Goal: Task Accomplishment & Management: Complete application form

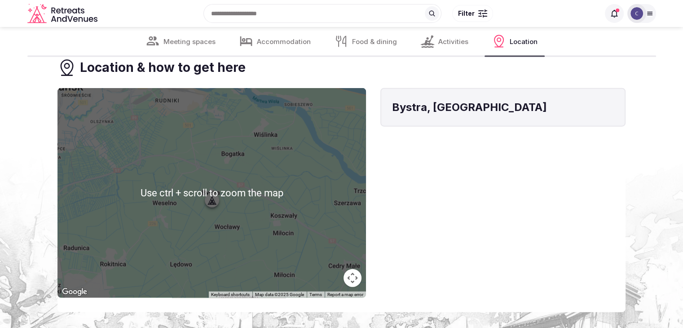
scroll to position [2020, 0]
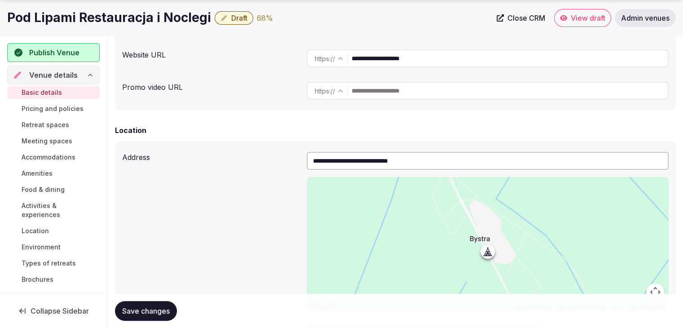
scroll to position [224, 0]
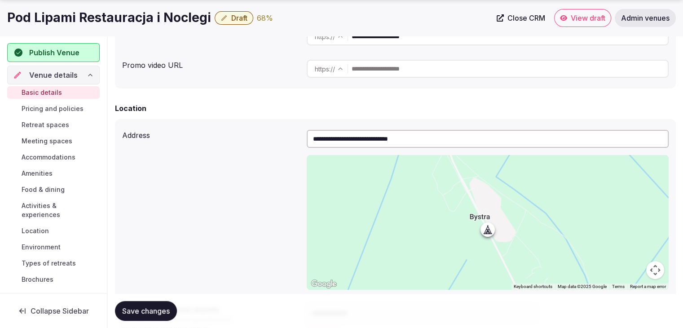
click at [70, 114] on div "Basic details Pricing and policies Retreat spaces Meeting spaces Accommodations…" at bounding box center [53, 185] width 92 height 203
click at [68, 106] on span "Pricing and policies" at bounding box center [53, 108] width 62 height 9
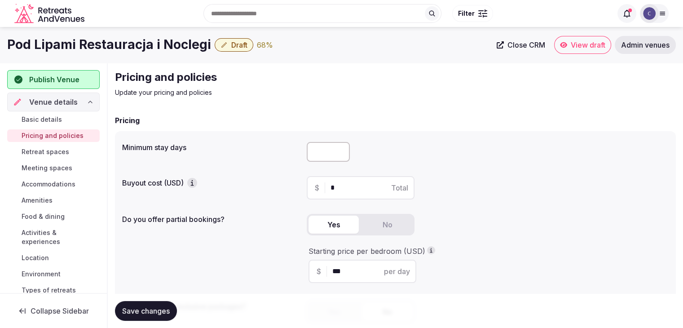
click at [65, 150] on span "Retreat spaces" at bounding box center [46, 151] width 48 height 9
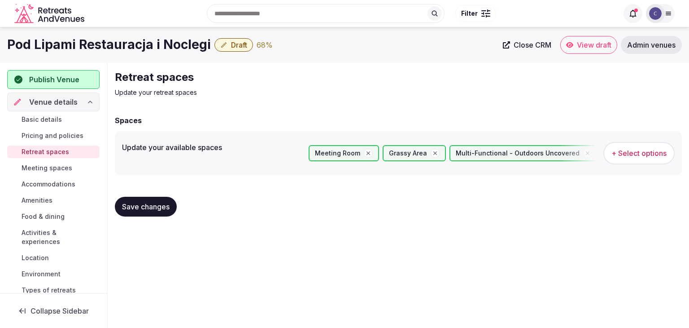
click at [64, 167] on span "Meeting spaces" at bounding box center [47, 167] width 51 height 9
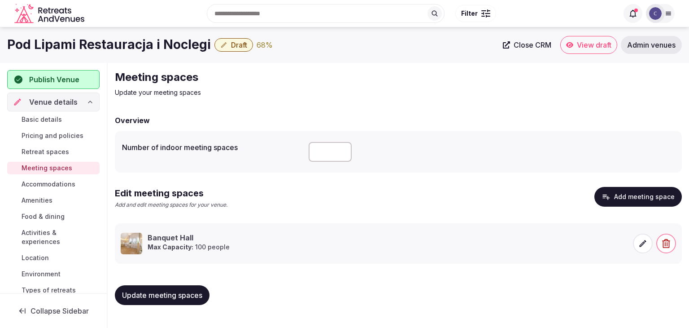
click at [63, 180] on span "Accommodations" at bounding box center [49, 184] width 54 height 9
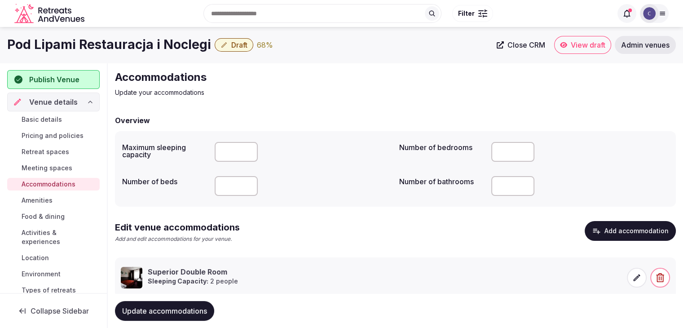
click at [61, 198] on link "Amenities" at bounding box center [53, 200] width 92 height 13
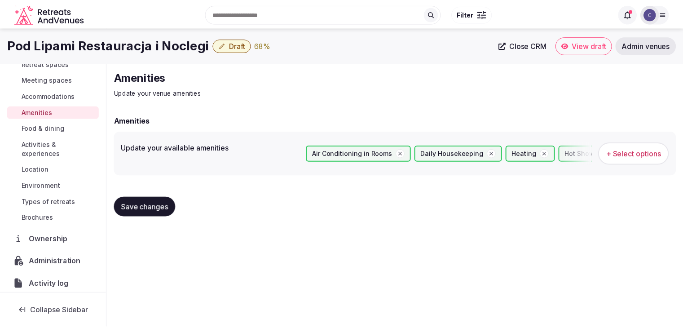
scroll to position [90, 0]
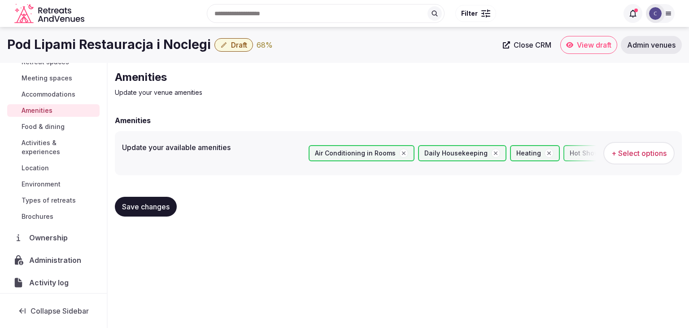
click at [60, 127] on span "Food & dining" at bounding box center [43, 126] width 43 height 9
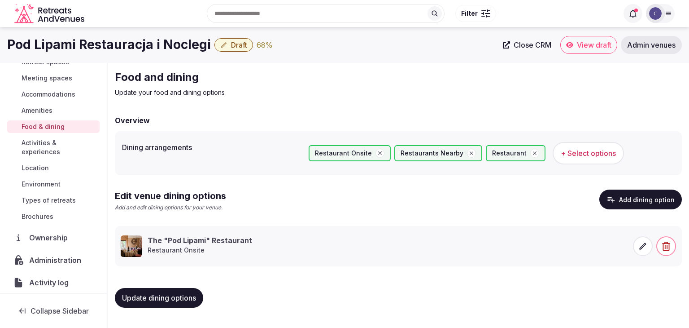
click at [56, 144] on span "Activities & experiences" at bounding box center [59, 147] width 75 height 18
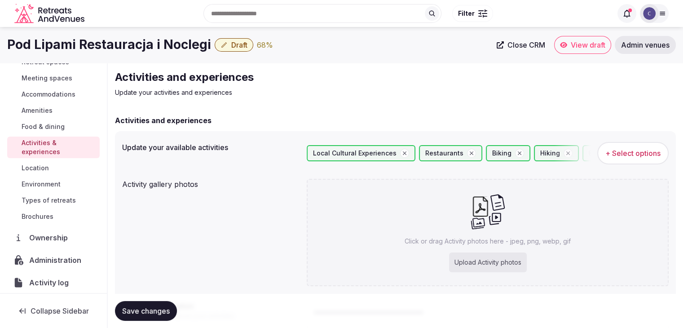
click at [47, 170] on span "Location" at bounding box center [35, 167] width 27 height 9
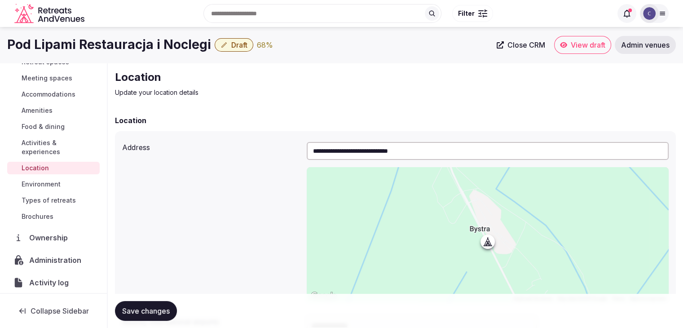
click at [52, 183] on span "Environment" at bounding box center [41, 184] width 39 height 9
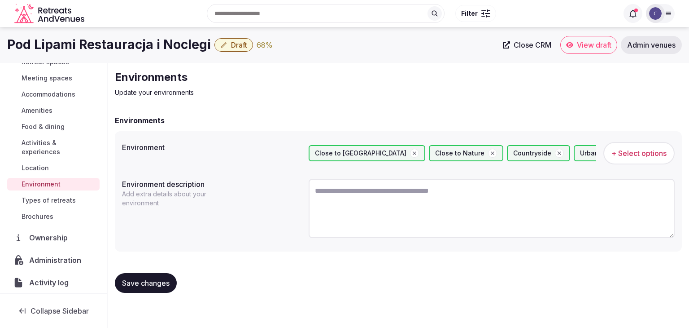
click at [59, 202] on span "Types of retreats" at bounding box center [49, 200] width 54 height 9
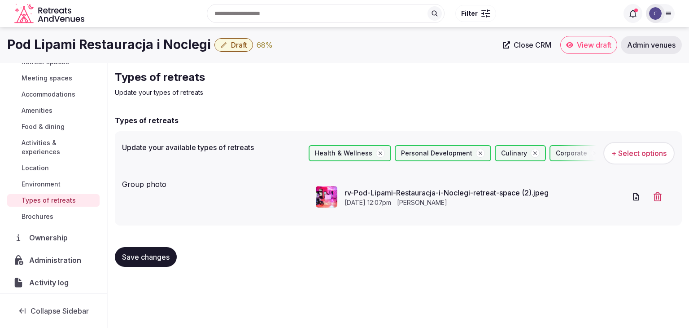
click at [58, 149] on span "Activities & experiences" at bounding box center [59, 147] width 75 height 18
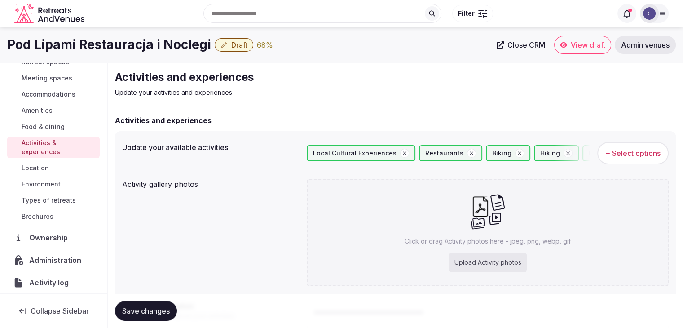
click at [487, 266] on div "Upload Activity photos" at bounding box center [488, 262] width 78 height 20
click at [499, 277] on div "Click or drag Activity photos here - jpeg, png, webp, gif Upload Activity photos" at bounding box center [488, 232] width 362 height 107
type input "**********"
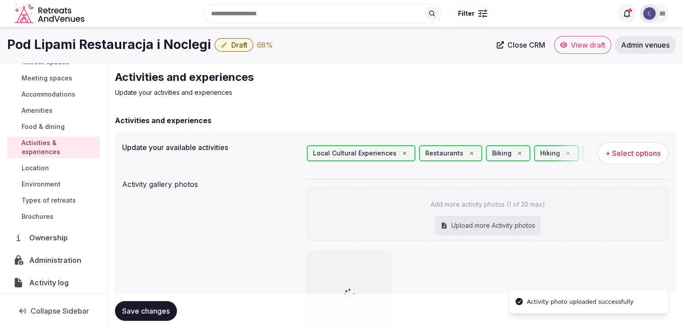
click at [633, 149] on span "+ Select options" at bounding box center [632, 153] width 55 height 10
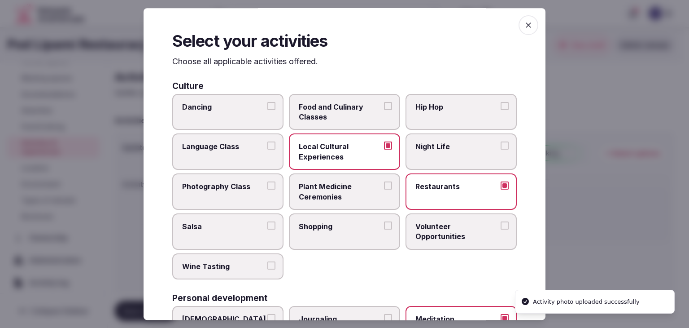
click at [350, 117] on span "Food and Culinary Classes" at bounding box center [340, 112] width 83 height 20
click at [384, 110] on button "Food and Culinary Classes" at bounding box center [388, 106] width 8 height 8
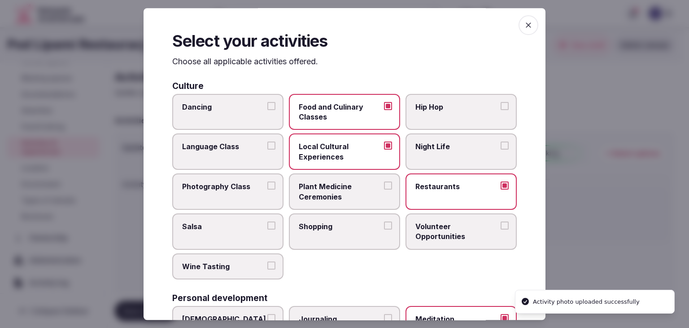
click at [526, 26] on icon "button" at bounding box center [528, 24] width 5 height 5
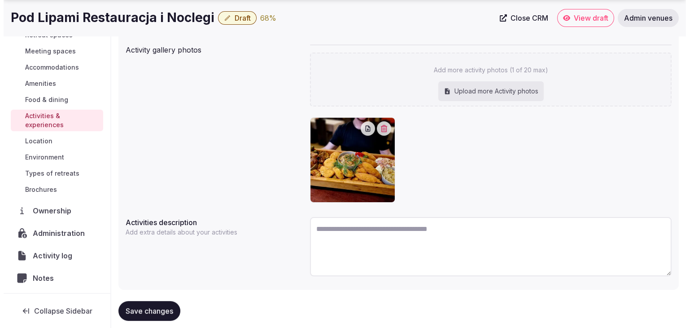
scroll to position [135, 0]
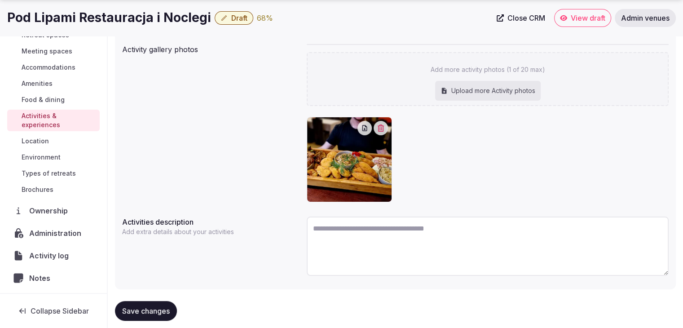
click at [154, 316] on button "Save changes" at bounding box center [146, 311] width 62 height 20
click at [139, 307] on span "Save changes" at bounding box center [146, 310] width 48 height 9
click at [238, 17] on span "Draft" at bounding box center [239, 17] width 16 height 9
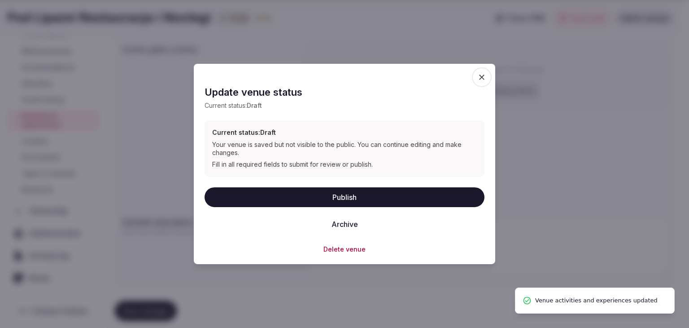
click at [326, 195] on button "Publish" at bounding box center [345, 197] width 280 height 20
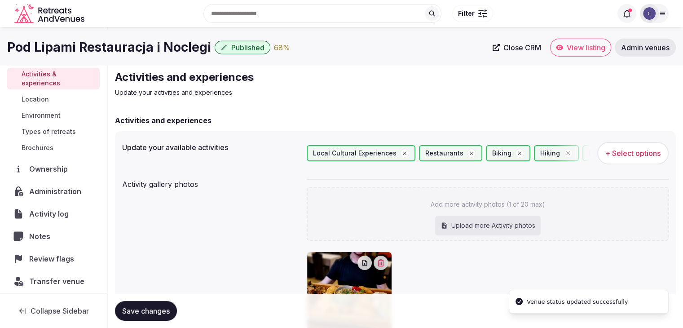
scroll to position [140, 0]
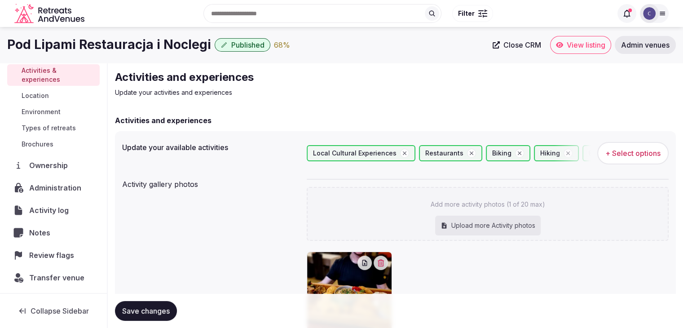
click at [95, 37] on h1 "Pod Lipami Restauracja i Noclegi" at bounding box center [109, 45] width 204 height 18
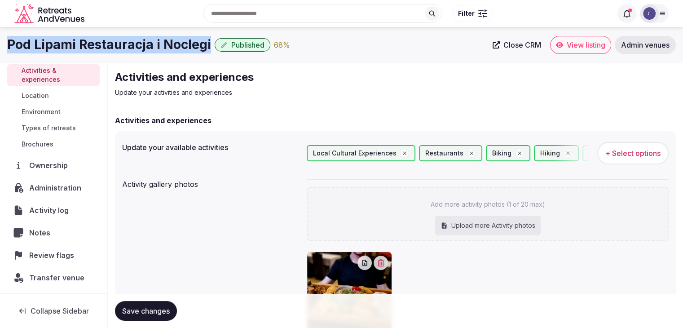
click at [95, 37] on h1 "Pod Lipami Restauracja i Noclegi" at bounding box center [109, 45] width 204 height 18
copy div "Pod Lipami Restauracja i Noclegi"
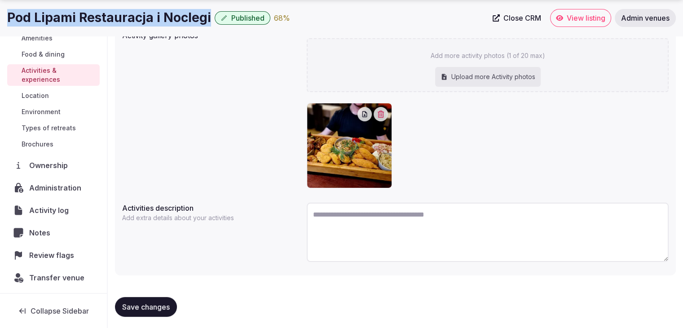
scroll to position [151, 0]
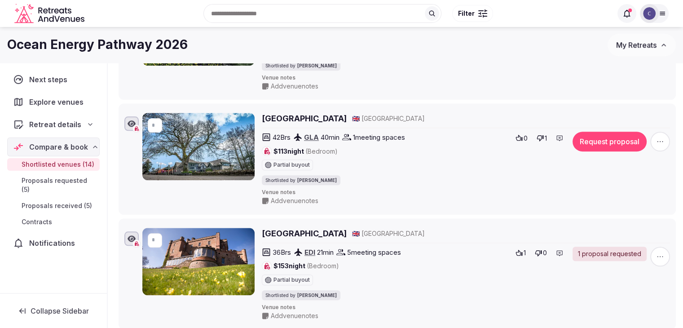
scroll to position [808, 0]
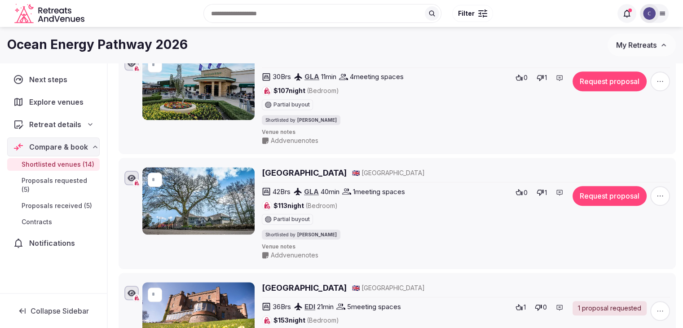
click at [666, 11] on div at bounding box center [662, 13] width 13 height 7
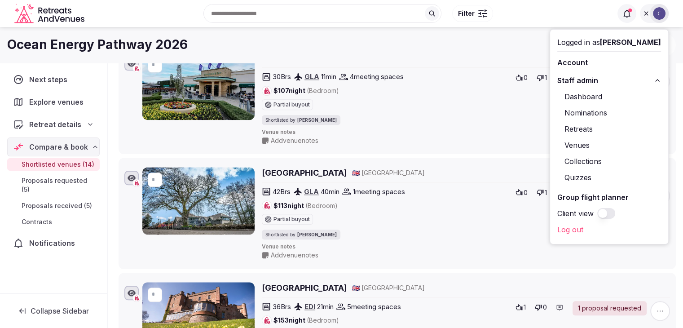
click at [582, 128] on link "Retreats" at bounding box center [609, 129] width 104 height 14
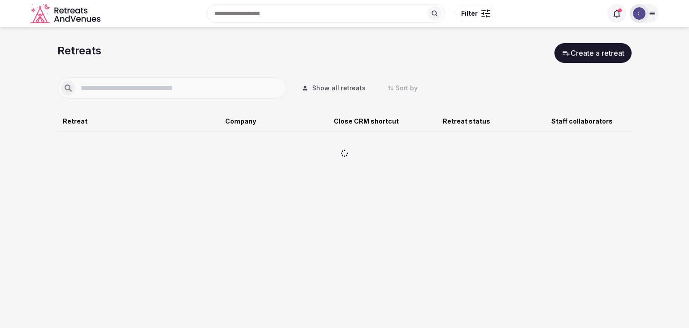
click at [133, 84] on input "text" at bounding box center [179, 88] width 208 height 11
type input "*****"
click at [332, 84] on span "Show all retreats" at bounding box center [338, 87] width 53 height 9
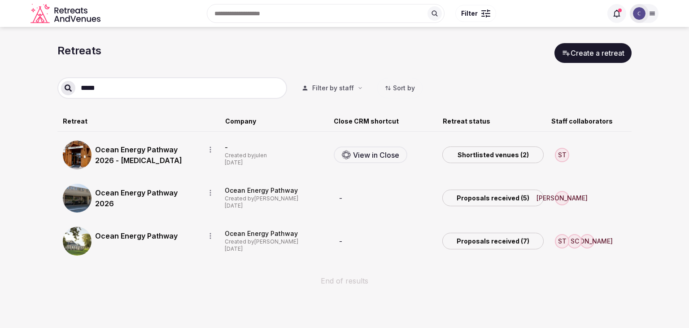
click at [123, 234] on link "Ocean Energy Pathway" at bounding box center [146, 235] width 103 height 11
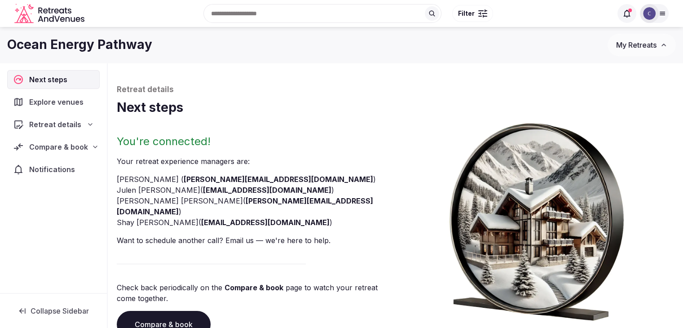
click at [180, 312] on link "Compare & book" at bounding box center [164, 324] width 94 height 27
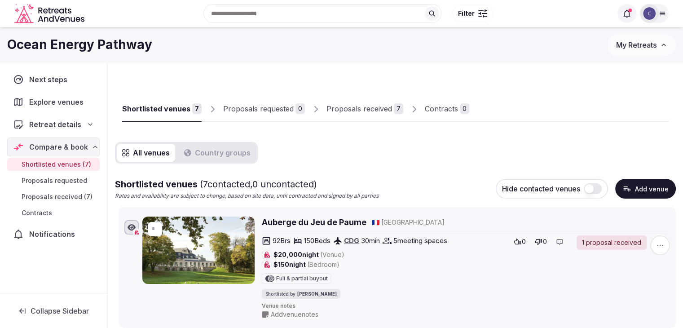
click at [660, 45] on icon "button" at bounding box center [663, 44] width 7 height 7
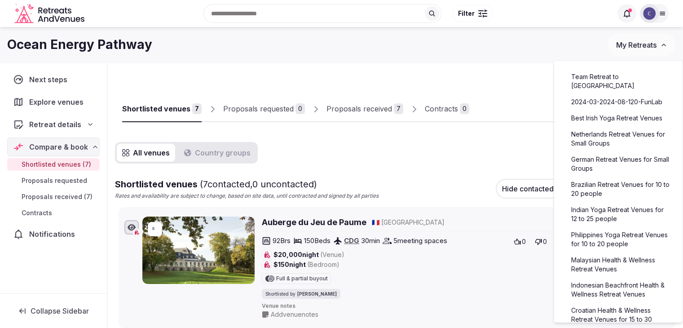
click at [665, 14] on icon at bounding box center [661, 13] width 7 height 7
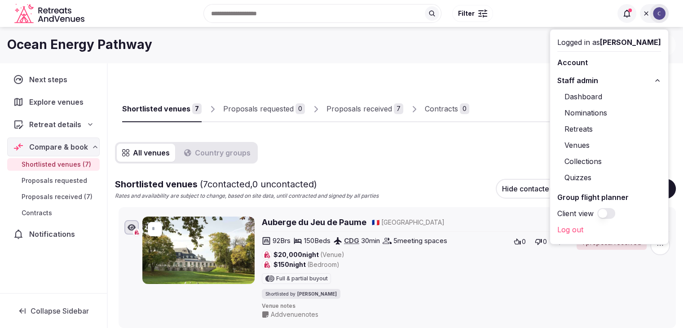
click at [589, 126] on link "Retreats" at bounding box center [609, 129] width 104 height 14
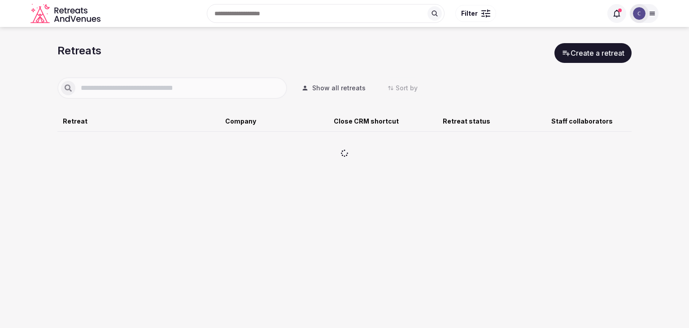
click at [167, 90] on input "text" at bounding box center [179, 88] width 208 height 11
type input "****"
click at [328, 92] on span "Show all retreats" at bounding box center [338, 87] width 53 height 9
click at [328, 92] on span "Filter by staff" at bounding box center [333, 87] width 42 height 9
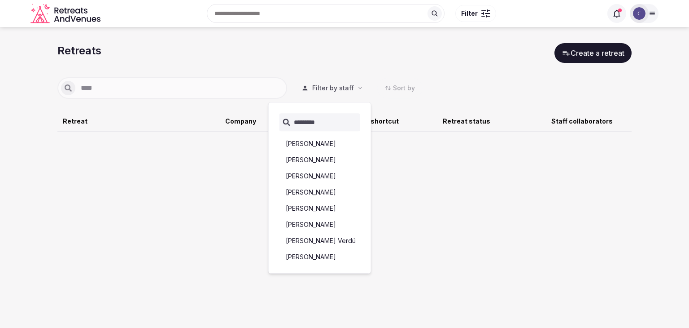
click at [330, 86] on span "Filter by staff" at bounding box center [333, 87] width 42 height 9
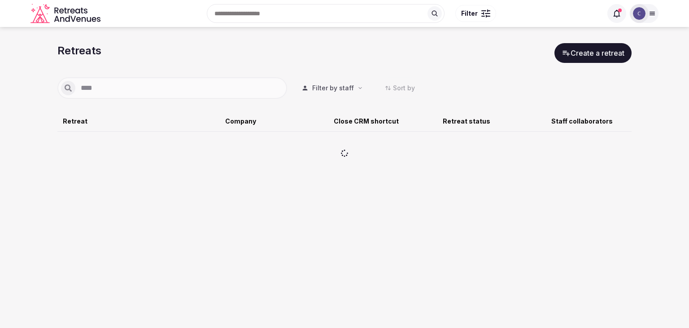
click at [370, 81] on div "**** Filter by staff Sort by" at bounding box center [344, 88] width 574 height 22
click at [350, 90] on span "Filter by staff" at bounding box center [333, 87] width 42 height 9
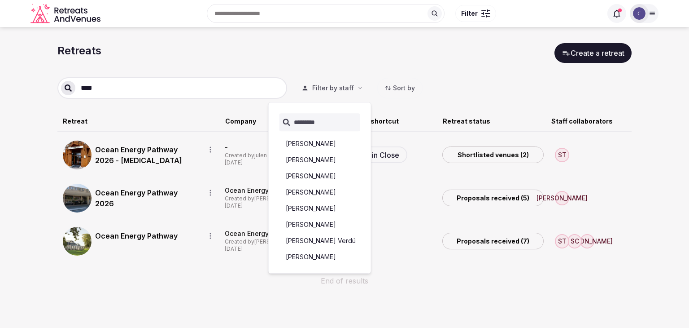
click at [171, 289] on section "Retreats Create a retreat **** Filter by staff Sort by Retreat Company Close CR…" at bounding box center [344, 169] width 689 height 284
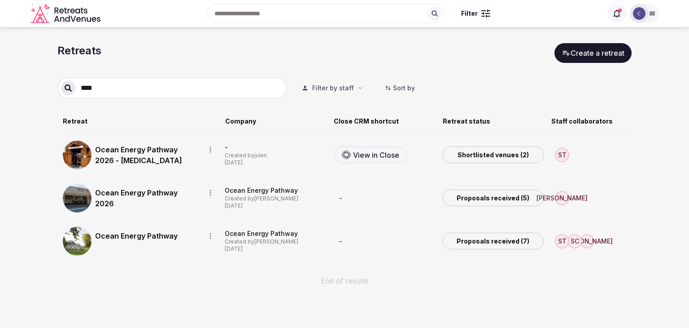
click at [147, 193] on link "Ocean Energy Pathway 2026" at bounding box center [146, 198] width 103 height 22
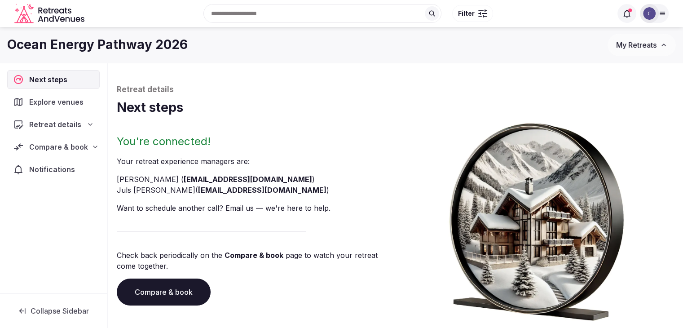
click at [168, 302] on link "Compare & book" at bounding box center [164, 291] width 94 height 27
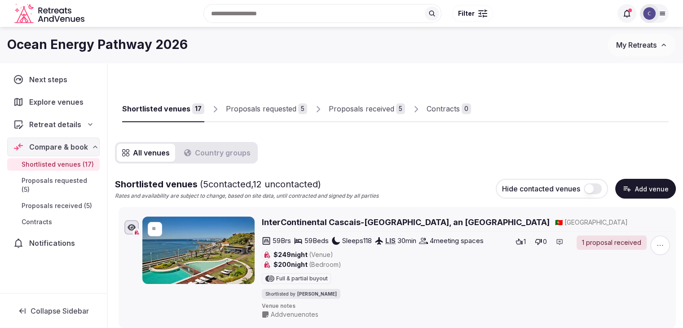
click at [639, 189] on button "Add venue" at bounding box center [645, 189] width 61 height 20
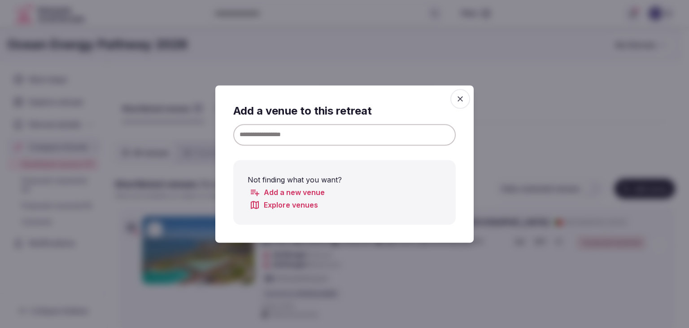
click at [334, 133] on input at bounding box center [344, 135] width 223 height 22
paste input "**********"
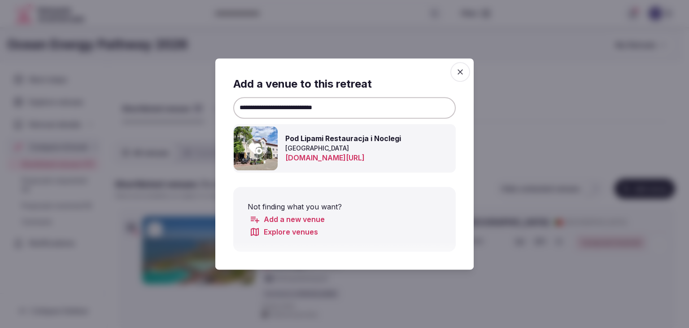
type input "**********"
click at [252, 144] on icon at bounding box center [255, 148] width 13 height 11
click at [461, 71] on icon "button" at bounding box center [460, 71] width 9 height 9
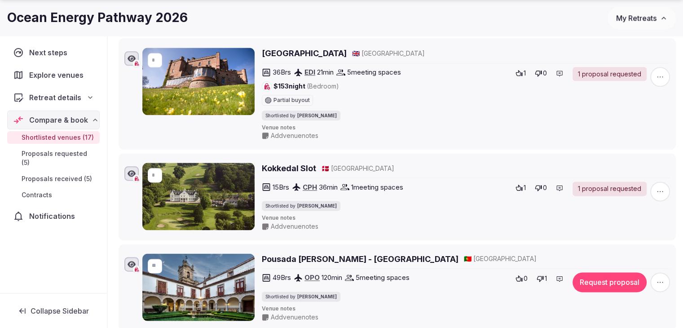
scroll to position [1122, 0]
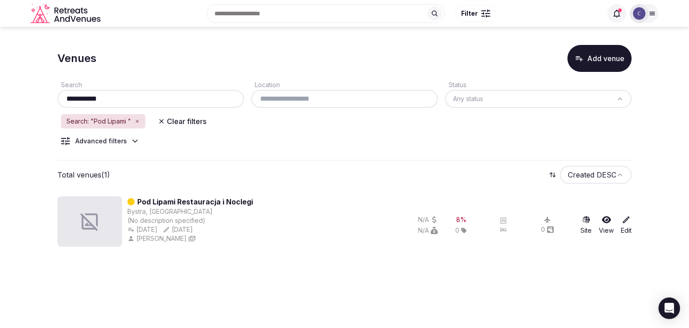
click at [172, 87] on div "**********" at bounding box center [150, 93] width 187 height 29
click at [171, 96] on input "**********" at bounding box center [151, 98] width 180 height 11
paste input "**"
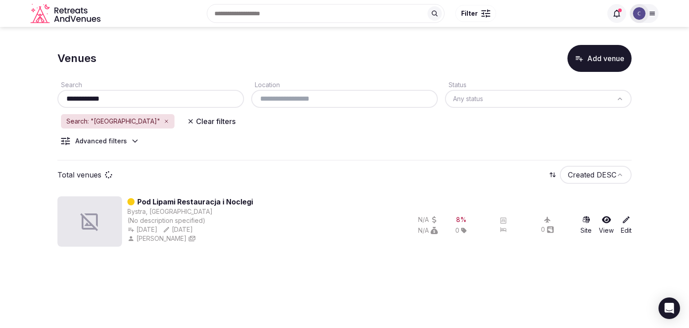
type input "**********"
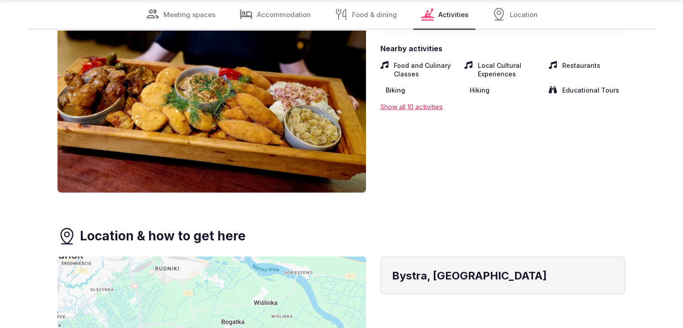
scroll to position [2020, 0]
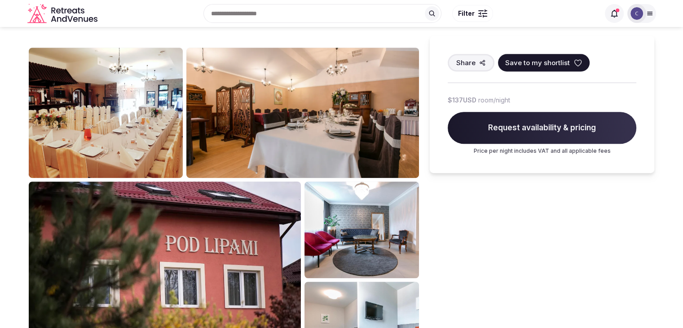
click at [283, 193] on img at bounding box center [165, 279] width 272 height 197
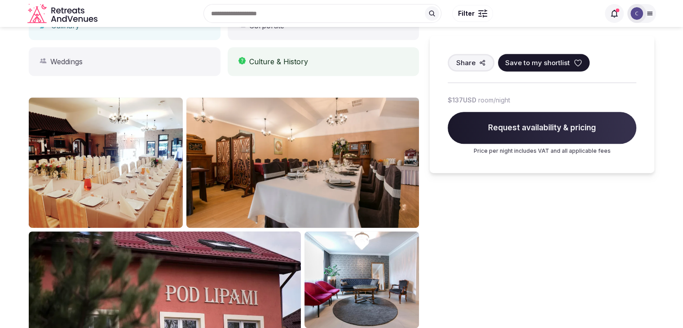
scroll to position [359, 0]
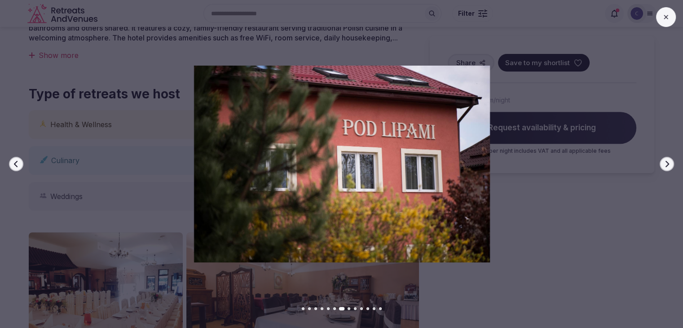
click at [571, 219] on img at bounding box center [342, 164] width 478 height 197
click at [669, 15] on button at bounding box center [666, 17] width 20 height 20
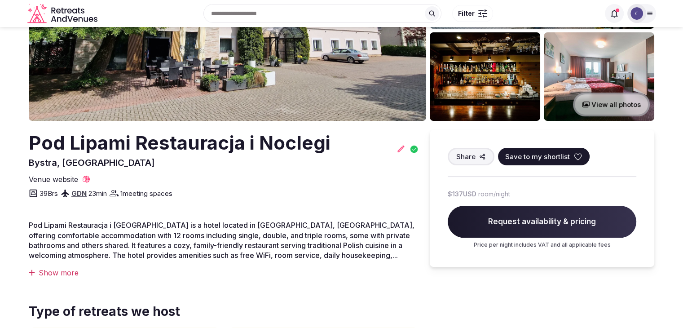
scroll to position [90, 0]
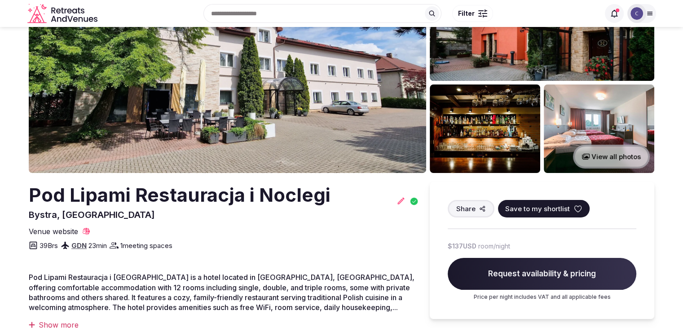
click at [160, 193] on h2 "Pod Lipami Restauracja i Noclegi" at bounding box center [180, 195] width 302 height 26
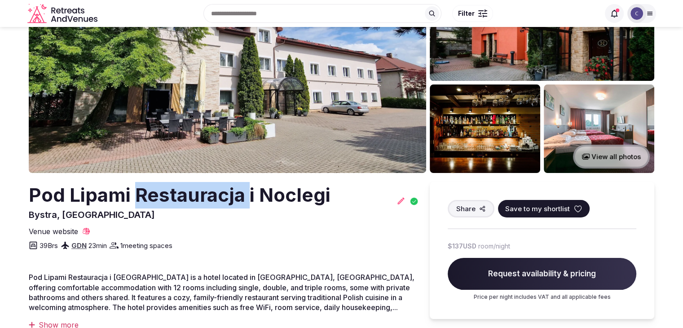
click at [160, 193] on h2 "Pod Lipami Restauracja i Noclegi" at bounding box center [180, 195] width 302 height 26
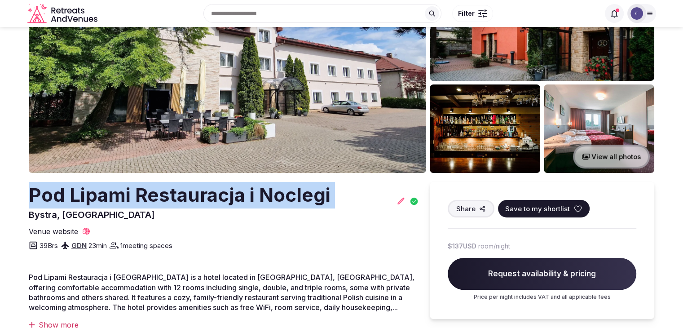
click at [160, 193] on h2 "Pod Lipami Restauracja i Noclegi" at bounding box center [180, 195] width 302 height 26
copy h2 "Pod Lipami Restauracja i Noclegi"
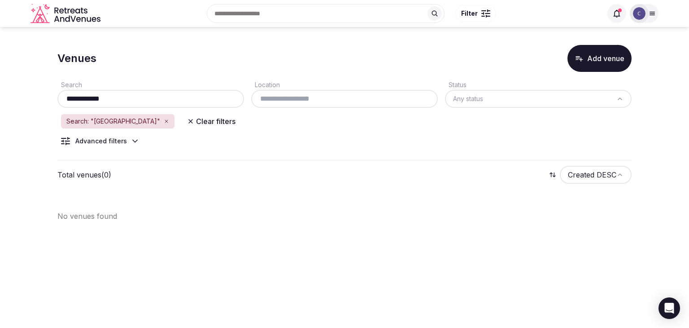
click at [167, 92] on div "**********" at bounding box center [150, 99] width 187 height 18
click at [583, 51] on button "Add venue" at bounding box center [600, 58] width 64 height 27
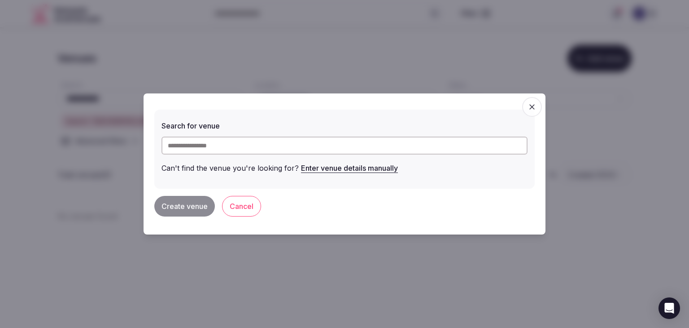
click at [290, 142] on input "text" at bounding box center [345, 145] width 366 height 18
paste input "**********"
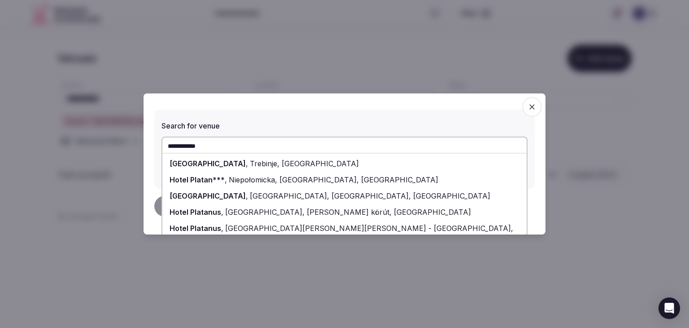
click at [227, 177] on span "Niepołomicka, [GEOGRAPHIC_DATA], [GEOGRAPHIC_DATA]" at bounding box center [332, 179] width 211 height 9
type input "**********"
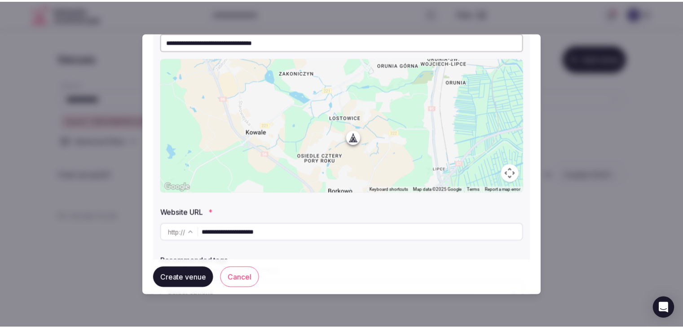
scroll to position [244, 0]
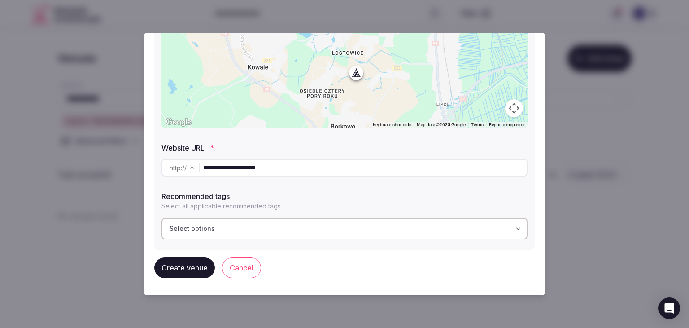
click at [190, 263] on button "Create venue" at bounding box center [184, 267] width 61 height 21
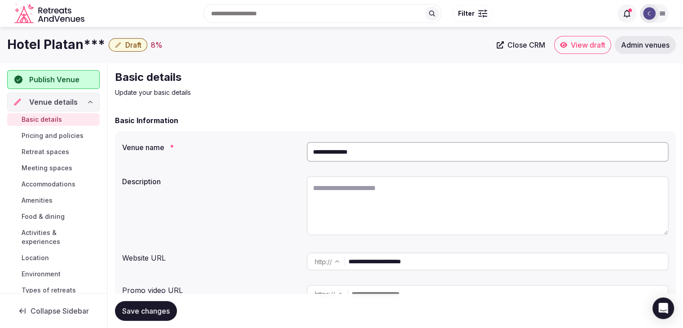
click at [375, 155] on input "**********" at bounding box center [488, 152] width 362 height 20
click at [443, 256] on input "**********" at bounding box center [507, 261] width 319 height 18
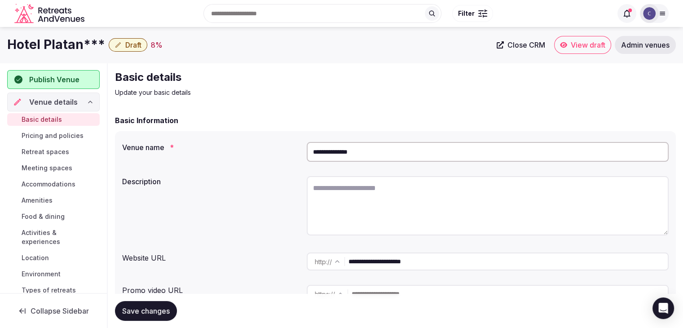
click at [443, 256] on input "**********" at bounding box center [507, 261] width 319 height 18
paste input "text"
select select "*****"
type input "**********"
click at [153, 311] on span "Save changes" at bounding box center [146, 310] width 48 height 9
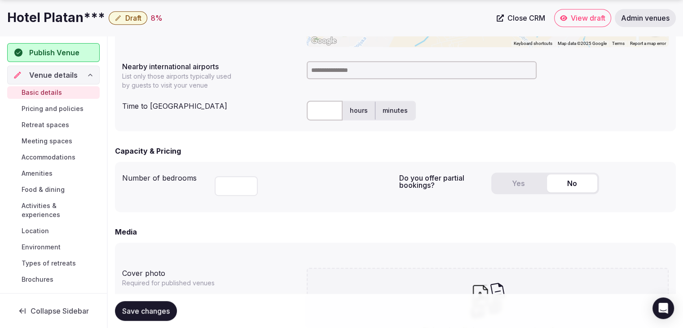
scroll to position [494, 0]
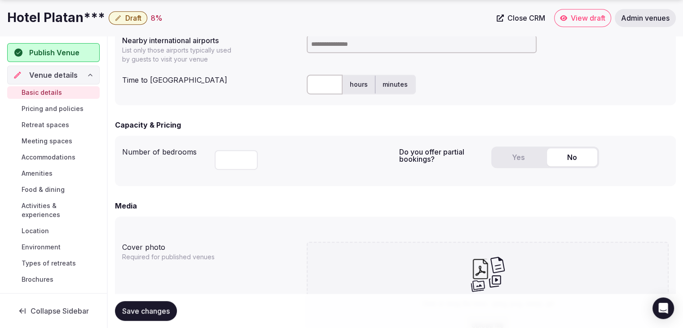
click at [232, 159] on input "number" at bounding box center [236, 160] width 43 height 20
type input "**"
click at [314, 174] on div "Number of bedrooms **" at bounding box center [257, 161] width 270 height 36
click at [56, 15] on h1 "Hotel Platan***" at bounding box center [56, 18] width 98 height 18
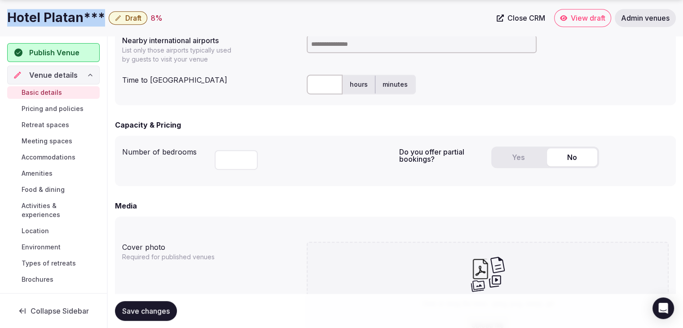
click at [56, 15] on h1 "Hotel Platan***" at bounding box center [56, 18] width 98 height 18
copy div "Hotel Platan***"
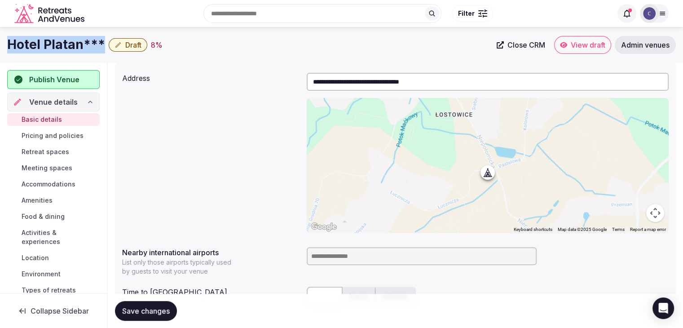
scroll to position [224, 0]
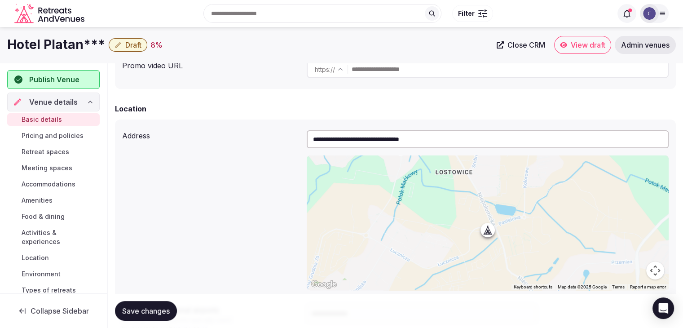
click at [334, 140] on input "**********" at bounding box center [488, 139] width 362 height 18
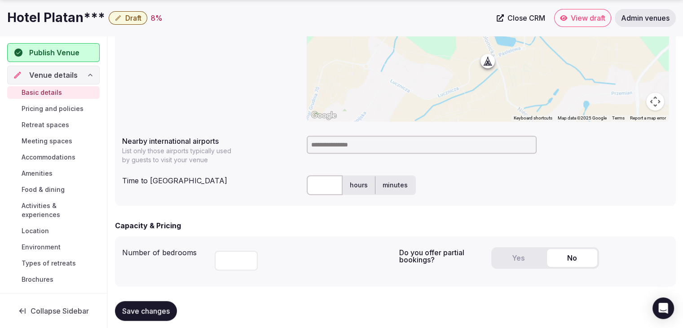
scroll to position [404, 0]
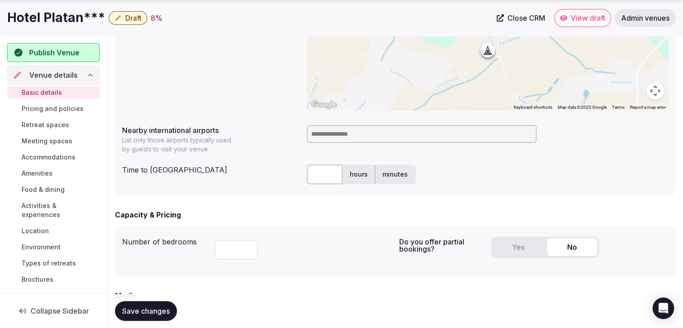
click at [327, 133] on input at bounding box center [422, 134] width 230 height 18
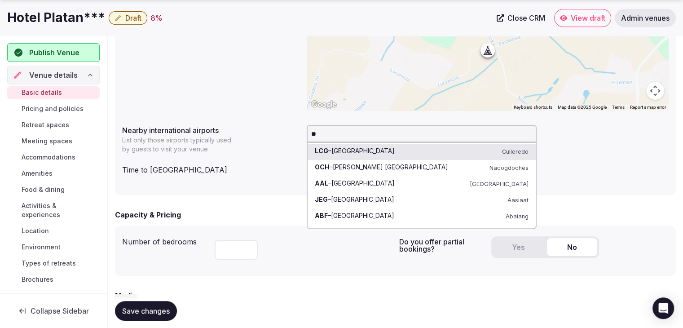
type input "***"
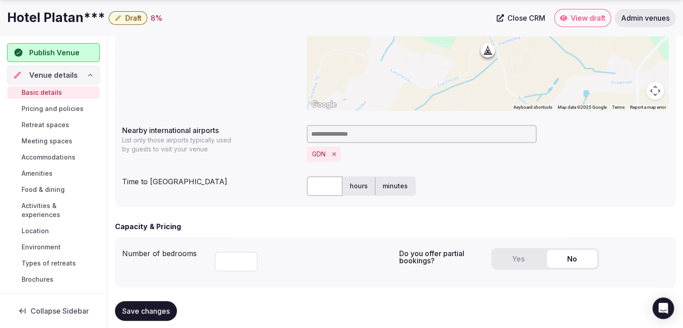
click at [323, 184] on input "text" at bounding box center [325, 186] width 36 height 20
type input "**"
click at [269, 207] on form "**********" at bounding box center [395, 171] width 561 height 920
click at [154, 311] on span "Save changes" at bounding box center [146, 310] width 48 height 9
click at [70, 23] on h1 "Hotel Platan***" at bounding box center [56, 18] width 98 height 18
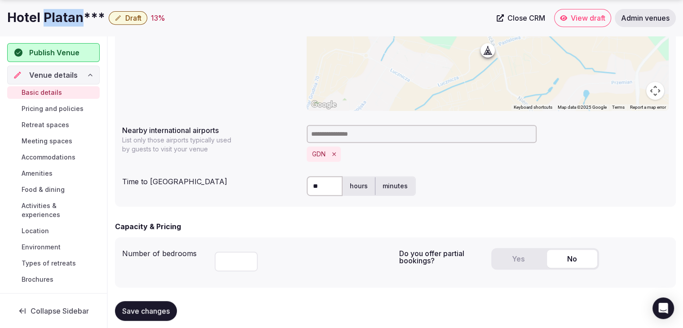
click at [70, 23] on h1 "Hotel Platan***" at bounding box center [56, 18] width 98 height 18
copy div "Hotel Platan***"
click at [505, 259] on button "Yes" at bounding box center [518, 259] width 50 height 18
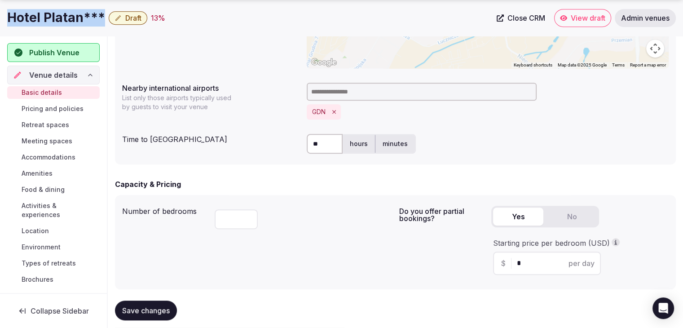
scroll to position [494, 0]
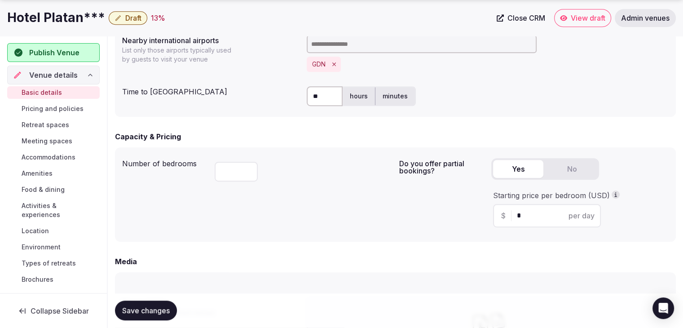
click at [516, 216] on div "$ * per day" at bounding box center [547, 215] width 108 height 23
type input "**"
click at [153, 305] on button "Save changes" at bounding box center [146, 311] width 62 height 20
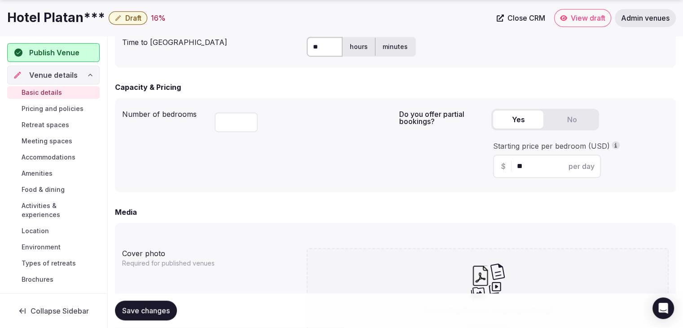
scroll to position [758, 0]
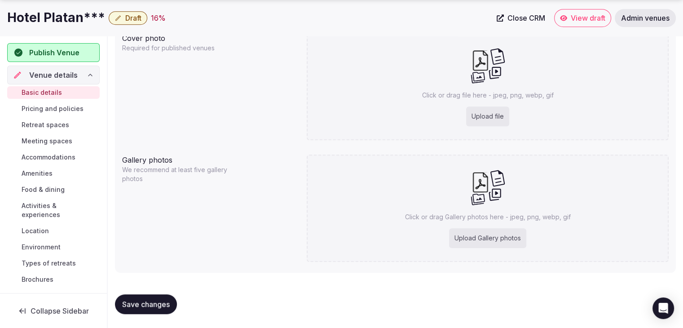
click at [449, 126] on div "Click or drag file here - jpeg, png, webp, gif Upload file" at bounding box center [488, 86] width 362 height 107
type input "**********"
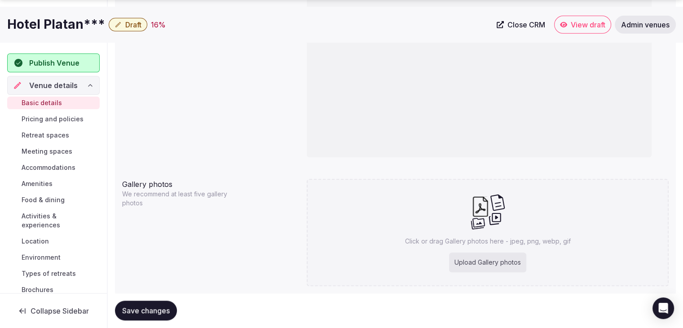
scroll to position [852, 0]
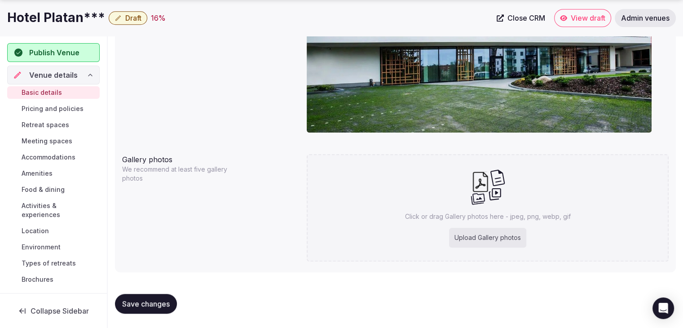
click at [457, 223] on div "Click or drag Gallery photos here - jpeg, png, webp, gif Upload Gallery photos" at bounding box center [488, 207] width 362 height 107
type input "**********"
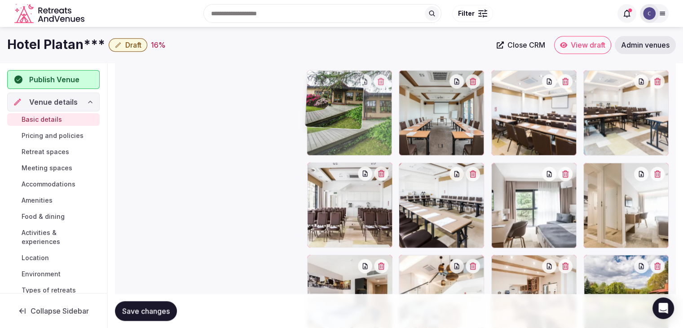
scroll to position [1006, 0]
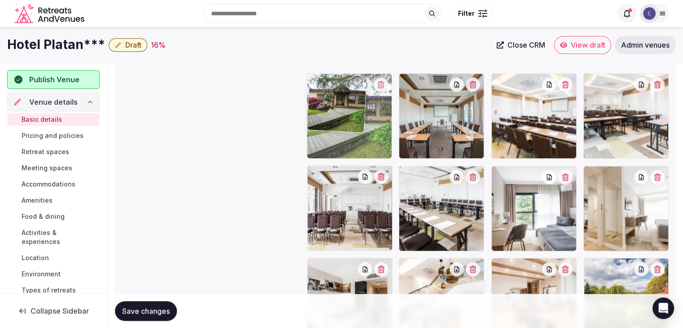
drag, startPoint x: 499, startPoint y: 179, endPoint x: 316, endPoint y: 90, distance: 202.9
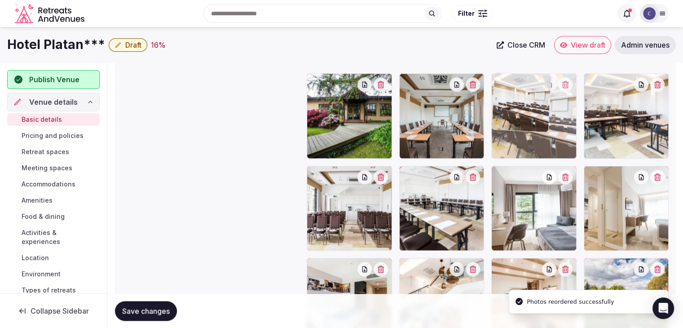
drag, startPoint x: 496, startPoint y: 76, endPoint x: 556, endPoint y: 87, distance: 61.1
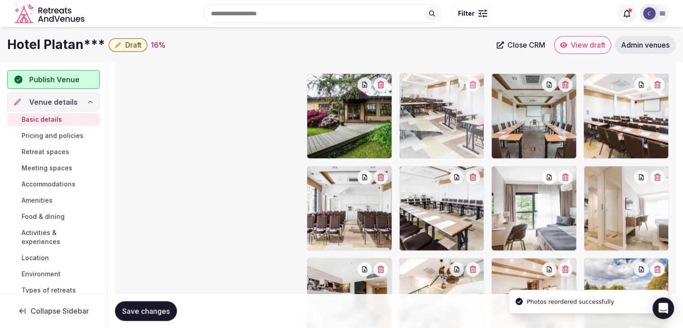
drag, startPoint x: 595, startPoint y: 79, endPoint x: 449, endPoint y: 85, distance: 146.4
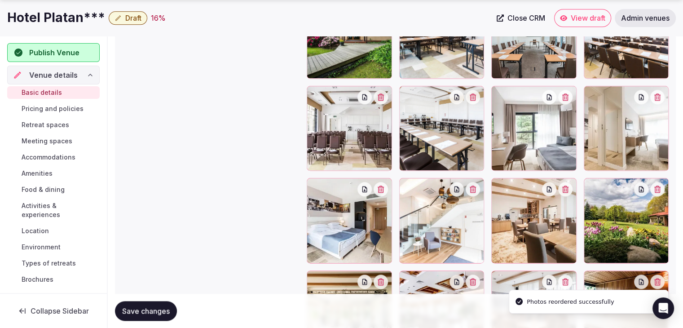
scroll to position [1096, 0]
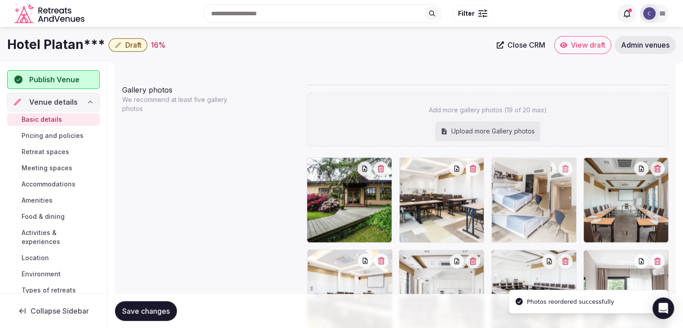
drag, startPoint x: 312, startPoint y: 178, endPoint x: 503, endPoint y: 189, distance: 191.0
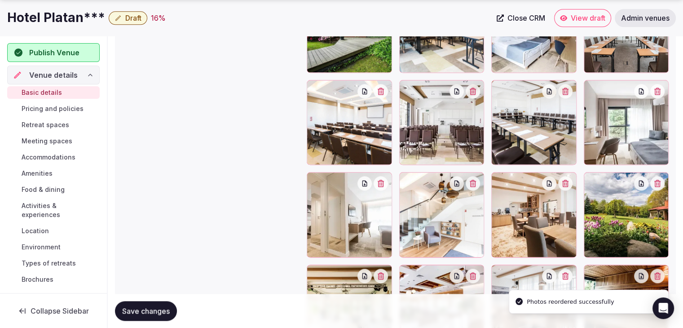
scroll to position [1101, 0]
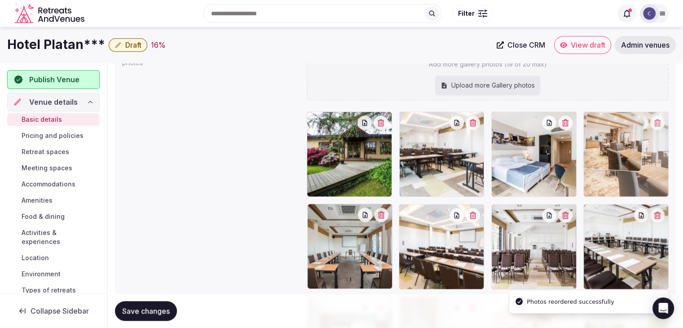
drag, startPoint x: 499, startPoint y: 171, endPoint x: 607, endPoint y: 145, distance: 110.8
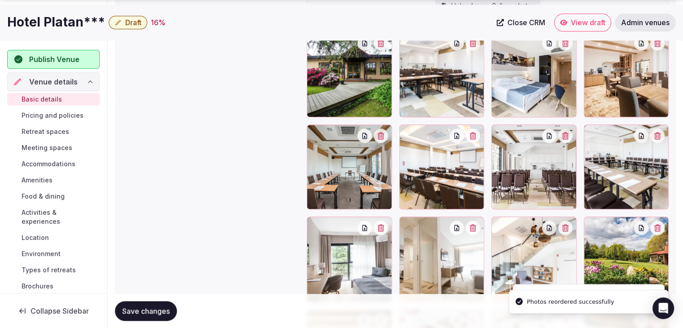
scroll to position [1057, 0]
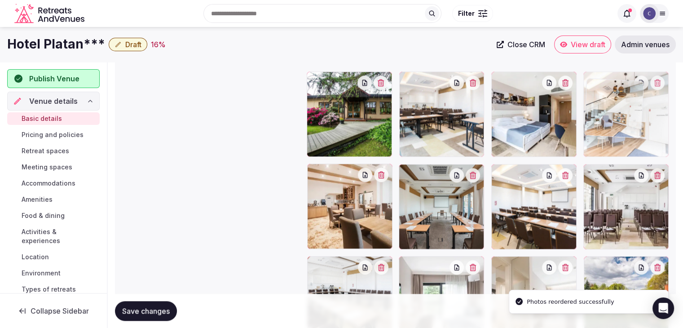
drag, startPoint x: 503, startPoint y: 209, endPoint x: 620, endPoint y: 47, distance: 199.9
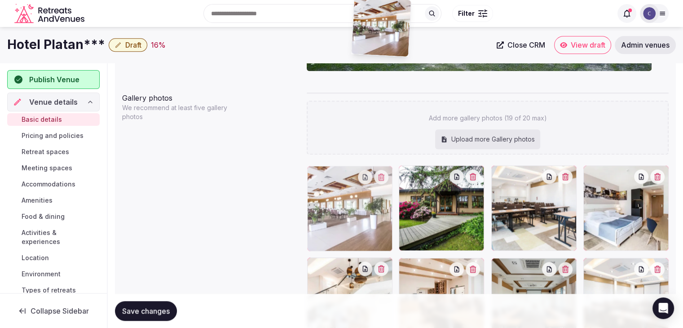
scroll to position [912, 0]
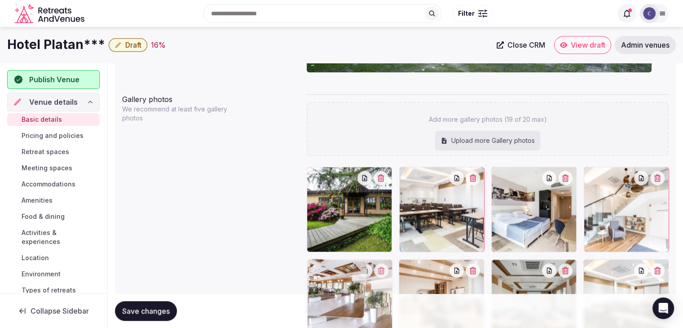
drag, startPoint x: 409, startPoint y: 142, endPoint x: 320, endPoint y: 255, distance: 143.8
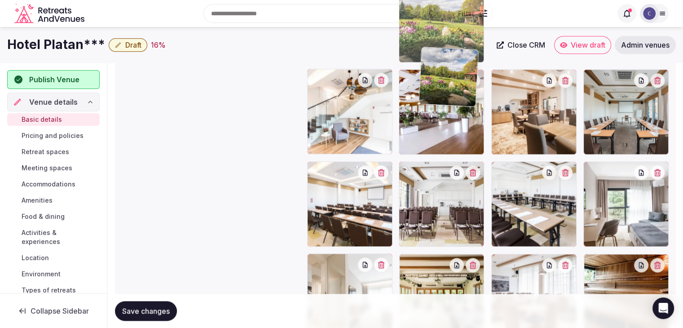
scroll to position [1033, 0]
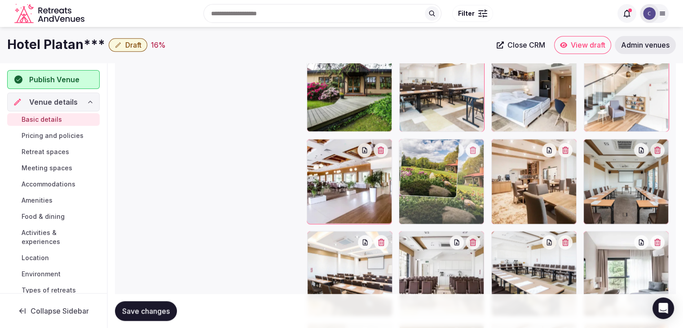
drag, startPoint x: 315, startPoint y: 136, endPoint x: 416, endPoint y: 128, distance: 102.2
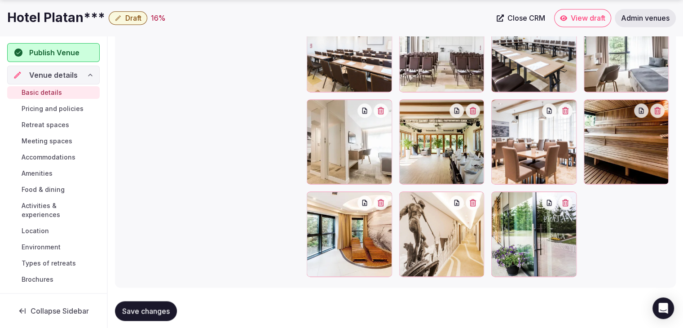
scroll to position [1257, 0]
click at [171, 307] on button "Save changes" at bounding box center [146, 311] width 62 height 20
click at [53, 156] on span "Accommodations" at bounding box center [49, 157] width 54 height 9
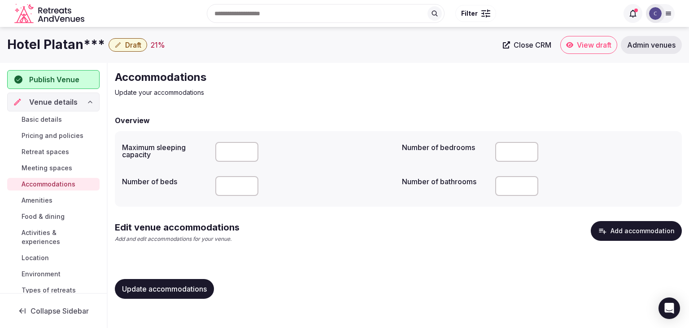
click at [642, 232] on button "Add accommodation" at bounding box center [636, 231] width 91 height 20
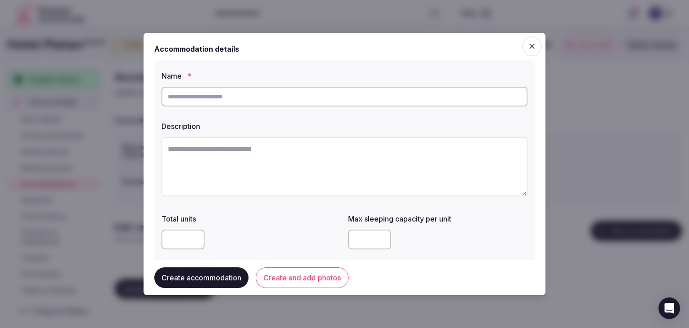
click at [259, 167] on textarea at bounding box center [345, 166] width 366 height 59
paste textarea "**********"
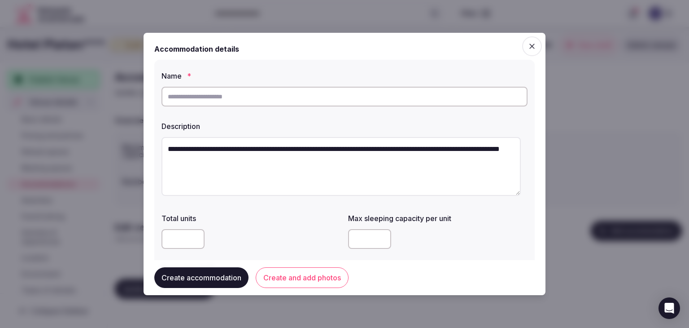
drag, startPoint x: 225, startPoint y: 149, endPoint x: 123, endPoint y: 140, distance: 103.1
click at [123, 140] on body "Search Popular Destinations Toscana, Italy Riviera Maya, Mexico Indonesia, Bali…" at bounding box center [344, 164] width 689 height 328
type textarea "**********"
click at [200, 99] on input "text" at bounding box center [345, 97] width 366 height 20
paste input "**********"
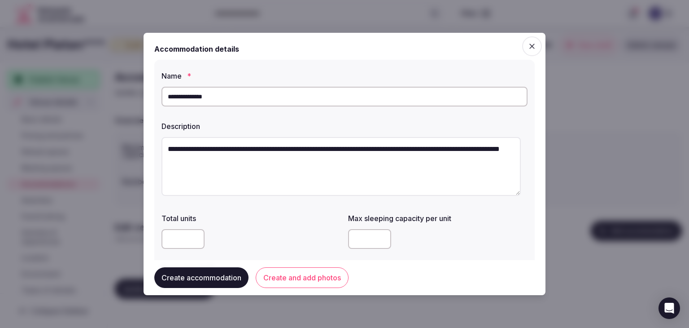
click at [183, 100] on input "**********" at bounding box center [345, 97] width 366 height 20
type input "**********"
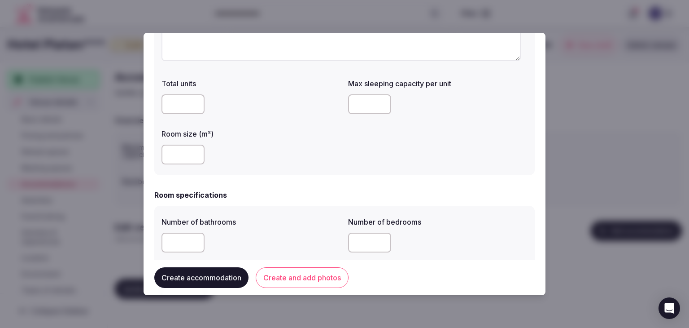
click at [177, 146] on input "number" at bounding box center [183, 155] width 43 height 20
type input "**"
click at [356, 102] on input "number" at bounding box center [369, 104] width 43 height 20
type input "*"
click at [172, 237] on input "number" at bounding box center [183, 242] width 43 height 20
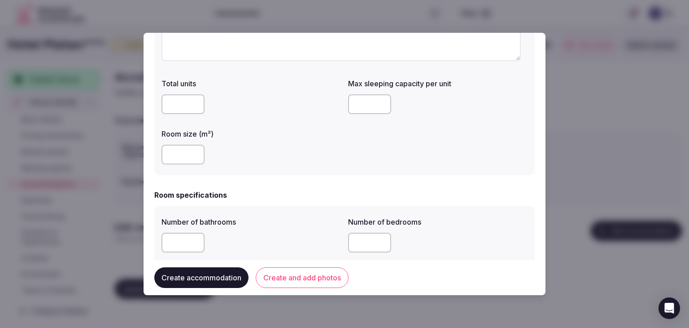
type input "*"
click at [273, 236] on div "*" at bounding box center [252, 242] width 180 height 20
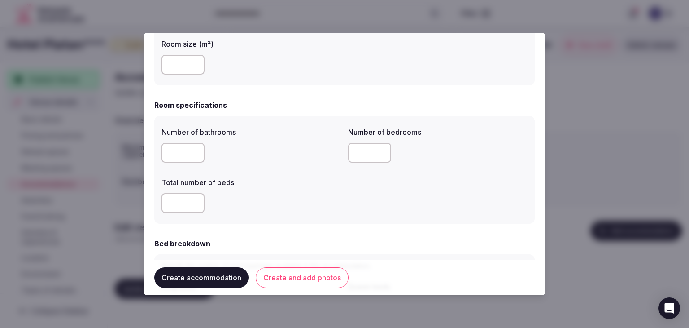
click at [175, 205] on input "number" at bounding box center [183, 203] width 43 height 20
type input "*"
click at [368, 152] on input "number" at bounding box center [369, 153] width 43 height 20
type input "*"
click at [300, 192] on div "*" at bounding box center [252, 202] width 180 height 27
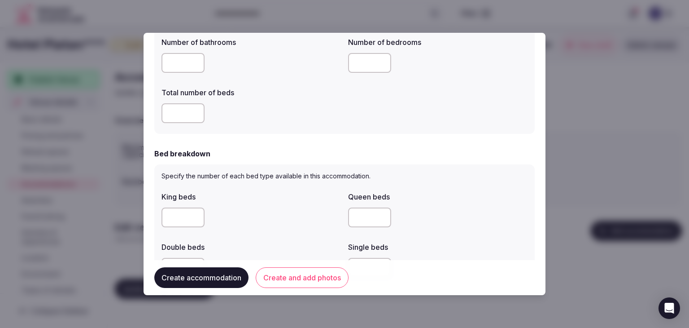
scroll to position [359, 0]
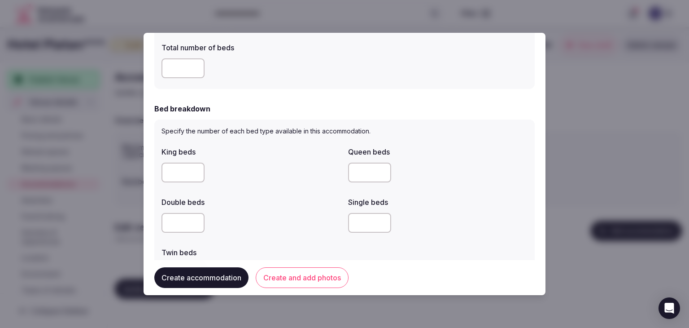
click at [163, 180] on input "number" at bounding box center [183, 172] width 43 height 20
type input "*"
click at [268, 196] on div "Double beds" at bounding box center [252, 199] width 180 height 13
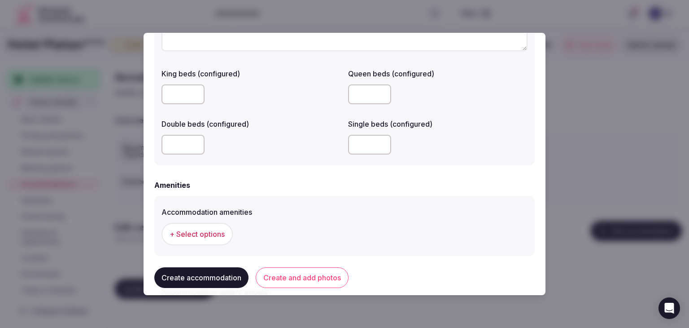
scroll to position [808, 0]
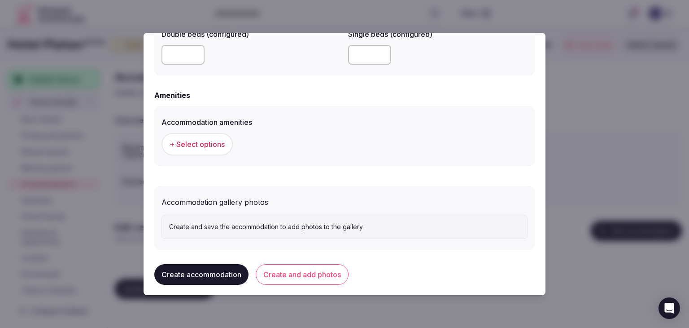
click at [226, 148] on button "+ Select options" at bounding box center [197, 144] width 71 height 22
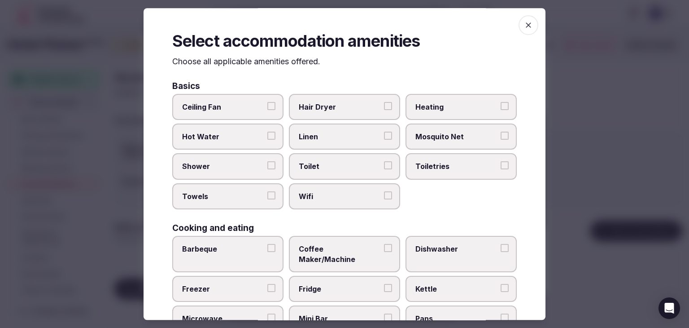
click at [331, 203] on label "Wifi" at bounding box center [344, 196] width 111 height 26
click at [384, 199] on button "Wifi" at bounding box center [388, 195] width 8 height 8
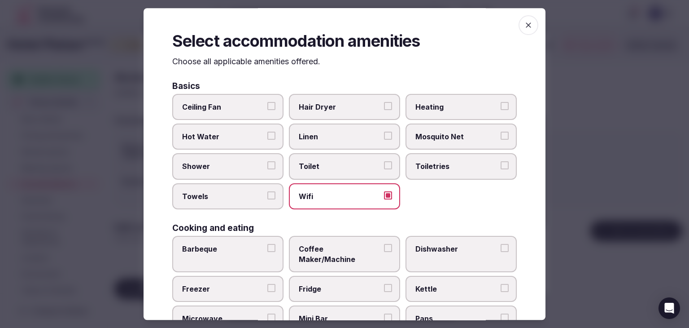
click at [431, 172] on label "Toiletries" at bounding box center [461, 166] width 111 height 26
click at [501, 170] on button "Toiletries" at bounding box center [505, 166] width 8 height 8
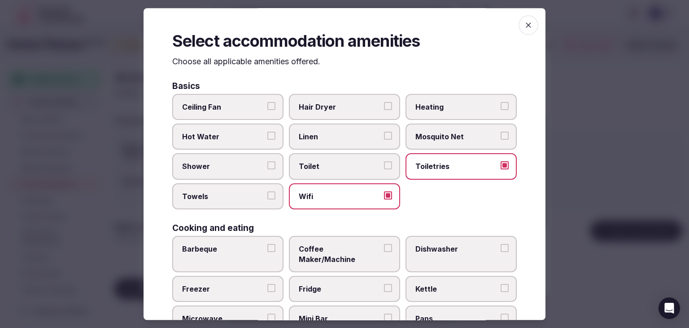
drag, startPoint x: 343, startPoint y: 110, endPoint x: 337, endPoint y: 114, distance: 8.0
click at [342, 110] on span "Hair Dryer" at bounding box center [340, 107] width 83 height 10
click at [384, 110] on button "Hair Dryer" at bounding box center [388, 106] width 8 height 8
click at [250, 167] on span "Shower" at bounding box center [223, 167] width 83 height 10
click at [267, 167] on button "Shower" at bounding box center [271, 166] width 8 height 8
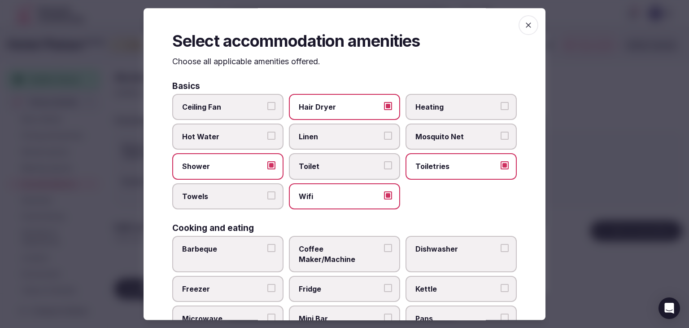
click at [245, 189] on label "Towels" at bounding box center [227, 196] width 111 height 26
click at [267, 191] on button "Towels" at bounding box center [271, 195] width 8 height 8
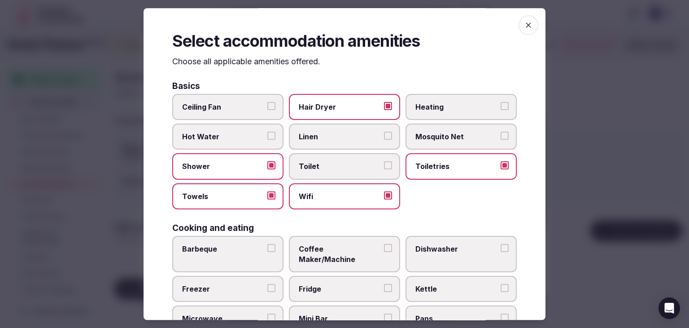
click at [363, 252] on span "Coffee Maker/Machine" at bounding box center [340, 254] width 83 height 20
click at [384, 252] on button "Coffee Maker/Machine" at bounding box center [388, 248] width 8 height 8
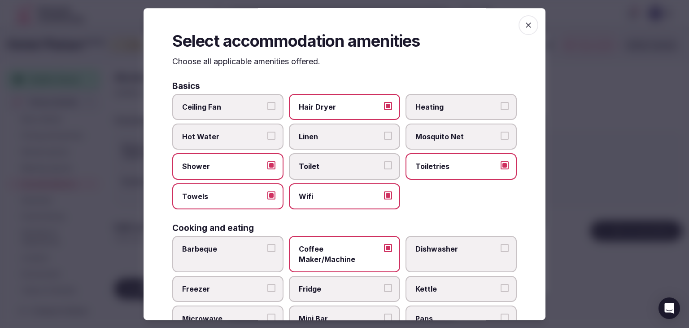
click at [345, 314] on span "Mini Bar" at bounding box center [340, 319] width 83 height 10
click at [384, 314] on button "Mini Bar" at bounding box center [388, 318] width 8 height 8
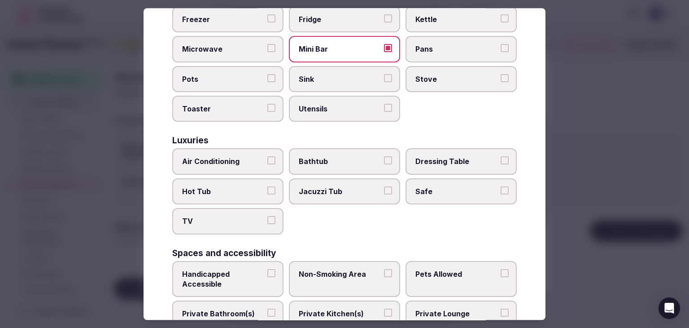
click at [255, 157] on span "Air Conditioning" at bounding box center [223, 162] width 83 height 10
click at [267, 157] on button "Air Conditioning" at bounding box center [271, 161] width 8 height 8
click at [255, 208] on label "TV" at bounding box center [227, 221] width 111 height 26
click at [267, 216] on button "TV" at bounding box center [271, 220] width 8 height 8
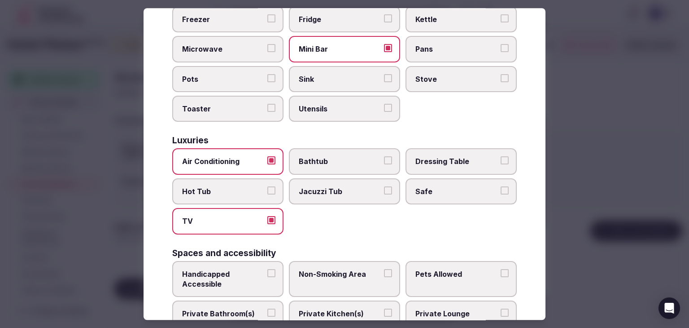
click at [416, 186] on span "Safe" at bounding box center [457, 191] width 83 height 10
click at [501, 186] on button "Safe" at bounding box center [505, 190] width 8 height 8
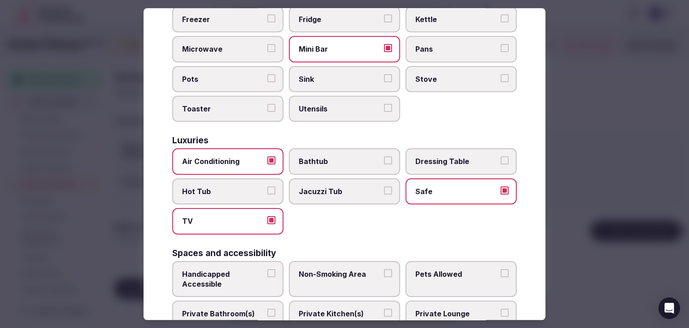
click at [255, 306] on label "Private Bathroom(s)" at bounding box center [227, 319] width 111 height 36
click at [267, 309] on button "Private Bathroom(s)" at bounding box center [271, 313] width 8 height 8
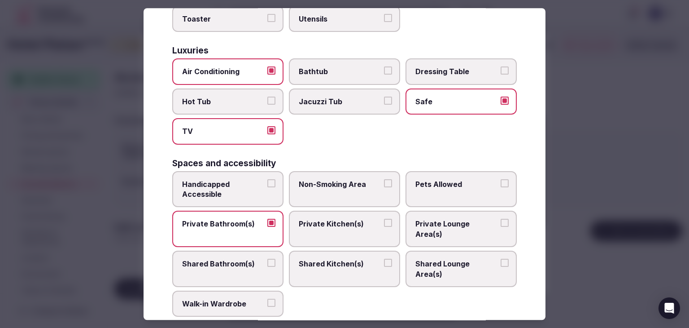
scroll to position [404, 0]
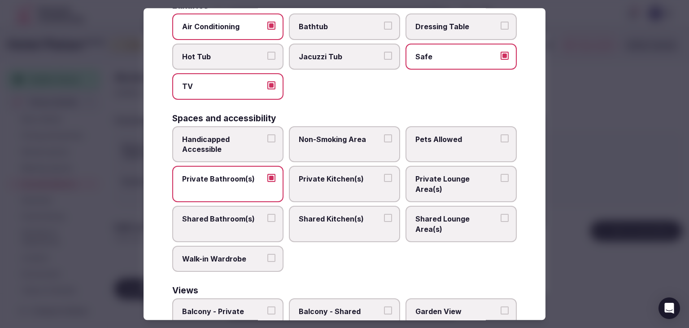
click at [243, 307] on span "Balcony - Private" at bounding box center [223, 312] width 83 height 10
click at [267, 307] on button "Balcony - Private" at bounding box center [271, 311] width 8 height 8
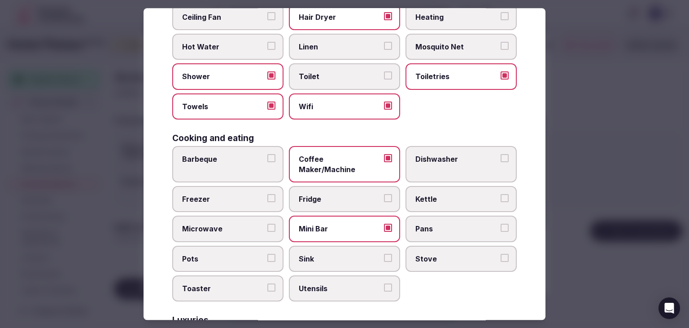
scroll to position [45, 0]
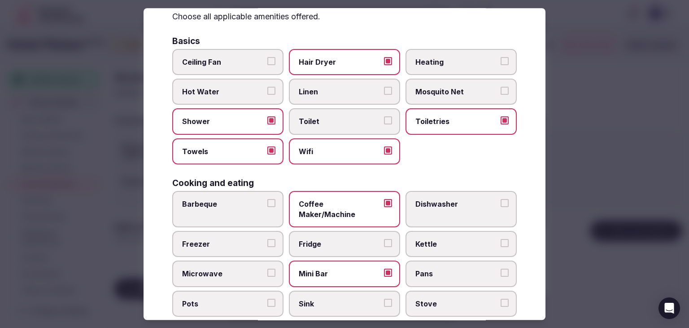
click at [439, 69] on label "Heating" at bounding box center [461, 62] width 111 height 26
click at [501, 65] on button "Heating" at bounding box center [505, 61] width 8 height 8
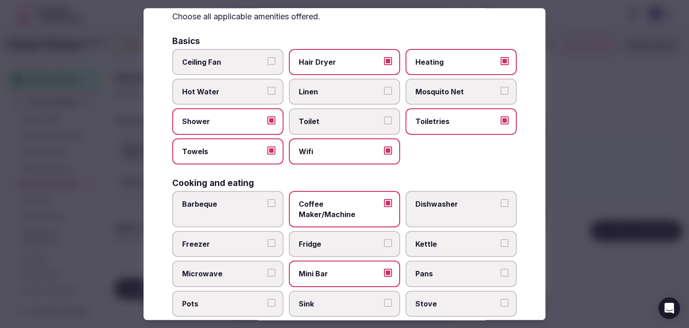
scroll to position [0, 0]
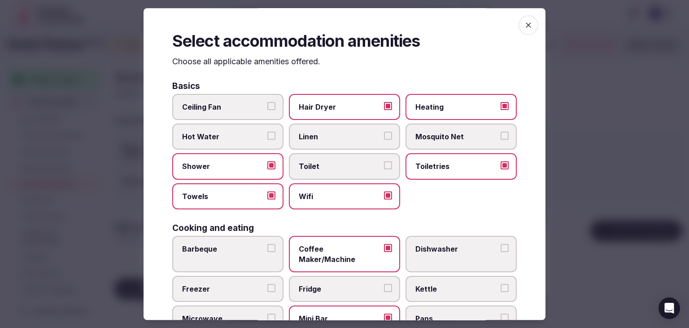
click at [524, 34] on span "button" at bounding box center [529, 25] width 20 height 20
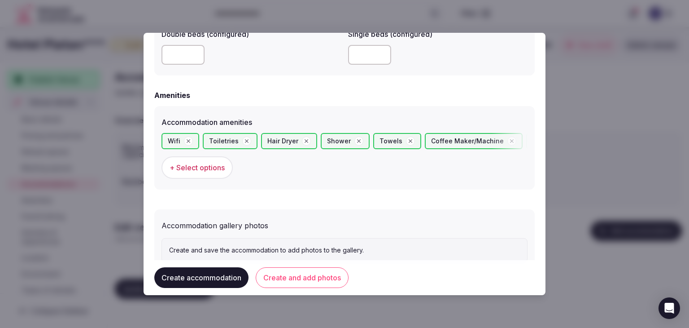
click at [300, 277] on button "Create and add photos" at bounding box center [302, 277] width 93 height 21
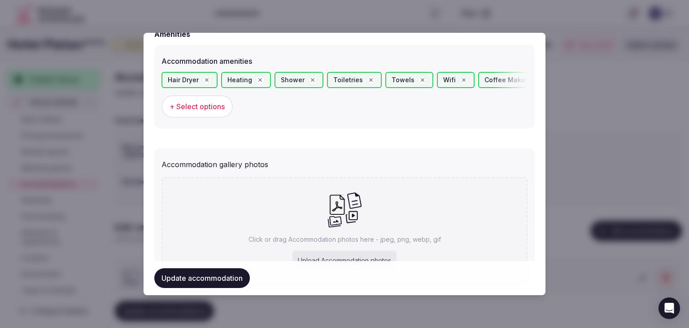
scroll to position [898, 0]
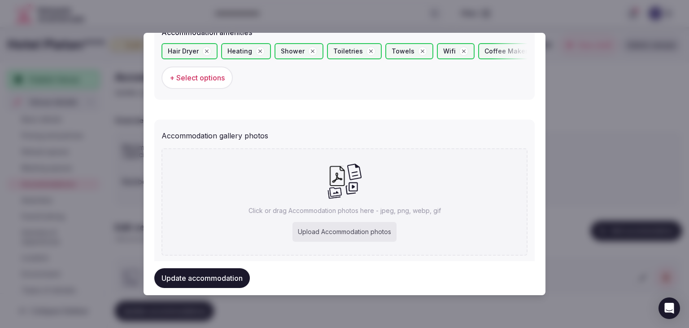
click at [352, 210] on p "Click or drag Accommodation photos here - jpeg, png, webp, gif" at bounding box center [345, 210] width 193 height 9
type input "**********"
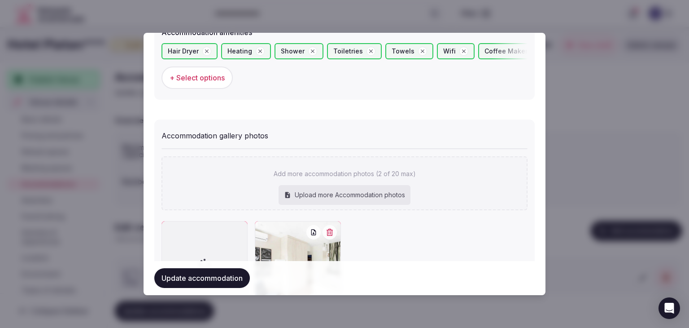
scroll to position [970, 0]
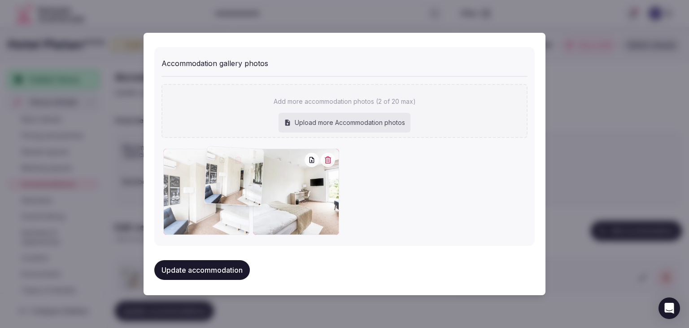
drag, startPoint x: 265, startPoint y: 158, endPoint x: 217, endPoint y: 158, distance: 48.0
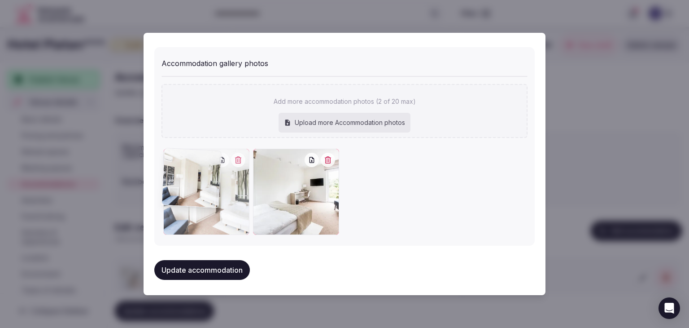
click at [217, 158] on div at bounding box center [206, 192] width 86 height 86
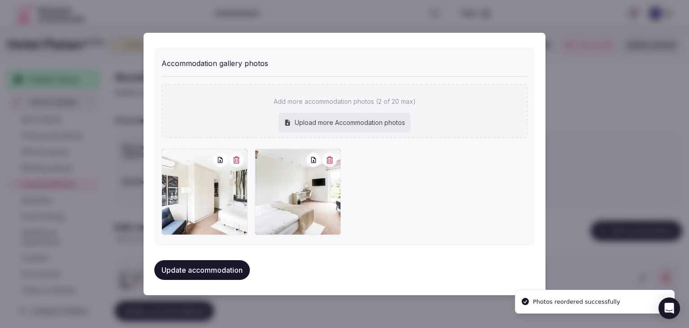
click at [216, 270] on button "Update accommodation" at bounding box center [202, 270] width 96 height 20
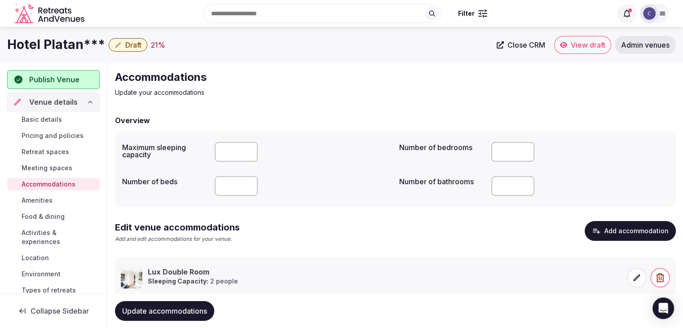
click at [195, 309] on span "Update accommodations" at bounding box center [164, 310] width 85 height 9
click at [197, 309] on span "Update accommodations" at bounding box center [164, 310] width 85 height 9
click at [53, 44] on h1 "Hotel Platan***" at bounding box center [56, 45] width 98 height 18
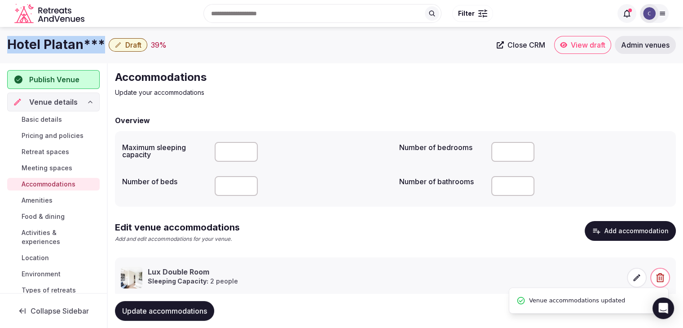
click at [53, 44] on h1 "Hotel Platan***" at bounding box center [56, 45] width 98 height 18
copy div "Hotel Platan***"
click at [70, 116] on link "Basic details" at bounding box center [53, 119] width 92 height 13
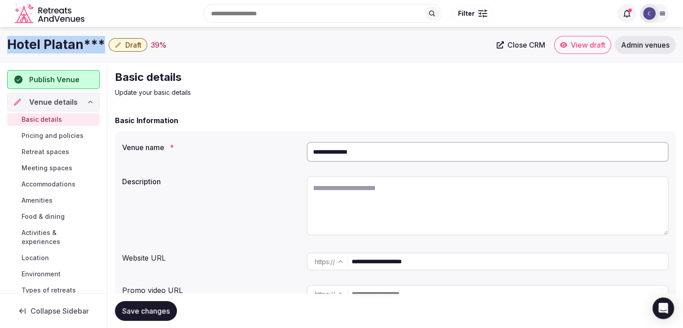
click at [65, 134] on span "Pricing and policies" at bounding box center [53, 135] width 62 height 9
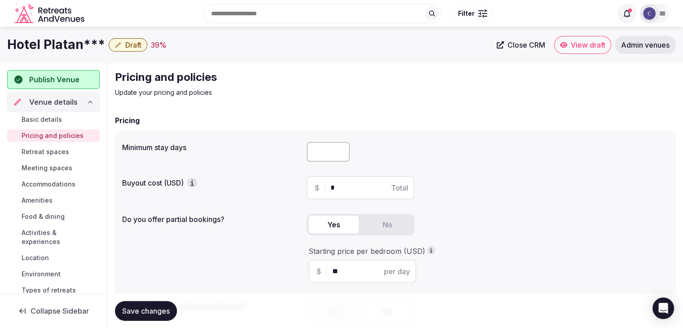
click at [150, 152] on div "Minimum stay days" at bounding box center [395, 151] width 546 height 27
copy label "Minimum stay days"
click at [321, 155] on input "number" at bounding box center [328, 152] width 43 height 20
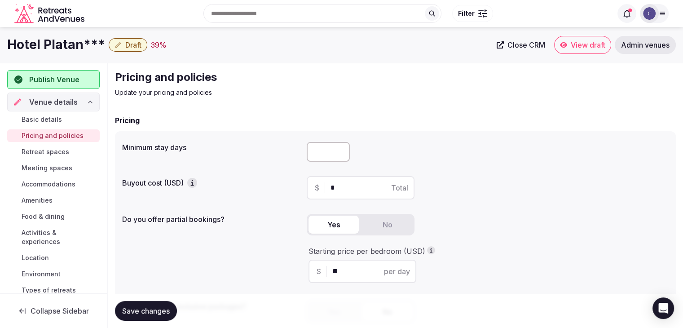
type input "*"
click at [155, 313] on span "Save changes" at bounding box center [146, 310] width 48 height 9
click at [65, 149] on span "Retreat spaces" at bounding box center [46, 151] width 48 height 9
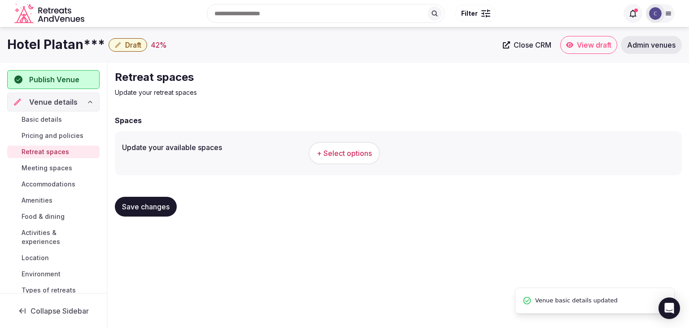
click at [346, 147] on button "+ Select options" at bounding box center [344, 153] width 71 height 22
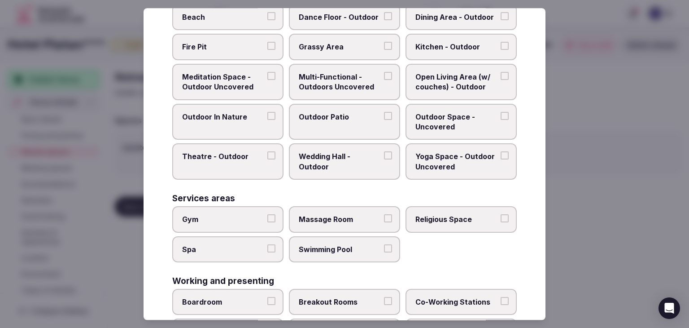
scroll to position [406, 0]
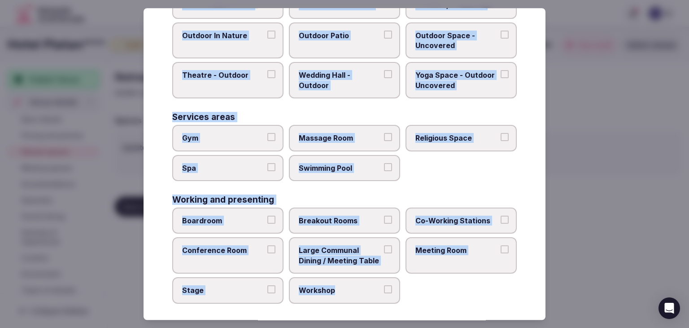
drag, startPoint x: 170, startPoint y: 59, endPoint x: 414, endPoint y: 298, distance: 341.5
click at [414, 298] on div "Select your retreat spaces Choose all applicable retreat spaces offered. Covere…" at bounding box center [345, 163] width 402 height 311
copy div "Choose all applicable retreat spaces offered. Covered outdoor spaces Meditation…"
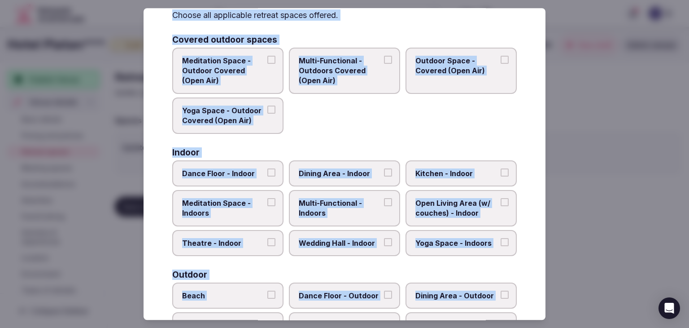
scroll to position [0, 0]
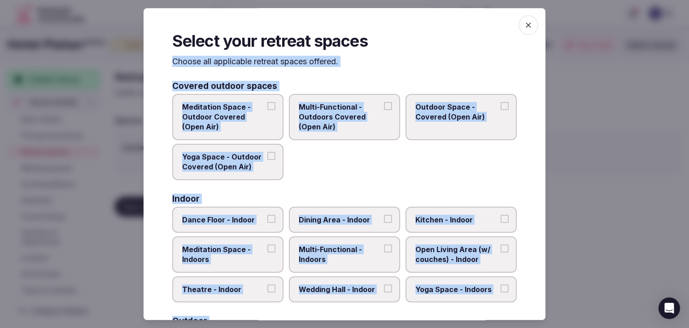
click at [338, 112] on span "Multi-Functional - Outdoors Covered (Open Air)" at bounding box center [340, 117] width 83 height 30
click at [384, 110] on button "Multi-Functional - Outdoors Covered (Open Air)" at bounding box center [388, 106] width 8 height 8
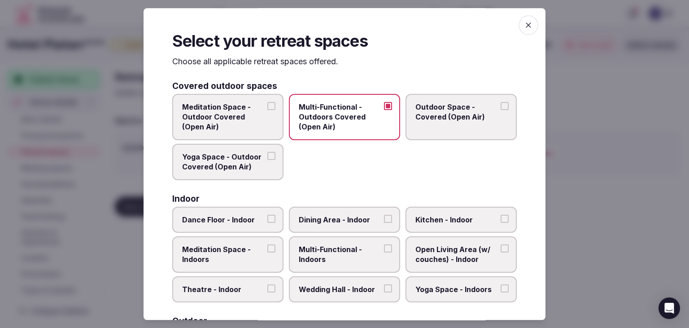
click at [451, 113] on span "Outdoor Space - Covered (Open Air)" at bounding box center [457, 112] width 83 height 20
click at [501, 110] on button "Outdoor Space - Covered (Open Air)" at bounding box center [505, 106] width 8 height 8
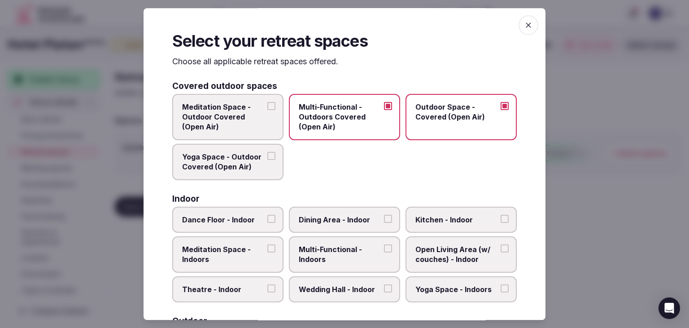
scroll to position [90, 0]
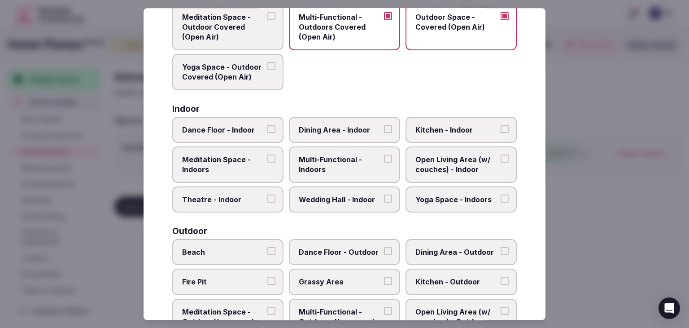
click at [309, 166] on span "Multi-Functional - Indoors" at bounding box center [340, 164] width 83 height 20
click at [384, 162] on button "Multi-Functional - Indoors" at bounding box center [388, 158] width 8 height 8
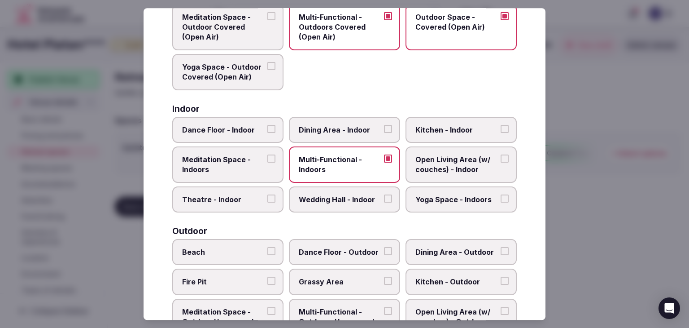
click at [315, 129] on span "Dining Area - Indoor" at bounding box center [340, 130] width 83 height 10
click at [384, 129] on button "Dining Area - Indoor" at bounding box center [388, 129] width 8 height 8
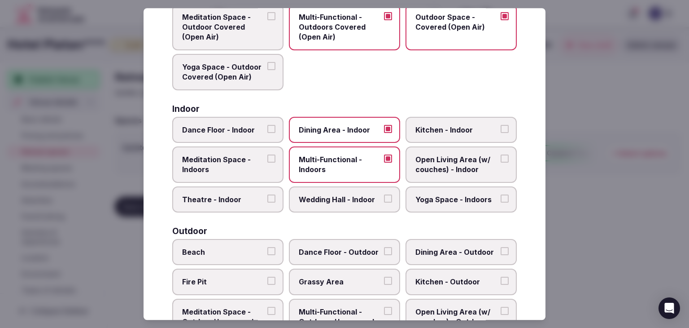
click at [440, 132] on span "Kitchen - Indoor" at bounding box center [457, 130] width 83 height 10
click at [501, 132] on button "Kitchen - Indoor" at bounding box center [505, 129] width 8 height 8
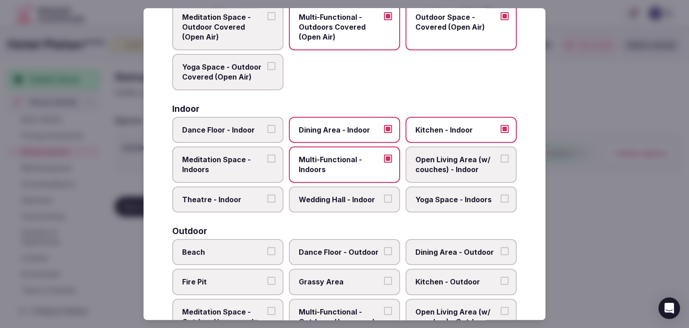
click at [453, 163] on span "Open Living Area (w/ couches) - Indoor" at bounding box center [457, 164] width 83 height 20
click at [501, 162] on button "Open Living Area (w/ couches) - Indoor" at bounding box center [505, 158] width 8 height 8
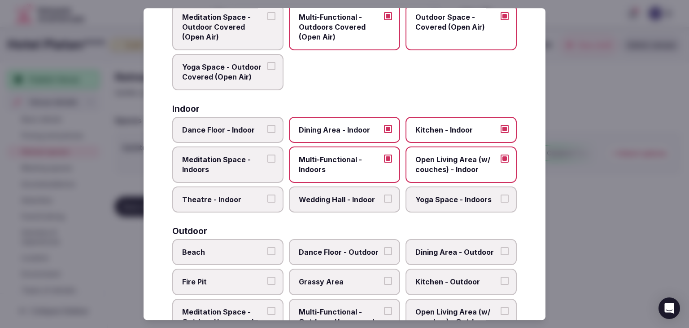
click at [365, 202] on span "Wedding Hall - Indoor" at bounding box center [340, 199] width 83 height 10
click at [384, 202] on button "Wedding Hall - Indoor" at bounding box center [388, 198] width 8 height 8
click at [447, 195] on span "Yoga Space - Indoors" at bounding box center [457, 199] width 83 height 10
click at [501, 195] on button "Yoga Space - Indoors" at bounding box center [505, 198] width 8 height 8
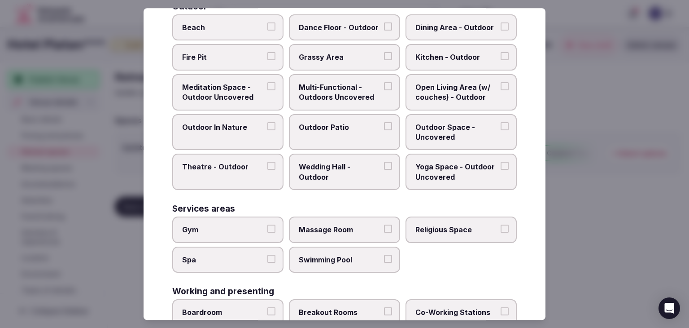
scroll to position [404, 0]
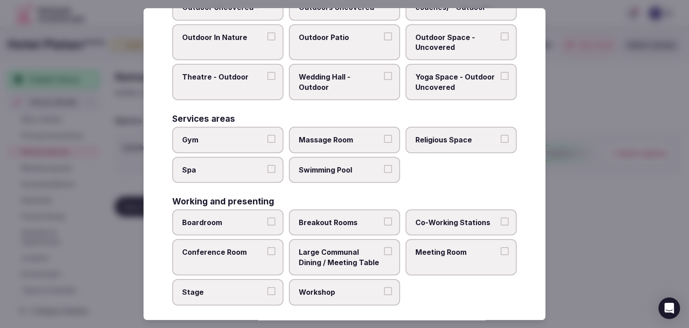
click at [429, 254] on label "Meeting Room" at bounding box center [461, 257] width 111 height 36
click at [501, 254] on button "Meeting Room" at bounding box center [505, 251] width 8 height 8
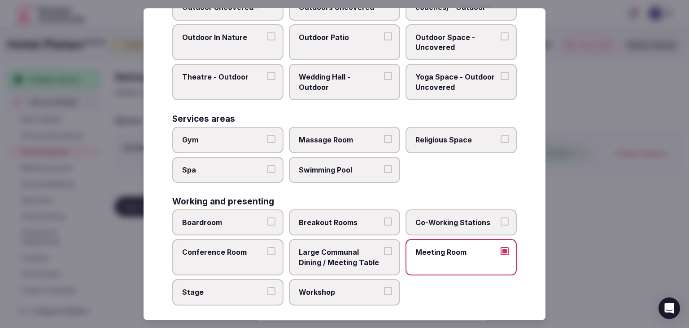
scroll to position [406, 0]
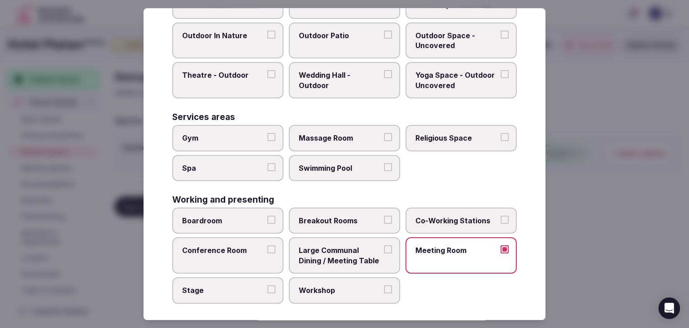
click at [250, 222] on label "Boardroom" at bounding box center [227, 220] width 111 height 26
click at [267, 222] on button "Boardroom" at bounding box center [271, 219] width 8 height 8
click at [339, 215] on span "Breakout Rooms" at bounding box center [340, 220] width 83 height 10
click at [384, 215] on button "Breakout Rooms" at bounding box center [388, 219] width 8 height 8
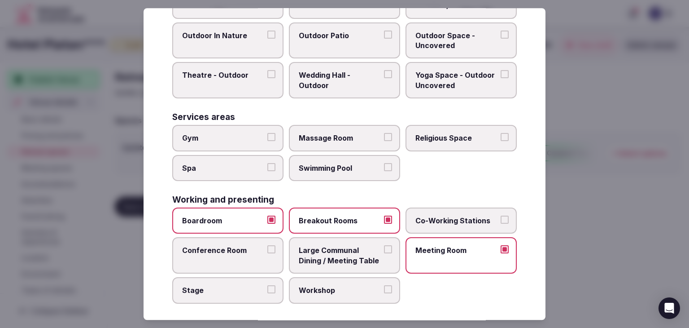
click at [241, 255] on label "Conference Room" at bounding box center [227, 255] width 111 height 36
click at [267, 254] on button "Conference Room" at bounding box center [271, 249] width 8 height 8
click at [340, 258] on span "Large Communal Dining / Meeting Table" at bounding box center [340, 255] width 83 height 20
click at [384, 254] on button "Large Communal Dining / Meeting Table" at bounding box center [388, 249] width 8 height 8
click at [341, 285] on span "Workshop" at bounding box center [340, 290] width 83 height 10
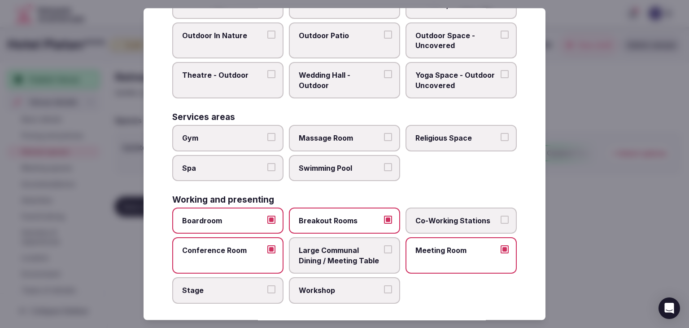
click at [384, 285] on button "Workshop" at bounding box center [388, 289] width 8 height 8
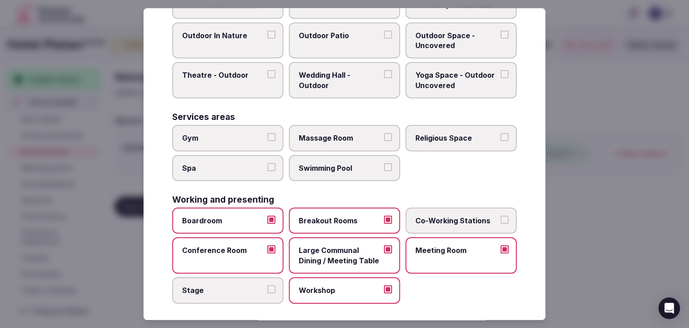
click at [247, 292] on label "Stage" at bounding box center [227, 290] width 111 height 26
click at [267, 292] on button "Stage" at bounding box center [271, 289] width 8 height 8
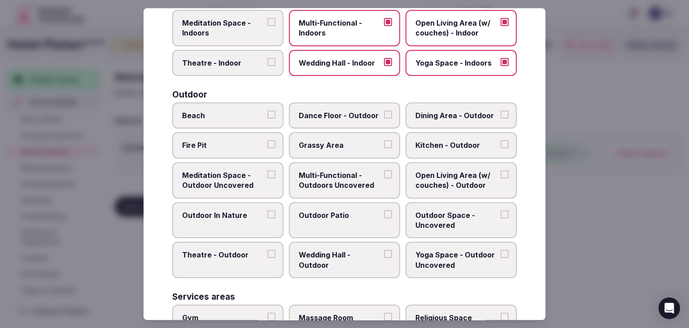
scroll to position [181, 0]
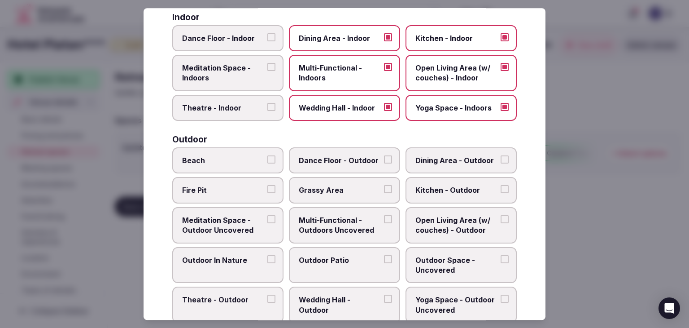
click at [322, 236] on label "Multi-Functional - Outdoors Uncovered" at bounding box center [344, 225] width 111 height 36
click at [384, 223] on button "Multi-Functional - Outdoors Uncovered" at bounding box center [388, 219] width 8 height 8
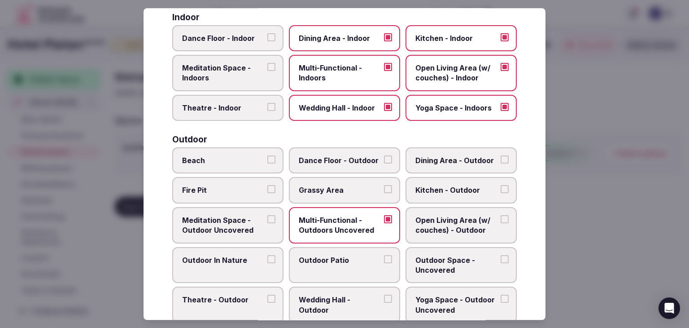
click at [323, 250] on label "Outdoor Patio" at bounding box center [344, 265] width 111 height 36
click at [384, 255] on button "Outdoor Patio" at bounding box center [388, 259] width 8 height 8
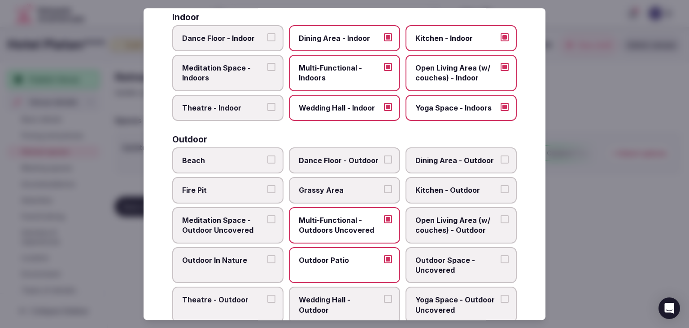
click at [434, 255] on span "Outdoor Space - Uncovered" at bounding box center [457, 265] width 83 height 20
click at [501, 255] on button "Outdoor Space - Uncovered" at bounding box center [505, 259] width 8 height 8
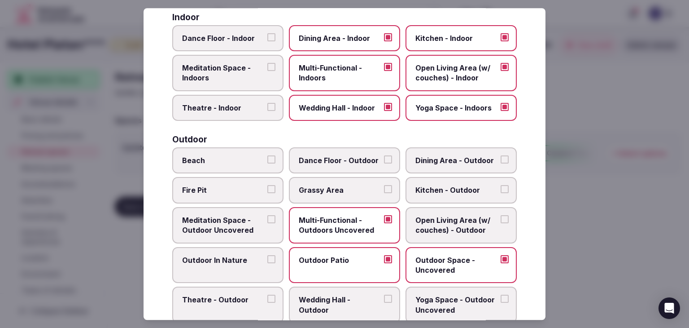
click at [338, 191] on span "Grassy Area" at bounding box center [340, 190] width 83 height 10
click at [384, 191] on button "Grassy Area" at bounding box center [388, 189] width 8 height 8
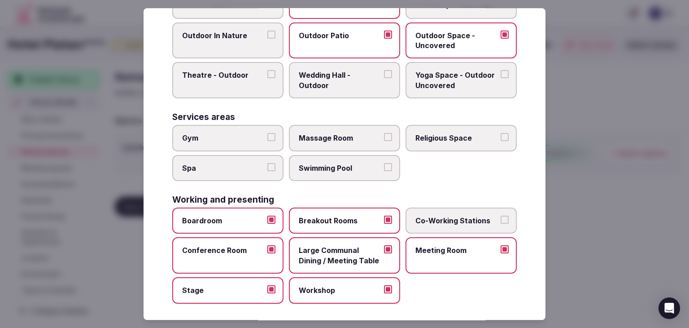
click at [245, 141] on label "Gym" at bounding box center [227, 138] width 111 height 26
click at [267, 141] on button "Gym" at bounding box center [271, 137] width 8 height 8
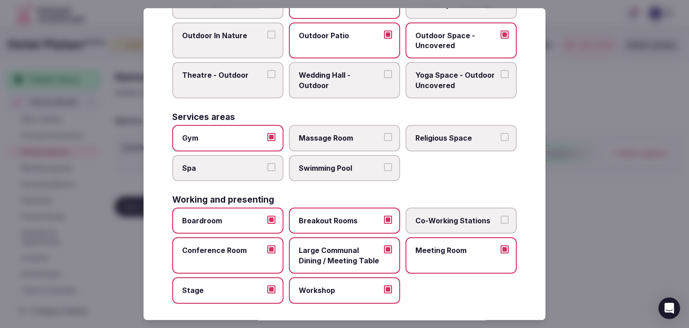
click at [246, 167] on span "Spa" at bounding box center [223, 168] width 83 height 10
click at [267, 167] on button "Spa" at bounding box center [271, 167] width 8 height 8
click at [312, 140] on label "Massage Room" at bounding box center [344, 138] width 111 height 26
click at [384, 140] on button "Massage Room" at bounding box center [388, 137] width 8 height 8
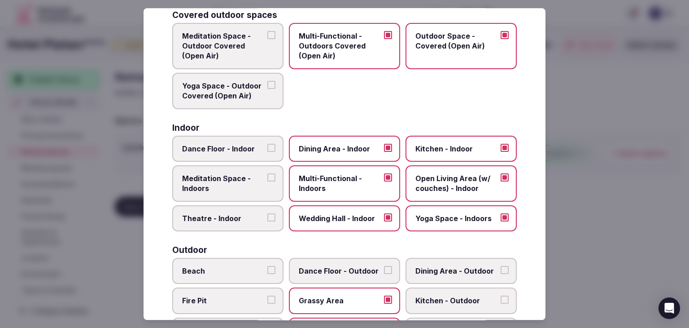
scroll to position [0, 0]
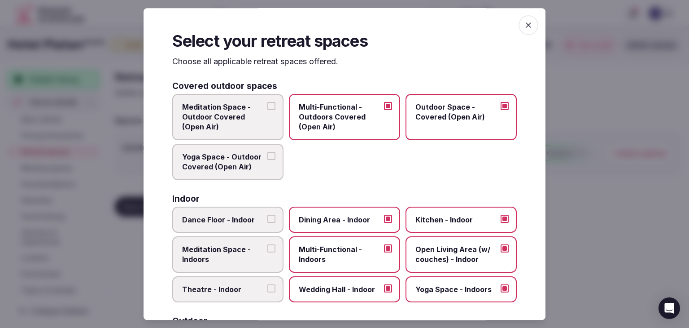
click at [526, 24] on icon "button" at bounding box center [528, 24] width 5 height 5
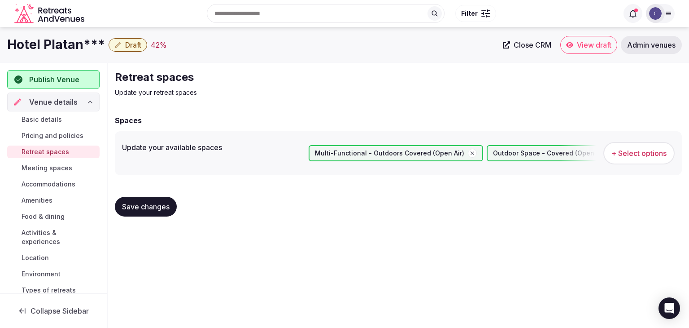
click at [154, 208] on span "Save changes" at bounding box center [146, 206] width 48 height 9
click at [48, 169] on span "Meeting spaces" at bounding box center [47, 167] width 51 height 9
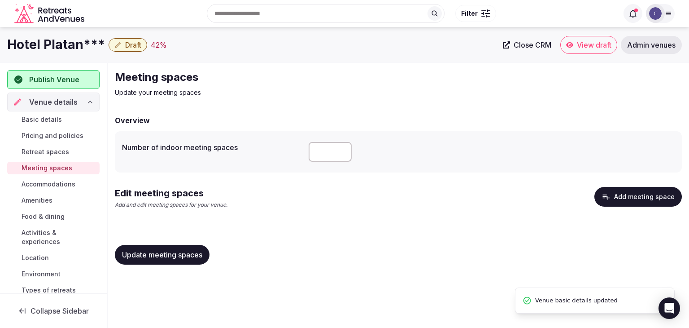
click at [149, 150] on label "Number of indoor meeting spaces" at bounding box center [212, 147] width 180 height 7
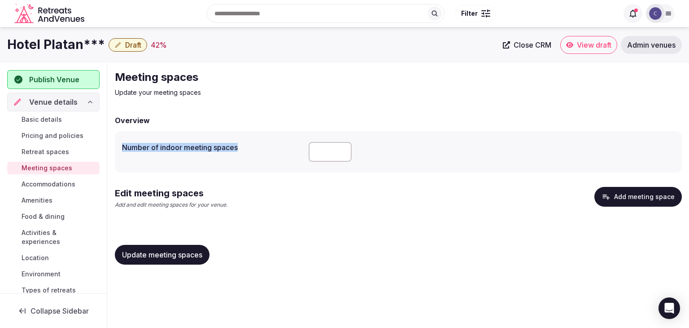
drag, startPoint x: 122, startPoint y: 146, endPoint x: 252, endPoint y: 146, distance: 130.2
click at [252, 146] on div "Number of indoor meeting spaces" at bounding box center [398, 151] width 567 height 41
copy label "Number of indoor meeting spaces"
click at [320, 153] on input "number" at bounding box center [330, 152] width 43 height 20
type input "*"
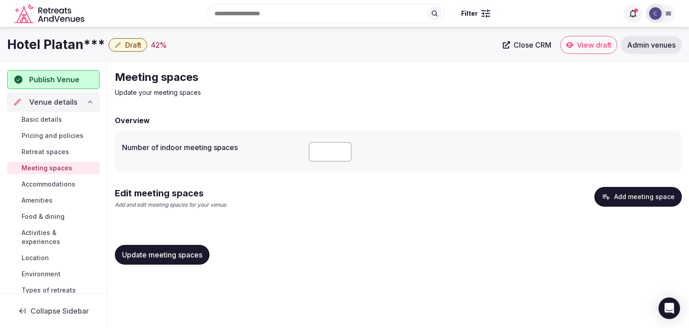
click at [198, 252] on span "Update meeting spaces" at bounding box center [162, 254] width 80 height 9
click at [634, 190] on button "Add meeting space" at bounding box center [639, 197] width 88 height 20
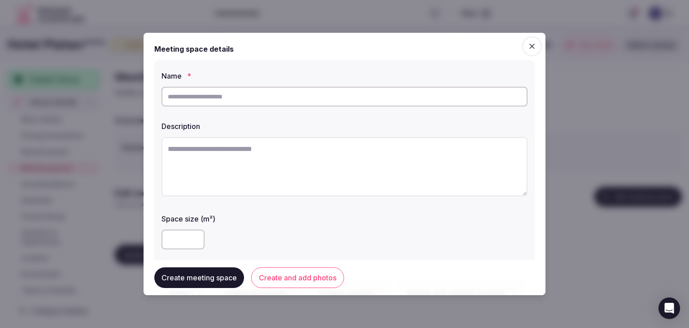
click at [316, 93] on input "text" at bounding box center [345, 97] width 366 height 20
paste input "**********"
type input "**********"
click at [309, 178] on textarea at bounding box center [345, 166] width 366 height 59
paste textarea "**********"
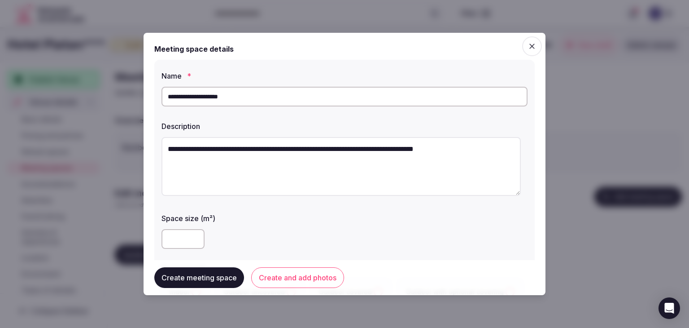
type textarea "**********"
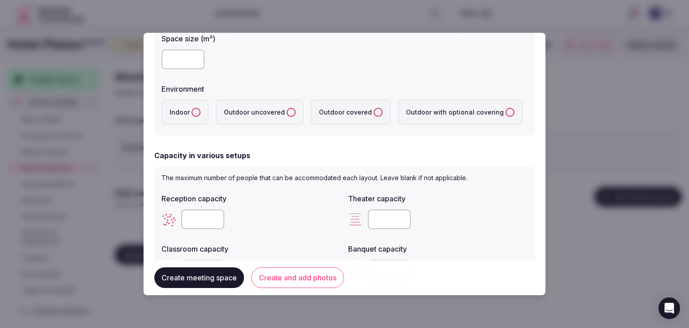
click at [203, 110] on label "Indoor" at bounding box center [185, 112] width 47 height 25
click at [201, 110] on button "Indoor" at bounding box center [196, 112] width 9 height 9
click at [384, 218] on input "number" at bounding box center [389, 219] width 43 height 20
type input "*"
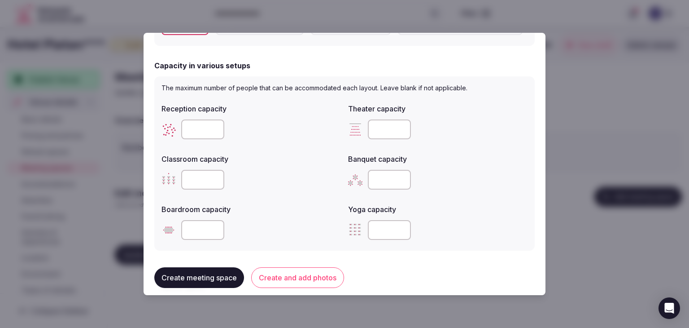
type input "***"
click at [383, 175] on input "number" at bounding box center [389, 180] width 43 height 20
type input "***"
click at [202, 176] on input "number" at bounding box center [202, 180] width 43 height 20
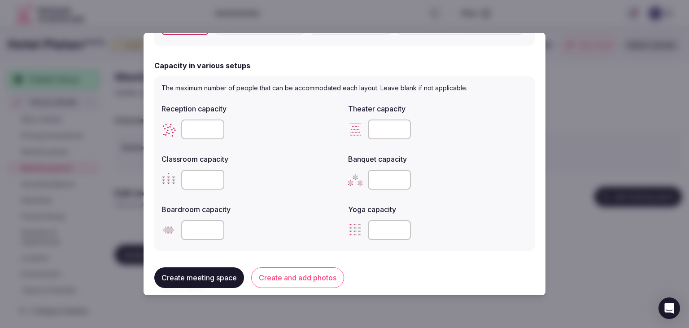
type input "**"
click at [288, 179] on div "**" at bounding box center [252, 180] width 180 height 20
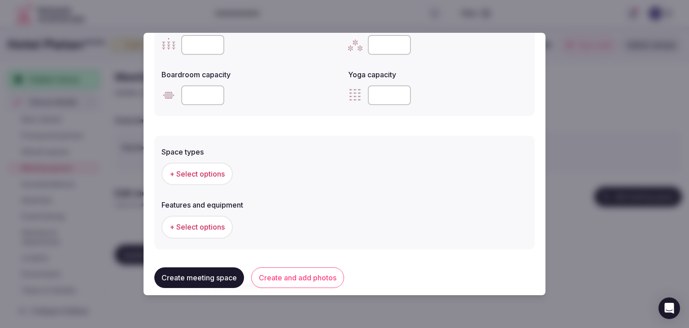
click at [208, 176] on span "+ Select options" at bounding box center [197, 174] width 55 height 10
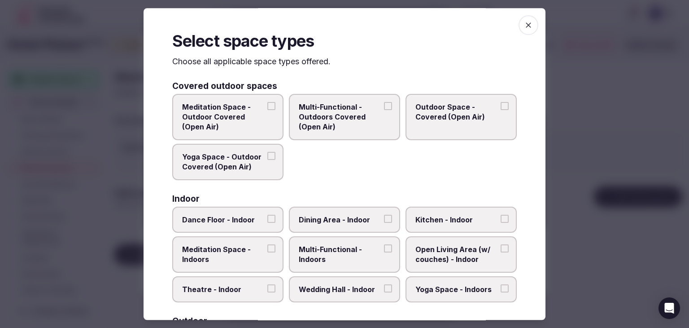
click at [526, 27] on icon "button" at bounding box center [528, 24] width 5 height 5
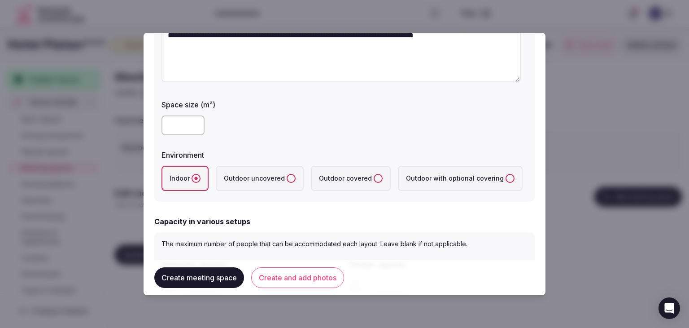
scroll to position [0, 0]
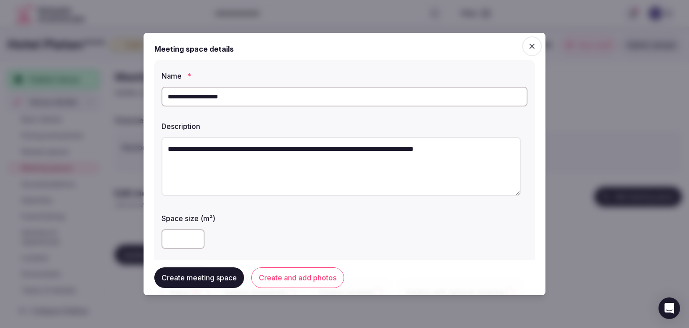
click at [288, 96] on input "**********" at bounding box center [345, 97] width 366 height 20
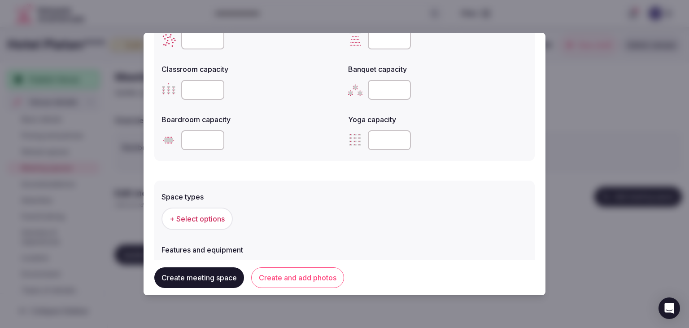
scroll to position [493, 0]
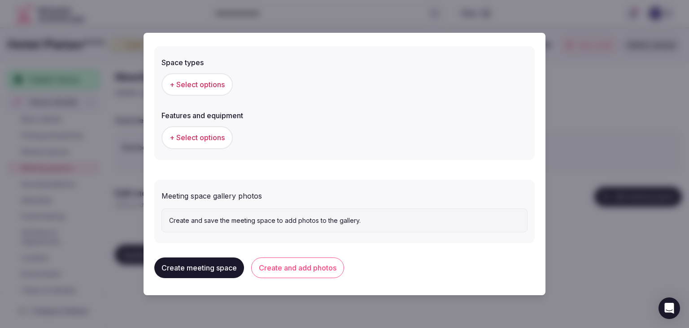
click at [218, 81] on span "+ Select options" at bounding box center [197, 84] width 55 height 10
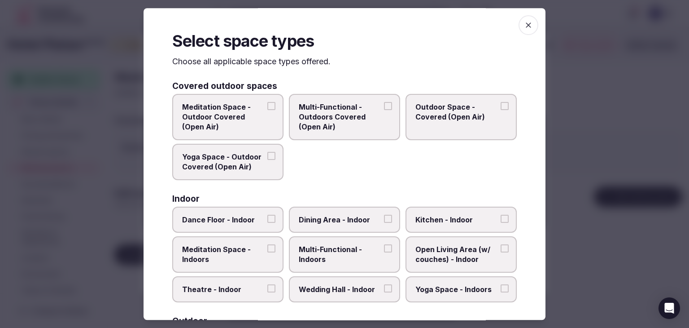
click at [207, 84] on div "Select space types Choose all applicable space types offered. Covered outdoor s…" at bounding box center [345, 163] width 402 height 311
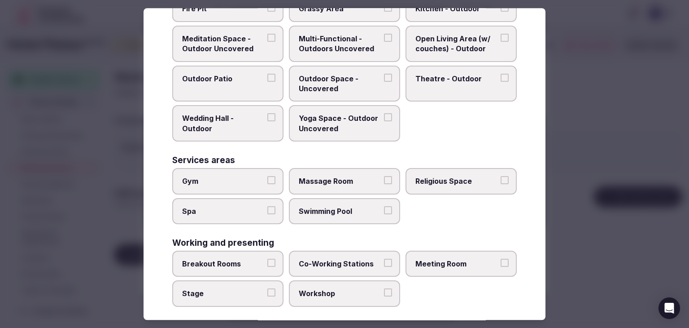
scroll to position [366, 0]
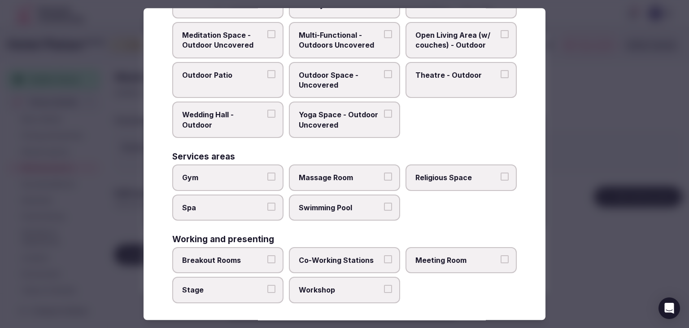
drag, startPoint x: 173, startPoint y: 61, endPoint x: 362, endPoint y: 302, distance: 305.5
click at [362, 304] on div "Select space types Choose all applicable space types offered. Covered outdoor s…" at bounding box center [345, 163] width 402 height 311
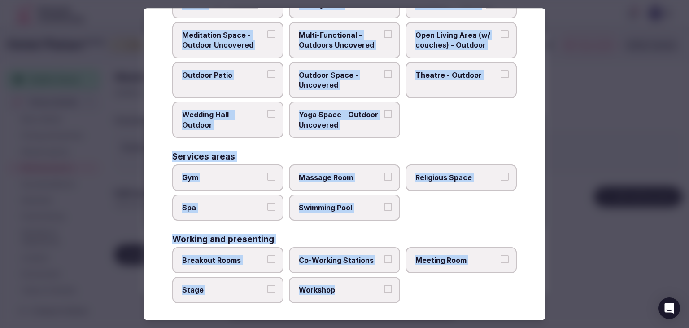
copy div "Choose all applicable space types offered. Covered outdoor spaces Meditation Sp…"
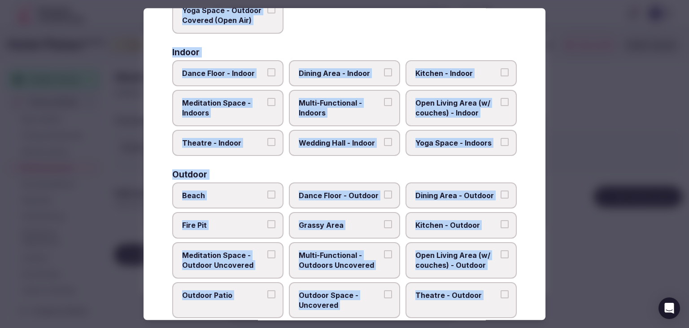
scroll to position [142, 0]
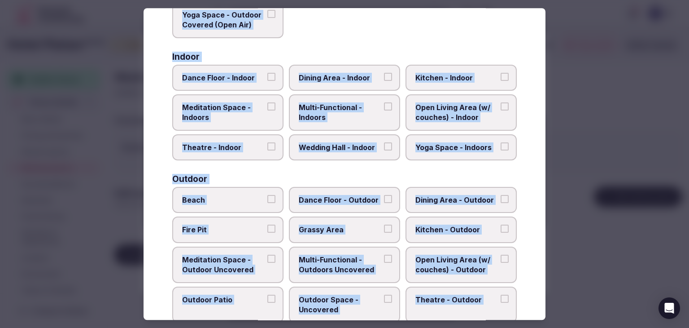
click at [339, 109] on span "Multi-Functional - Indoors" at bounding box center [340, 112] width 83 height 20
click at [384, 109] on button "Multi-Functional - Indoors" at bounding box center [388, 106] width 8 height 8
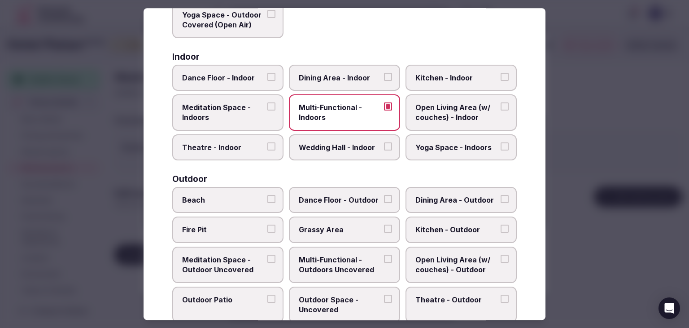
click at [340, 147] on span "Wedding Hall - Indoor" at bounding box center [340, 147] width 83 height 10
click at [384, 147] on button "Wedding Hall - Indoor" at bounding box center [388, 146] width 8 height 8
click at [351, 79] on span "Dining Area - Indoor" at bounding box center [340, 78] width 83 height 10
click at [384, 79] on button "Dining Area - Indoor" at bounding box center [388, 77] width 8 height 8
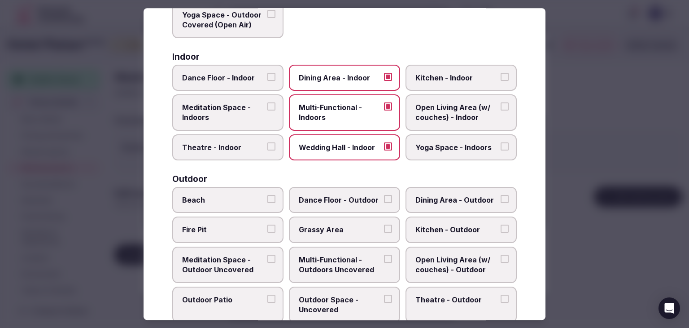
scroll to position [366, 0]
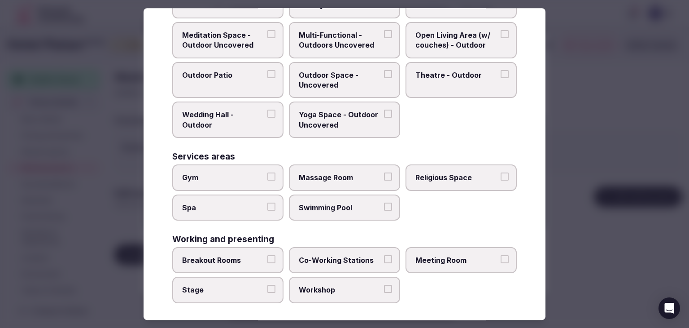
click at [430, 261] on label "Meeting Room" at bounding box center [461, 260] width 111 height 26
click at [501, 261] on button "Meeting Room" at bounding box center [505, 259] width 8 height 8
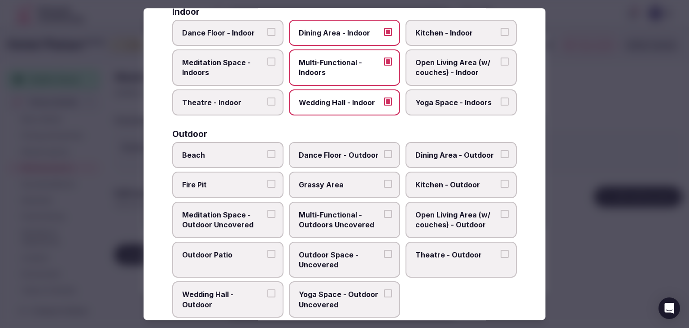
scroll to position [1, 0]
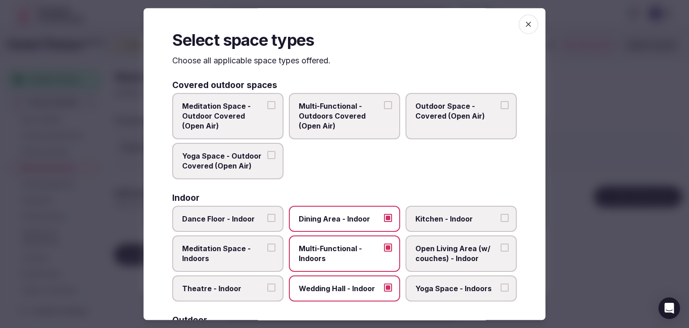
click at [522, 17] on span "button" at bounding box center [529, 24] width 20 height 20
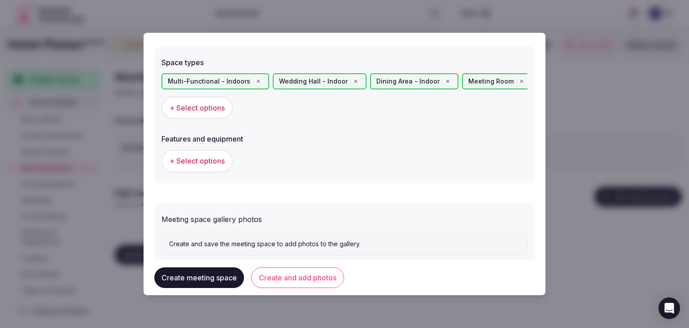
click at [203, 162] on span "+ Select options" at bounding box center [197, 161] width 55 height 10
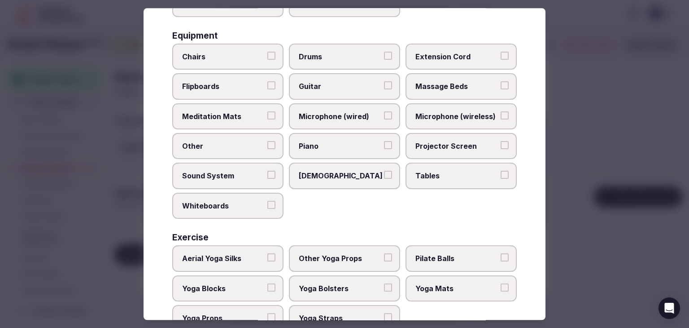
scroll to position [303, 0]
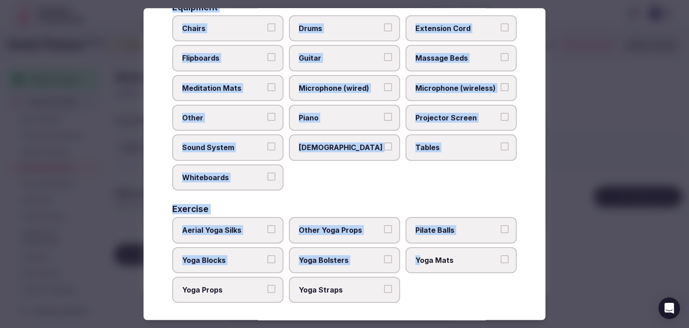
drag, startPoint x: 174, startPoint y: 60, endPoint x: 415, endPoint y: 283, distance: 328.1
click at [415, 283] on div "Select features and equipment Choose all applicable features and equipment offe…" at bounding box center [345, 163] width 402 height 311
copy div "Choose all applicable features and equipment offered. Area and views Big Window…"
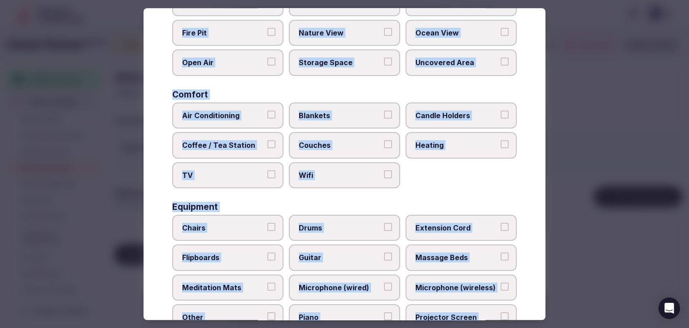
scroll to position [0, 0]
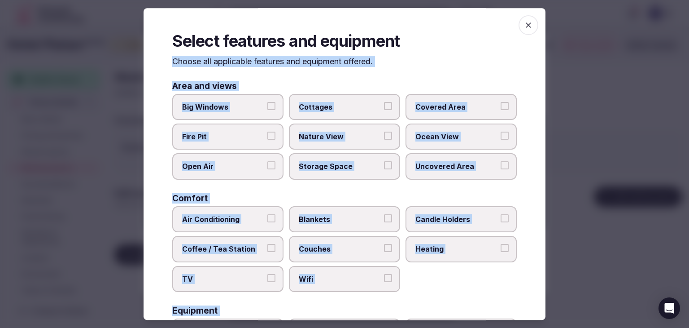
click at [438, 108] on span "Covered Area" at bounding box center [457, 107] width 83 height 10
click at [501, 108] on button "Covered Area" at bounding box center [505, 106] width 8 height 8
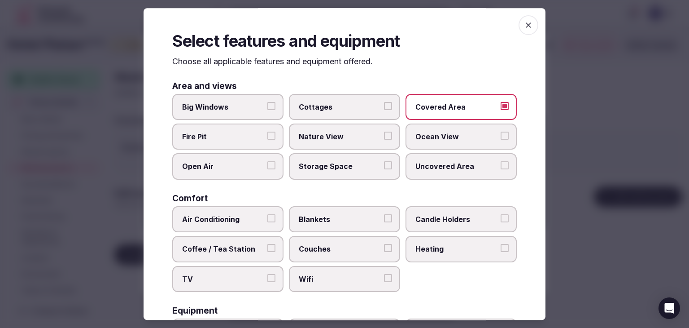
click at [455, 167] on span "Uncovered Area" at bounding box center [457, 167] width 83 height 10
click at [501, 167] on button "Uncovered Area" at bounding box center [505, 166] width 8 height 8
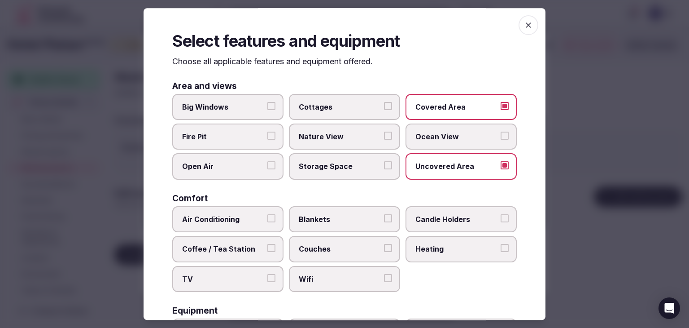
click at [357, 166] on span "Storage Space" at bounding box center [340, 167] width 83 height 10
click at [384, 166] on button "Storage Space" at bounding box center [388, 166] width 8 height 8
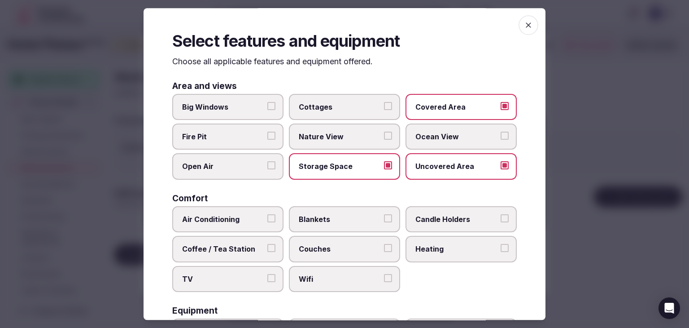
click at [221, 167] on span "Open Air" at bounding box center [223, 167] width 83 height 10
click at [267, 167] on button "Open Air" at bounding box center [271, 166] width 8 height 8
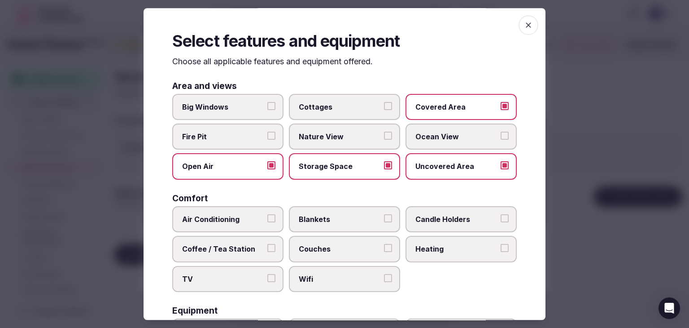
scroll to position [90, 0]
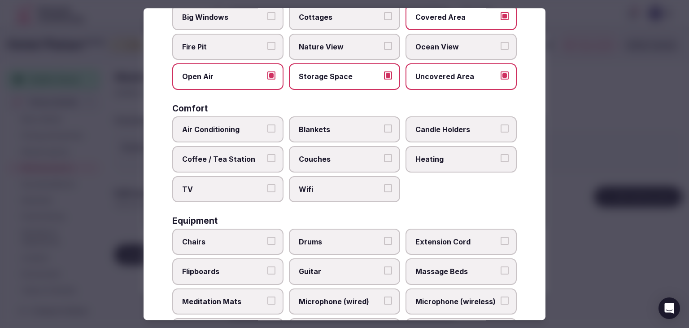
click at [245, 134] on label "Air Conditioning" at bounding box center [227, 129] width 111 height 26
click at [267, 132] on button "Air Conditioning" at bounding box center [271, 128] width 8 height 8
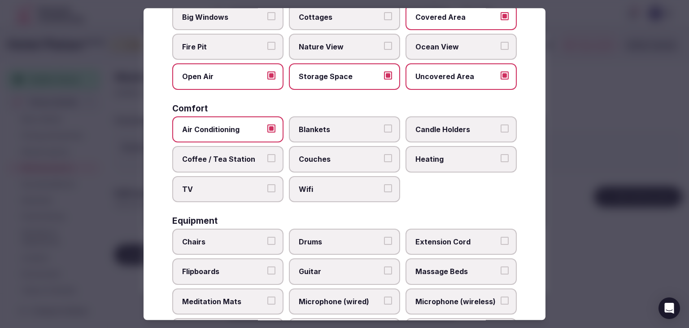
click at [244, 154] on span "Coffee / Tea Station" at bounding box center [223, 159] width 83 height 10
click at [267, 154] on button "Coffee / Tea Station" at bounding box center [271, 158] width 8 height 8
click at [267, 184] on button "TV" at bounding box center [271, 188] width 8 height 8
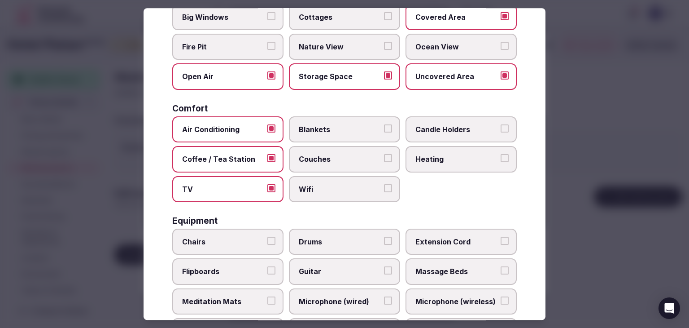
click at [338, 184] on span "Wifi" at bounding box center [340, 189] width 83 height 10
click at [384, 184] on button "Wifi" at bounding box center [388, 188] width 8 height 8
click at [428, 166] on label "Heating" at bounding box center [461, 159] width 111 height 26
click at [501, 162] on button "Heating" at bounding box center [505, 158] width 8 height 8
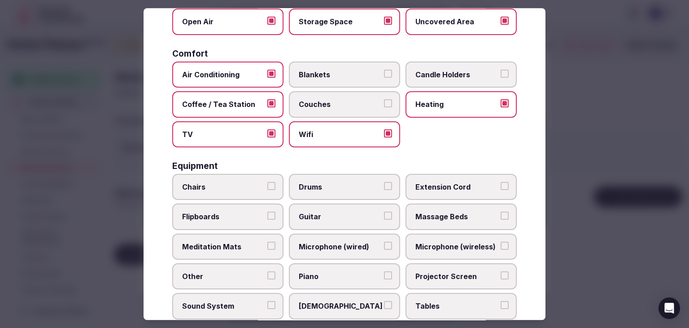
scroll to position [224, 0]
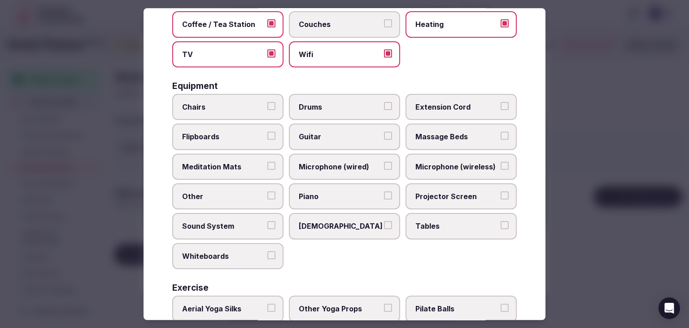
click at [239, 108] on span "Chairs" at bounding box center [223, 107] width 83 height 10
click at [267, 108] on button "Chairs" at bounding box center [271, 106] width 8 height 8
click at [455, 102] on span "Extension Cord" at bounding box center [457, 107] width 83 height 10
click at [501, 102] on button "Extension Cord" at bounding box center [505, 106] width 8 height 8
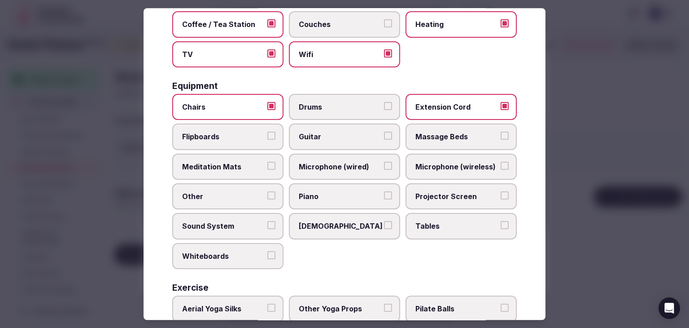
drag, startPoint x: 216, startPoint y: 133, endPoint x: 264, endPoint y: 140, distance: 48.4
click at [217, 134] on span "Flipboards" at bounding box center [223, 137] width 83 height 10
click at [267, 134] on button "Flipboards" at bounding box center [271, 136] width 8 height 8
click at [470, 158] on label "Microphone (wireless)" at bounding box center [461, 166] width 111 height 26
click at [501, 162] on button "Microphone (wireless)" at bounding box center [505, 166] width 8 height 8
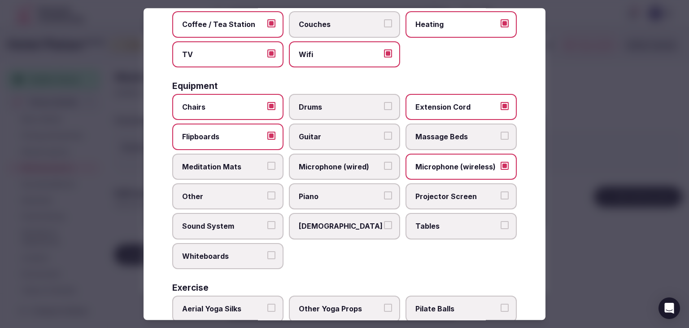
click at [452, 191] on span "Projector Screen" at bounding box center [457, 196] width 83 height 10
click at [501, 191] on button "Projector Screen" at bounding box center [505, 195] width 8 height 8
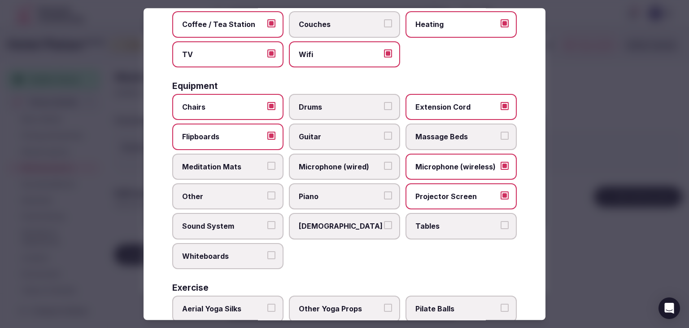
click at [447, 221] on span "Tables" at bounding box center [457, 226] width 83 height 10
click at [501, 221] on button "Tables" at bounding box center [505, 225] width 8 height 8
click at [230, 225] on span "Sound System" at bounding box center [223, 226] width 83 height 10
click at [267, 225] on button "Sound System" at bounding box center [271, 225] width 8 height 8
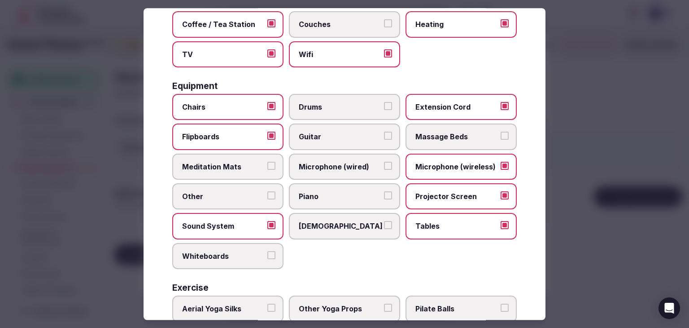
click at [226, 252] on span "Whiteboards" at bounding box center [223, 256] width 83 height 10
click at [267, 252] on button "Whiteboards" at bounding box center [271, 255] width 8 height 8
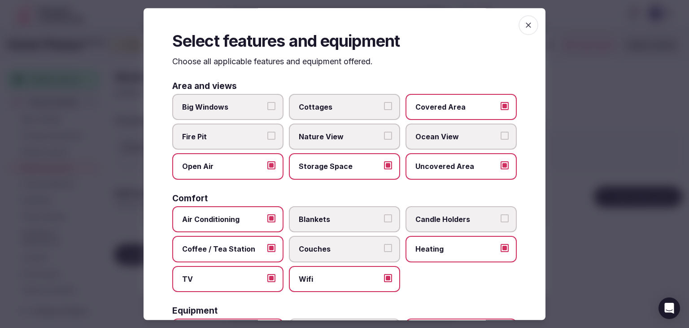
click at [524, 26] on icon "button" at bounding box center [528, 25] width 9 height 9
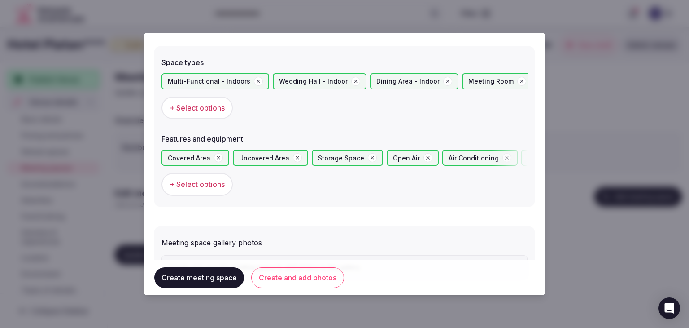
click at [310, 282] on button "Create and add photos" at bounding box center [297, 277] width 93 height 21
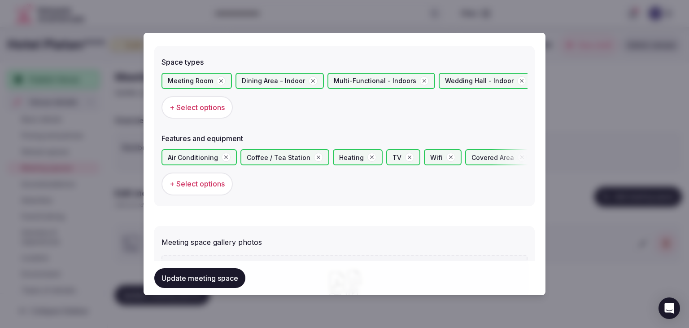
scroll to position [622, 0]
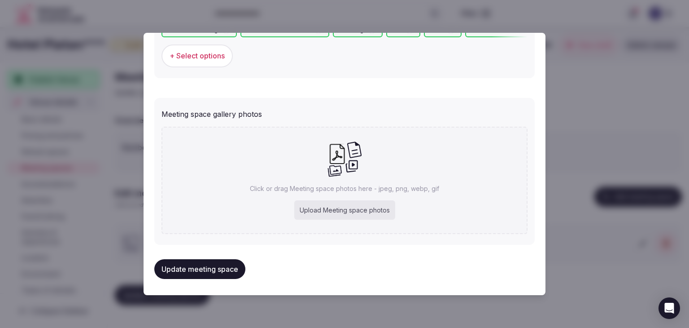
click at [315, 216] on div "Upload Meeting space photos" at bounding box center [344, 210] width 101 height 20
type input "**********"
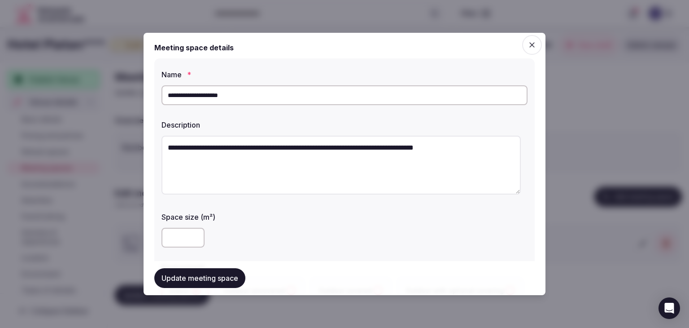
scroll to position [0, 0]
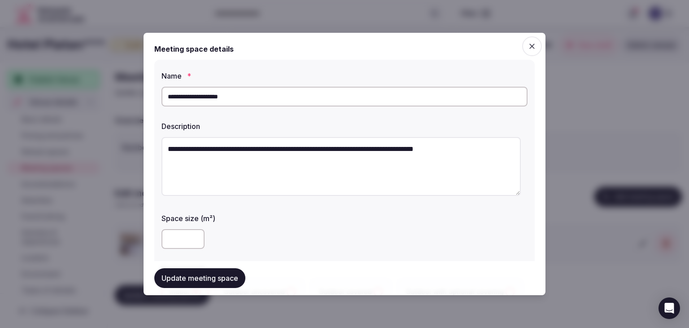
click at [299, 94] on input "**********" at bounding box center [345, 97] width 366 height 20
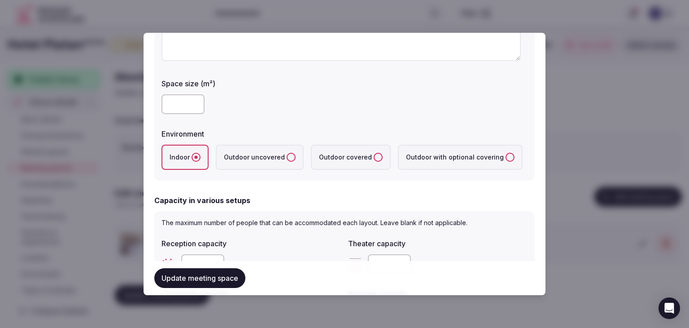
type input "**********"
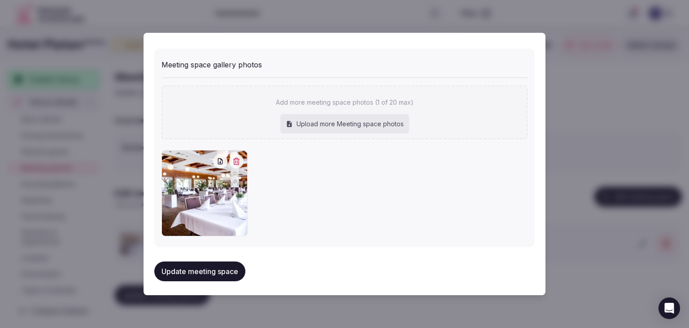
scroll to position [671, 0]
click at [223, 264] on button "Update meeting space" at bounding box center [199, 271] width 91 height 20
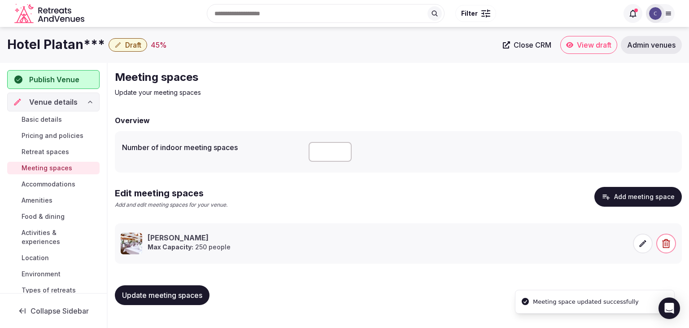
click at [185, 293] on span "Update meeting spaces" at bounding box center [162, 294] width 80 height 9
click at [56, 184] on span "Accommodations" at bounding box center [49, 184] width 54 height 9
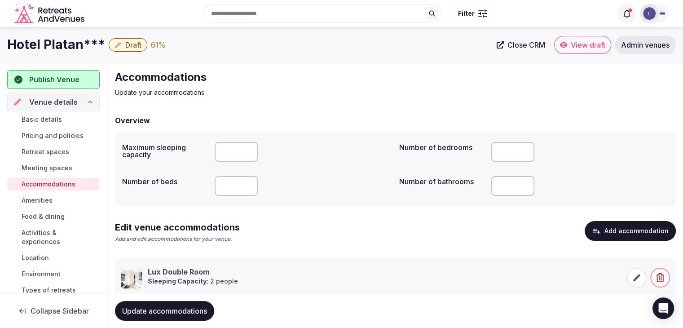
click at [48, 199] on span "Amenities" at bounding box center [37, 200] width 31 height 9
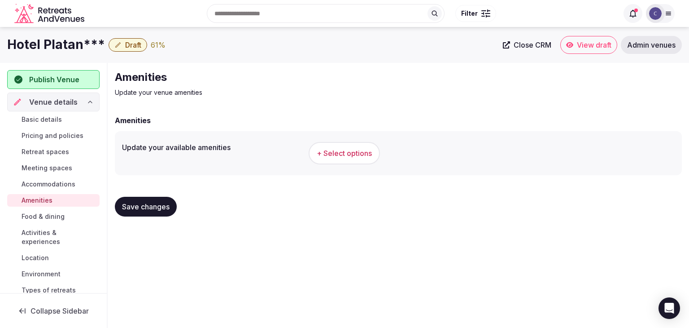
click at [366, 151] on span "+ Select options" at bounding box center [344, 153] width 55 height 10
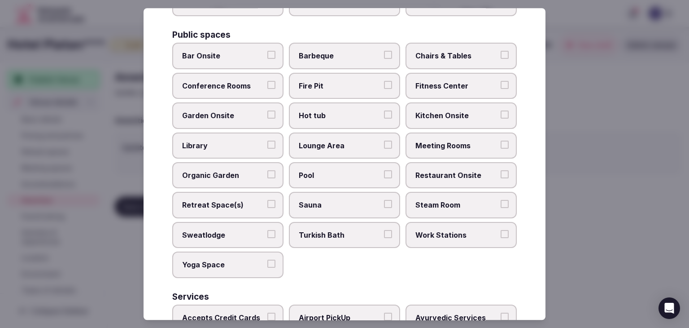
scroll to position [483, 0]
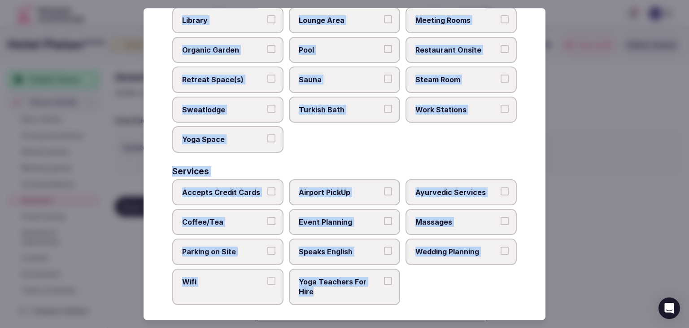
drag, startPoint x: 167, startPoint y: 58, endPoint x: 378, endPoint y: 289, distance: 313.3
click at [378, 289] on div "Select your venue amenities Choose all applicable amenities offered. Activities…" at bounding box center [345, 163] width 402 height 311
copy div "Choose all applicable amenities offered. Activities Bicycles Camping Allowed On…"
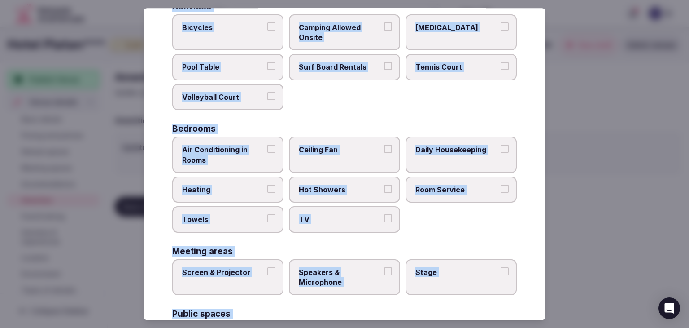
scroll to position [0, 0]
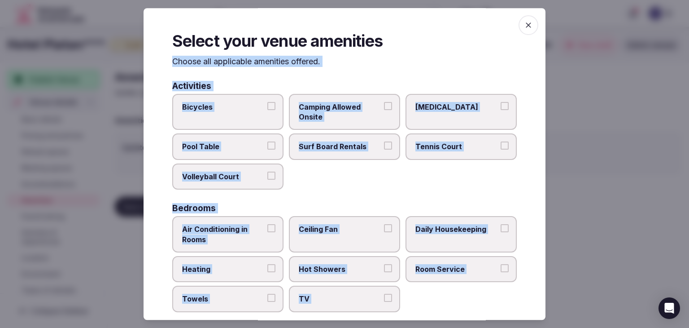
click at [237, 120] on label "Bicycles" at bounding box center [227, 112] width 111 height 36
click at [267, 110] on button "Bicycles" at bounding box center [271, 106] width 8 height 8
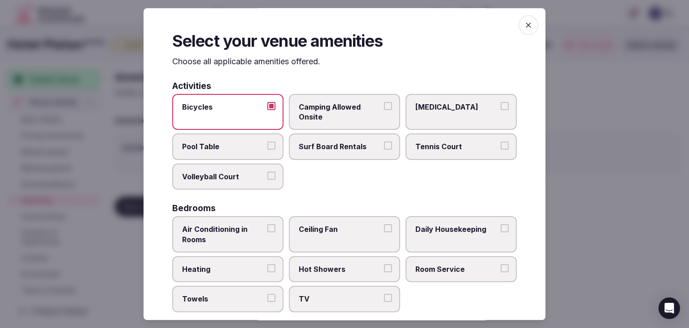
scroll to position [90, 0]
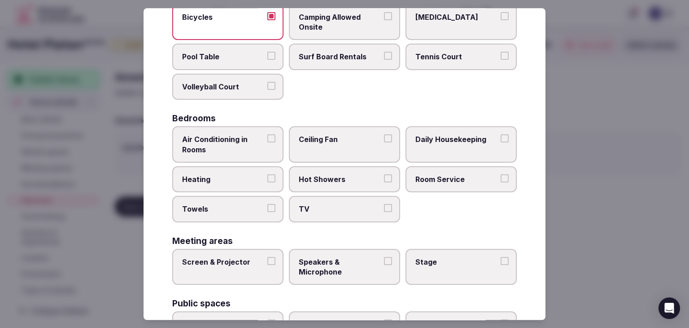
click at [208, 138] on span "Air Conditioning in Rooms" at bounding box center [223, 144] width 83 height 20
click at [267, 138] on button "Air Conditioning in Rooms" at bounding box center [271, 138] width 8 height 8
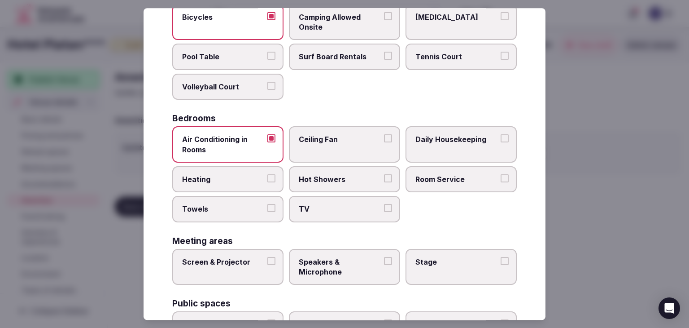
click at [434, 146] on label "Daily Housekeeping" at bounding box center [461, 144] width 111 height 36
click at [501, 142] on button "Daily Housekeeping" at bounding box center [505, 138] width 8 height 8
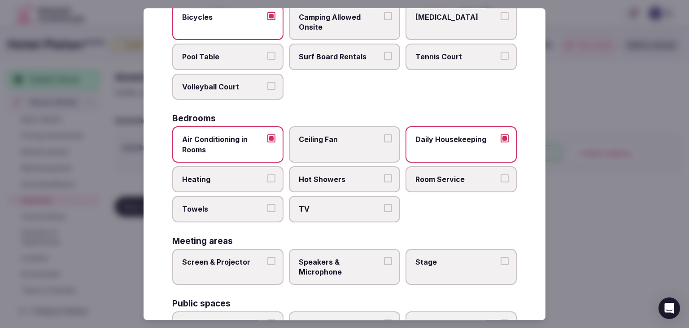
drag, startPoint x: 220, startPoint y: 183, endPoint x: 231, endPoint y: 177, distance: 12.3
click at [223, 182] on label "Heating" at bounding box center [227, 179] width 111 height 26
click at [267, 182] on button "Heating" at bounding box center [271, 178] width 8 height 8
click at [325, 182] on span "Hot Showers" at bounding box center [340, 179] width 83 height 10
click at [384, 182] on button "Hot Showers" at bounding box center [388, 178] width 8 height 8
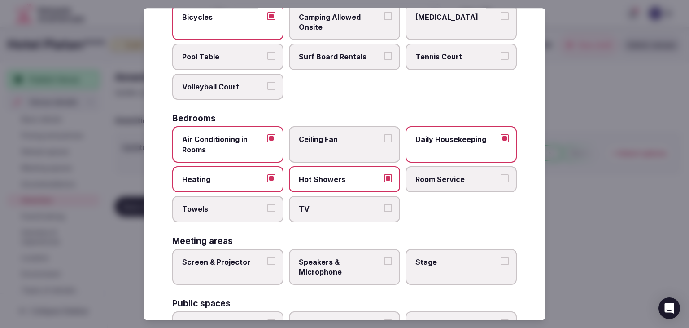
click at [431, 179] on span "Room Service" at bounding box center [457, 179] width 83 height 10
click at [501, 179] on button "Room Service" at bounding box center [505, 178] width 8 height 8
drag, startPoint x: 220, startPoint y: 210, endPoint x: 237, endPoint y: 210, distance: 16.6
click at [224, 210] on span "Towels" at bounding box center [223, 209] width 83 height 10
click at [267, 210] on button "Towels" at bounding box center [271, 208] width 8 height 8
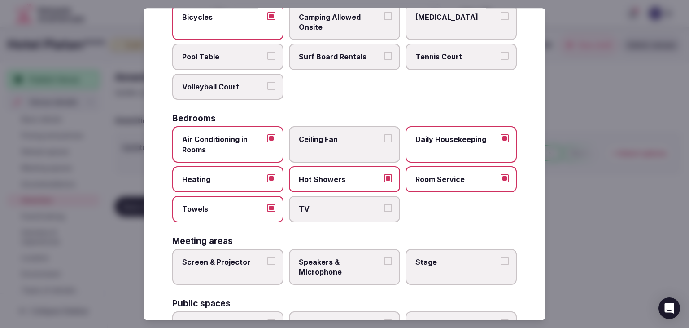
click at [303, 210] on span "TV" at bounding box center [340, 209] width 83 height 10
click at [384, 210] on button "TV" at bounding box center [388, 208] width 8 height 8
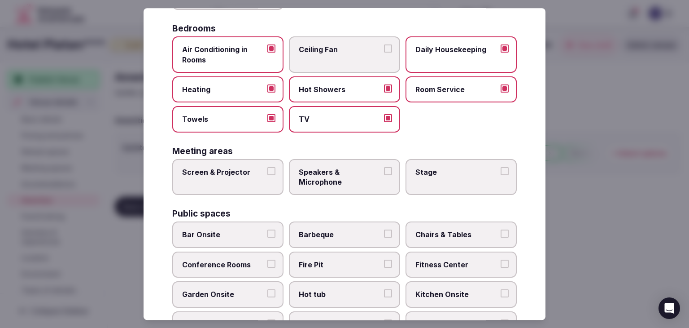
click at [241, 160] on label "Screen & Projector" at bounding box center [227, 177] width 111 height 36
click at [267, 167] on button "Screen & Projector" at bounding box center [271, 171] width 8 height 8
click at [336, 164] on label "Speakers & Microphone" at bounding box center [344, 177] width 111 height 36
click at [384, 167] on button "Speakers & Microphone" at bounding box center [388, 171] width 8 height 8
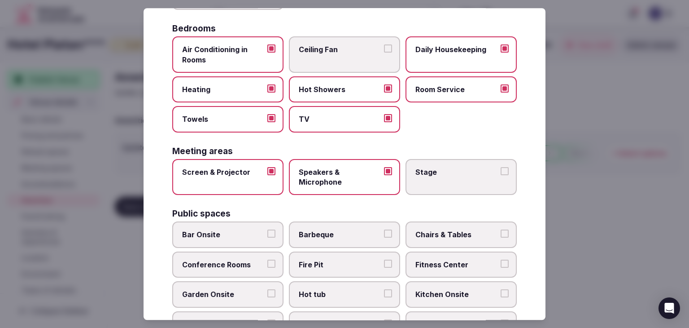
click at [434, 164] on label "Stage" at bounding box center [461, 177] width 111 height 36
click at [501, 167] on button "Stage" at bounding box center [505, 171] width 8 height 8
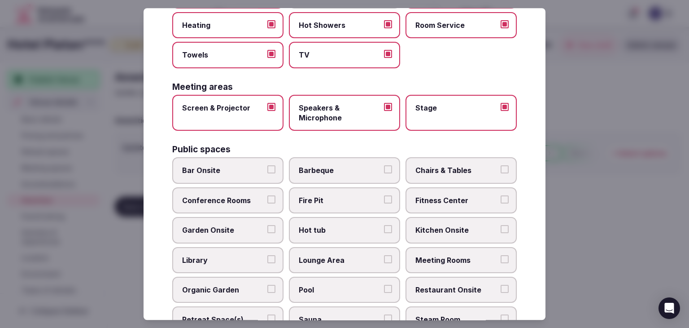
scroll to position [269, 0]
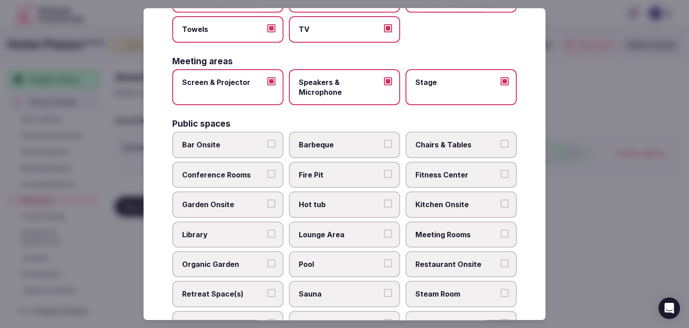
click at [246, 132] on label "Bar Onsite" at bounding box center [227, 145] width 111 height 26
click at [267, 140] on button "Bar Onsite" at bounding box center [271, 144] width 8 height 8
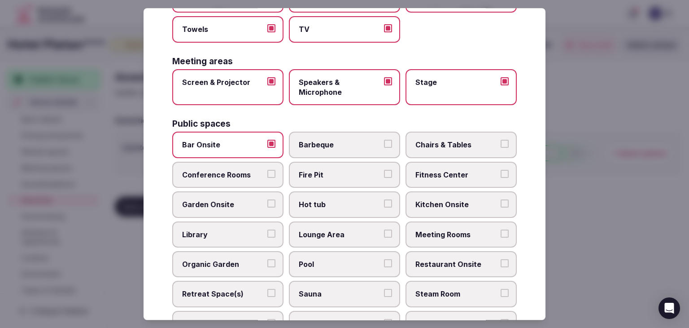
click at [473, 140] on span "Chairs & Tables" at bounding box center [457, 145] width 83 height 10
click at [501, 140] on button "Chairs & Tables" at bounding box center [505, 144] width 8 height 8
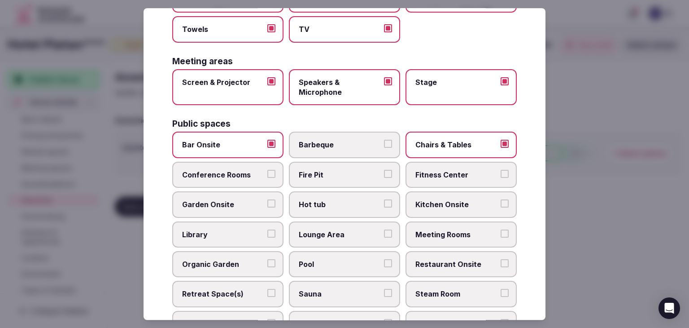
scroll to position [314, 0]
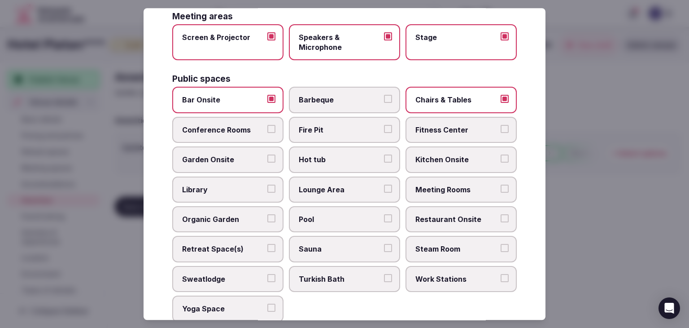
click at [466, 162] on label "Kitchen Onsite" at bounding box center [461, 160] width 111 height 26
click at [501, 162] on button "Kitchen Onsite" at bounding box center [505, 159] width 8 height 8
click at [453, 121] on label "Fitness Center" at bounding box center [461, 130] width 111 height 26
click at [501, 125] on button "Fitness Center" at bounding box center [505, 129] width 8 height 8
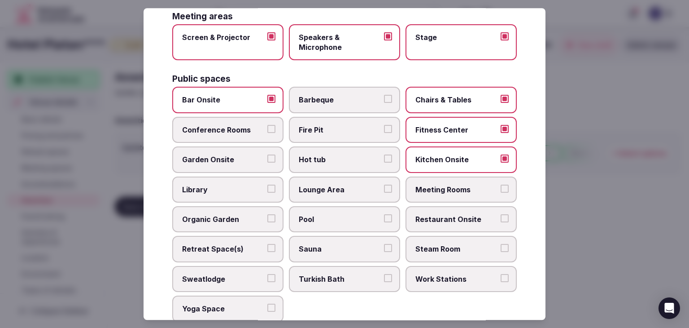
click at [451, 155] on span "Kitchen Onsite" at bounding box center [457, 160] width 83 height 10
click at [501, 155] on button "Kitchen Onsite" at bounding box center [505, 159] width 8 height 8
drag, startPoint x: 452, startPoint y: 190, endPoint x: 453, endPoint y: 210, distance: 20.2
click at [452, 191] on span "Meeting Rooms" at bounding box center [457, 189] width 83 height 10
click at [501, 191] on button "Meeting Rooms" at bounding box center [505, 188] width 8 height 8
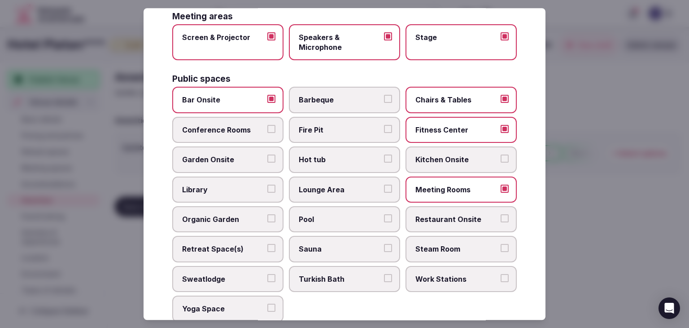
click at [453, 214] on span "Restaurant Onsite" at bounding box center [457, 219] width 83 height 10
click at [501, 214] on button "Restaurant Onsite" at bounding box center [505, 218] width 8 height 8
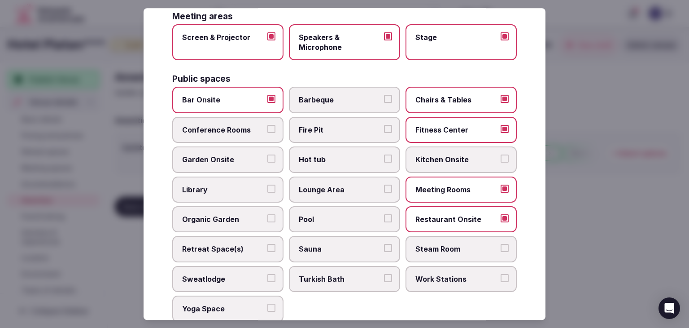
click at [346, 192] on label "Lounge Area" at bounding box center [344, 189] width 111 height 26
click at [384, 192] on button "Lounge Area" at bounding box center [388, 188] width 8 height 8
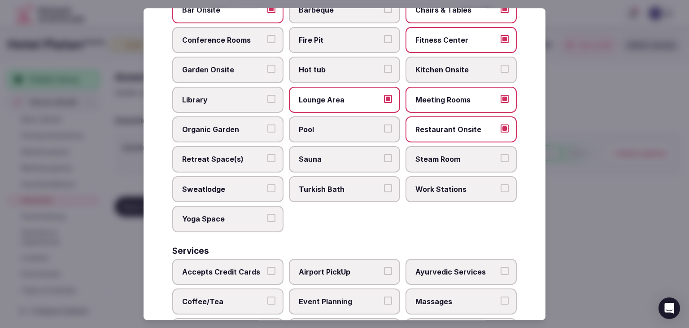
click at [212, 39] on span "Conference Rooms" at bounding box center [223, 40] width 83 height 10
click at [267, 39] on button "Conference Rooms" at bounding box center [271, 39] width 8 height 8
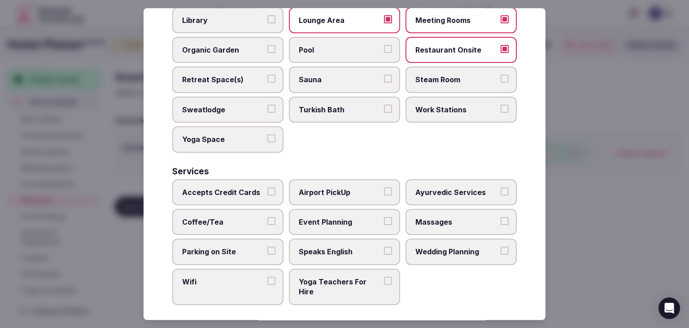
scroll to position [438, 0]
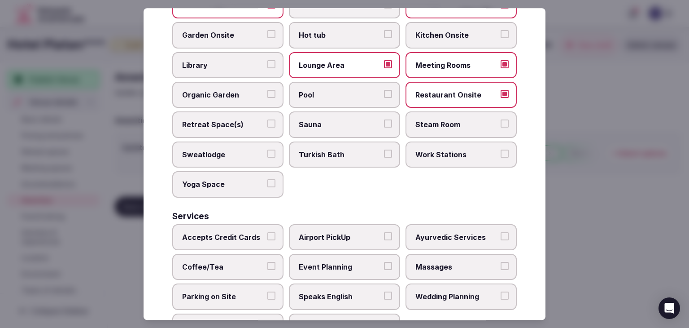
click at [437, 33] on span "Kitchen Onsite" at bounding box center [457, 36] width 83 height 10
click at [501, 33] on button "Kitchen Onsite" at bounding box center [505, 35] width 8 height 8
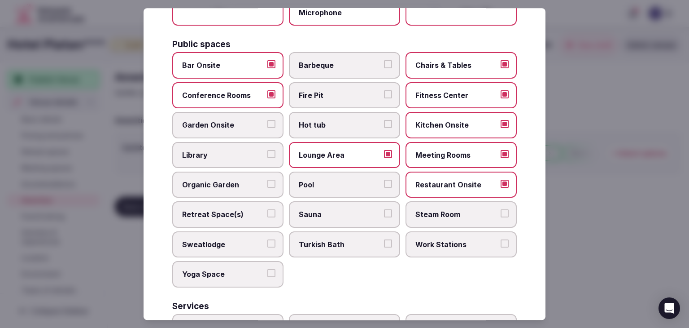
click at [425, 94] on span "Fitness Center" at bounding box center [457, 95] width 83 height 10
click at [501, 94] on button "Fitness Center" at bounding box center [505, 94] width 8 height 8
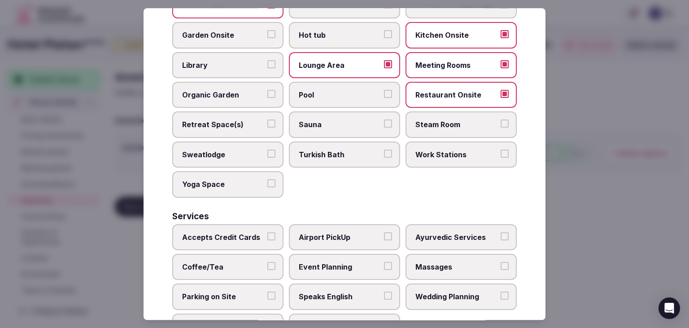
scroll to position [483, 0]
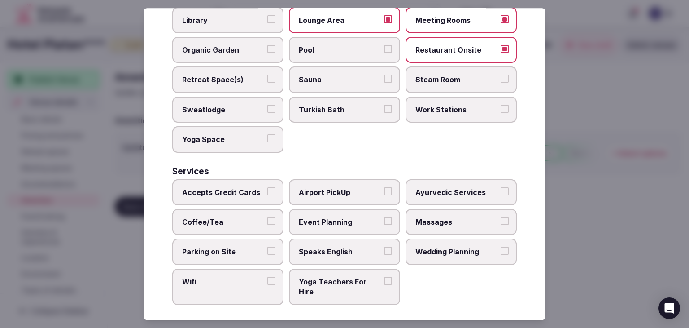
click at [245, 276] on span "Wifi" at bounding box center [223, 281] width 83 height 10
click at [267, 276] on button "Wifi" at bounding box center [271, 280] width 8 height 8
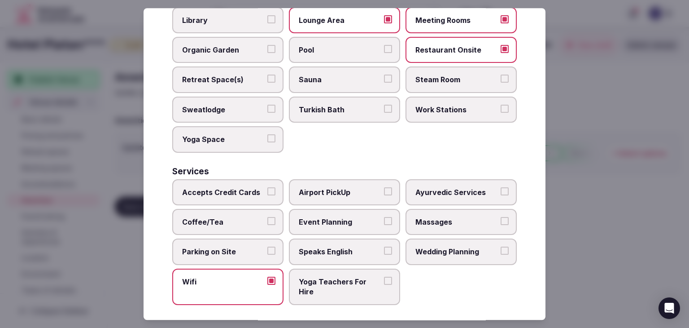
click at [244, 191] on span "Accepts Credit Cards" at bounding box center [223, 192] width 83 height 10
click at [267, 191] on button "Accepts Credit Cards" at bounding box center [271, 191] width 8 height 8
click at [245, 217] on span "Coffee/Tea" at bounding box center [223, 222] width 83 height 10
click at [267, 217] on button "Coffee/Tea" at bounding box center [271, 221] width 8 height 8
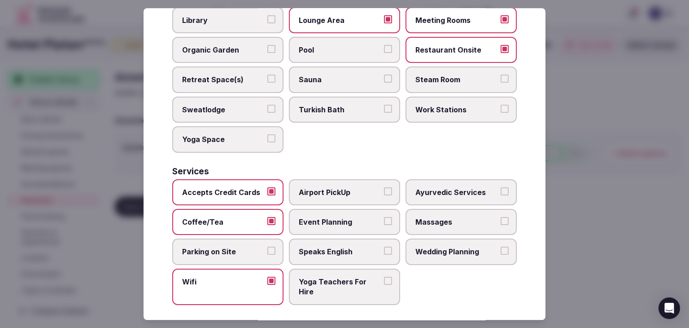
click at [245, 239] on label "Parking on Site" at bounding box center [227, 252] width 111 height 26
click at [267, 247] on button "Parking on Site" at bounding box center [271, 251] width 8 height 8
click at [441, 223] on label "Massages" at bounding box center [461, 222] width 111 height 26
click at [501, 223] on button "Massages" at bounding box center [505, 221] width 8 height 8
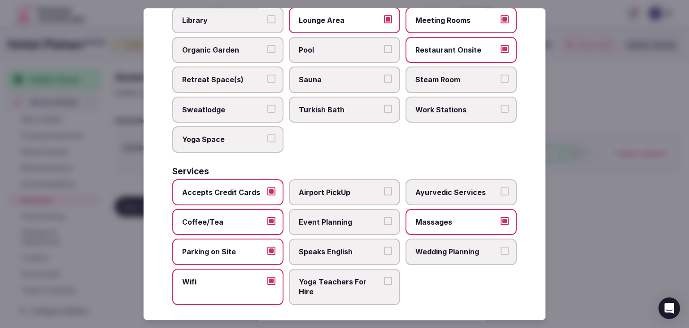
click at [338, 219] on span "Event Planning" at bounding box center [340, 222] width 83 height 10
click at [384, 219] on button "Event Planning" at bounding box center [388, 221] width 8 height 8
click at [338, 239] on label "Speaks English" at bounding box center [344, 252] width 111 height 26
click at [384, 247] on button "Speaks English" at bounding box center [388, 251] width 8 height 8
click at [440, 247] on span "Wedding Planning" at bounding box center [457, 252] width 83 height 10
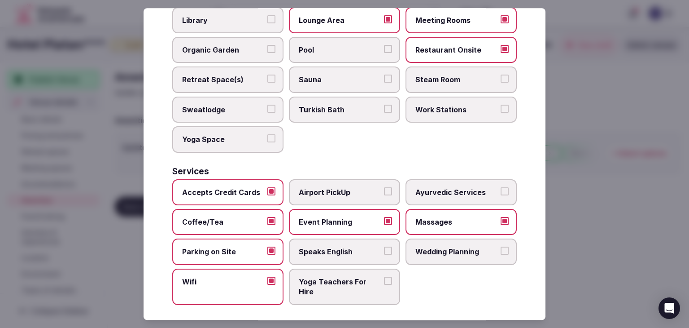
click at [501, 247] on button "Wedding Planning" at bounding box center [505, 251] width 8 height 8
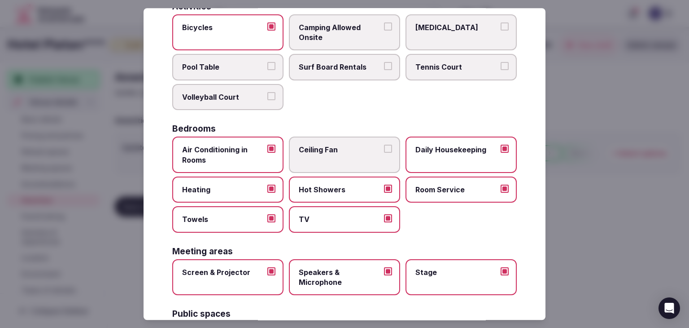
scroll to position [0, 0]
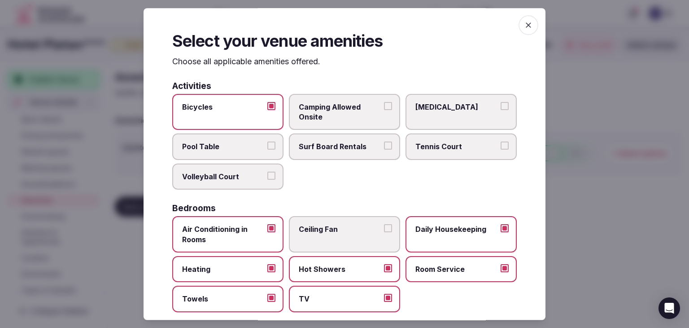
click at [524, 27] on icon "button" at bounding box center [528, 25] width 9 height 9
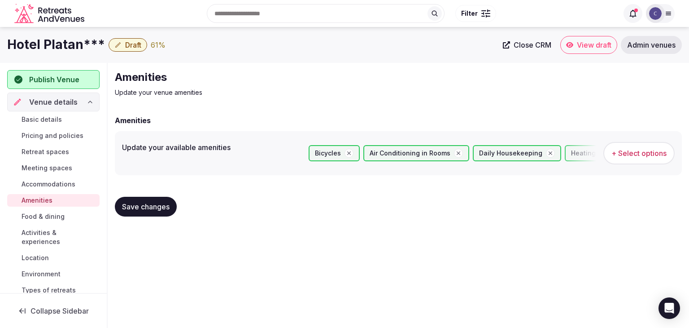
click at [154, 212] on button "Save changes" at bounding box center [146, 207] width 62 height 20
click at [41, 215] on span "Food & dining" at bounding box center [43, 216] width 43 height 9
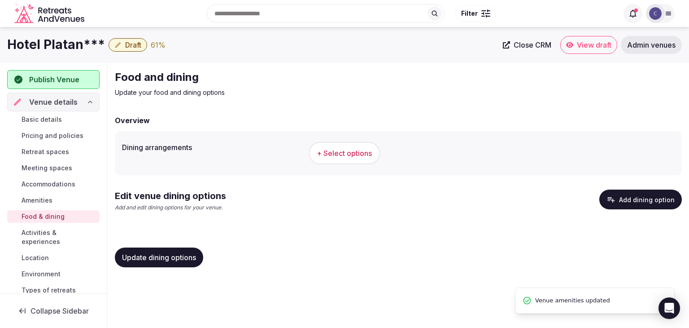
click at [368, 152] on span "+ Select options" at bounding box center [344, 153] width 55 height 10
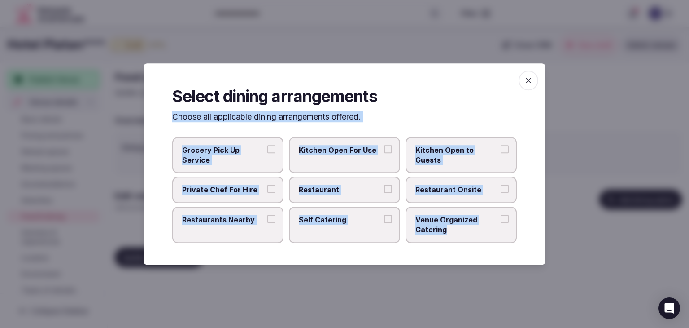
drag, startPoint x: 167, startPoint y: 121, endPoint x: 471, endPoint y: 248, distance: 329.6
click at [471, 248] on div "Select dining arrangements Choose all applicable dining arrangements offered. G…" at bounding box center [345, 163] width 402 height 201
copy div "Choose all applicable dining arrangements offered. Grocery Pick Up Service Kitc…"
drag, startPoint x: 357, startPoint y: 196, endPoint x: 363, endPoint y: 195, distance: 5.6
click at [357, 196] on label "Restaurant" at bounding box center [344, 190] width 111 height 26
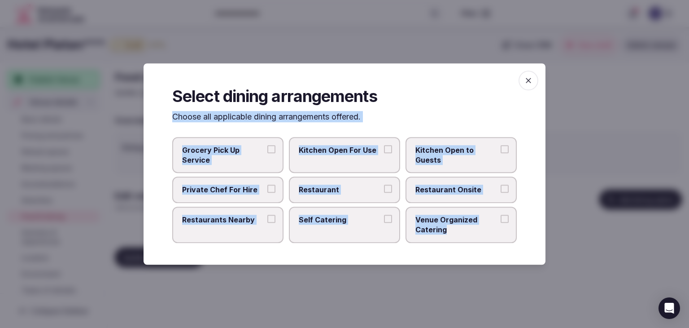
click at [384, 193] on button "Restaurant" at bounding box center [388, 189] width 8 height 8
click at [416, 194] on label "Restaurant Onsite" at bounding box center [461, 190] width 111 height 26
click at [501, 193] on button "Restaurant Onsite" at bounding box center [505, 189] width 8 height 8
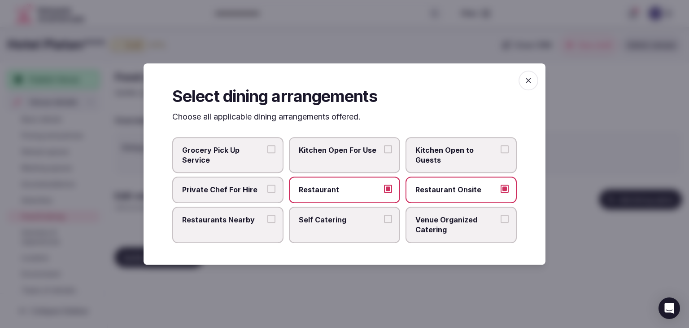
click at [442, 229] on span "Venue Organized Catering" at bounding box center [457, 225] width 83 height 20
click at [501, 223] on button "Venue Organized Catering" at bounding box center [505, 219] width 8 height 8
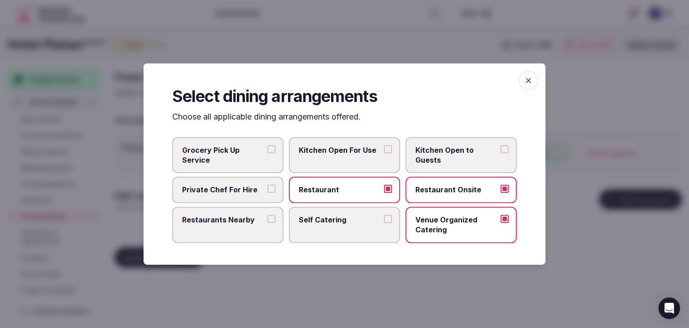
click at [526, 85] on span "button" at bounding box center [529, 80] width 20 height 20
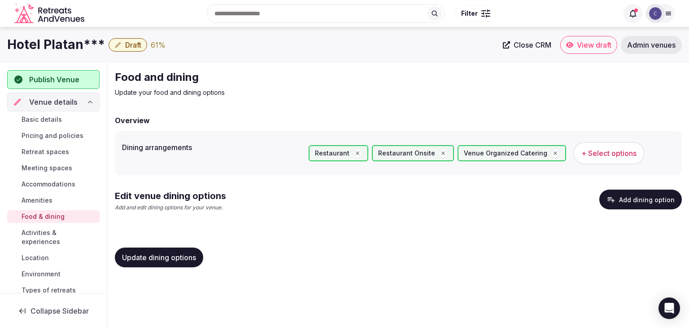
click at [162, 256] on span "Update dining options" at bounding box center [159, 257] width 74 height 9
click at [630, 202] on button "Add dining option" at bounding box center [641, 199] width 83 height 20
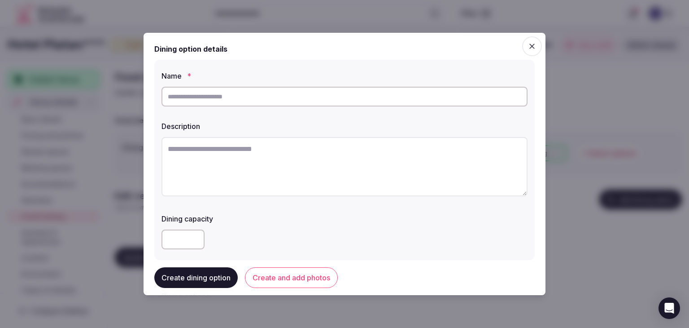
click at [272, 98] on input "text" at bounding box center [345, 97] width 366 height 20
paste input "**********"
type input "**********"
click at [308, 166] on textarea at bounding box center [345, 166] width 366 height 59
paste textarea "**********"
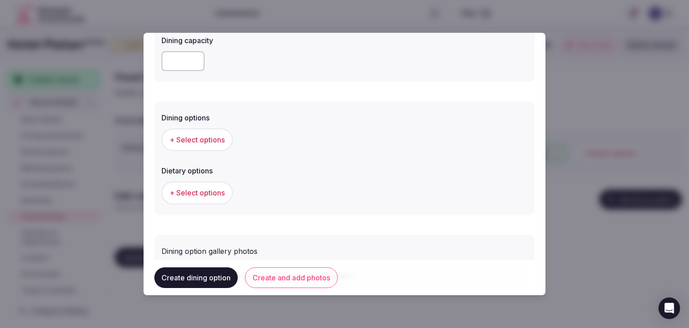
scroll to position [180, 0]
type textarea "**********"
click at [208, 133] on span "+ Select options" at bounding box center [197, 138] width 55 height 10
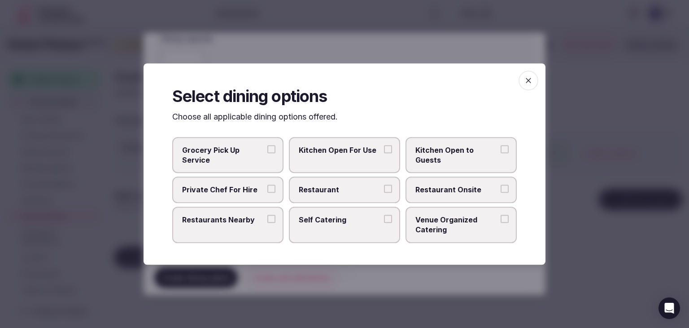
click at [457, 194] on label "Restaurant Onsite" at bounding box center [461, 190] width 111 height 26
click at [501, 193] on button "Restaurant Onsite" at bounding box center [505, 189] width 8 height 8
click at [523, 78] on span "button" at bounding box center [529, 80] width 20 height 20
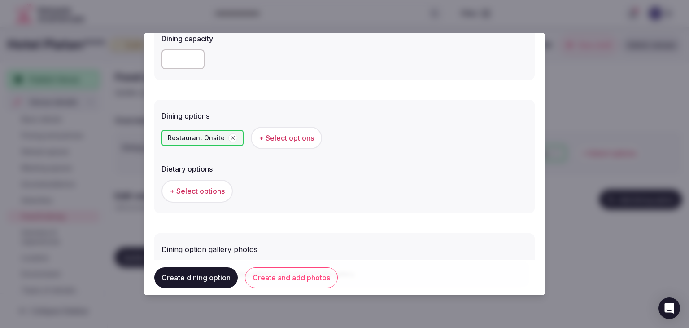
drag, startPoint x: 321, startPoint y: 270, endPoint x: 321, endPoint y: 276, distance: 6.7
click at [321, 270] on button "Create and add photos" at bounding box center [291, 277] width 93 height 21
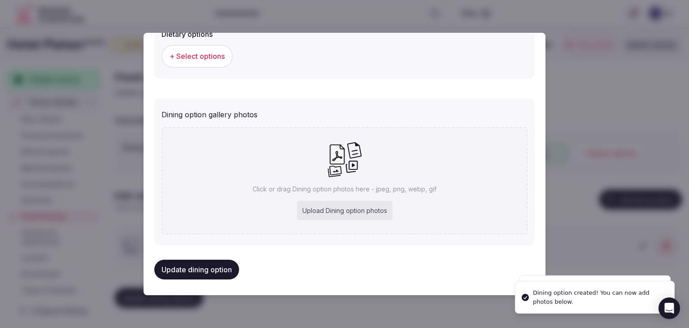
scroll to position [316, 0]
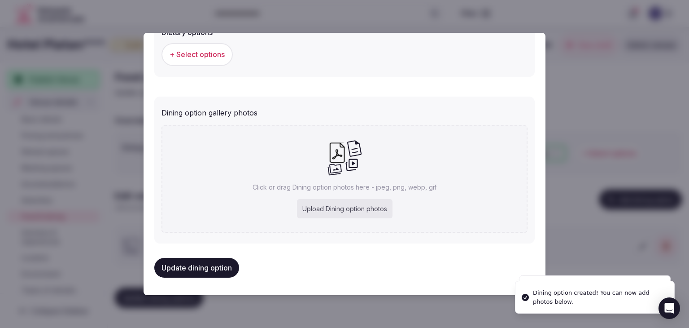
click at [312, 153] on div "Click or drag Dining option photos here - jpeg, png, webp, gif Upload Dining op…" at bounding box center [345, 178] width 366 height 107
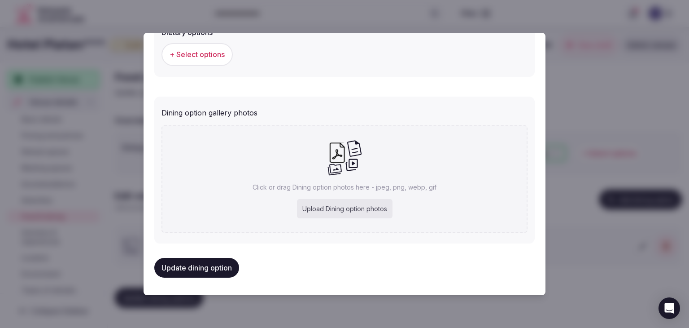
type input "**********"
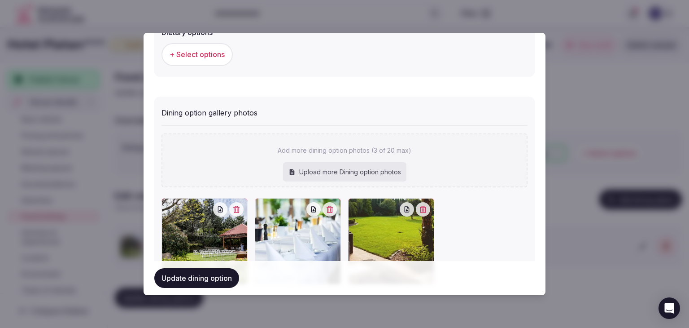
click at [212, 278] on button "Update dining option" at bounding box center [196, 278] width 85 height 20
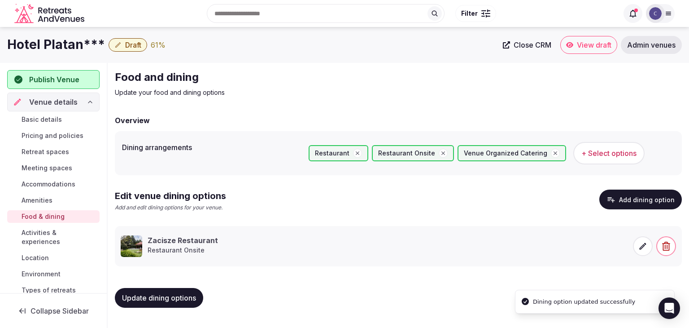
click at [196, 300] on span "Update dining options" at bounding box center [159, 297] width 74 height 9
click at [44, 234] on span "Activities & experiences" at bounding box center [59, 237] width 75 height 18
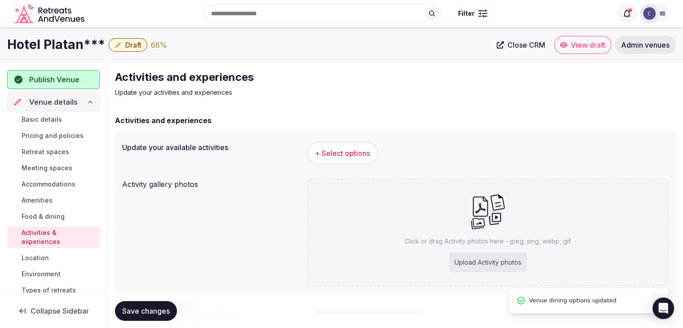
click at [333, 163] on button "+ Select options" at bounding box center [342, 153] width 71 height 22
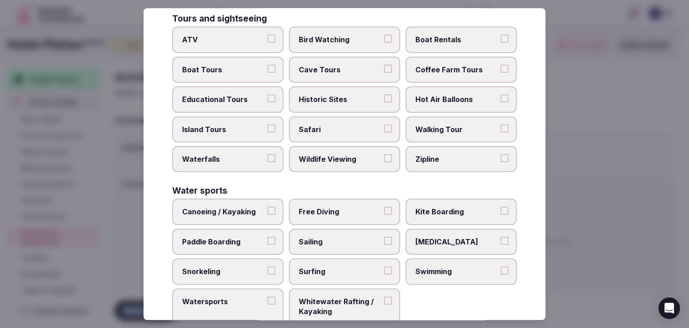
scroll to position [693, 0]
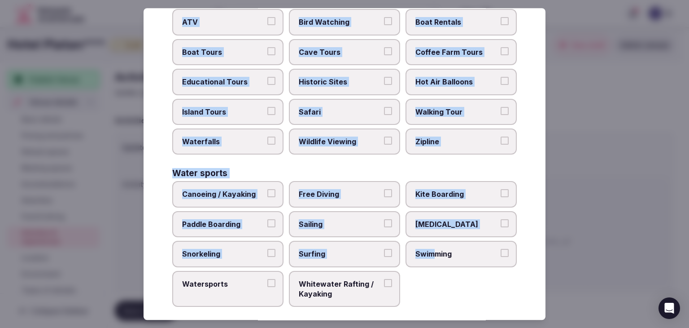
drag, startPoint x: 169, startPoint y: 63, endPoint x: 429, endPoint y: 291, distance: 345.7
click at [429, 291] on div "Select your activities Choose all applicable activities offered. Culture Dancin…" at bounding box center [345, 163] width 402 height 311
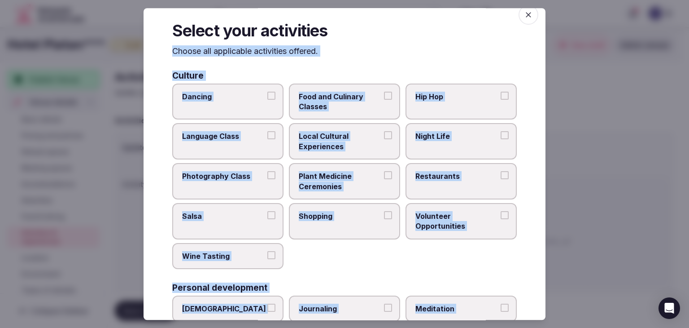
scroll to position [0, 0]
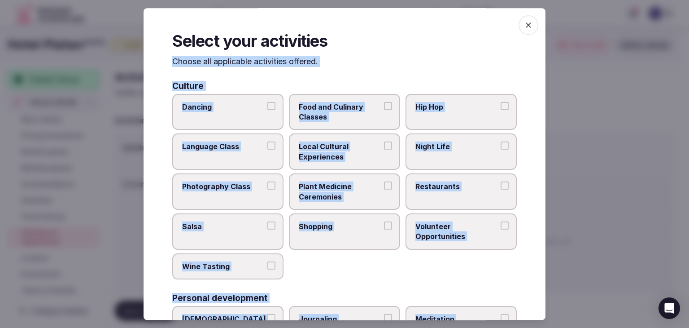
click at [349, 146] on span "Local Cultural Experiences" at bounding box center [340, 152] width 83 height 20
click at [384, 146] on button "Local Cultural Experiences" at bounding box center [388, 146] width 8 height 8
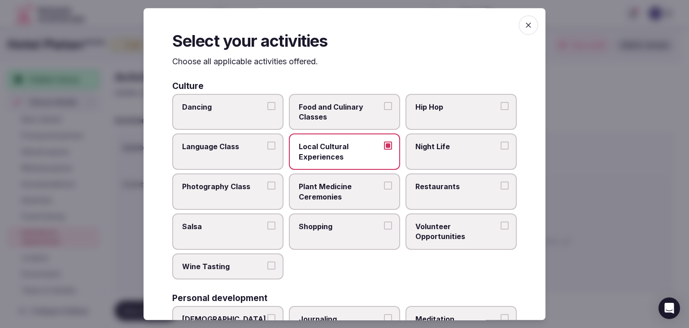
click at [440, 201] on label "Restaurants" at bounding box center [461, 191] width 111 height 36
click at [501, 189] on button "Restaurants" at bounding box center [505, 185] width 8 height 8
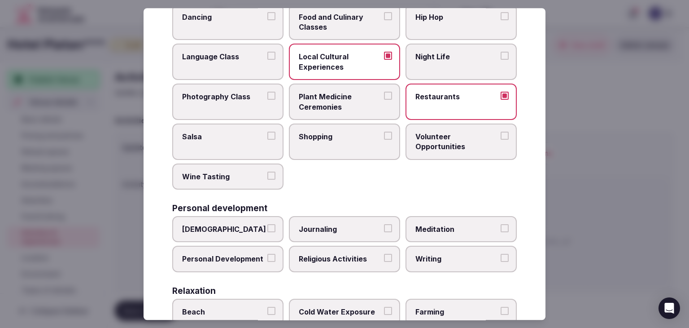
scroll to position [135, 0]
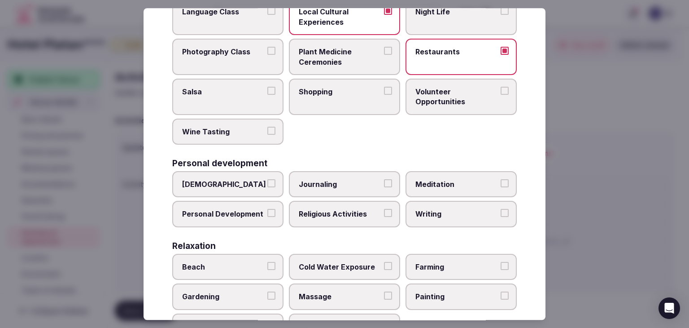
click at [242, 220] on label "Personal Development" at bounding box center [227, 214] width 111 height 26
click at [267, 217] on button "Personal Development" at bounding box center [271, 213] width 8 height 8
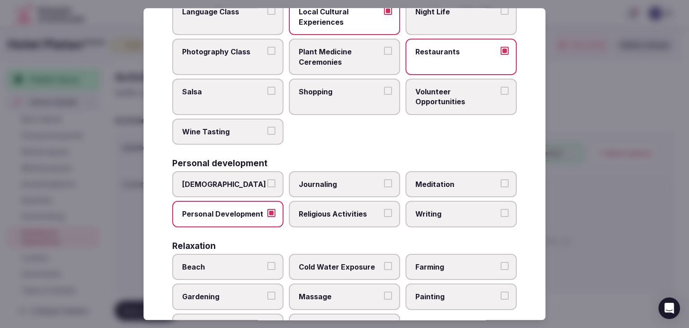
drag, startPoint x: 439, startPoint y: 176, endPoint x: 438, endPoint y: 162, distance: 14.8
click at [439, 175] on label "Meditation" at bounding box center [461, 184] width 111 height 26
click at [501, 179] on button "Meditation" at bounding box center [505, 183] width 8 height 8
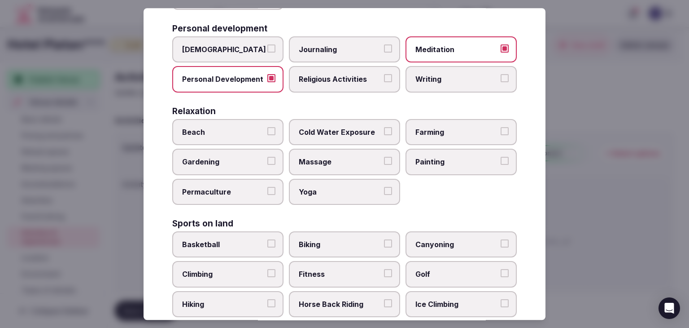
scroll to position [314, 0]
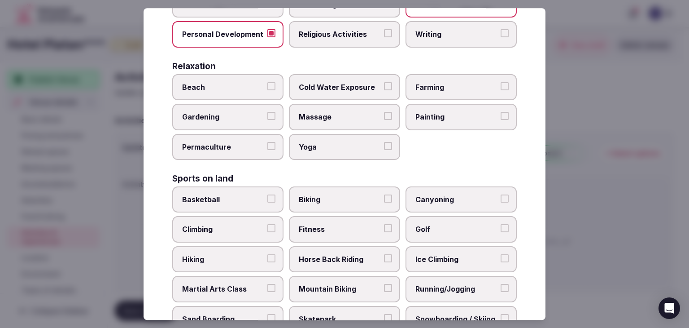
click at [314, 194] on span "Biking" at bounding box center [340, 199] width 83 height 10
click at [384, 194] on button "Biking" at bounding box center [388, 198] width 8 height 8
click at [234, 254] on span "Hiking" at bounding box center [223, 259] width 83 height 10
click at [267, 254] on button "Hiking" at bounding box center [271, 258] width 8 height 8
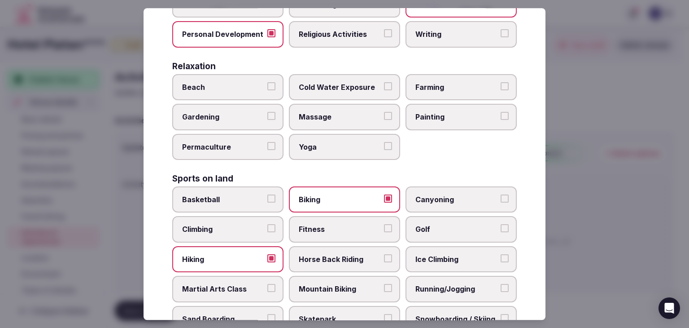
click at [315, 218] on label "Fitness" at bounding box center [344, 229] width 111 height 26
click at [384, 224] on button "Fitness" at bounding box center [388, 228] width 8 height 8
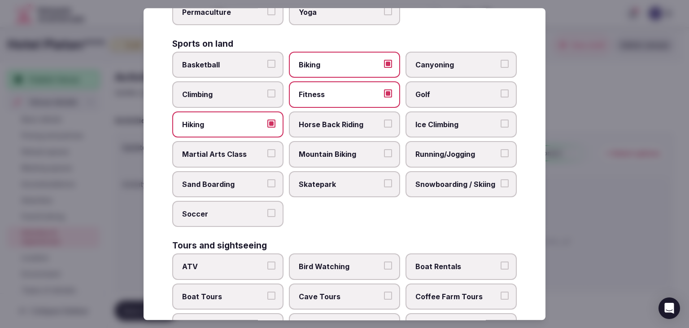
scroll to position [539, 0]
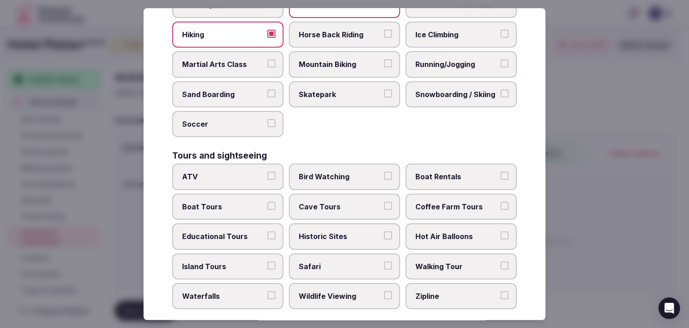
click at [436, 261] on span "Walking Tour" at bounding box center [457, 266] width 83 height 10
click at [501, 261] on button "Walking Tour" at bounding box center [505, 265] width 8 height 8
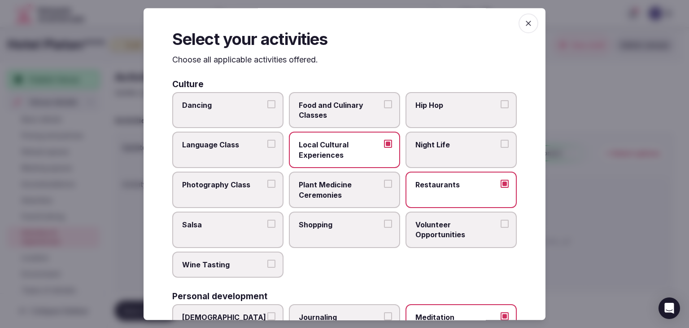
scroll to position [0, 0]
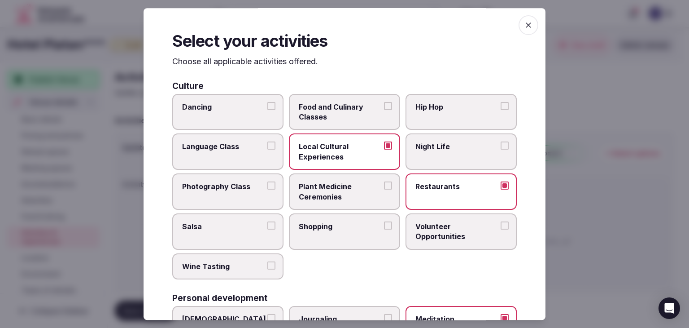
click at [522, 20] on span "button" at bounding box center [529, 25] width 20 height 20
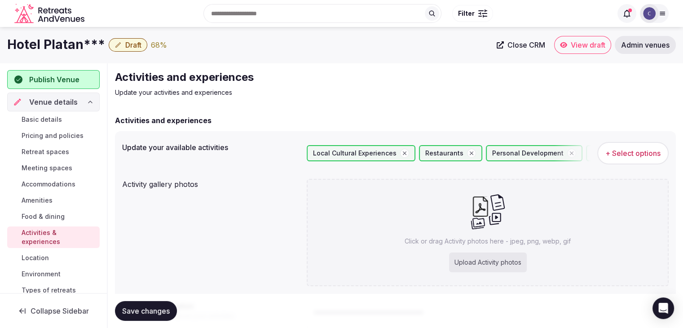
click at [629, 150] on span "+ Select options" at bounding box center [632, 153] width 55 height 10
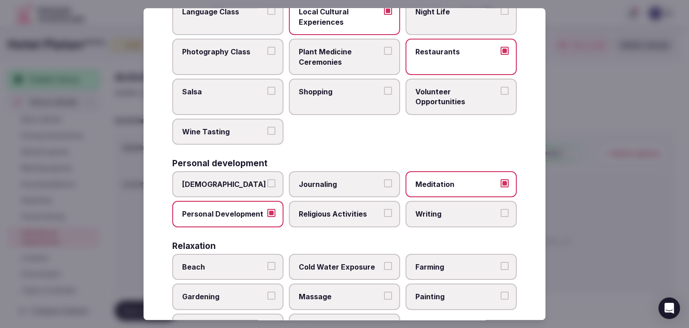
scroll to position [224, 0]
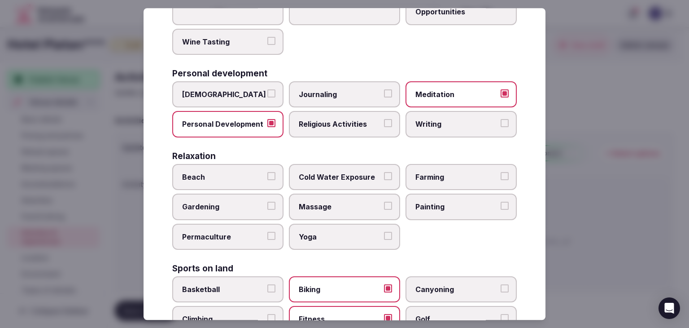
click at [330, 207] on span "Massage" at bounding box center [340, 207] width 83 height 10
click at [384, 207] on button "Massage" at bounding box center [388, 206] width 8 height 8
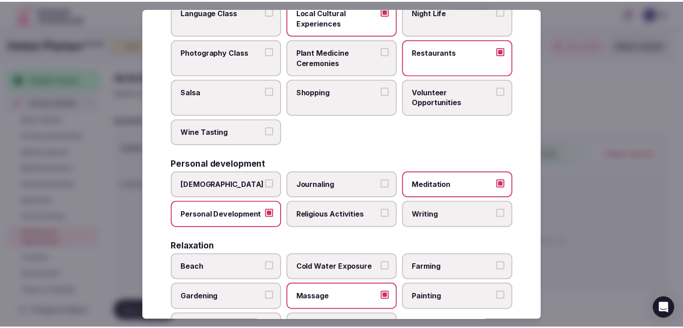
scroll to position [0, 0]
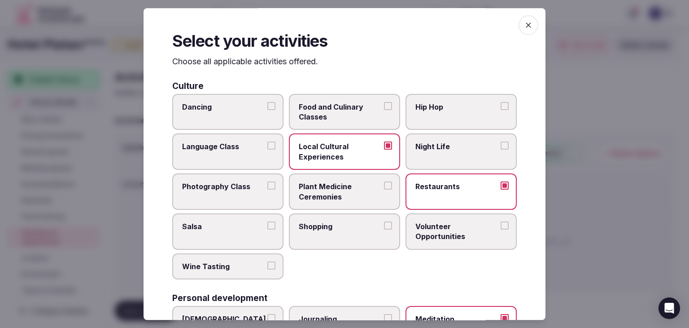
click at [524, 29] on icon "button" at bounding box center [528, 25] width 9 height 9
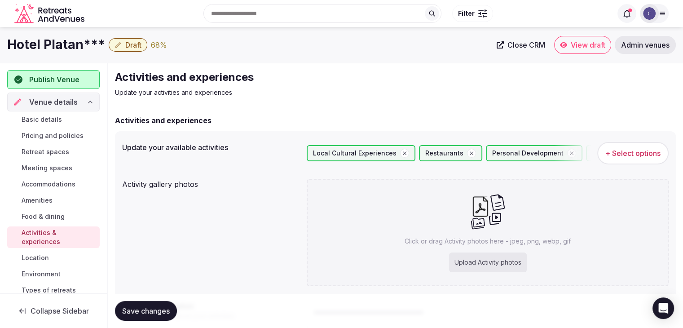
click at [501, 267] on div "Upload Activity photos" at bounding box center [488, 262] width 78 height 20
type input "**********"
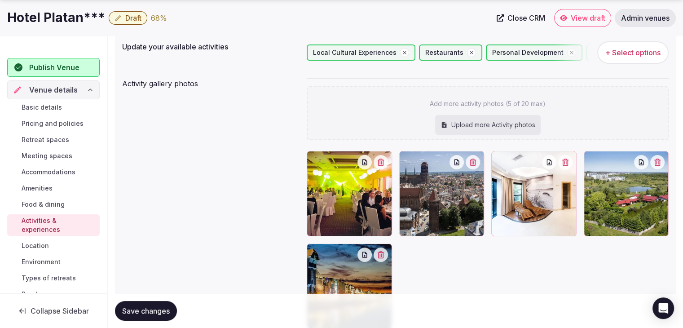
scroll to position [135, 0]
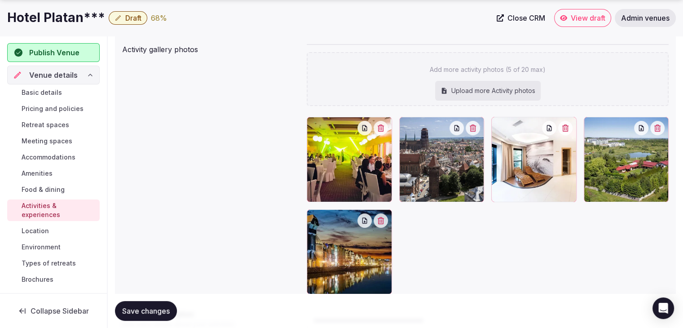
click at [479, 86] on div "Upload more Activity photos" at bounding box center [487, 91] width 105 height 20
type input "**********"
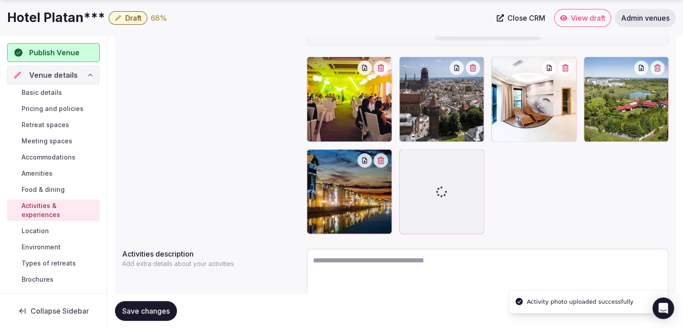
scroll to position [224, 0]
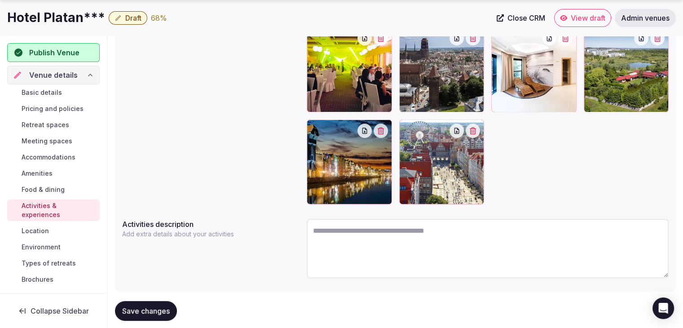
click at [156, 309] on span "Save changes" at bounding box center [146, 310] width 48 height 9
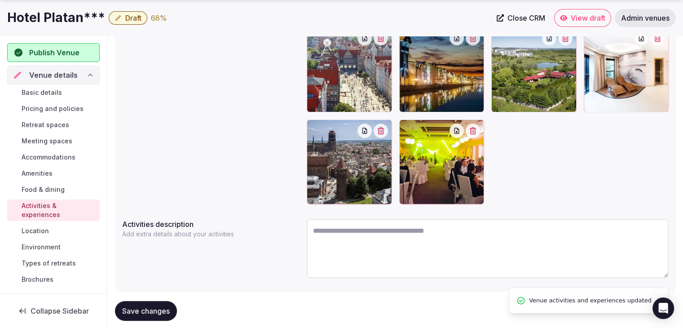
click at [158, 307] on span "Save changes" at bounding box center [146, 310] width 48 height 9
click at [63, 250] on link "Environment" at bounding box center [53, 247] width 92 height 13
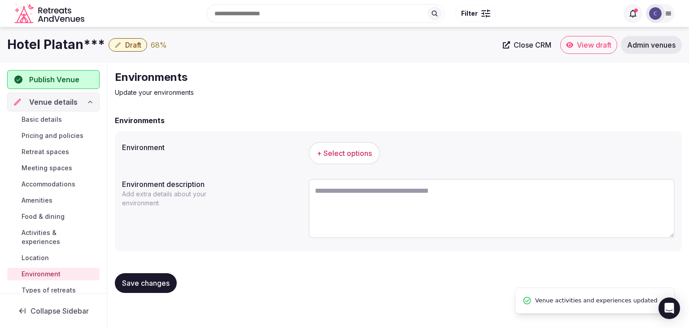
click at [332, 163] on button "+ Select options" at bounding box center [344, 153] width 71 height 22
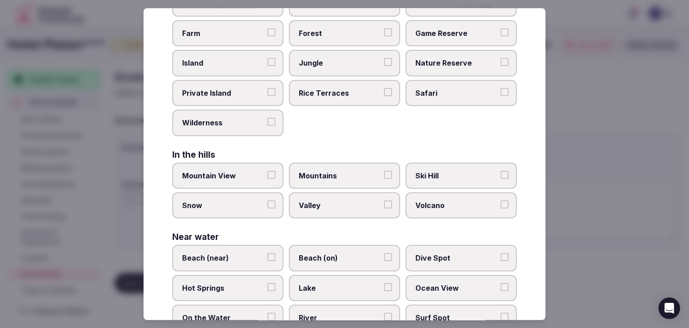
scroll to position [215, 0]
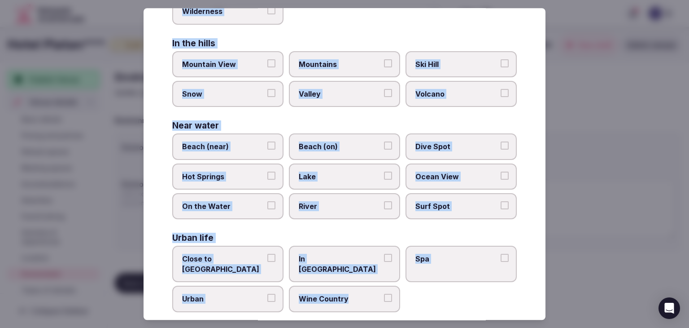
drag, startPoint x: 169, startPoint y: 60, endPoint x: 416, endPoint y: 297, distance: 342.2
click at [416, 297] on div "Select your environment Choose all applicable environments offered. In nature C…" at bounding box center [345, 163] width 402 height 311
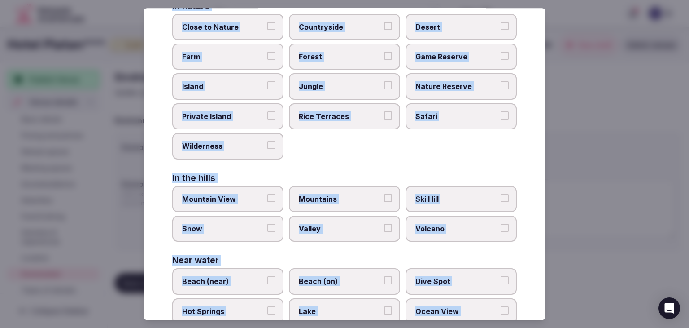
scroll to position [0, 0]
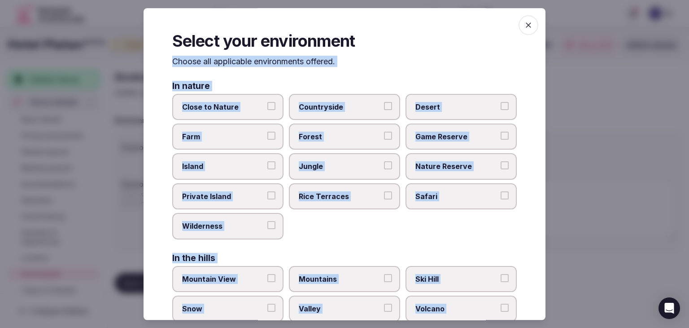
click at [323, 99] on label "Countryside" at bounding box center [344, 107] width 111 height 26
click at [384, 102] on button "Countryside" at bounding box center [388, 106] width 8 height 8
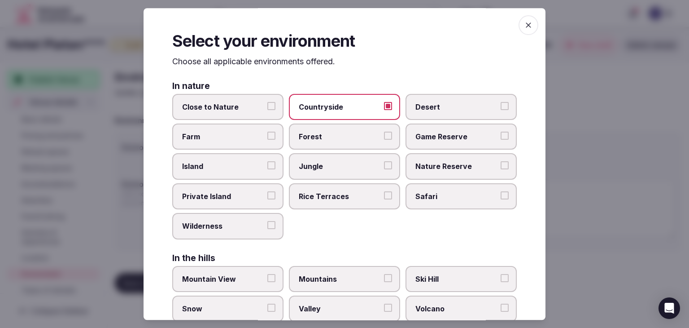
click at [254, 98] on label "Close to Nature" at bounding box center [227, 107] width 111 height 26
click at [267, 102] on button "Close to Nature" at bounding box center [271, 106] width 8 height 8
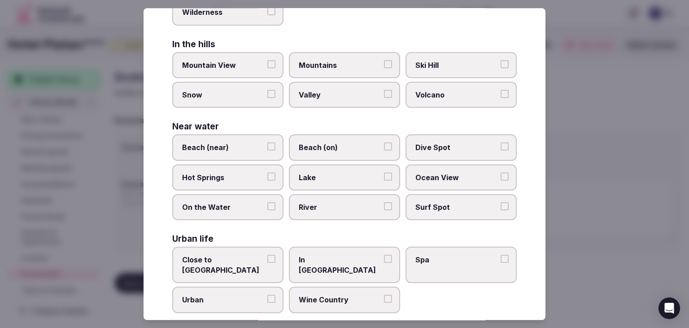
scroll to position [215, 0]
click at [241, 258] on span "Close to City Center" at bounding box center [223, 264] width 83 height 20
click at [267, 258] on button "Close to City Center" at bounding box center [271, 258] width 8 height 8
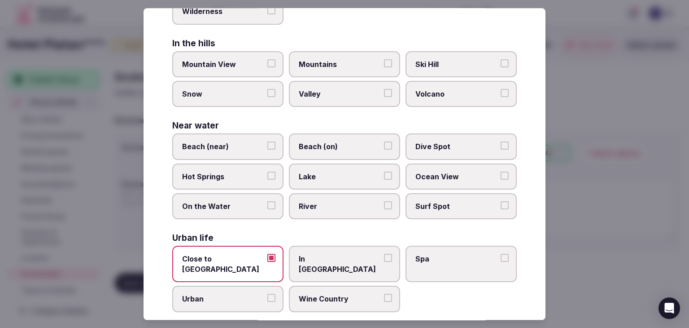
click at [237, 294] on span "Urban" at bounding box center [223, 299] width 83 height 10
click at [267, 294] on button "Urban" at bounding box center [271, 298] width 8 height 8
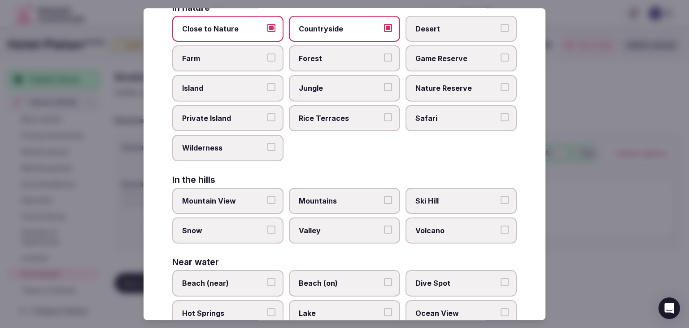
scroll to position [0, 0]
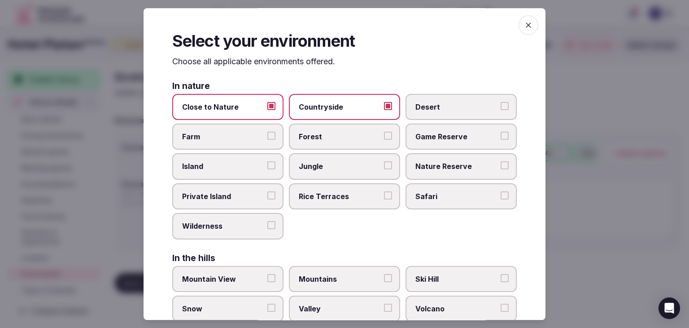
click at [524, 25] on icon "button" at bounding box center [528, 25] width 9 height 9
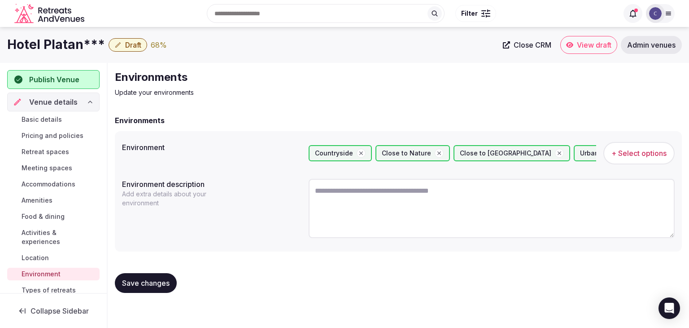
click at [397, 200] on textarea at bounding box center [492, 208] width 366 height 59
paste textarea "**********"
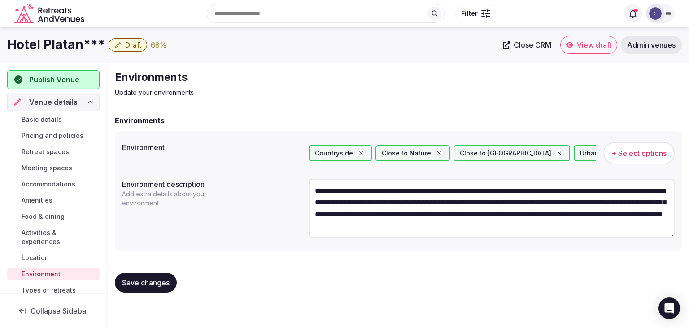
scroll to position [16, 0]
type textarea "**********"
click at [158, 289] on button "Save changes" at bounding box center [146, 282] width 62 height 20
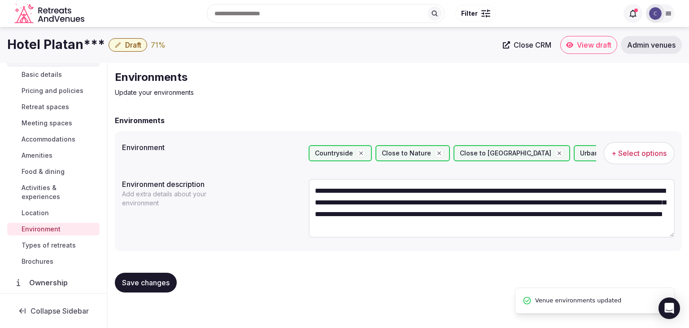
click at [45, 245] on span "Types of retreats" at bounding box center [49, 245] width 54 height 9
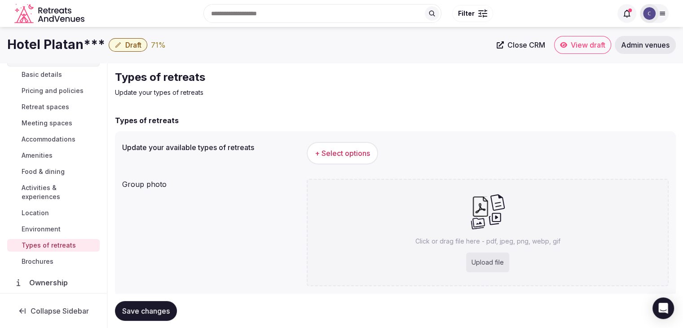
click at [331, 153] on span "+ Select options" at bounding box center [342, 153] width 55 height 10
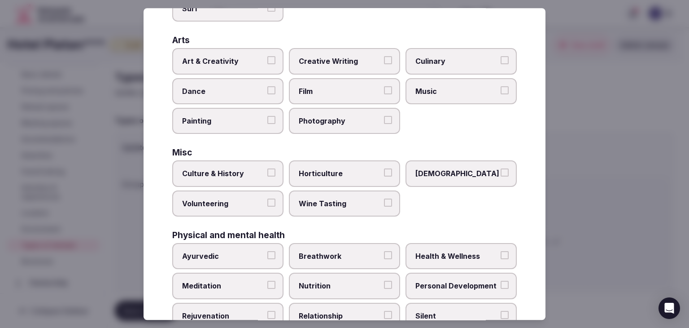
scroll to position [365, 0]
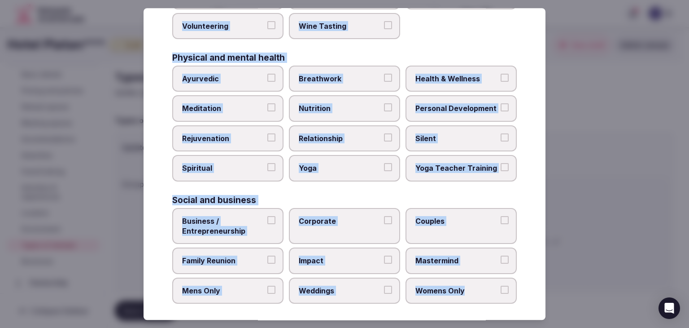
drag, startPoint x: 169, startPoint y: 59, endPoint x: 514, endPoint y: 286, distance: 413.3
click at [514, 286] on div "Select your types of retreats Choose all applicable types of retreats offered. …" at bounding box center [345, 163] width 402 height 311
click at [460, 70] on label "Health & Wellness" at bounding box center [461, 79] width 111 height 26
click at [501, 74] on button "Health & Wellness" at bounding box center [505, 78] width 8 height 8
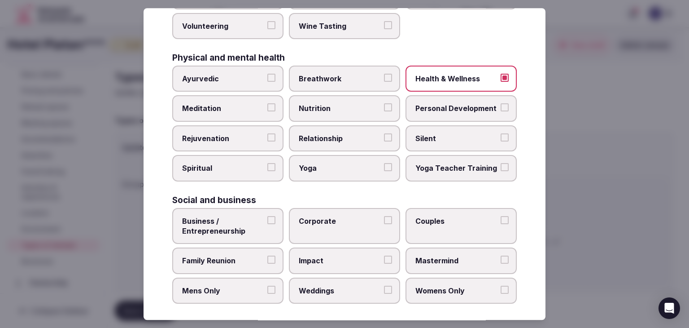
click at [452, 116] on label "Personal Development" at bounding box center [461, 109] width 111 height 26
click at [501, 112] on button "Personal Development" at bounding box center [505, 108] width 8 height 8
click at [240, 104] on span "Meditation" at bounding box center [223, 109] width 83 height 10
click at [267, 104] on button "Meditation" at bounding box center [271, 108] width 8 height 8
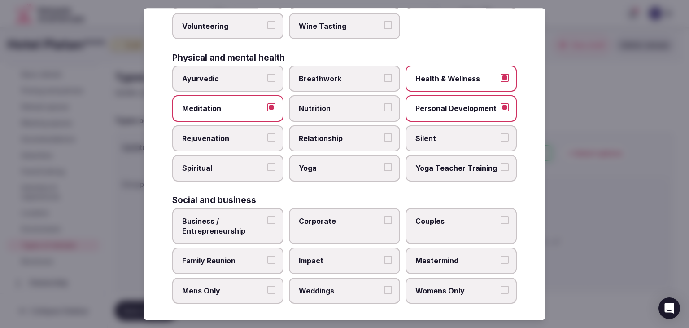
click at [235, 135] on span "Rejuvenation" at bounding box center [223, 138] width 83 height 10
click at [267, 135] on button "Rejuvenation" at bounding box center [271, 137] width 8 height 8
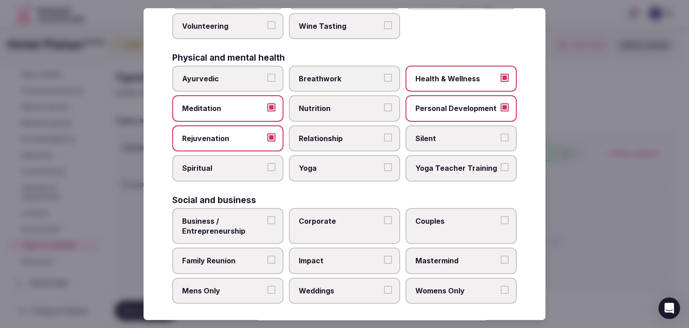
click at [247, 219] on span "Business / Entrepreneurship" at bounding box center [223, 226] width 83 height 20
click at [267, 219] on button "Business / Entrepreneurship" at bounding box center [271, 220] width 8 height 8
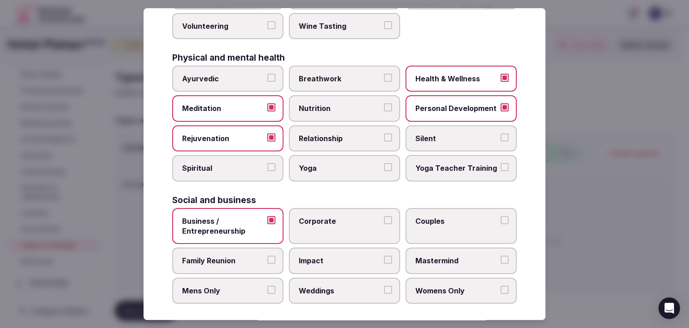
click at [329, 223] on label "Corporate" at bounding box center [344, 226] width 111 height 36
click at [384, 223] on button "Corporate" at bounding box center [388, 220] width 8 height 8
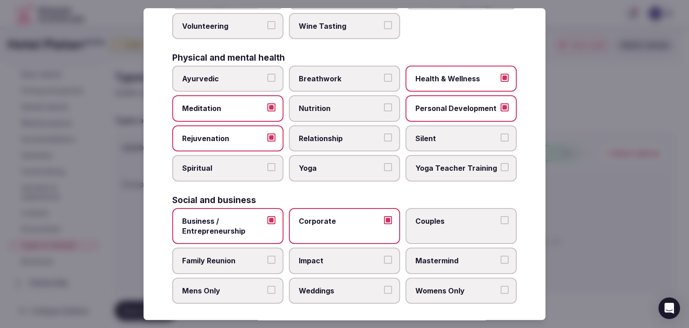
click at [246, 257] on span "Family Reunion" at bounding box center [223, 261] width 83 height 10
click at [267, 257] on button "Family Reunion" at bounding box center [271, 260] width 8 height 8
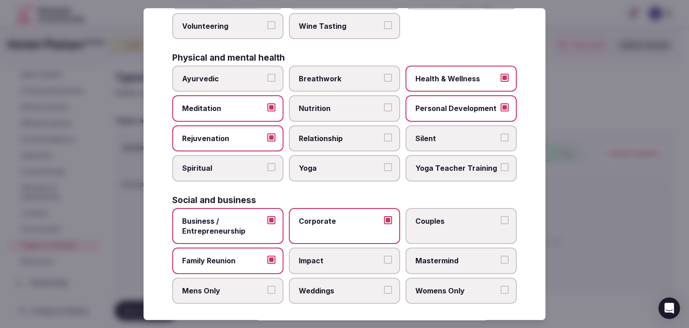
click at [324, 279] on label "Weddings" at bounding box center [344, 290] width 111 height 26
click at [384, 285] on button "Weddings" at bounding box center [388, 289] width 8 height 8
click at [443, 216] on span "Couples" at bounding box center [457, 221] width 83 height 10
click at [501, 216] on button "Couples" at bounding box center [505, 220] width 8 height 8
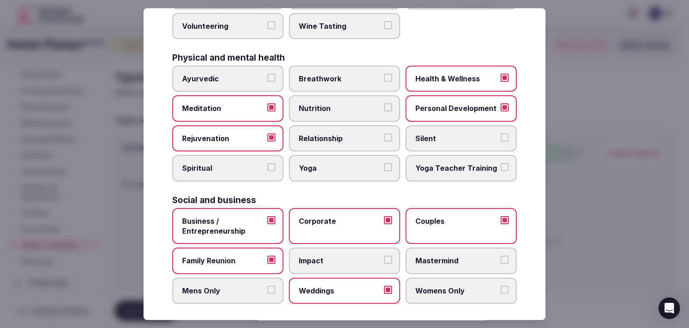
click at [249, 178] on div "Active Adventure Cold Water Exposure Cycling Golf Hunting & Fishing Kiteboardin…" at bounding box center [344, 10] width 345 height 587
click at [251, 169] on label "Spiritual" at bounding box center [227, 168] width 111 height 26
click at [267, 169] on button "Spiritual" at bounding box center [271, 167] width 8 height 8
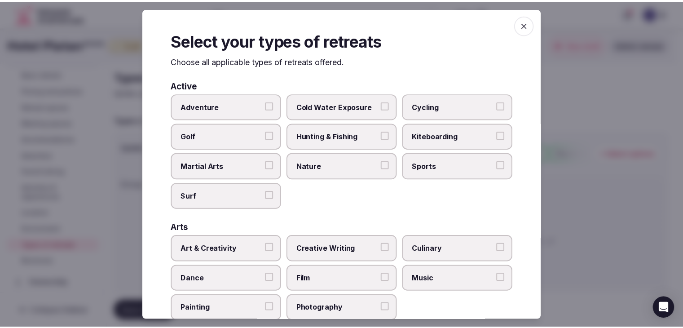
scroll to position [0, 0]
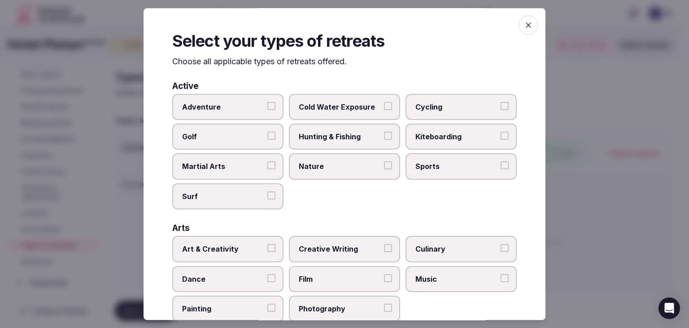
click at [519, 24] on span "button" at bounding box center [529, 25] width 20 height 20
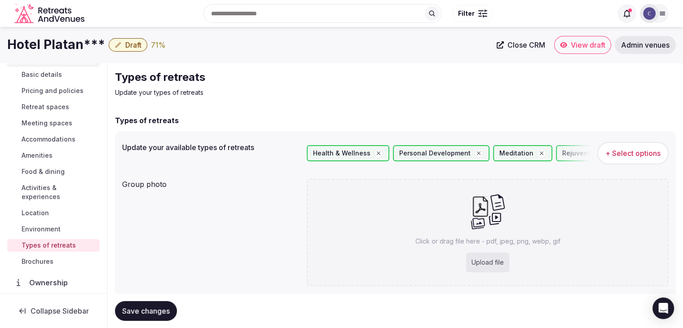
click at [488, 261] on div "Upload file" at bounding box center [487, 262] width 43 height 20
type input "**********"
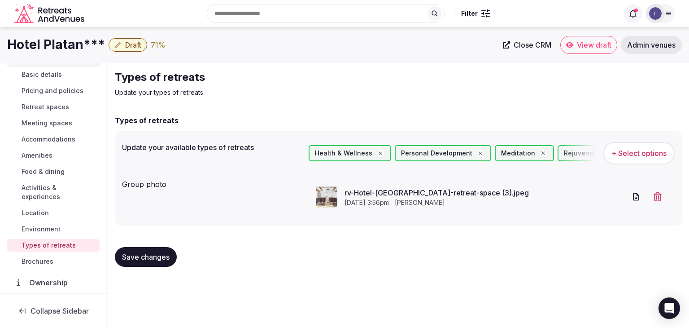
drag, startPoint x: 153, startPoint y: 251, endPoint x: 158, endPoint y: 264, distance: 13.8
click at [153, 252] on button "Save changes" at bounding box center [146, 257] width 62 height 20
click at [129, 41] on span "Draft" at bounding box center [133, 44] width 16 height 9
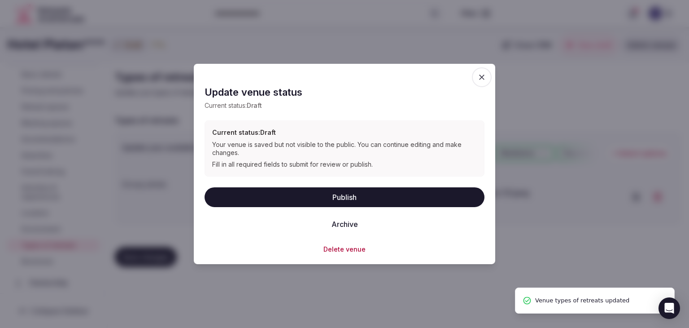
click at [369, 195] on button "Publish" at bounding box center [345, 197] width 280 height 20
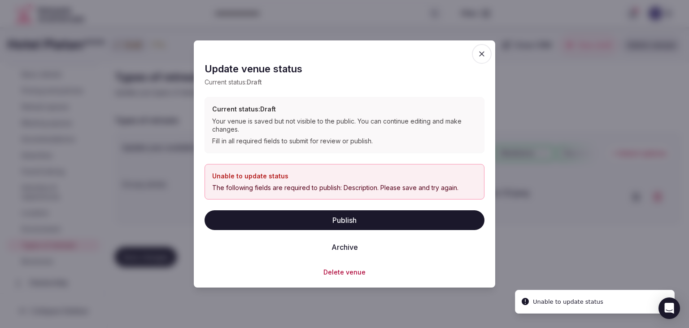
click at [478, 53] on icon "button" at bounding box center [482, 53] width 9 height 9
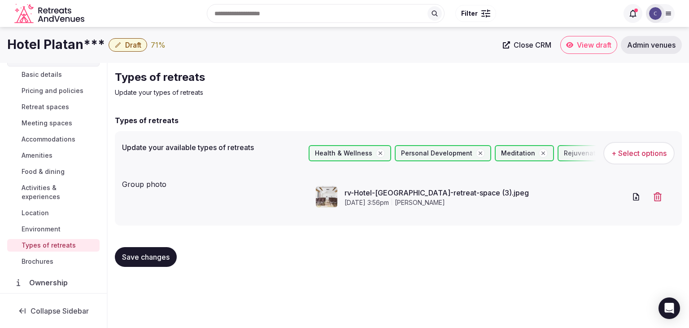
click at [52, 72] on span "Basic details" at bounding box center [42, 74] width 40 height 9
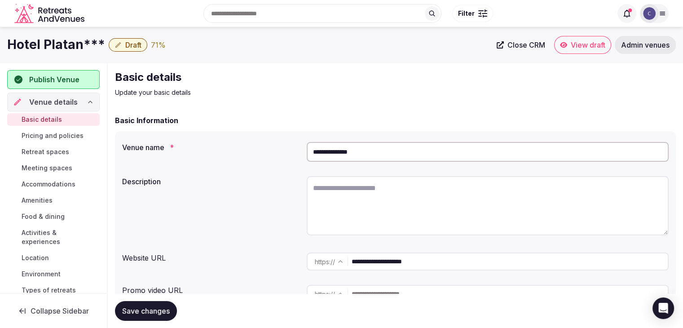
click at [367, 190] on textarea at bounding box center [488, 205] width 362 height 59
paste textarea "**********"
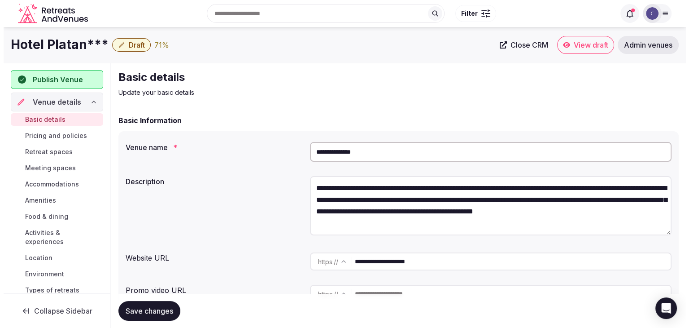
scroll to position [16, 0]
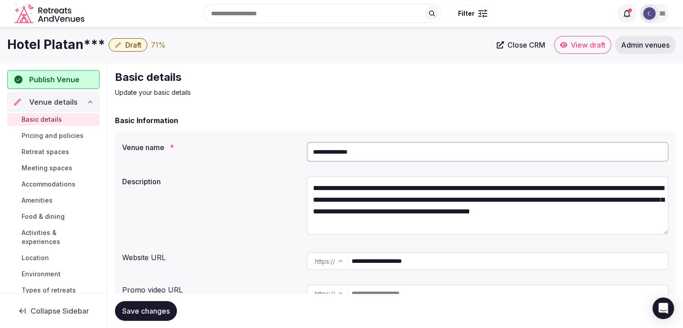
type textarea "**********"
click at [166, 311] on span "Save changes" at bounding box center [146, 310] width 48 height 9
click at [136, 49] on span "Draft" at bounding box center [133, 44] width 16 height 9
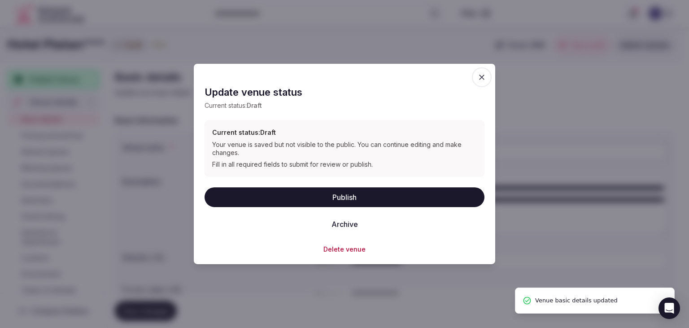
click at [318, 188] on button "Publish" at bounding box center [345, 197] width 280 height 20
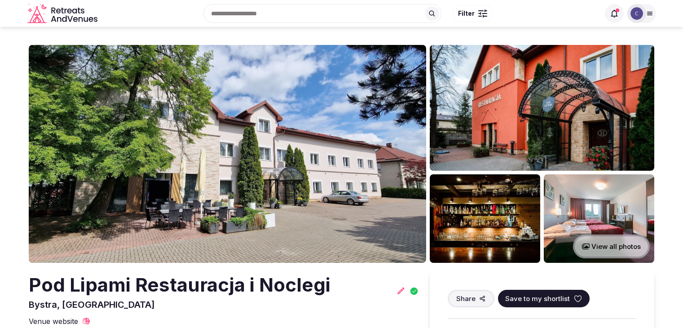
scroll to position [90, 0]
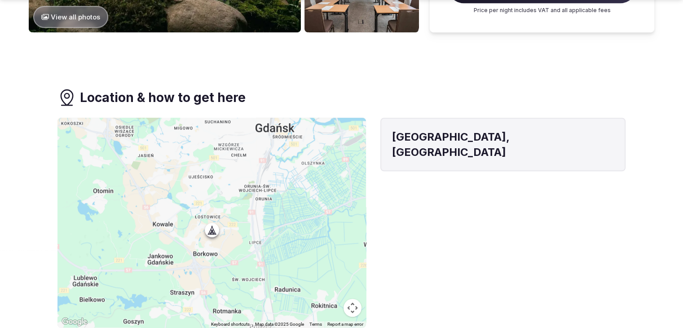
scroll to position [718, 0]
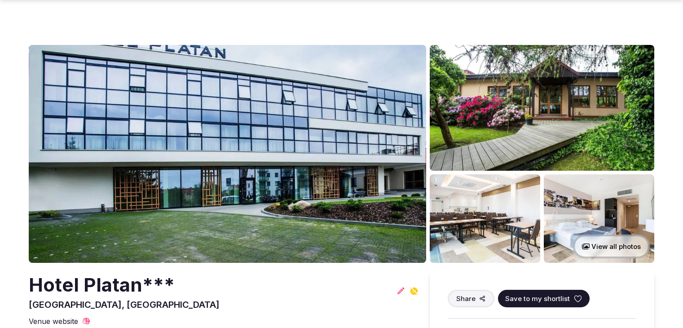
scroll to position [718, 0]
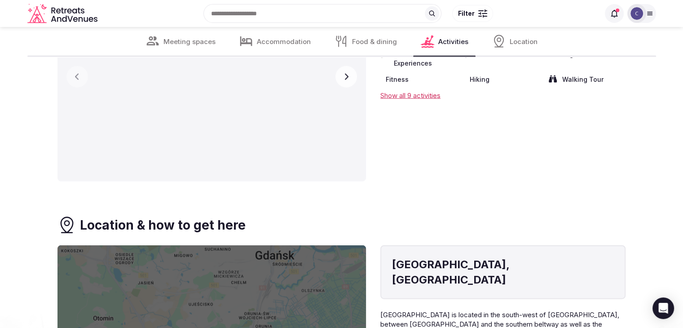
scroll to position [2020, 0]
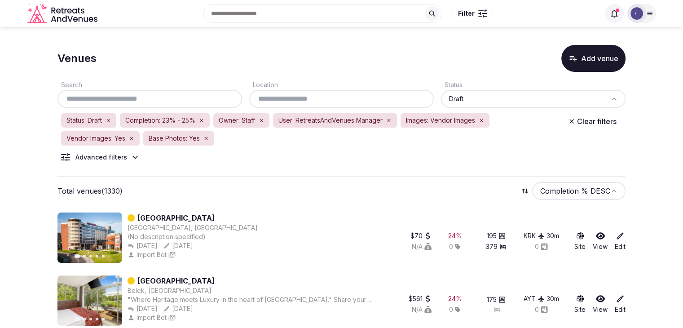
click at [346, 105] on div at bounding box center [341, 99] width 184 height 18
click at [345, 98] on input "text" at bounding box center [341, 98] width 177 height 11
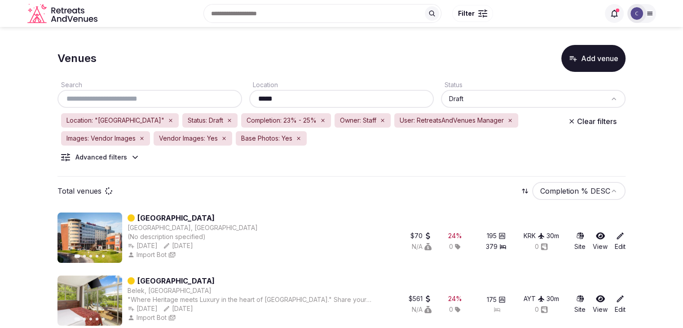
type input "*****"
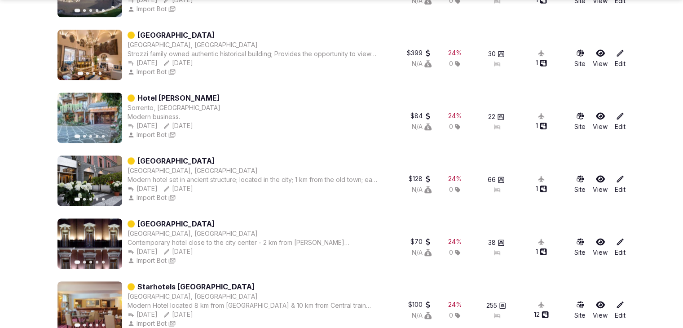
scroll to position [1233, 0]
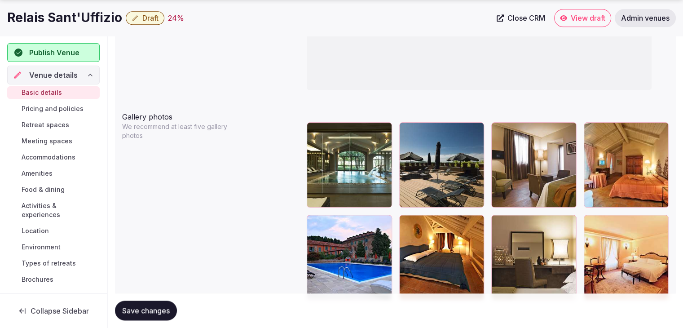
scroll to position [1030, 0]
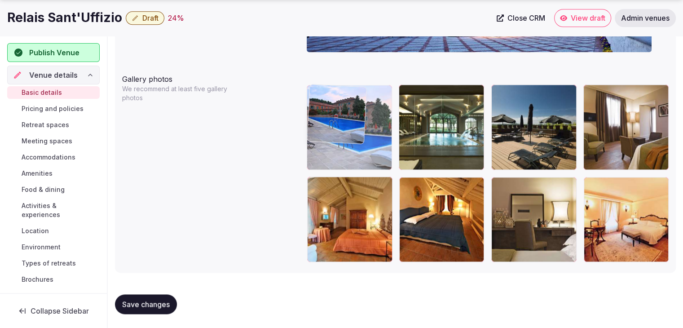
drag, startPoint x: 322, startPoint y: 179, endPoint x: 324, endPoint y: 117, distance: 62.0
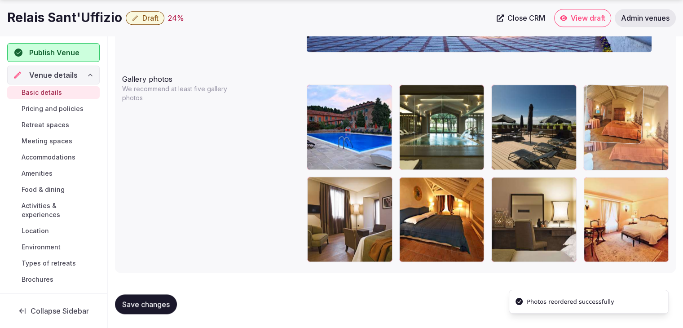
drag, startPoint x: 306, startPoint y: 185, endPoint x: 578, endPoint y: 81, distance: 291.2
click at [578, 81] on div "To pick up a draggable item, press the space bar. While dragging, use the arrow…" at bounding box center [488, 167] width 362 height 195
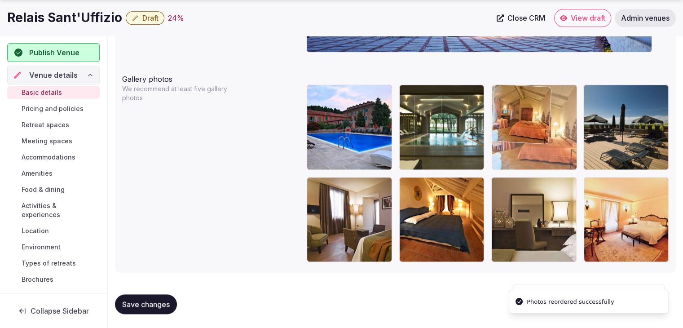
drag, startPoint x: 596, startPoint y: 87, endPoint x: 559, endPoint y: 84, distance: 36.9
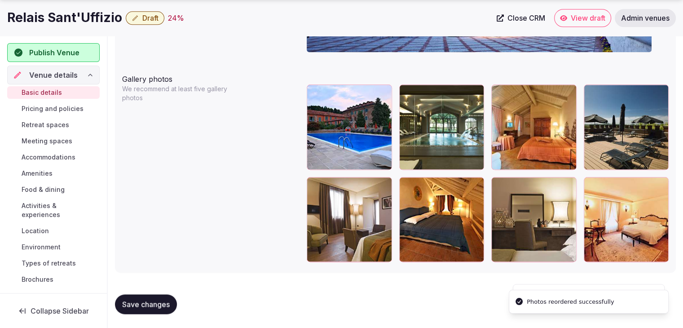
click at [75, 23] on h1 "Relais Sant'Uffizio" at bounding box center [64, 18] width 115 height 18
copy div "Relais Sant'Uffizio"
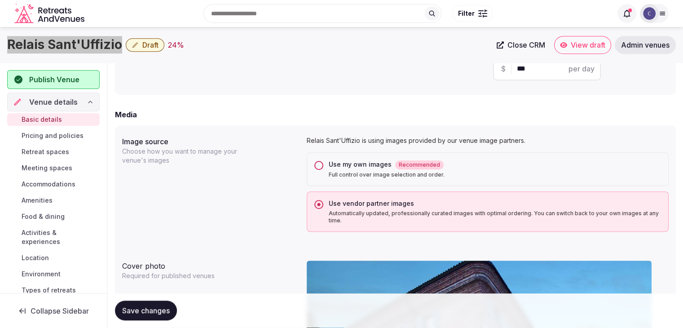
scroll to position [627, 0]
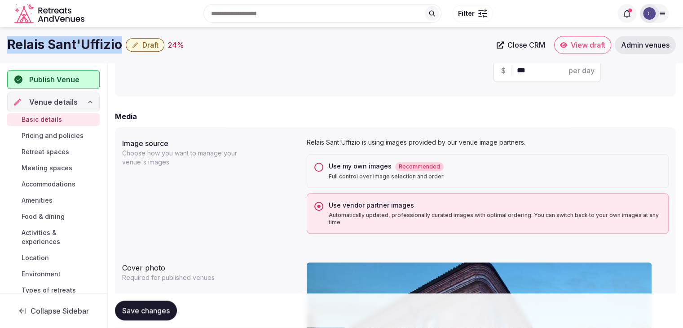
click at [323, 166] on button "Use my own images Recommended Full control over image selection and order." at bounding box center [318, 166] width 9 height 9
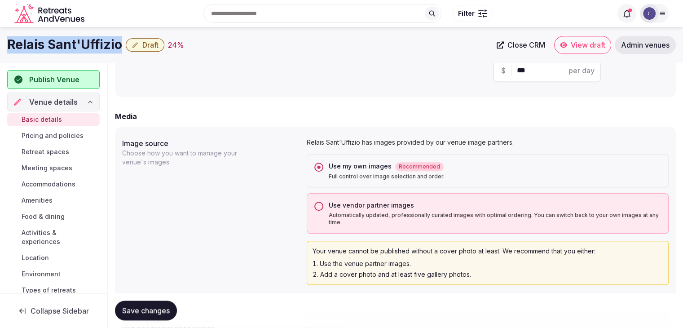
click at [167, 313] on span "Save changes" at bounding box center [146, 310] width 48 height 9
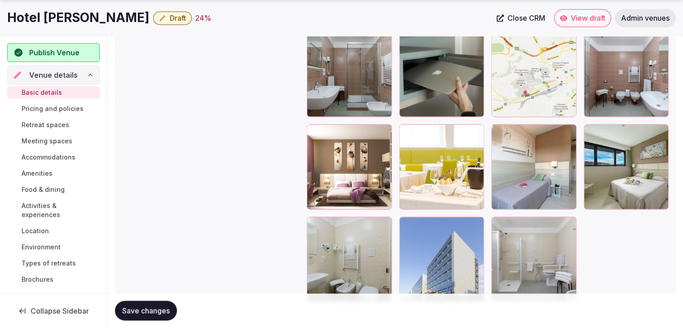
scroll to position [1391, 0]
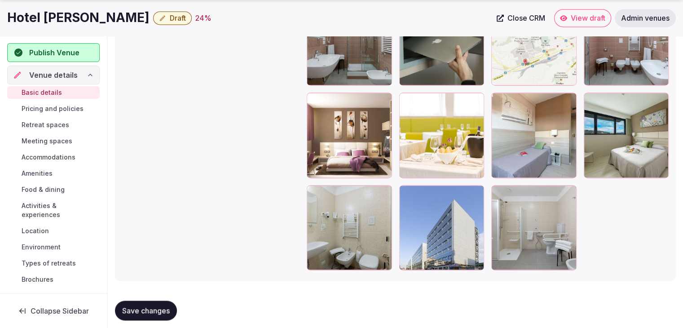
click at [478, 190] on icon "button" at bounding box center [474, 193] width 7 height 7
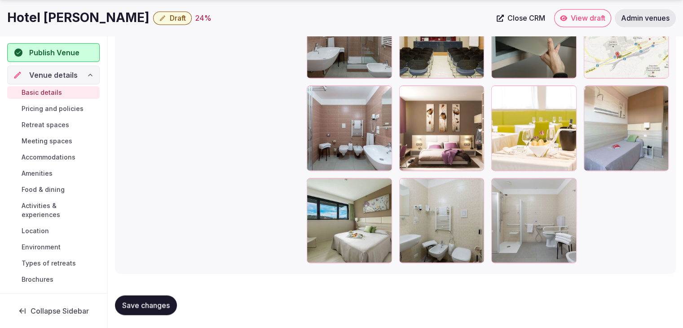
scroll to position [1400, 0]
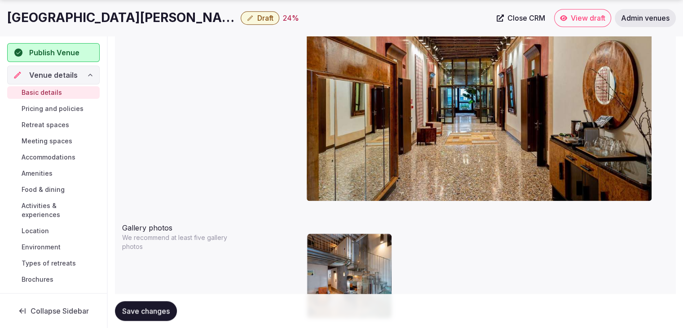
scroll to position [939, 0]
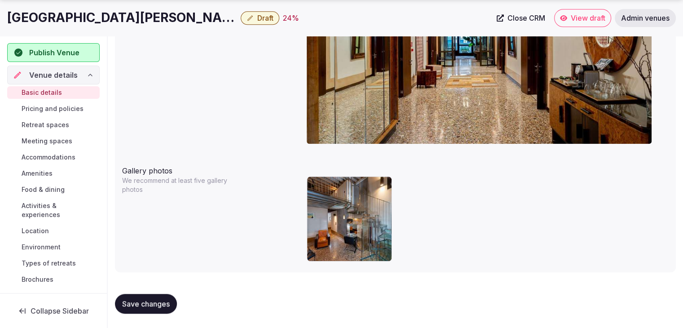
click at [84, 18] on h1 "Hotel Ca' Pisani" at bounding box center [122, 18] width 230 height 18
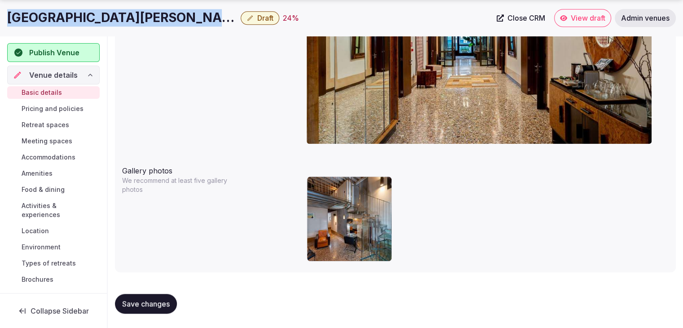
click at [84, 18] on h1 "Hotel Ca' Pisani" at bounding box center [122, 18] width 230 height 18
copy div "Hotel Ca' Pisani"
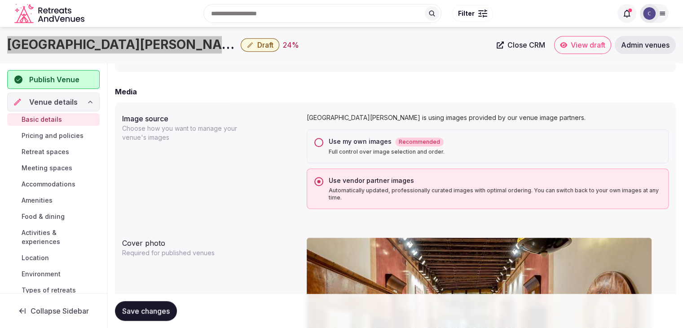
scroll to position [580, 0]
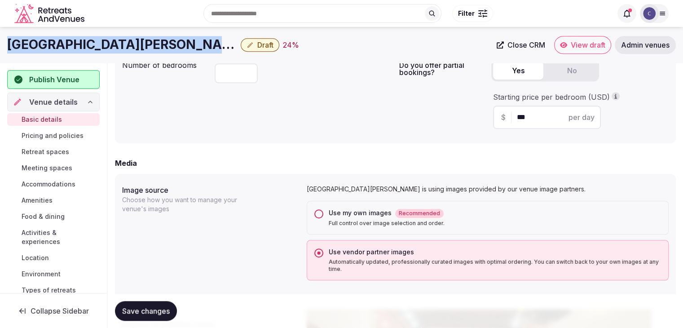
click at [318, 212] on button "Use my own images Recommended Full control over image selection and order." at bounding box center [318, 213] width 9 height 9
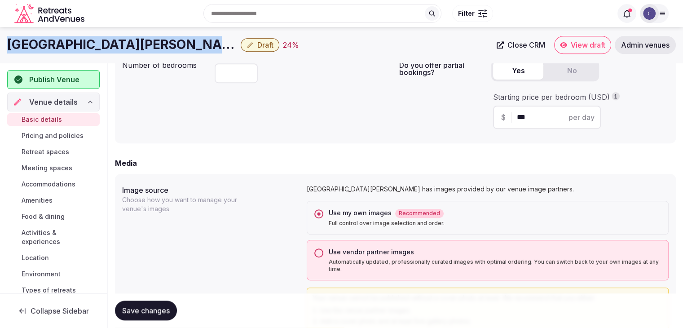
click at [143, 307] on span "Save changes" at bounding box center [146, 310] width 48 height 9
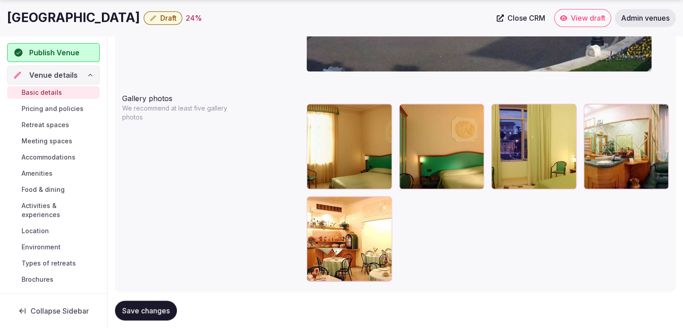
scroll to position [1030, 0]
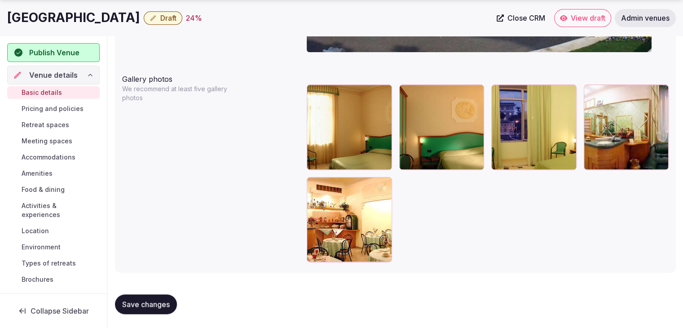
click at [29, 18] on h1 "[GEOGRAPHIC_DATA]" at bounding box center [73, 18] width 133 height 18
copy div "[GEOGRAPHIC_DATA]"
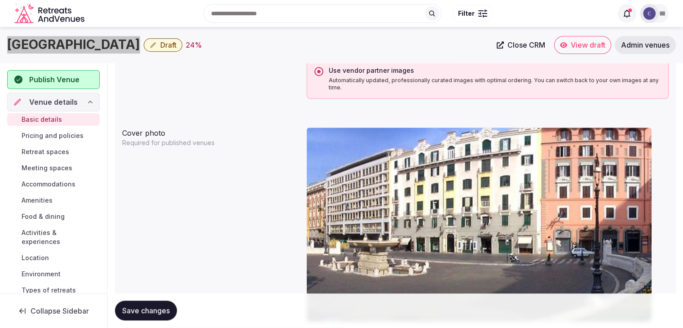
scroll to position [627, 0]
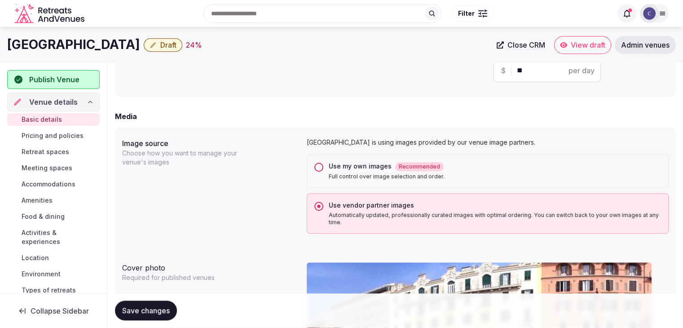
click at [319, 172] on div "Use my own images Recommended Full control over image selection and order." at bounding box center [488, 171] width 362 height 34
click at [320, 166] on button "Use my own images Recommended Full control over image selection and order." at bounding box center [318, 166] width 9 height 9
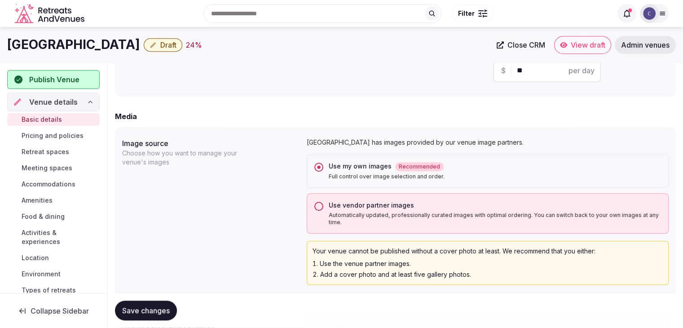
click at [161, 310] on span "Save changes" at bounding box center [146, 310] width 48 height 9
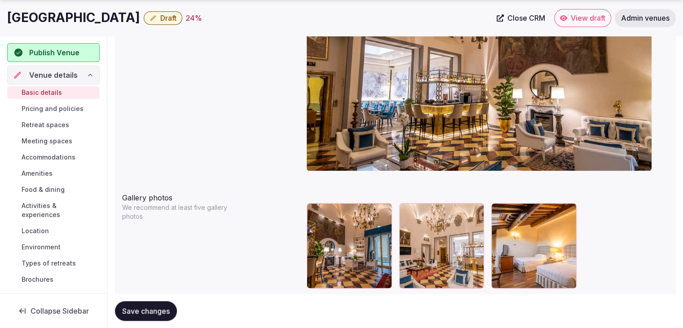
scroll to position [939, 0]
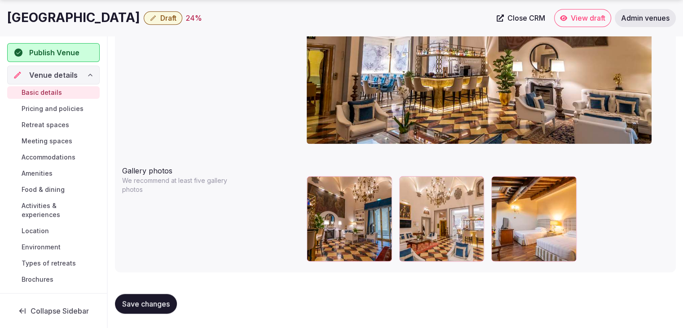
click at [92, 17] on h1 "[GEOGRAPHIC_DATA]" at bounding box center [73, 18] width 133 height 18
copy div "[GEOGRAPHIC_DATA]"
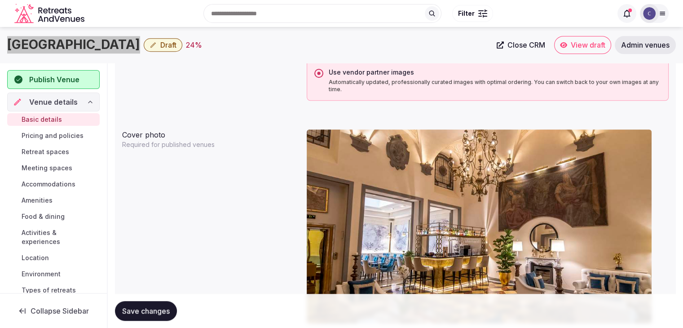
scroll to position [715, 0]
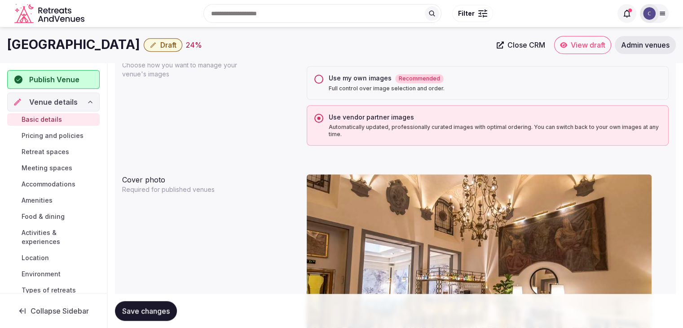
click at [320, 84] on div "Use my own images Recommended Full control over image selection and order." at bounding box center [488, 83] width 362 height 34
click at [321, 81] on button "Use my own images Recommended Full control over image selection and order." at bounding box center [318, 79] width 9 height 9
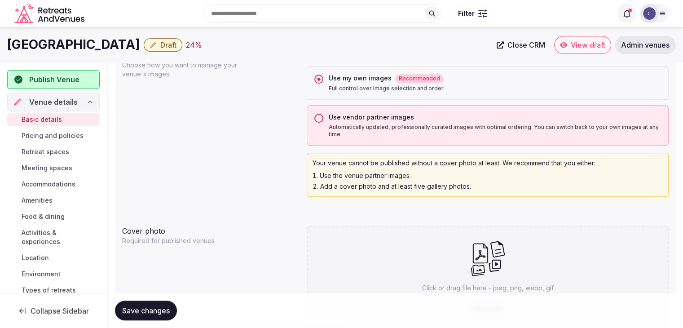
click at [162, 301] on button "Save changes" at bounding box center [146, 311] width 62 height 20
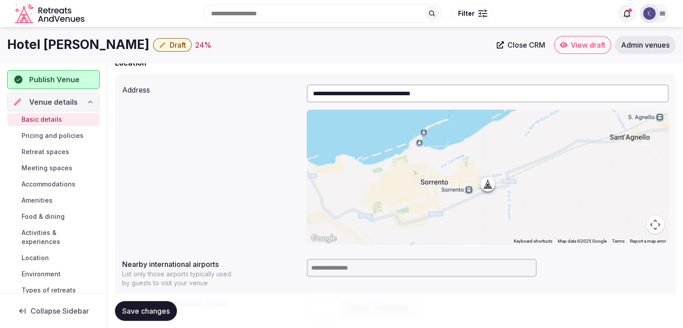
scroll to position [269, 0]
click at [48, 44] on h1 "Hotel [PERSON_NAME]" at bounding box center [78, 45] width 142 height 18
click at [48, 44] on h1 "Hotel Michelangelo" at bounding box center [78, 45] width 142 height 18
copy div "Hotel Michelangelo"
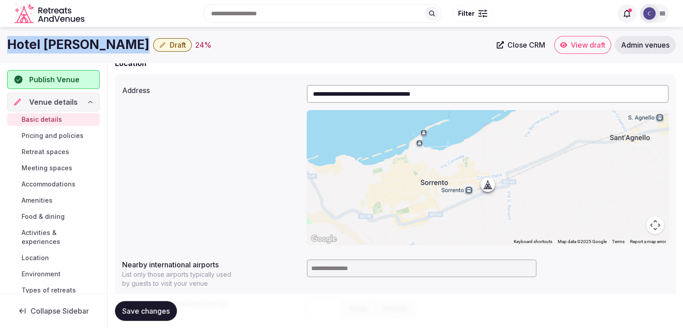
click at [375, 88] on input "**********" at bounding box center [488, 94] width 362 height 18
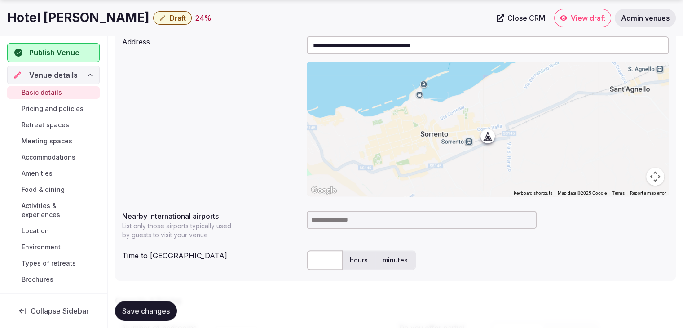
scroll to position [359, 0]
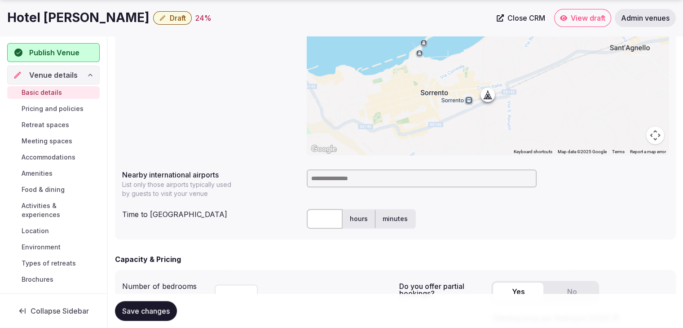
click at [328, 176] on input at bounding box center [422, 178] width 230 height 18
type input "******"
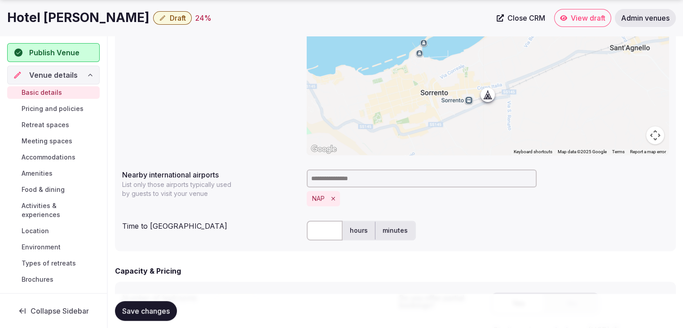
click at [324, 228] on input "text" at bounding box center [325, 230] width 36 height 20
type input "**"
click at [161, 309] on span "Save changes" at bounding box center [146, 310] width 48 height 9
click at [170, 18] on span "Draft" at bounding box center [178, 17] width 16 height 9
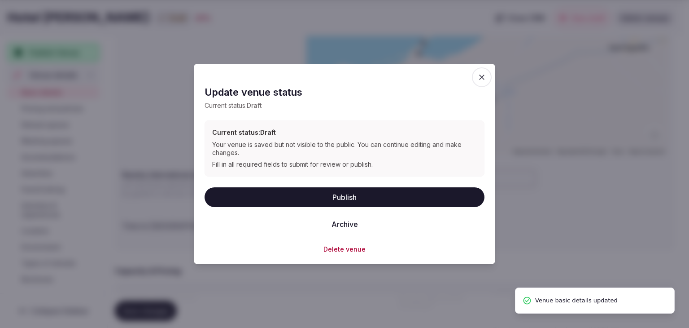
click at [343, 191] on button "Publish" at bounding box center [345, 197] width 280 height 20
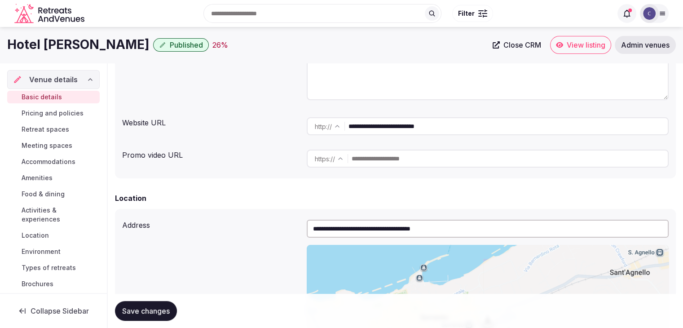
scroll to position [0, 0]
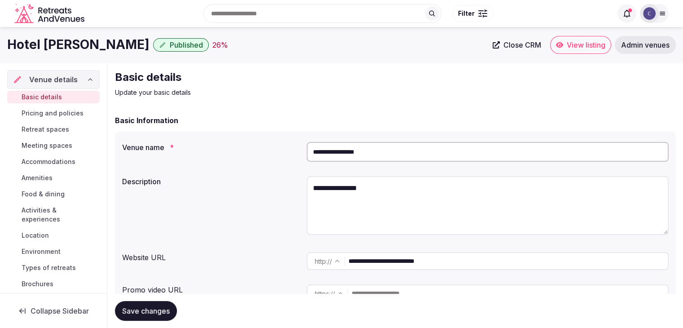
click at [350, 153] on input "**********" at bounding box center [488, 152] width 362 height 20
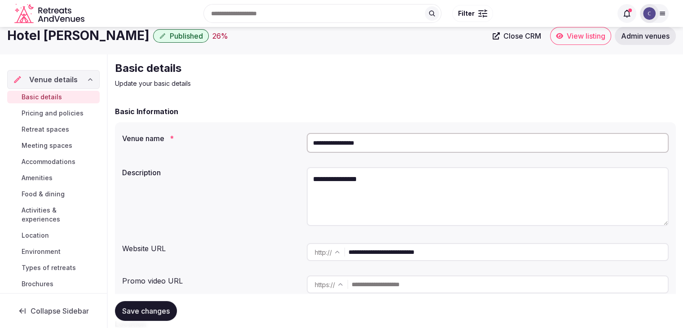
scroll to position [90, 0]
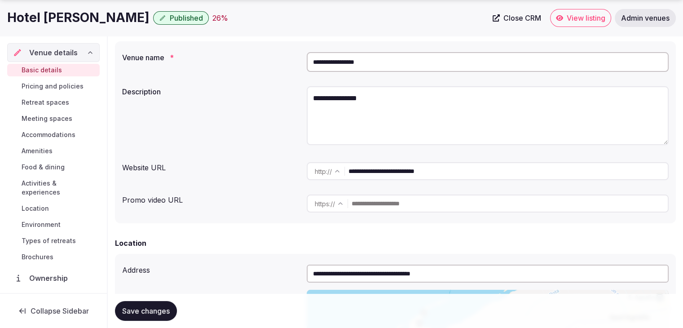
click at [474, 171] on input "**********" at bounding box center [507, 171] width 319 height 18
click at [370, 98] on textarea "**********" at bounding box center [488, 115] width 362 height 59
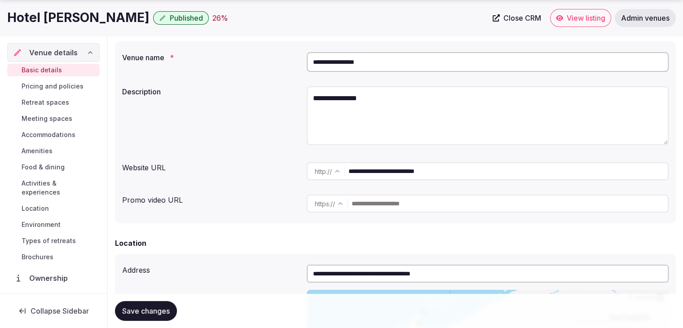
click at [370, 98] on textarea "**********" at bounding box center [488, 115] width 362 height 59
paste textarea "**********"
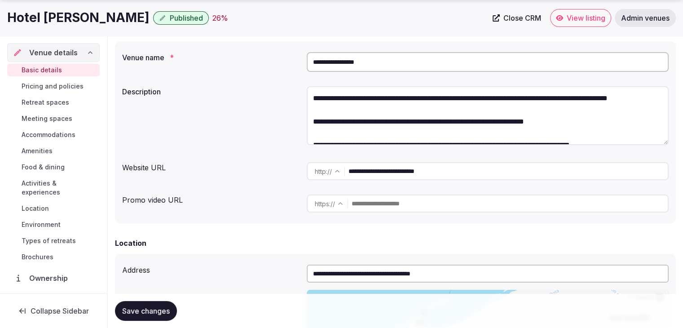
scroll to position [39, 0]
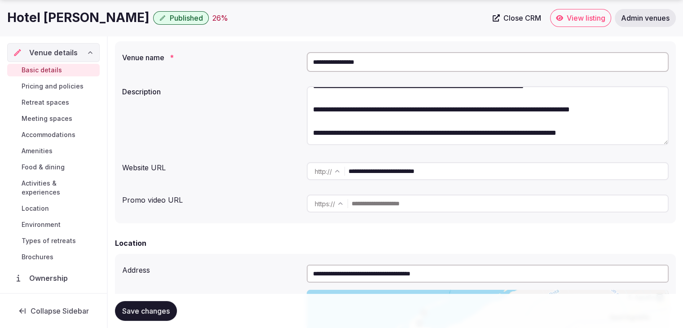
click at [338, 99] on textarea "**********" at bounding box center [488, 115] width 362 height 59
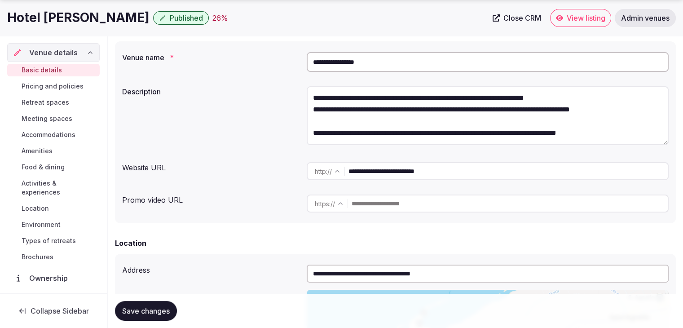
scroll to position [35, 0]
click at [334, 121] on textarea "**********" at bounding box center [488, 115] width 362 height 59
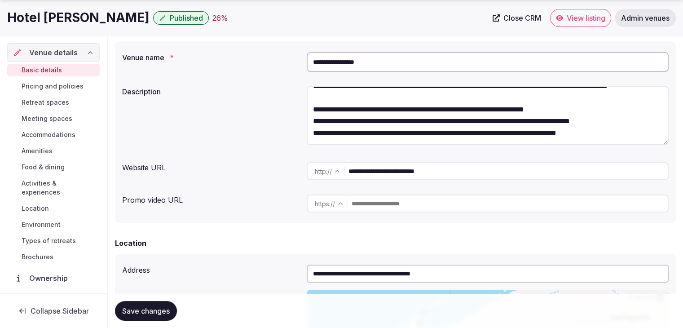
scroll to position [23, 0]
click at [336, 96] on textarea "**********" at bounding box center [488, 115] width 362 height 59
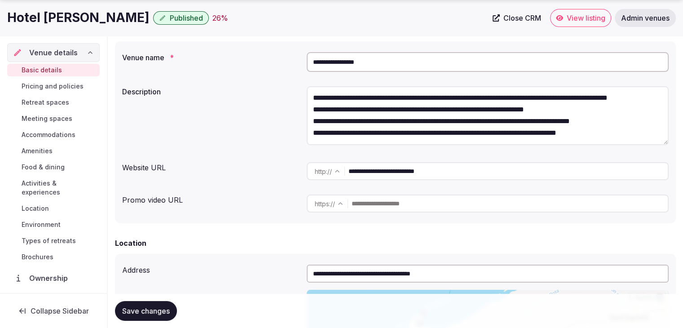
scroll to position [0, 0]
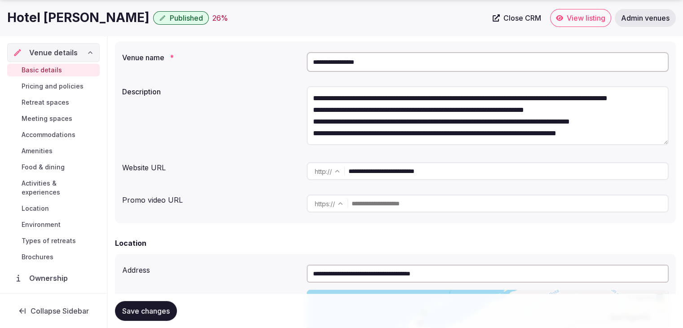
type textarea "**********"
click at [159, 316] on button "Save changes" at bounding box center [146, 311] width 62 height 20
click at [79, 11] on h1 "Hotel Michelangelo" at bounding box center [78, 18] width 142 height 18
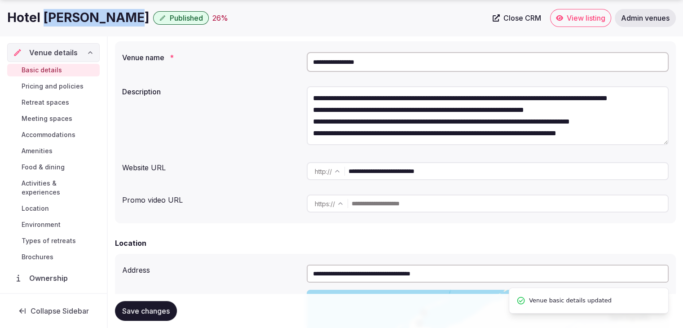
click at [79, 11] on h1 "Hotel Michelangelo" at bounding box center [78, 18] width 142 height 18
copy div "Hotel Michelangelo"
drag, startPoint x: 158, startPoint y: 305, endPoint x: 171, endPoint y: 304, distance: 14.0
click at [158, 306] on button "Save changes" at bounding box center [146, 311] width 62 height 20
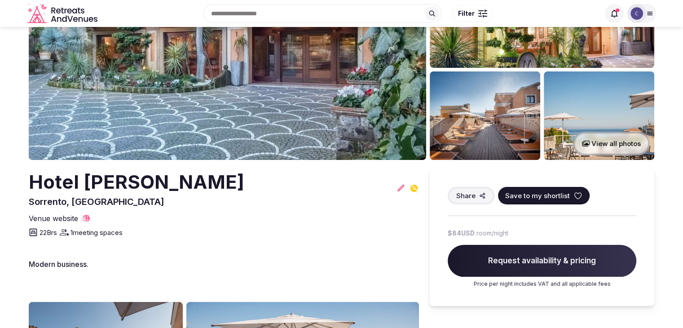
scroll to position [90, 0]
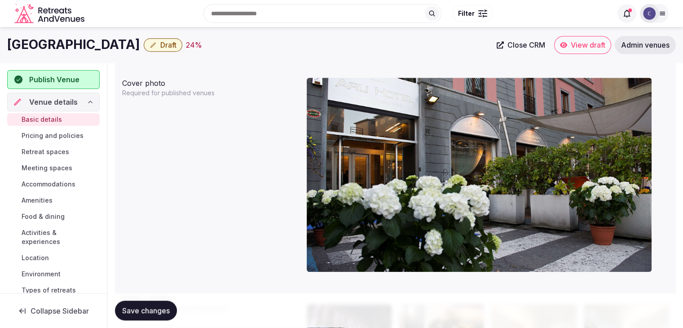
scroll to position [722, 0]
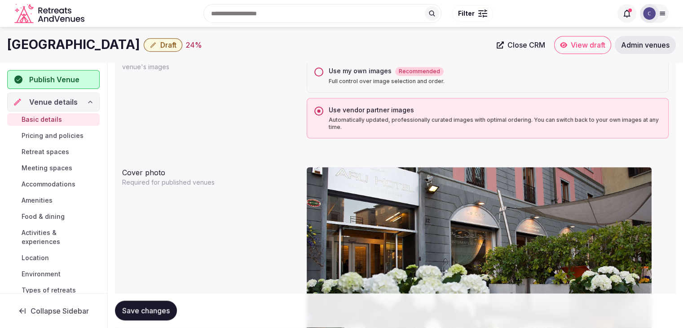
click at [35, 43] on h1 "[GEOGRAPHIC_DATA]" at bounding box center [73, 45] width 133 height 18
copy div "[GEOGRAPHIC_DATA]"
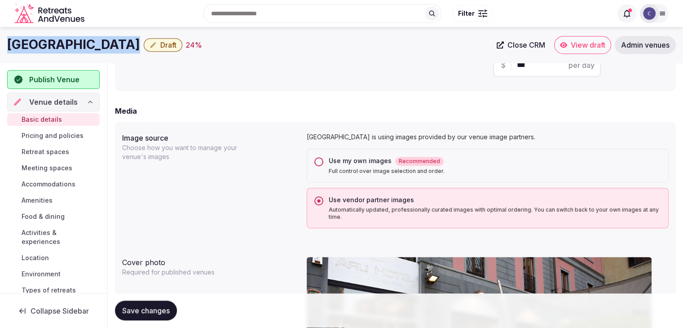
click at [317, 160] on button "Use my own images Recommended Full control over image selection and order." at bounding box center [318, 161] width 9 height 9
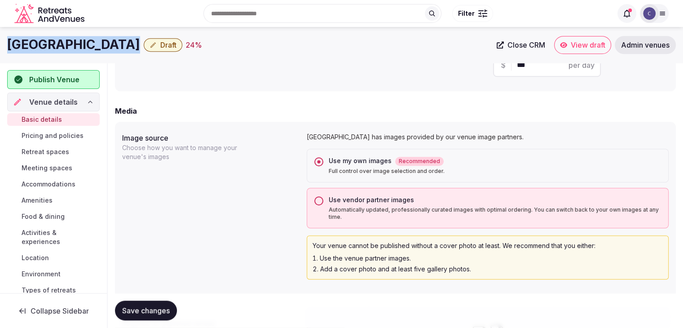
click at [155, 315] on span "Save changes" at bounding box center [146, 310] width 48 height 9
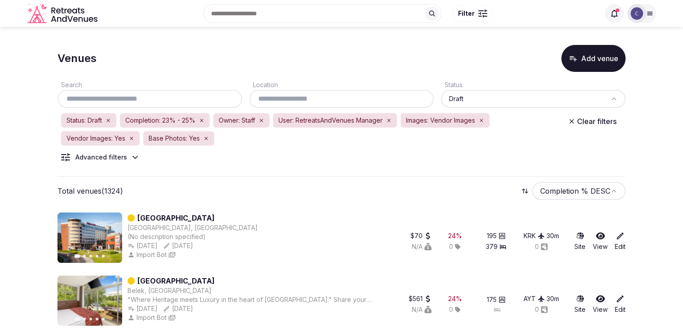
click at [330, 97] on input "text" at bounding box center [341, 98] width 177 height 11
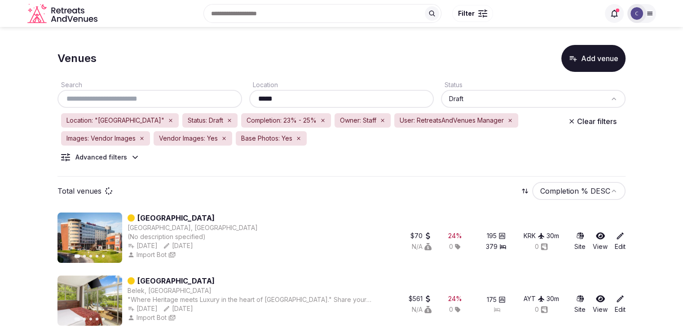
type input "*****"
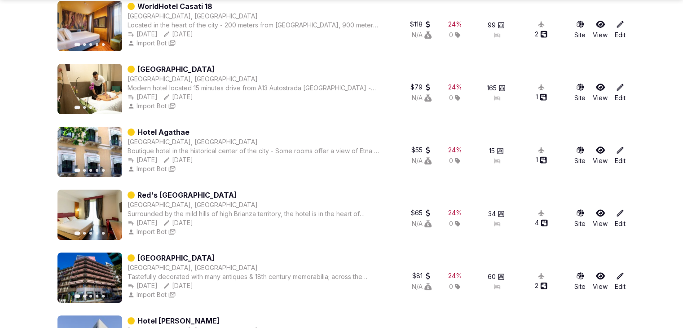
scroll to position [359, 0]
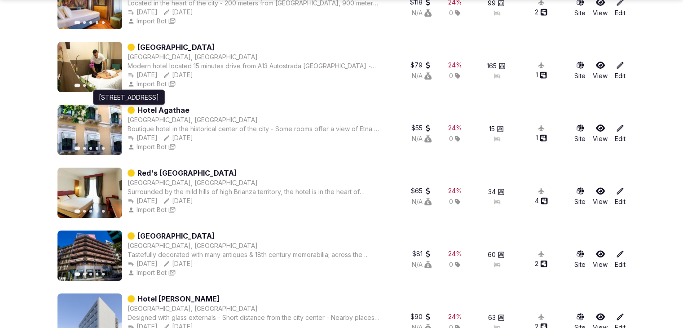
drag, startPoint x: 167, startPoint y: 107, endPoint x: 52, endPoint y: 116, distance: 115.2
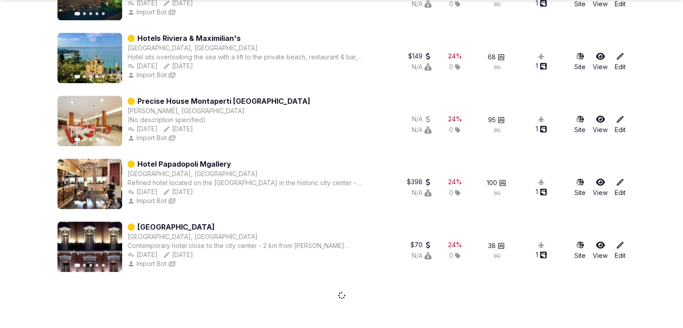
scroll to position [1188, 0]
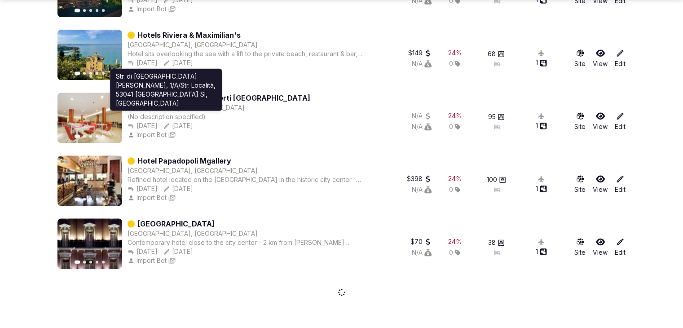
drag, startPoint x: 189, startPoint y: 105, endPoint x: 43, endPoint y: 130, distance: 148.1
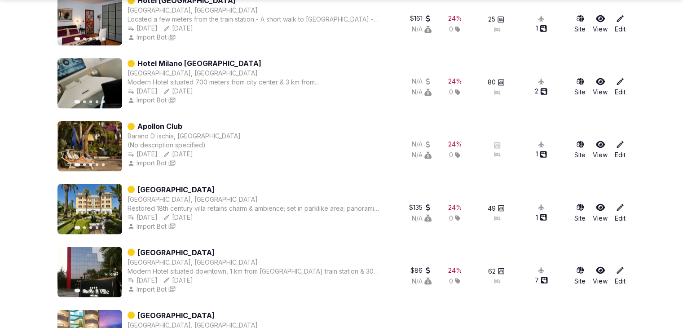
scroll to position [1547, 0]
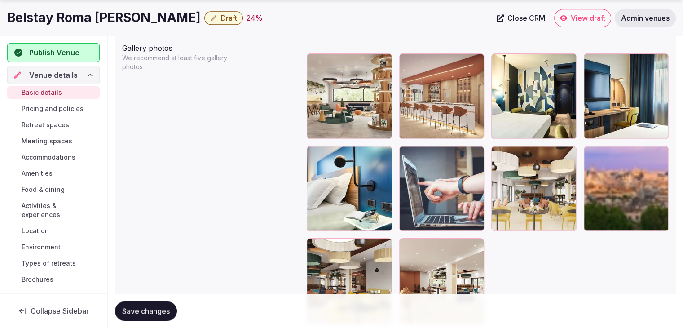
scroll to position [1077, 0]
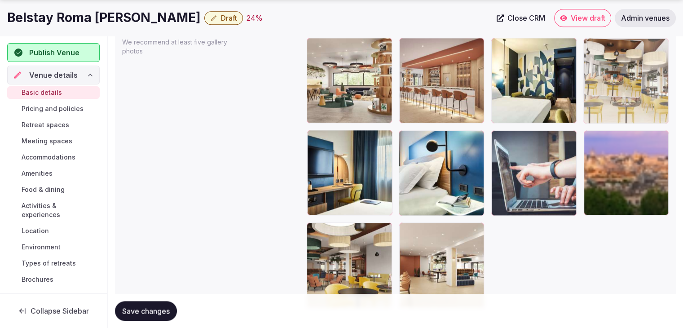
drag, startPoint x: 495, startPoint y: 135, endPoint x: 388, endPoint y: 213, distance: 132.3
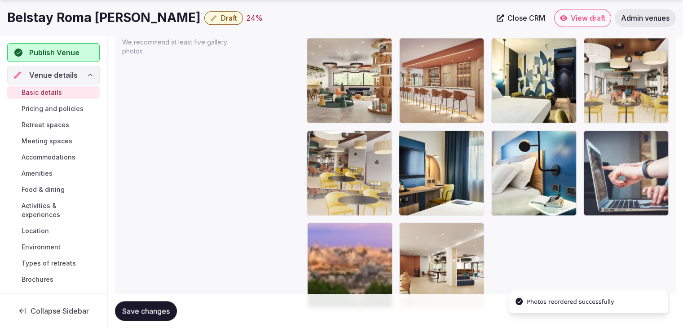
drag, startPoint x: 316, startPoint y: 228, endPoint x: 316, endPoint y: 175, distance: 53.4
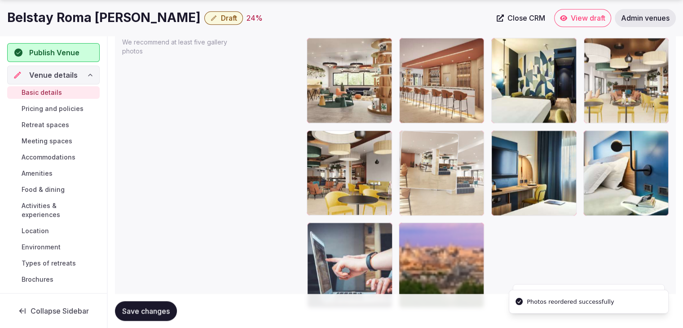
drag, startPoint x: 403, startPoint y: 235, endPoint x: 411, endPoint y: 181, distance: 54.8
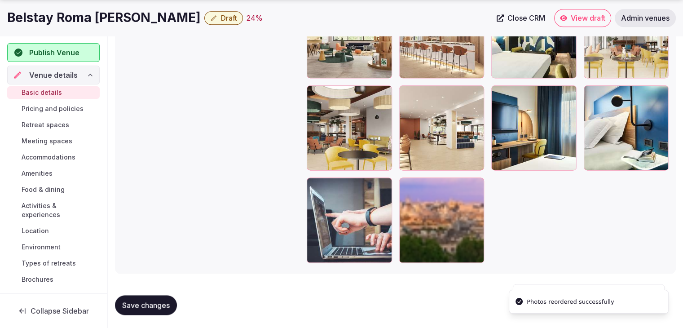
scroll to position [1123, 0]
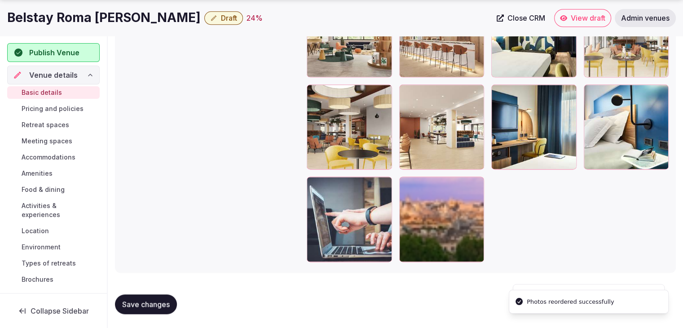
click at [150, 302] on span "Save changes" at bounding box center [146, 303] width 48 height 9
click at [97, 9] on h1 "Belstay Roma [PERSON_NAME]" at bounding box center [103, 18] width 193 height 18
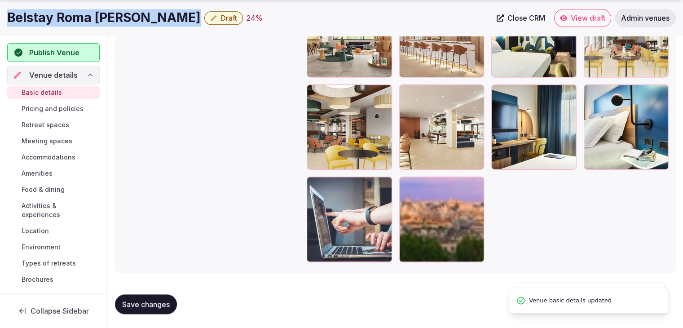
click at [97, 9] on h1 "Belstay Roma [PERSON_NAME]" at bounding box center [103, 18] width 193 height 18
copy div "Belstay Roma [PERSON_NAME]"
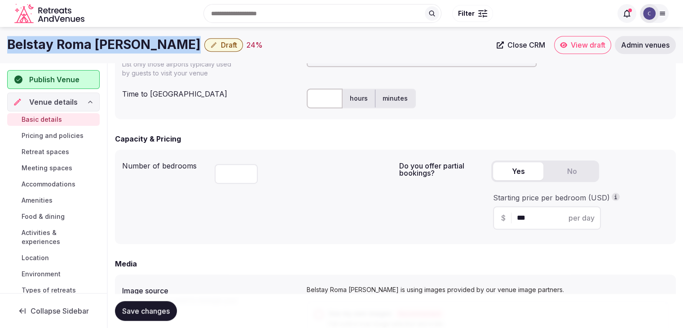
scroll to position [405, 0]
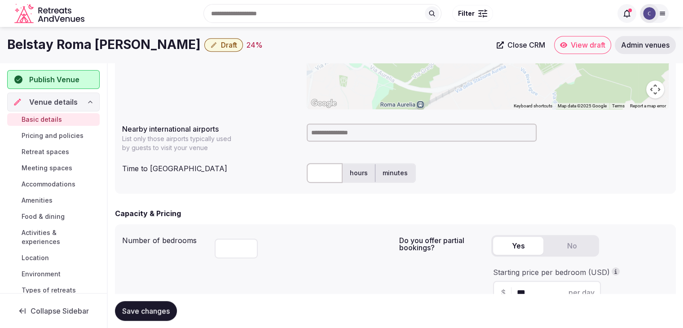
click at [352, 131] on input at bounding box center [422, 132] width 230 height 18
type input "*"
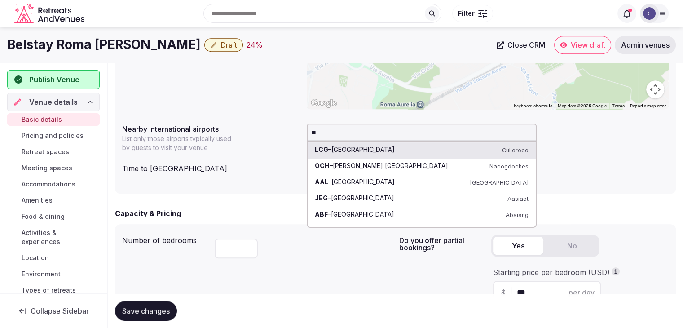
type input "***"
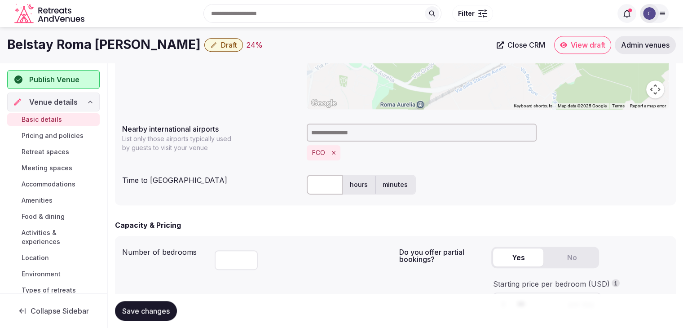
click at [324, 182] on input "text" at bounding box center [325, 185] width 36 height 20
type input "**"
click at [282, 221] on div "Capacity & Pricing" at bounding box center [395, 224] width 561 height 11
click at [149, 311] on span "Save changes" at bounding box center [146, 310] width 48 height 9
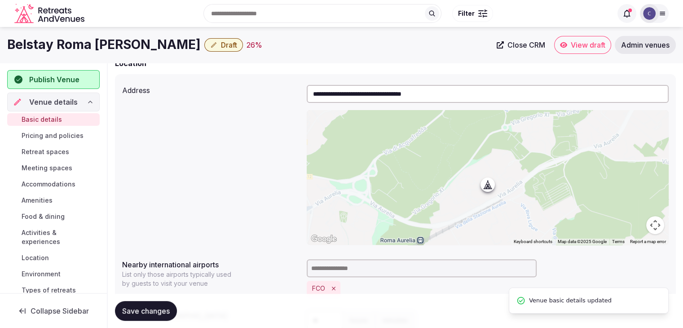
scroll to position [0, 0]
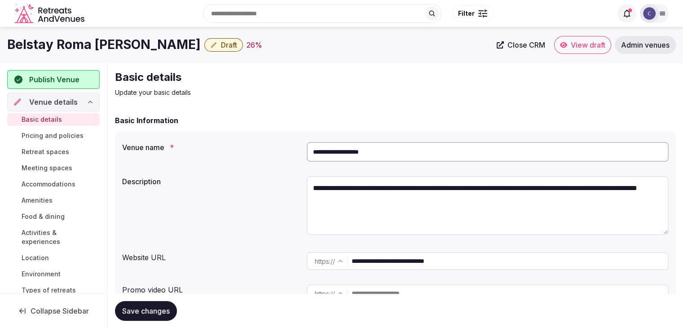
click at [204, 49] on button "Draft" at bounding box center [223, 44] width 39 height 13
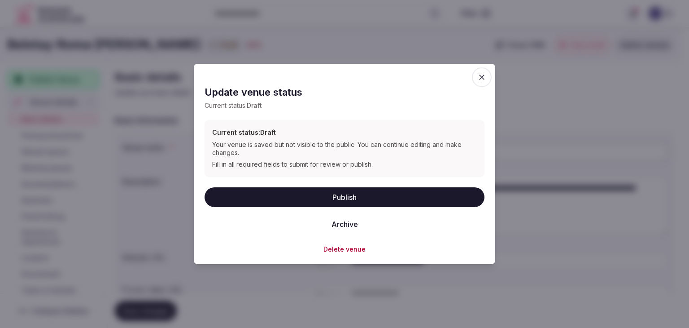
click at [487, 74] on span "button" at bounding box center [482, 77] width 20 height 20
click at [484, 77] on div "Basic details Update your basic details" at bounding box center [395, 83] width 561 height 27
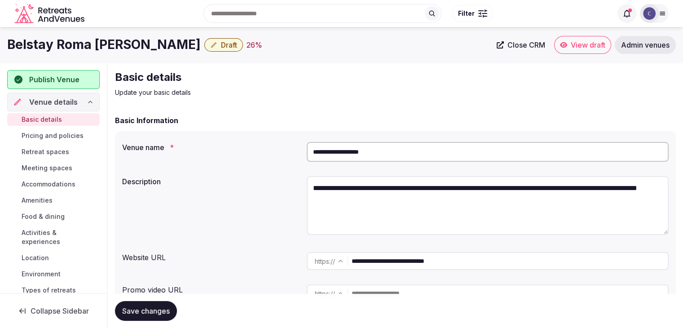
click at [221, 47] on span "Draft" at bounding box center [229, 44] width 16 height 9
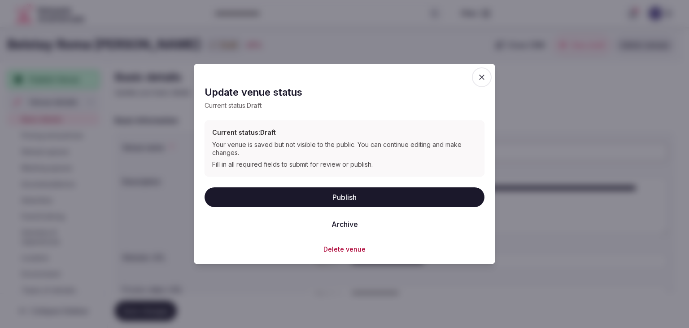
click at [307, 200] on button "Publish" at bounding box center [345, 197] width 280 height 20
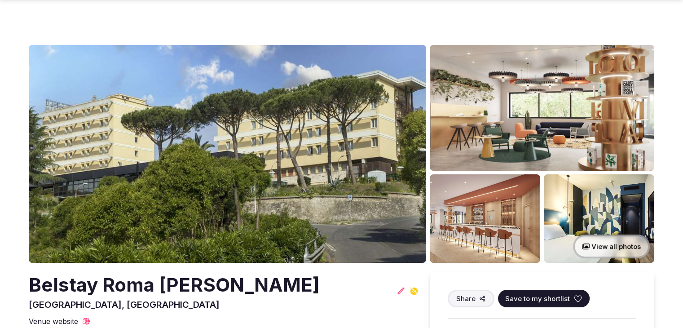
scroll to position [135, 0]
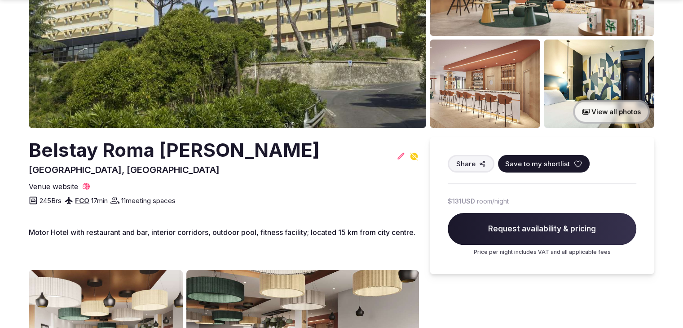
click at [157, 153] on h2 "Belstay Roma [PERSON_NAME]" at bounding box center [174, 150] width 291 height 26
click at [157, 153] on h2 "Belstay Roma Aurelia" at bounding box center [174, 150] width 291 height 26
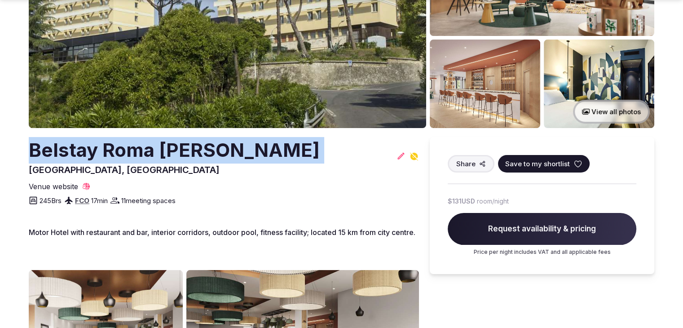
click at [157, 153] on h2 "Belstay Roma Aurelia" at bounding box center [174, 150] width 291 height 26
copy h2 "Belstay Roma Aurelia"
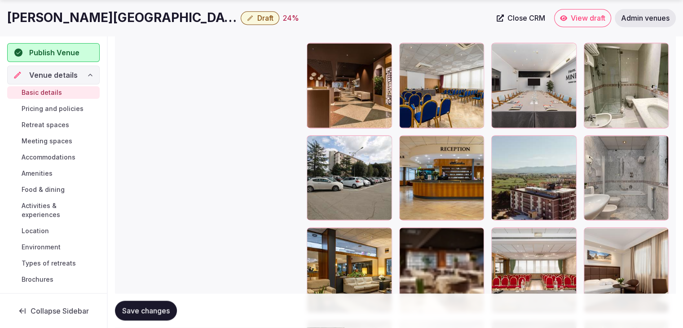
scroll to position [1346, 0]
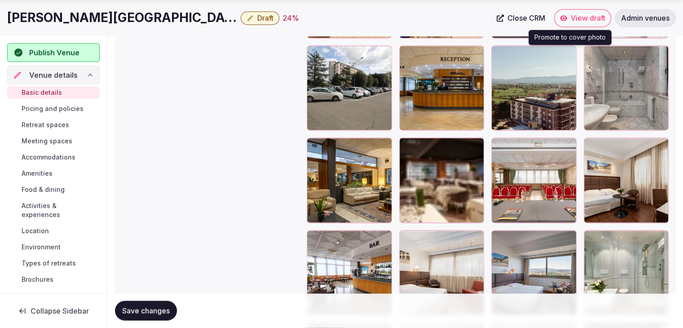
click at [566, 51] on icon "button" at bounding box center [567, 54] width 7 height 7
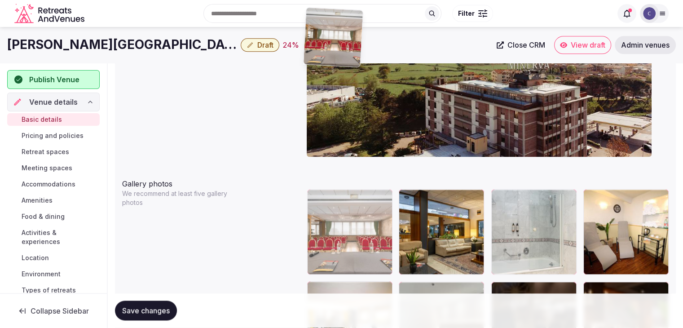
scroll to position [914, 0]
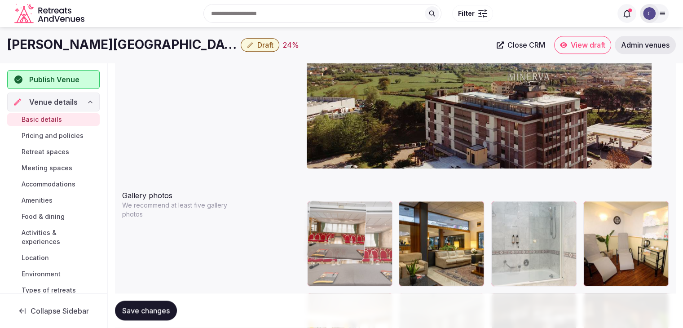
drag, startPoint x: 408, startPoint y: 197, endPoint x: 329, endPoint y: 243, distance: 91.9
click at [329, 243] on body "**********" at bounding box center [341, 42] width 683 height 1912
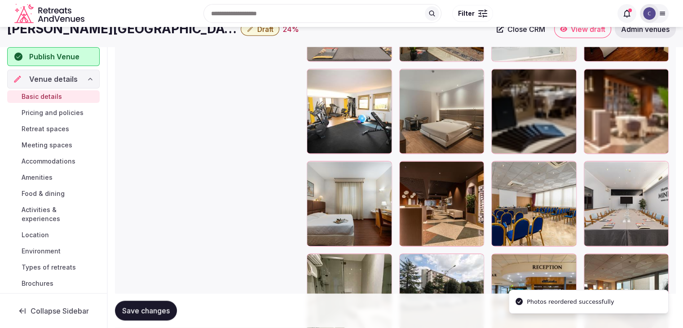
scroll to position [1049, 0]
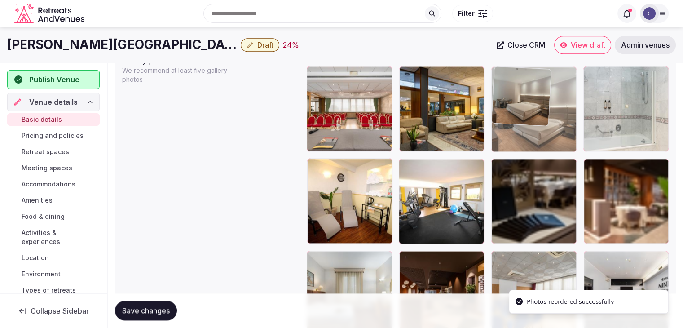
drag, startPoint x: 408, startPoint y: 164, endPoint x: 517, endPoint y: 104, distance: 124.8
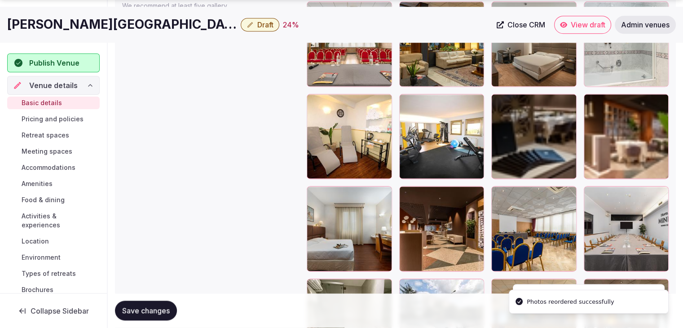
scroll to position [1139, 0]
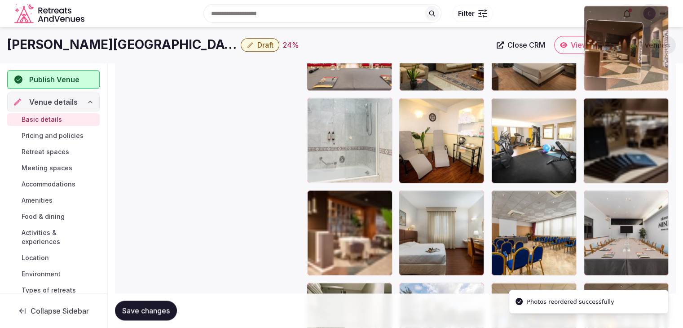
drag, startPoint x: 597, startPoint y: 73, endPoint x: 597, endPoint y: 42, distance: 30.5
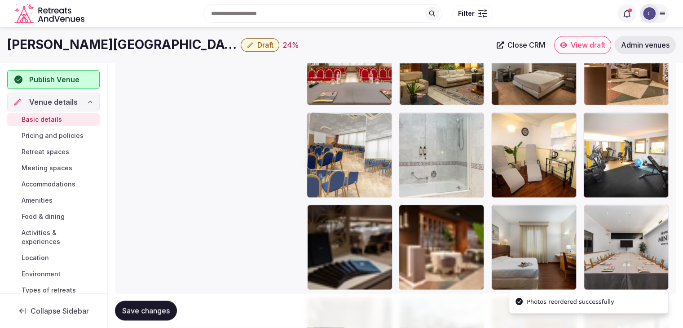
drag, startPoint x: 373, startPoint y: 171, endPoint x: 334, endPoint y: 151, distance: 43.6
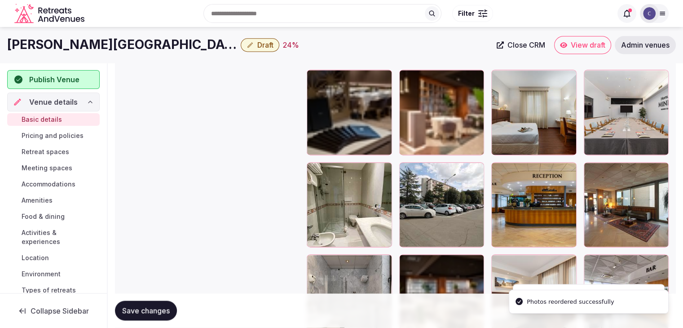
scroll to position [1185, 0]
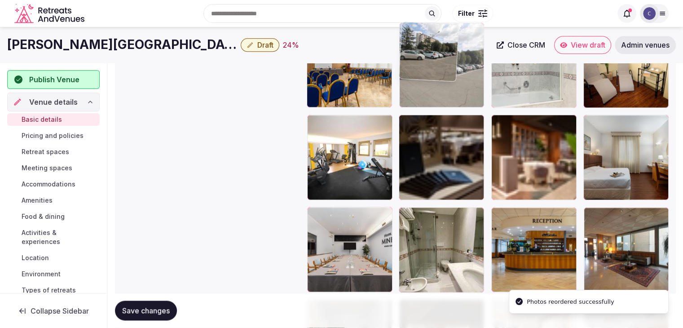
drag, startPoint x: 406, startPoint y: 218, endPoint x: 409, endPoint y: 88, distance: 130.2
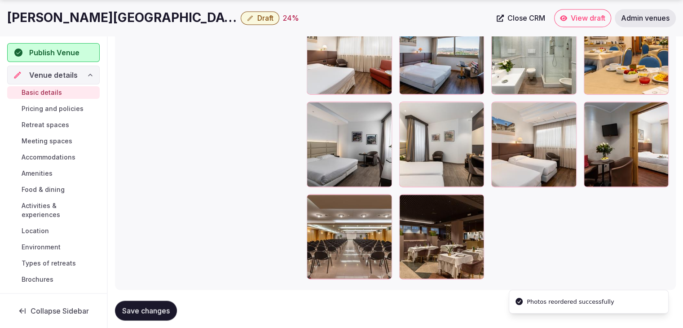
scroll to position [1584, 0]
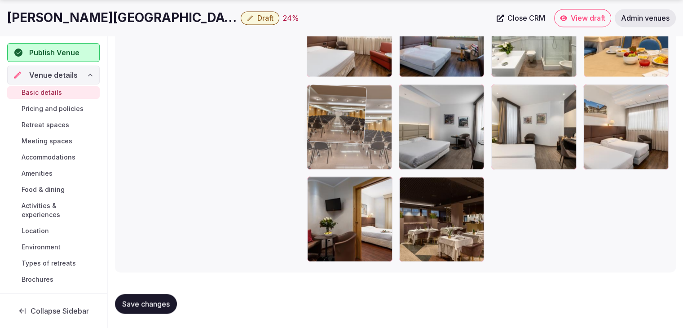
drag, startPoint x: 316, startPoint y: 184, endPoint x: 689, endPoint y: 303, distance: 391.3
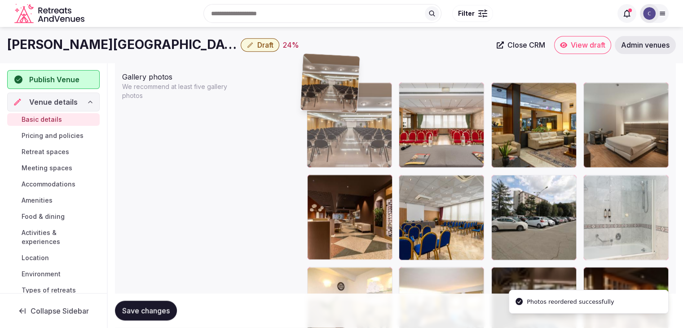
scroll to position [1011, 0]
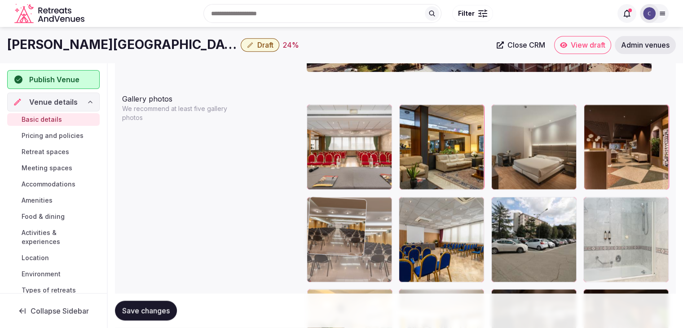
drag, startPoint x: 320, startPoint y: 220, endPoint x: 316, endPoint y: 181, distance: 39.3
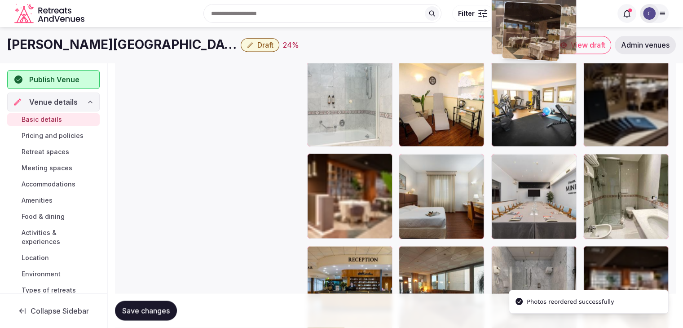
scroll to position [1231, 0]
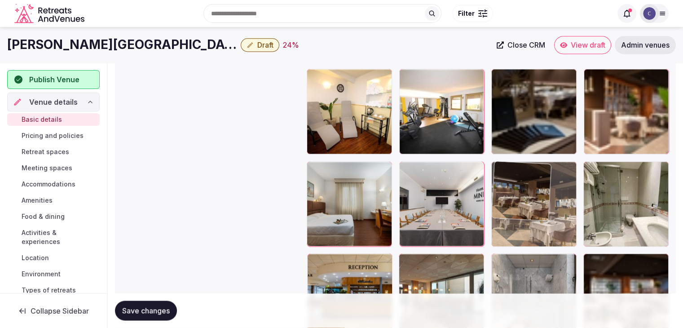
drag, startPoint x: 412, startPoint y: 186, endPoint x: 546, endPoint y: 172, distance: 134.4
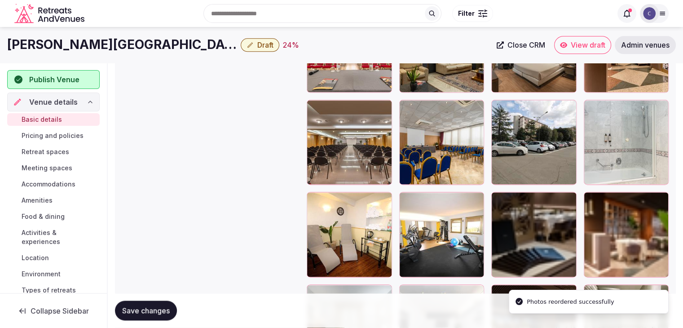
scroll to position [1096, 0]
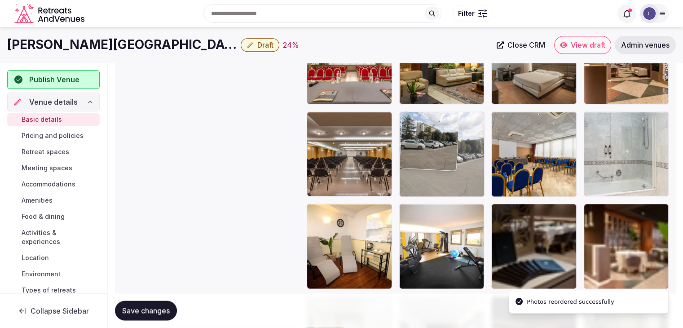
drag, startPoint x: 499, startPoint y: 114, endPoint x: 451, endPoint y: 112, distance: 48.5
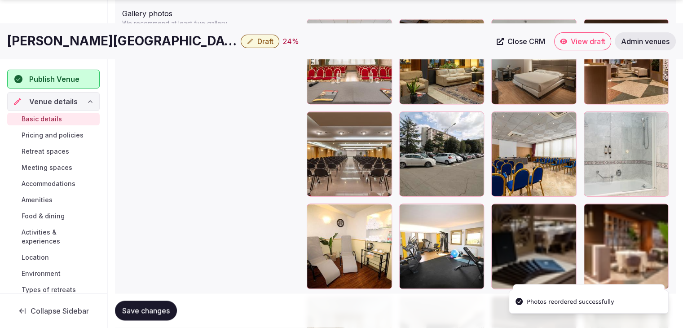
scroll to position [1186, 0]
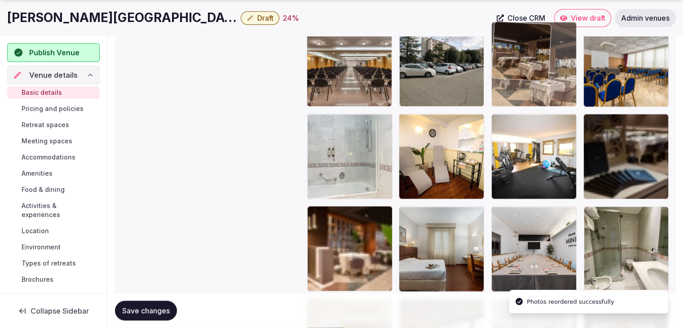
drag, startPoint x: 511, startPoint y: 94, endPoint x: 511, endPoint y: 72, distance: 21.5
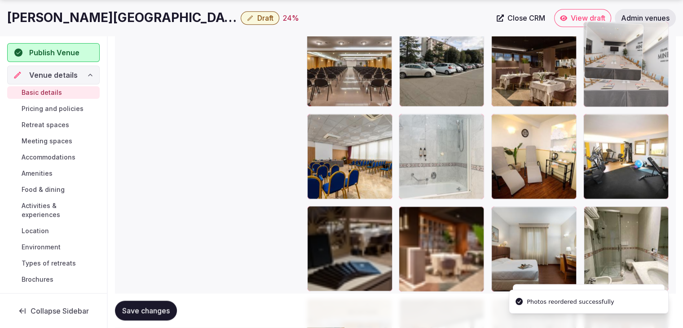
drag, startPoint x: 500, startPoint y: 210, endPoint x: 602, endPoint y: 63, distance: 179.1
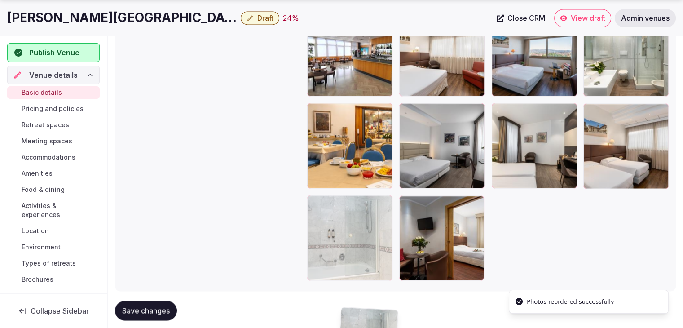
scroll to position [1584, 0]
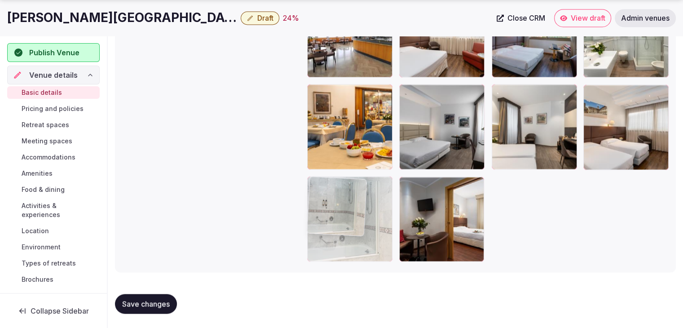
drag, startPoint x: 406, startPoint y: 122, endPoint x: 329, endPoint y: 211, distance: 118.3
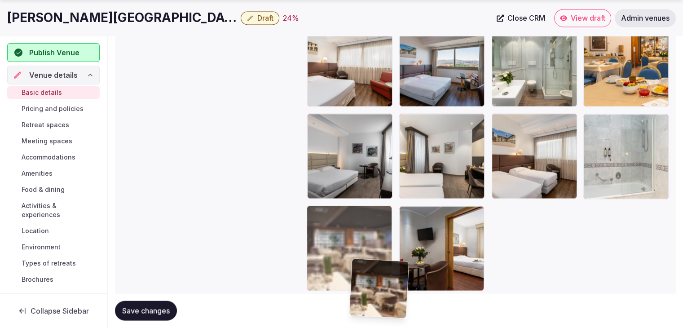
scroll to position [1557, 0]
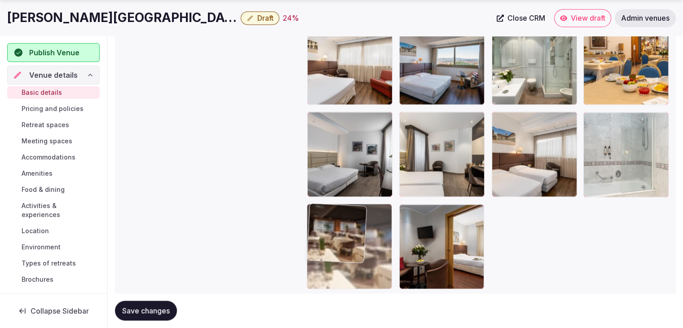
drag, startPoint x: 499, startPoint y: 130, endPoint x: 346, endPoint y: 244, distance: 190.6
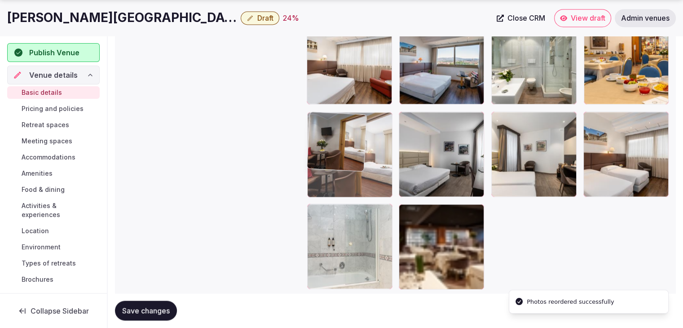
drag, startPoint x: 404, startPoint y: 212, endPoint x: 335, endPoint y: 155, distance: 89.3
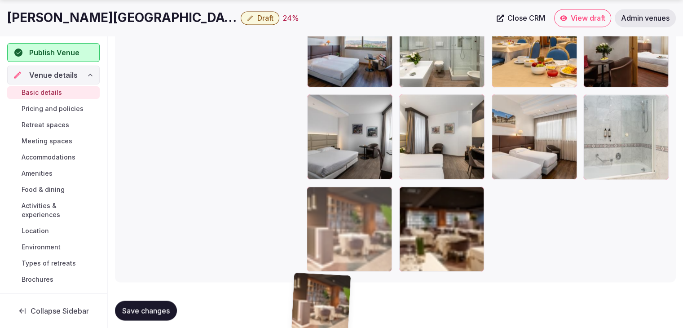
scroll to position [1584, 0]
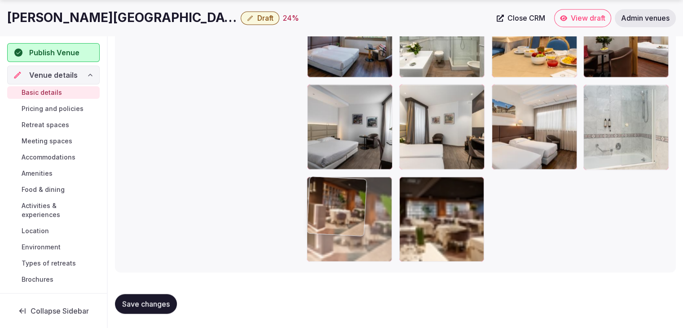
drag, startPoint x: 315, startPoint y: 111, endPoint x: 320, endPoint y: 195, distance: 84.0
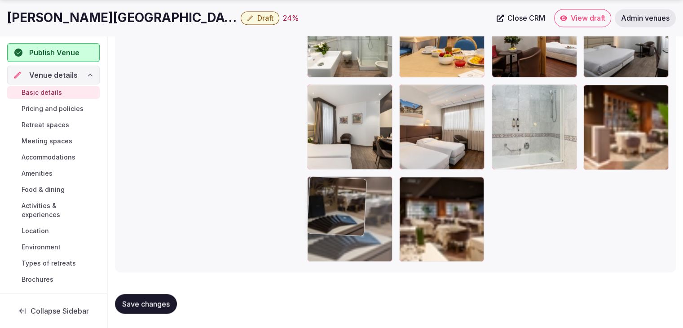
drag, startPoint x: 596, startPoint y: 124, endPoint x: 342, endPoint y: 197, distance: 264.1
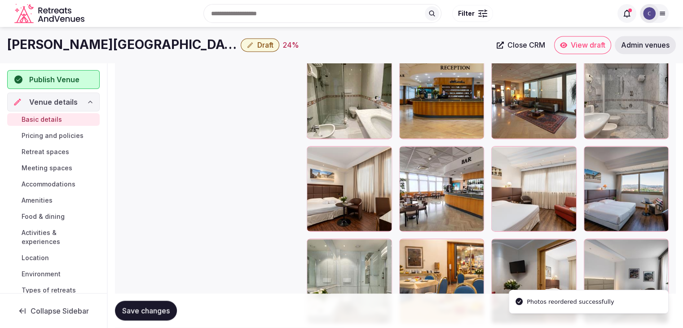
scroll to position [1315, 0]
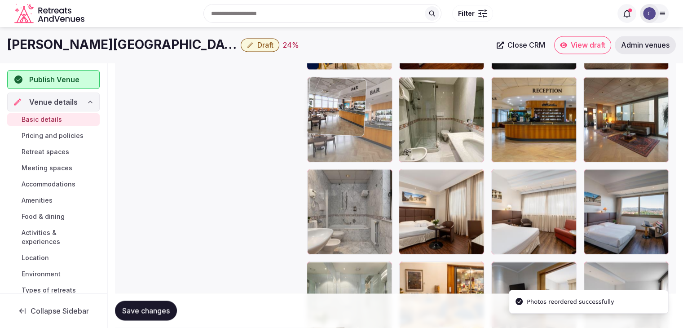
drag, startPoint x: 403, startPoint y: 175, endPoint x: 355, endPoint y: 108, distance: 82.0
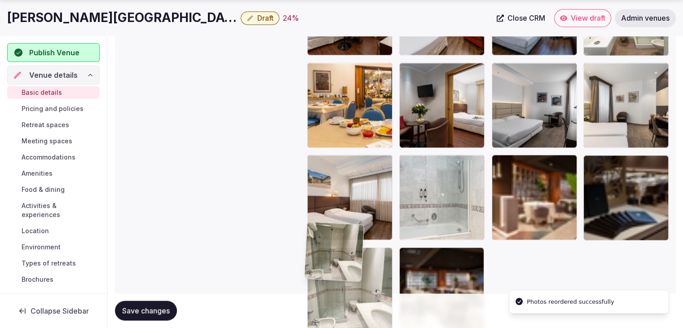
scroll to position [1515, 0]
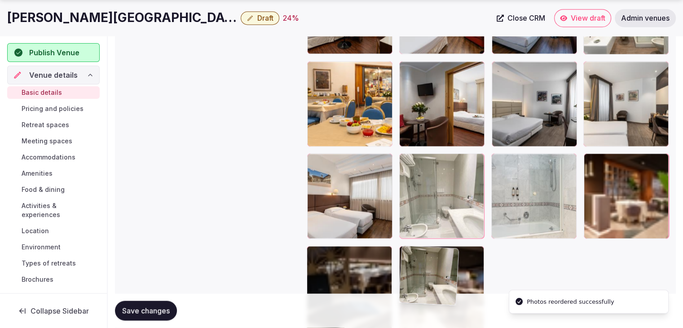
drag, startPoint x: 406, startPoint y: 84, endPoint x: 402, endPoint y: 176, distance: 92.1
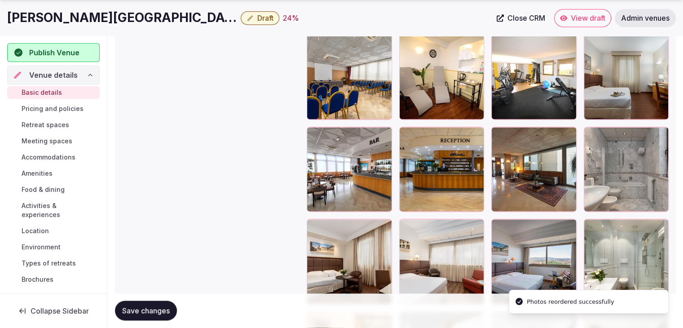
scroll to position [1289, 0]
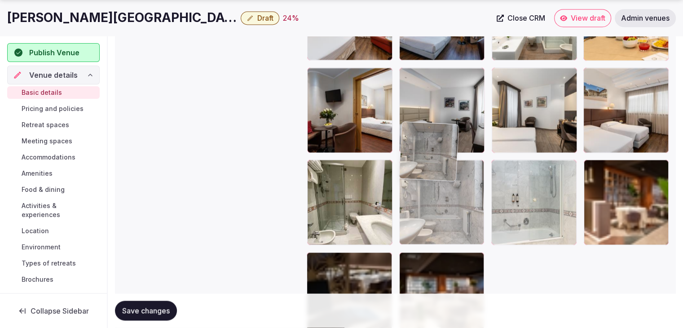
drag, startPoint x: 592, startPoint y: 105, endPoint x: 432, endPoint y: 180, distance: 177.1
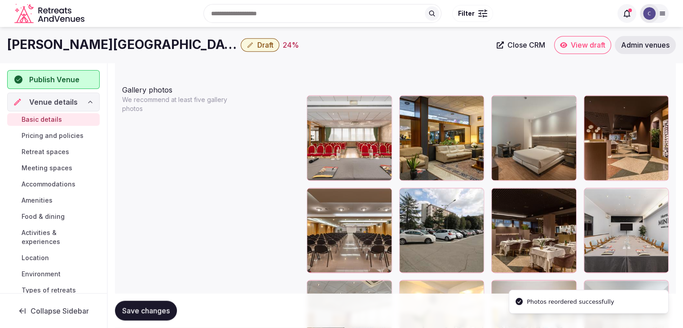
scroll to position [1008, 0]
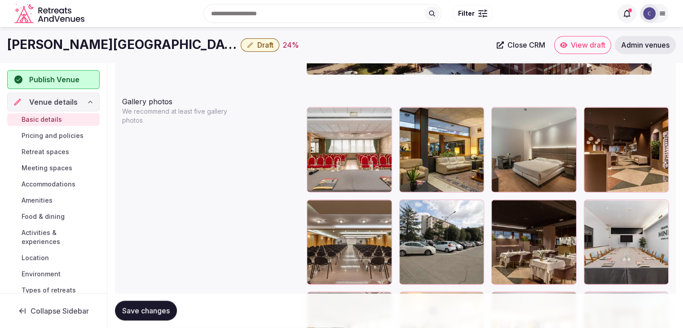
click at [154, 310] on span "Save changes" at bounding box center [146, 310] width 48 height 9
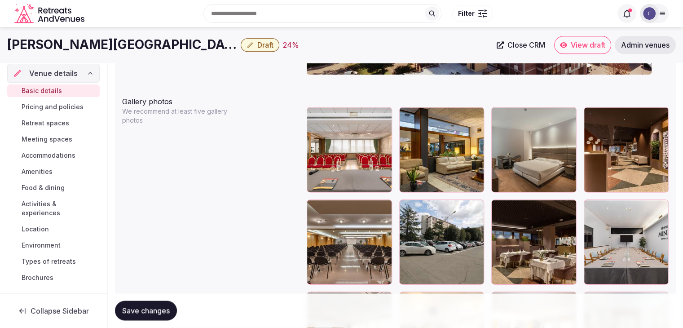
scroll to position [45, 0]
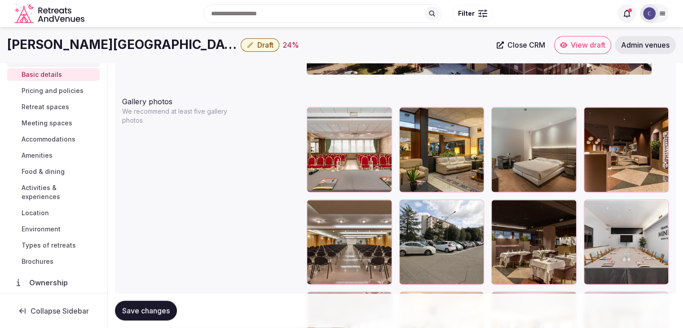
click at [156, 298] on div "Save changes" at bounding box center [395, 311] width 561 height 34
click at [153, 311] on span "Save changes" at bounding box center [146, 310] width 48 height 9
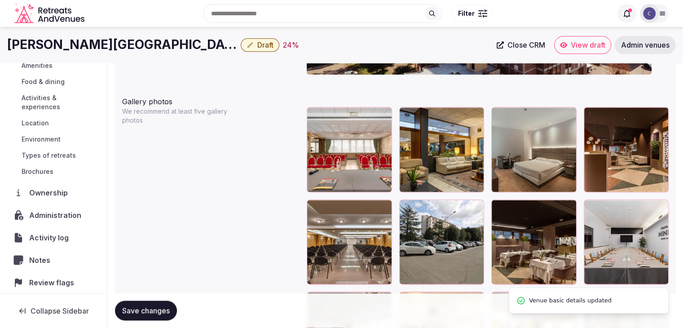
click at [59, 214] on span "Administration" at bounding box center [57, 215] width 56 height 11
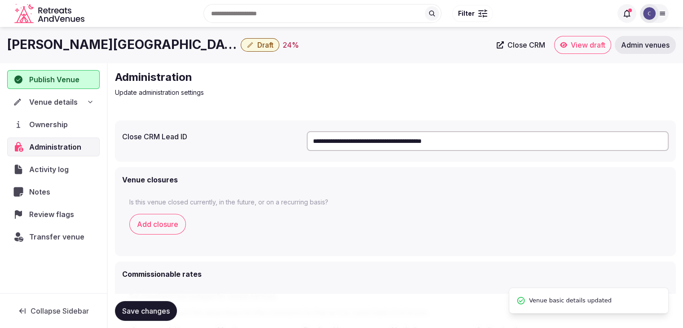
click at [257, 44] on span "Draft" at bounding box center [265, 44] width 16 height 9
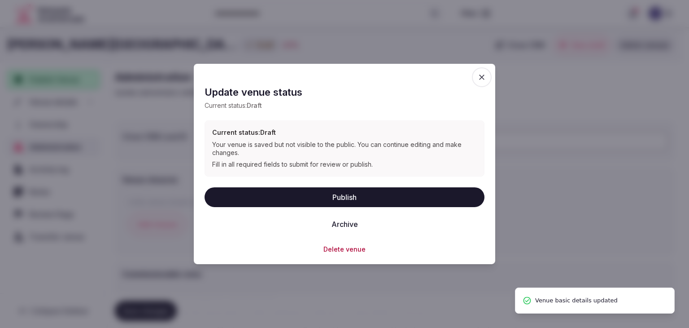
click at [476, 71] on span "button" at bounding box center [482, 77] width 20 height 20
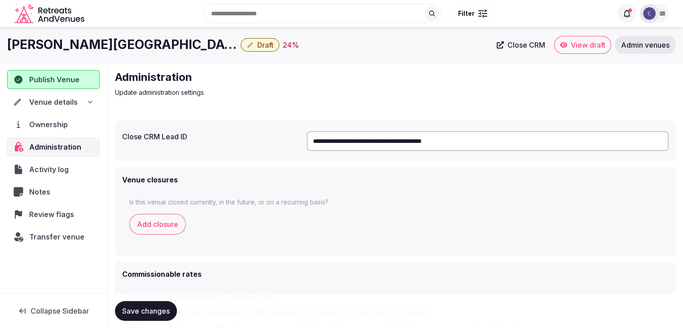
click at [78, 101] on div "Venue details" at bounding box center [53, 101] width 81 height 11
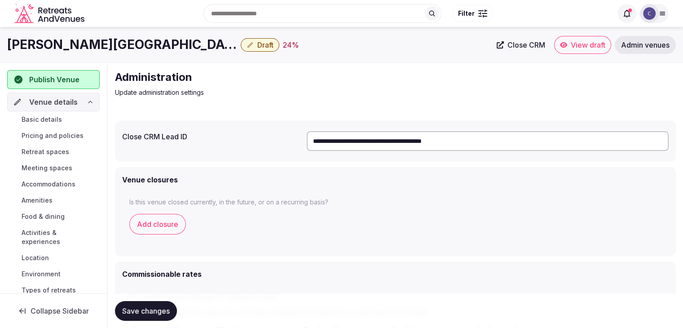
click at [63, 121] on link "Basic details" at bounding box center [53, 119] width 92 height 13
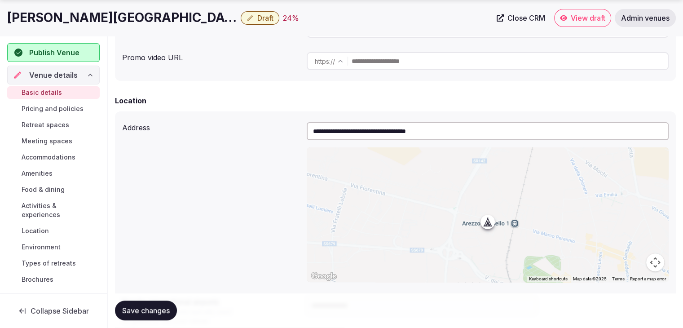
scroll to position [314, 0]
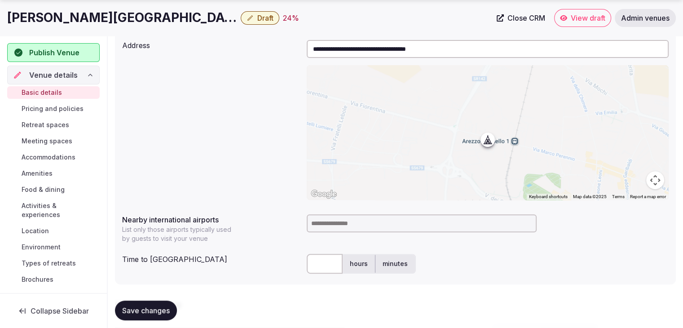
click at [364, 47] on input "**********" at bounding box center [488, 49] width 362 height 18
click at [331, 230] on input at bounding box center [422, 223] width 230 height 18
type input "***"
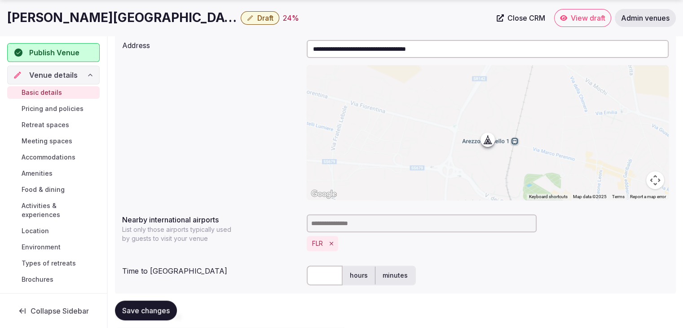
click at [324, 272] on input "text" at bounding box center [325, 275] width 36 height 20
type input "**"
click at [255, 263] on div "Time to [GEOGRAPHIC_DATA]" at bounding box center [210, 269] width 177 height 14
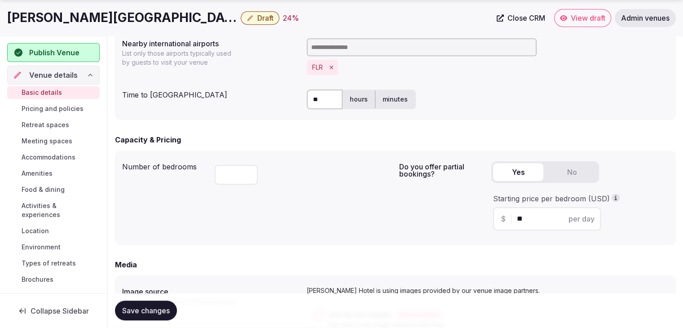
scroll to position [539, 0]
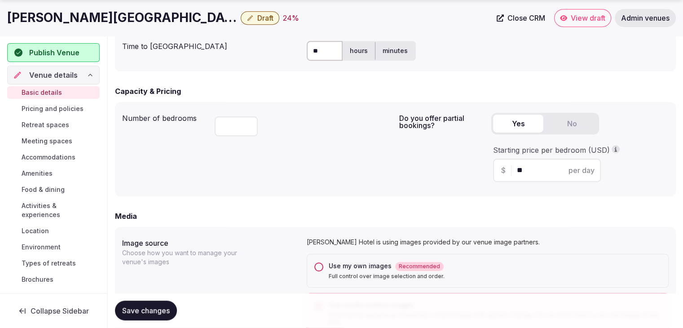
click at [146, 313] on span "Save changes" at bounding box center [146, 310] width 48 height 9
click at [257, 18] on span "Draft" at bounding box center [265, 17] width 16 height 9
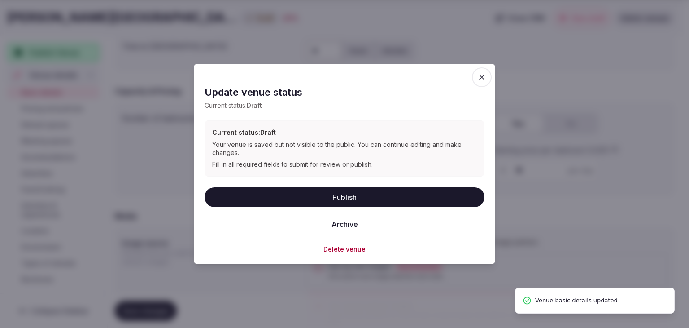
click at [326, 189] on button "Publish" at bounding box center [345, 197] width 280 height 20
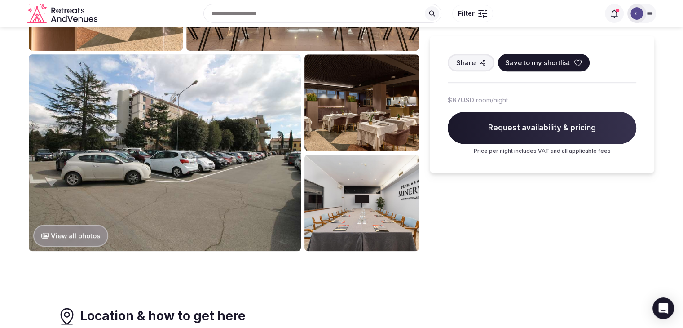
scroll to position [90, 0]
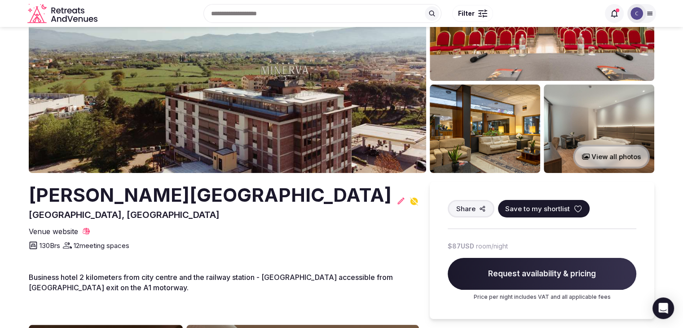
click at [83, 194] on h2 "[PERSON_NAME][GEOGRAPHIC_DATA]" at bounding box center [210, 195] width 363 height 26
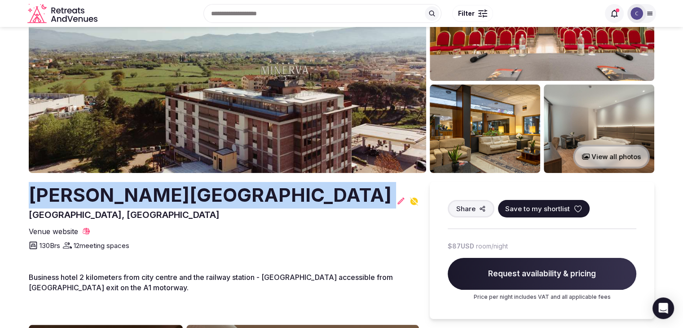
click at [83, 194] on h2 "[PERSON_NAME][GEOGRAPHIC_DATA]" at bounding box center [210, 195] width 363 height 26
click at [138, 198] on h2 "[PERSON_NAME][GEOGRAPHIC_DATA]" at bounding box center [210, 195] width 363 height 26
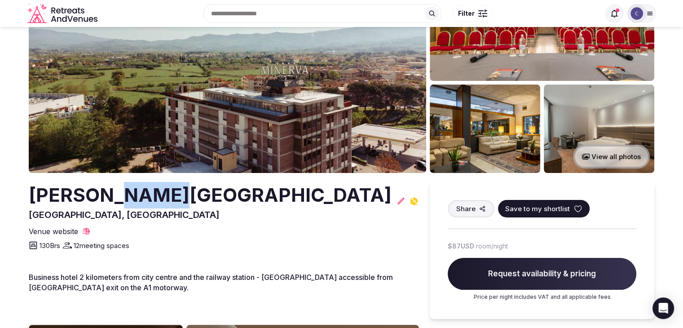
click at [138, 198] on h2 "[PERSON_NAME][GEOGRAPHIC_DATA]" at bounding box center [210, 195] width 363 height 26
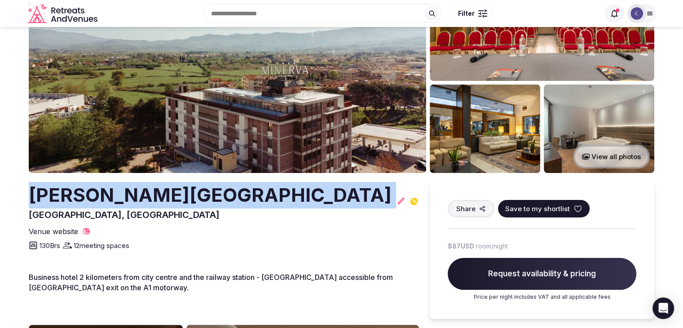
click at [138, 198] on h2 "[PERSON_NAME][GEOGRAPHIC_DATA]" at bounding box center [210, 195] width 363 height 26
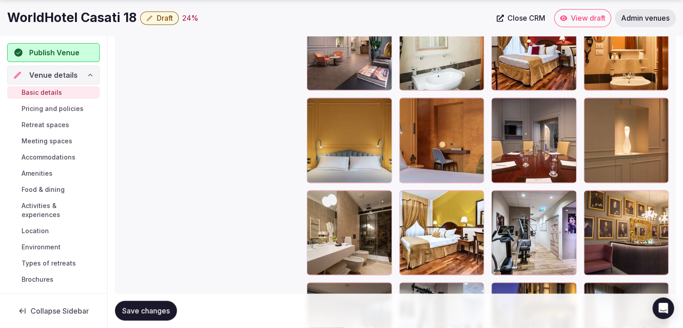
scroll to position [1661, 0]
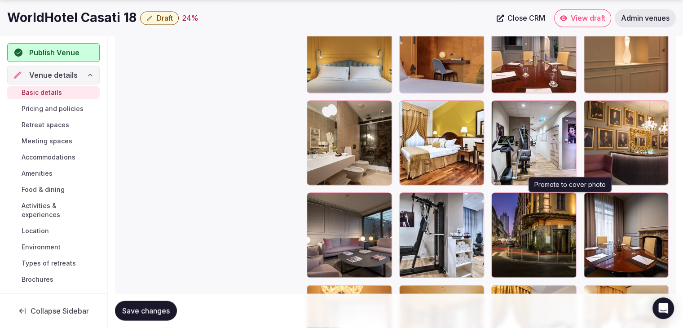
click at [567, 198] on icon "button" at bounding box center [567, 201] width 5 height 6
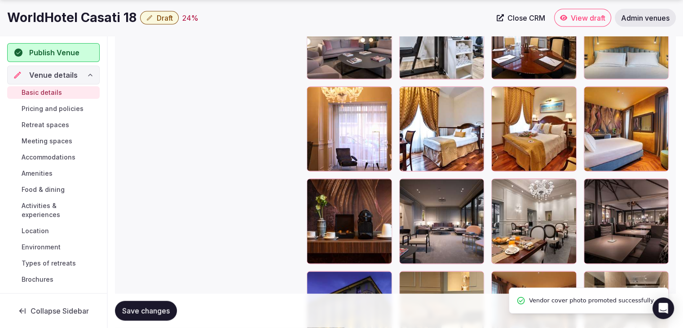
scroll to position [1930, 0]
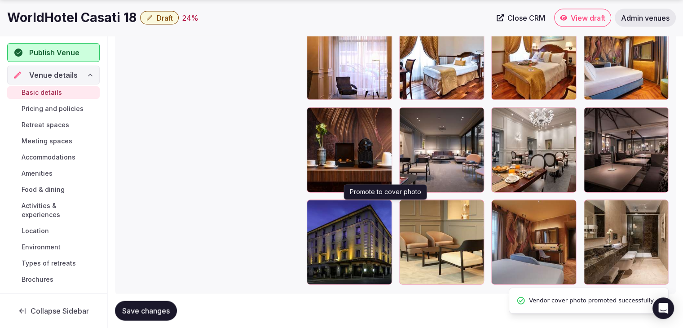
click at [384, 206] on icon "button" at bounding box center [382, 208] width 7 height 7
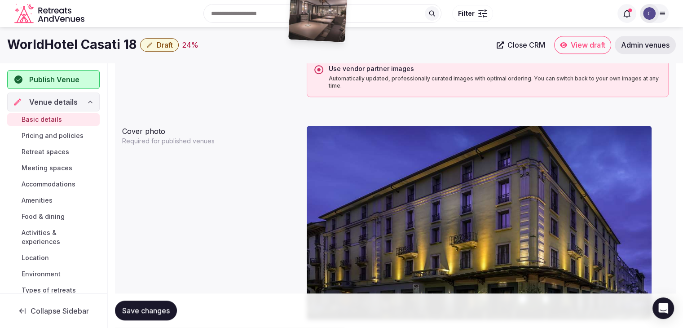
scroll to position [750, 0]
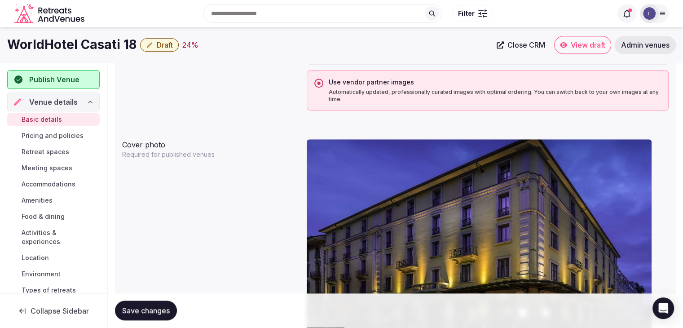
drag, startPoint x: 313, startPoint y: 181, endPoint x: 310, endPoint y: 243, distance: 62.5
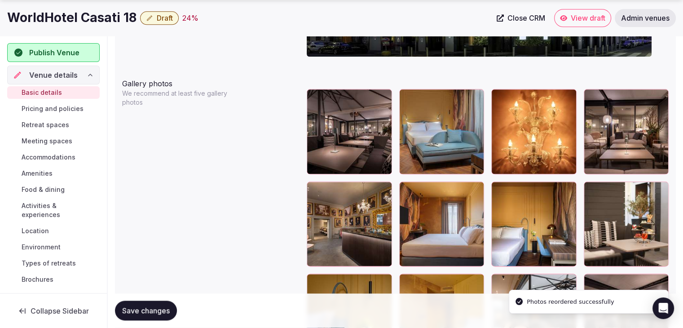
scroll to position [1077, 0]
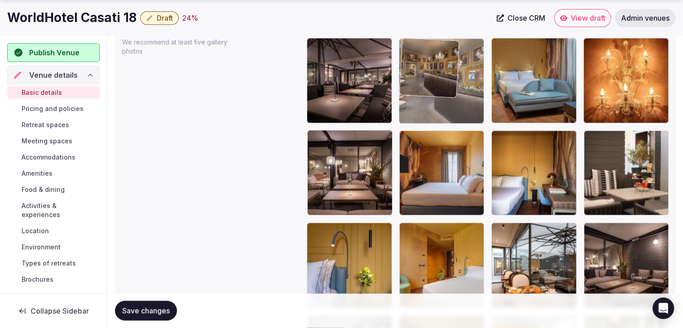
drag, startPoint x: 411, startPoint y: 94, endPoint x: 427, endPoint y: 85, distance: 17.9
click at [427, 85] on body "**********" at bounding box center [341, 63] width 683 height 2281
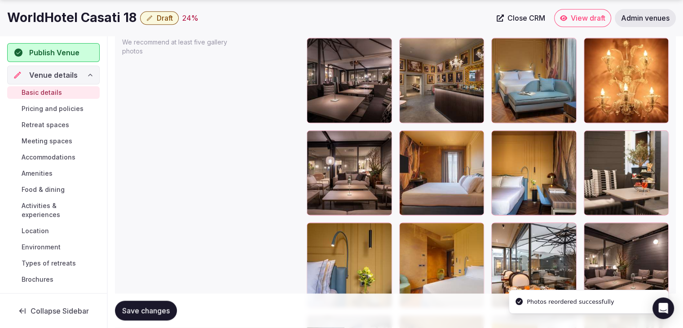
scroll to position [1122, 0]
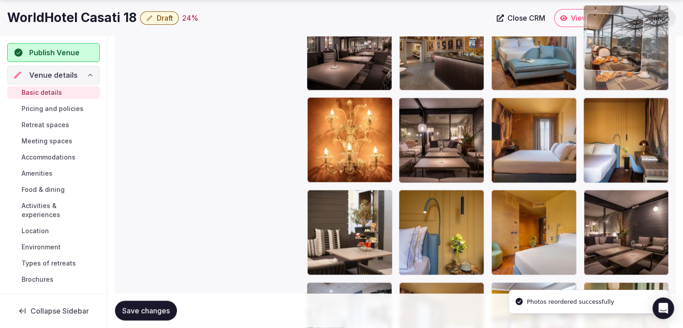
drag, startPoint x: 501, startPoint y: 183, endPoint x: 596, endPoint y: 51, distance: 162.7
click at [596, 51] on body "**********" at bounding box center [341, 30] width 683 height 2281
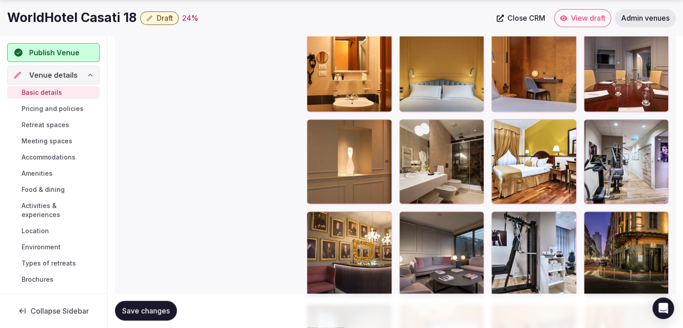
scroll to position [1686, 0]
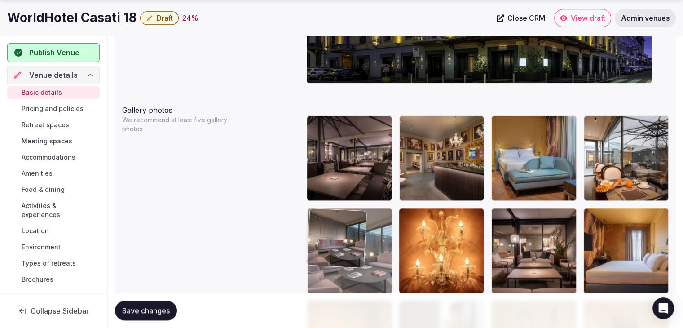
drag, startPoint x: 414, startPoint y: 178, endPoint x: 339, endPoint y: 217, distance: 83.9
click at [339, 217] on body "**********" at bounding box center [341, 140] width 683 height 2281
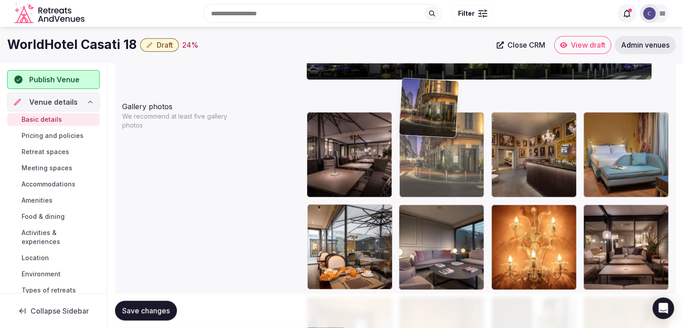
scroll to position [996, 0]
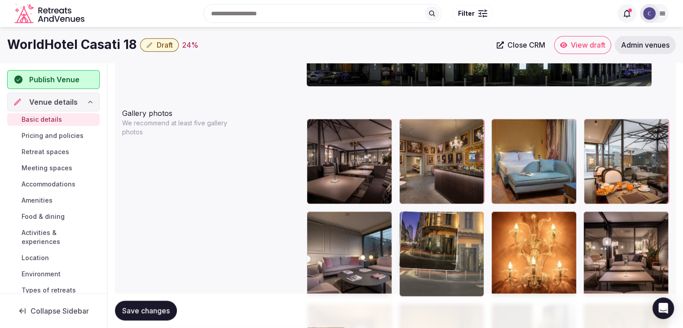
drag, startPoint x: 593, startPoint y: 144, endPoint x: 427, endPoint y: 228, distance: 186.3
click at [427, 228] on body "**********" at bounding box center [341, 144] width 683 height 2281
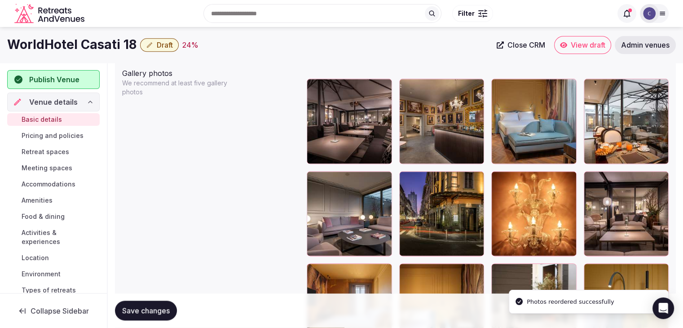
scroll to position [1131, 0]
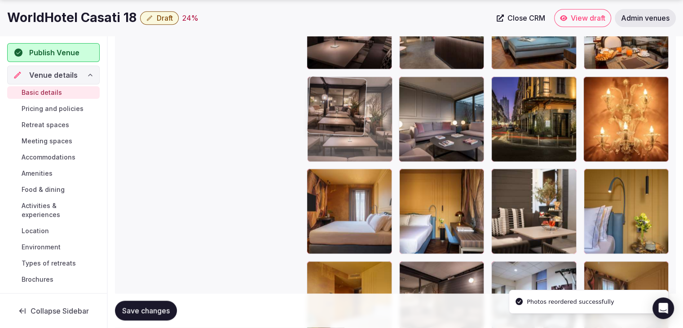
drag, startPoint x: 594, startPoint y: 80, endPoint x: 321, endPoint y: 83, distance: 272.9
click at [321, 83] on body "**********" at bounding box center [341, 9] width 683 height 2281
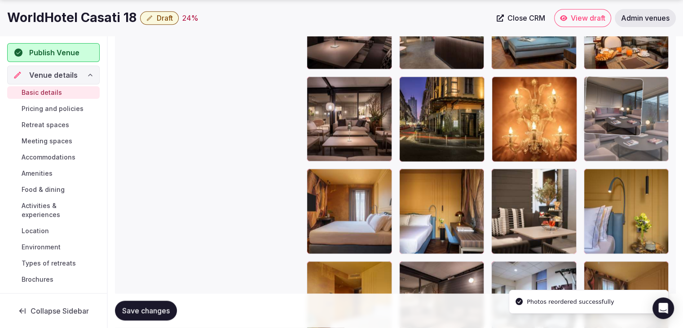
drag, startPoint x: 410, startPoint y: 85, endPoint x: 562, endPoint y: 85, distance: 151.7
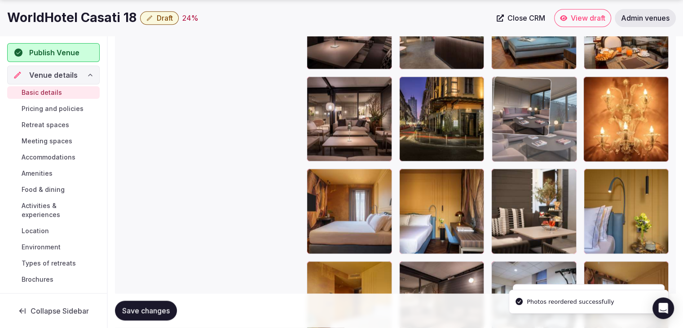
drag, startPoint x: 596, startPoint y: 81, endPoint x: 546, endPoint y: 80, distance: 49.4
click at [546, 80] on body "**********" at bounding box center [341, 9] width 683 height 2281
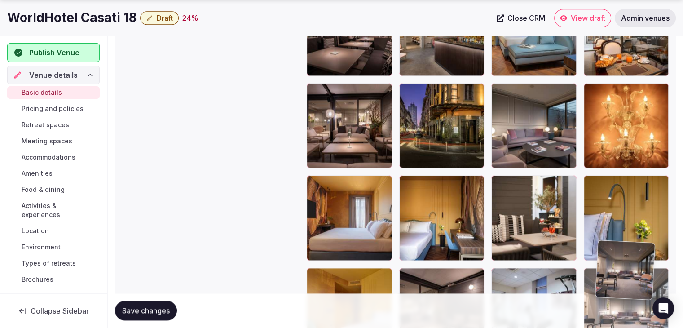
scroll to position [1135, 0]
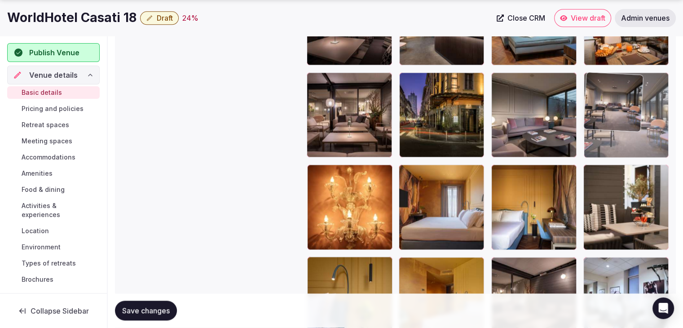
drag, startPoint x: 585, startPoint y: 23, endPoint x: 601, endPoint y: 95, distance: 73.0
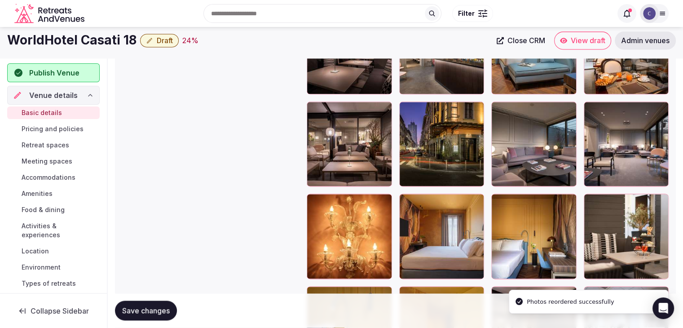
scroll to position [1090, 0]
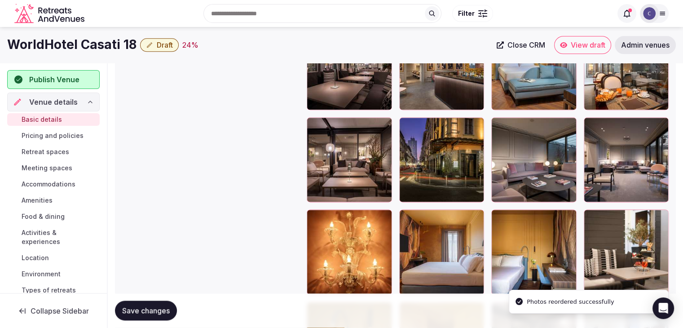
click at [165, 307] on span "Save changes" at bounding box center [146, 310] width 48 height 9
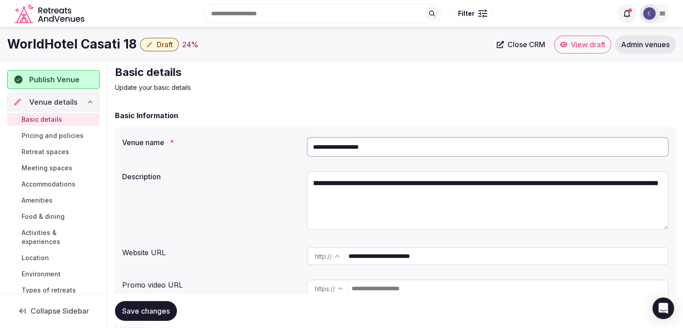
scroll to position [0, 0]
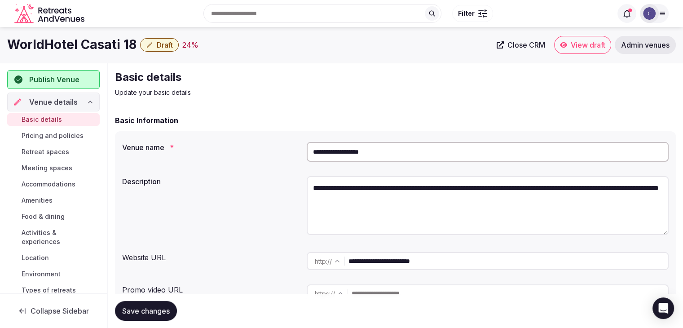
click at [347, 150] on input "**********" at bounding box center [488, 152] width 362 height 20
paste input "**********"
type input "**********"
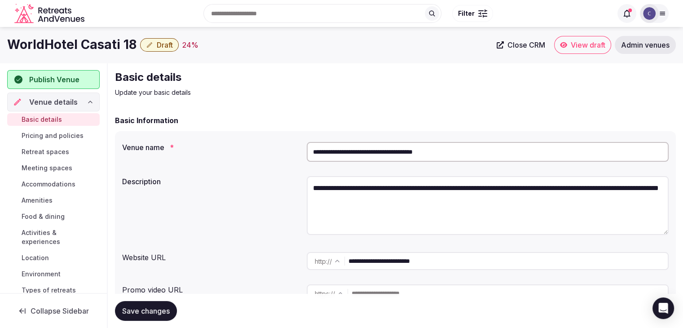
click at [152, 311] on span "Save changes" at bounding box center [146, 310] width 48 height 9
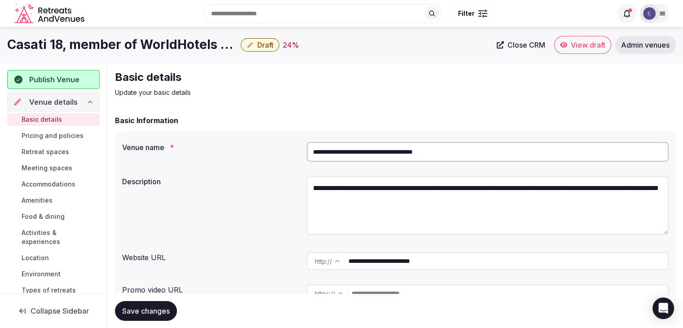
click at [157, 44] on h1 "Casati 18, member of WorldHotels Distinctive" at bounding box center [122, 45] width 230 height 18
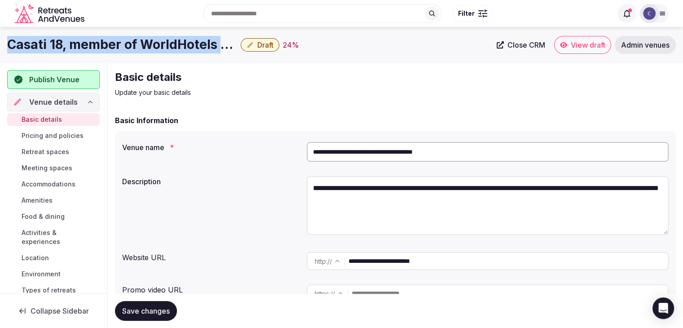
click at [157, 44] on h1 "Casati 18, member of WorldHotels Distinctive" at bounding box center [122, 45] width 230 height 18
copy div "Casati 18, member of WorldHotels Distinctive"
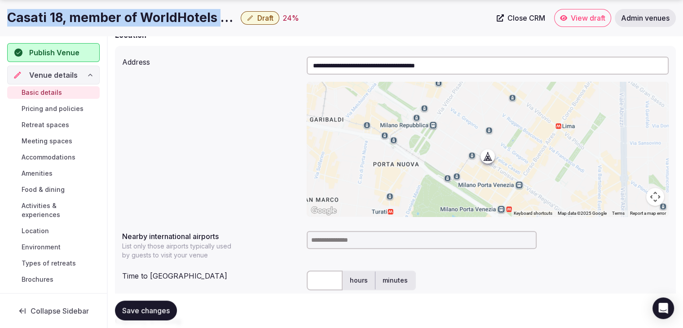
scroll to position [314, 0]
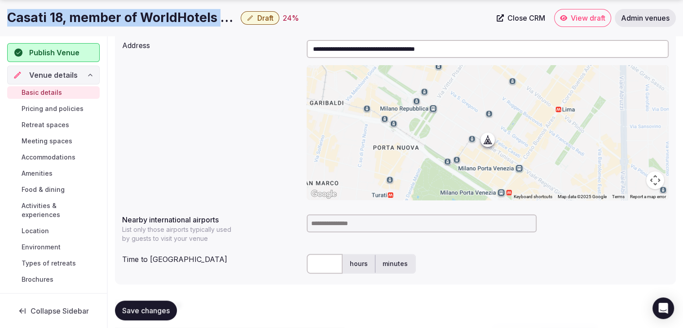
click at [329, 216] on input at bounding box center [422, 223] width 230 height 18
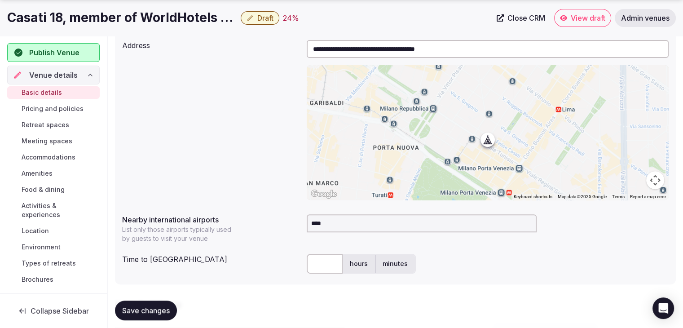
type input "*****"
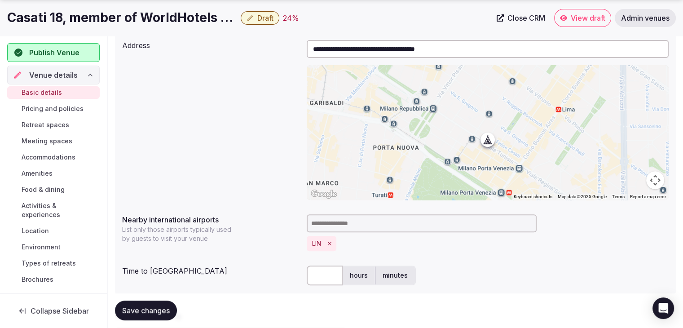
click at [309, 274] on input "text" at bounding box center [325, 275] width 36 height 20
type input "**"
click at [280, 250] on div "Nearby international airports List only those airports typically used by guests…" at bounding box center [395, 232] width 546 height 44
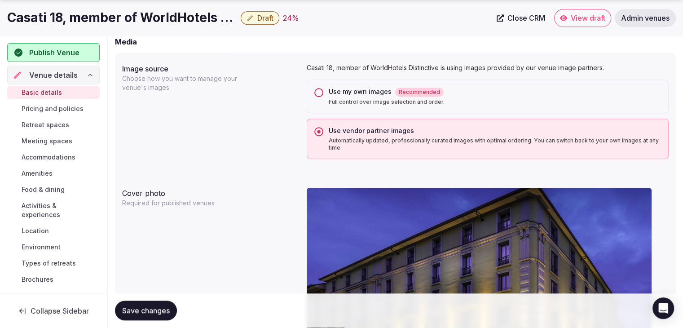
scroll to position [763, 0]
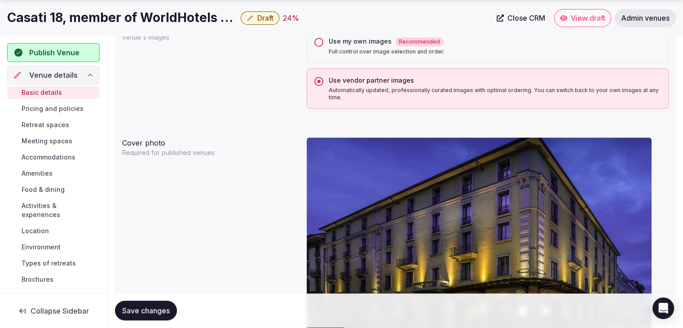
click at [157, 309] on span "Save changes" at bounding box center [146, 310] width 48 height 9
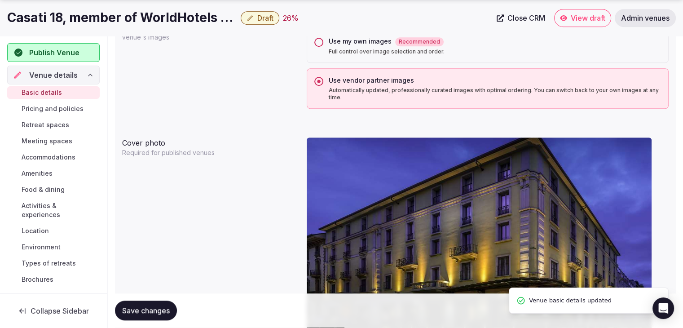
click at [266, 18] on span "Draft" at bounding box center [265, 17] width 16 height 9
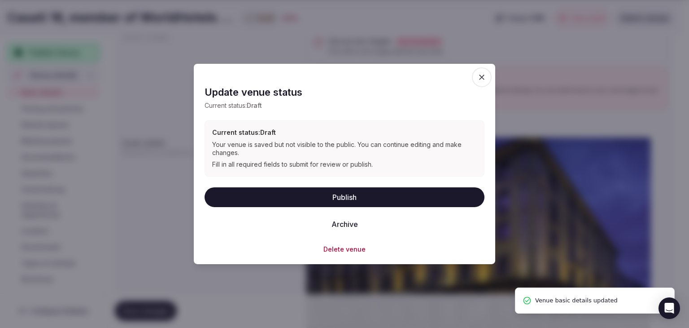
click at [355, 202] on button "Publish" at bounding box center [345, 197] width 280 height 20
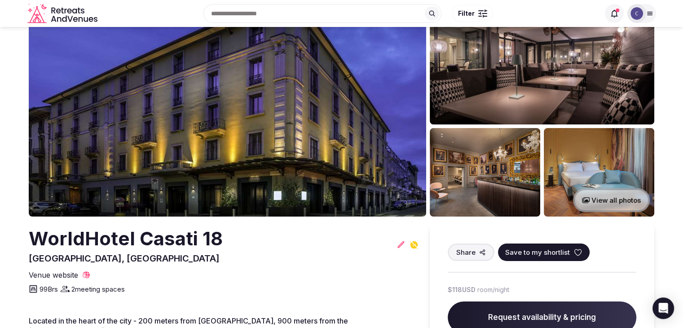
scroll to position [45, 0]
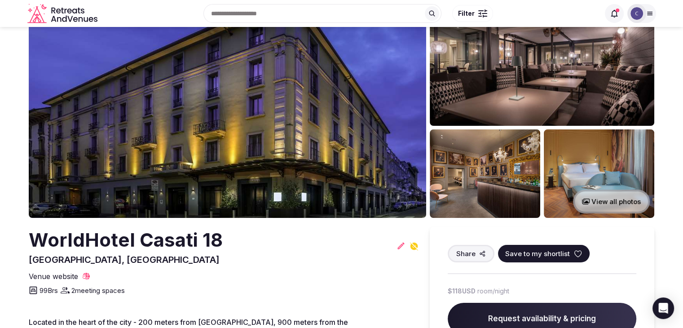
click at [132, 248] on h2 "WorldHotel Casati 18" at bounding box center [126, 240] width 194 height 26
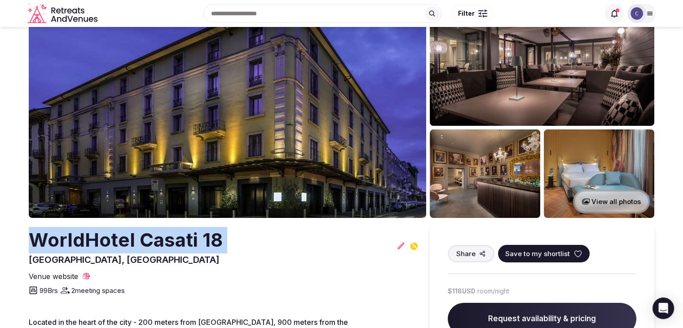
click at [132, 248] on h2 "WorldHotel Casati 18" at bounding box center [126, 240] width 194 height 26
copy h2 "WorldHotel Casati 18"
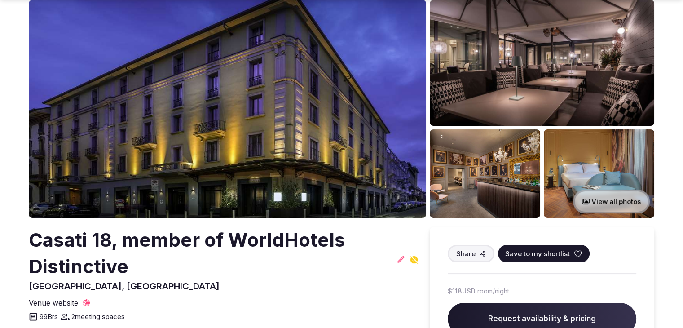
scroll to position [45, 0]
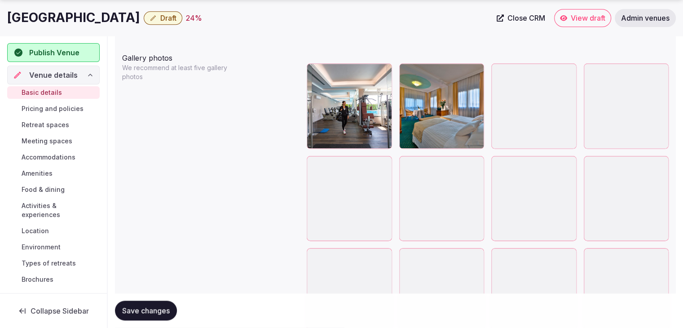
scroll to position [1122, 0]
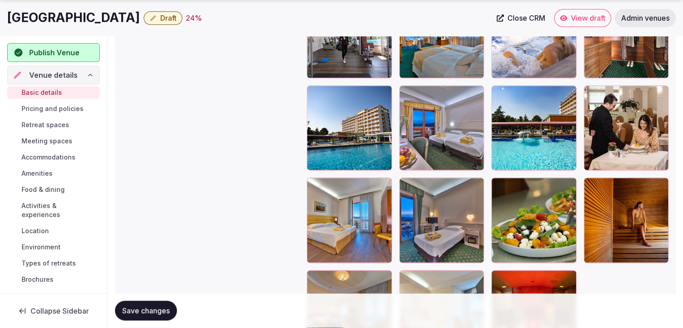
click at [384, 91] on icon "button" at bounding box center [382, 94] width 7 height 7
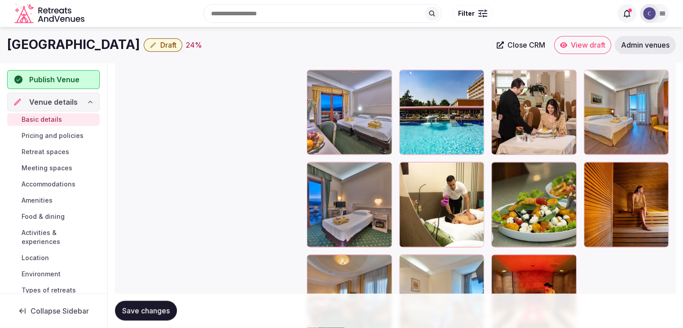
scroll to position [1081, 0]
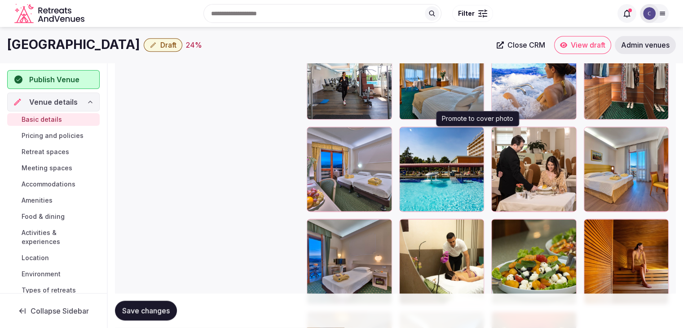
click at [474, 132] on icon "button" at bounding box center [474, 135] width 7 height 7
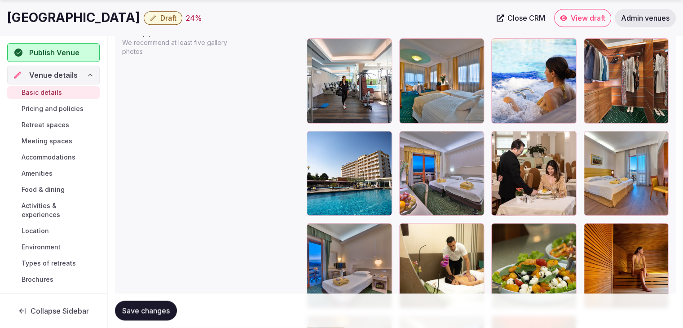
scroll to position [1126, 0]
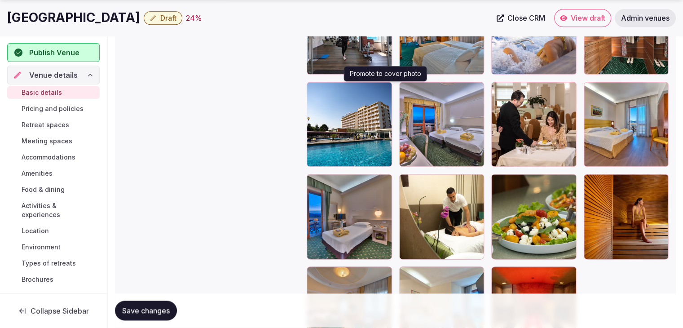
click at [381, 88] on icon "button" at bounding box center [382, 90] width 7 height 7
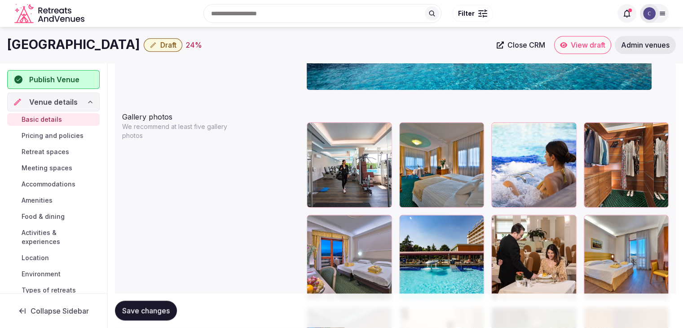
scroll to position [991, 0]
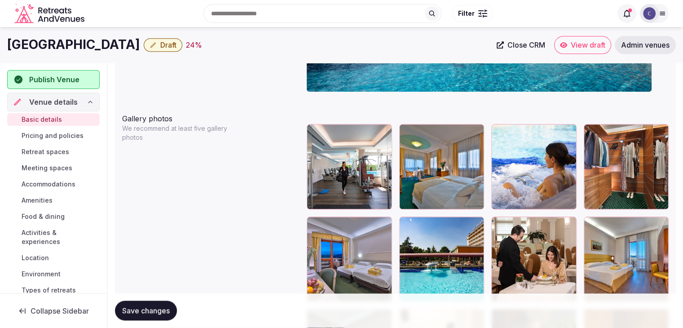
click at [99, 41] on h1 "[GEOGRAPHIC_DATA]" at bounding box center [73, 45] width 133 height 18
copy div "[GEOGRAPHIC_DATA]"
click at [144, 306] on span "Save changes" at bounding box center [146, 310] width 48 height 9
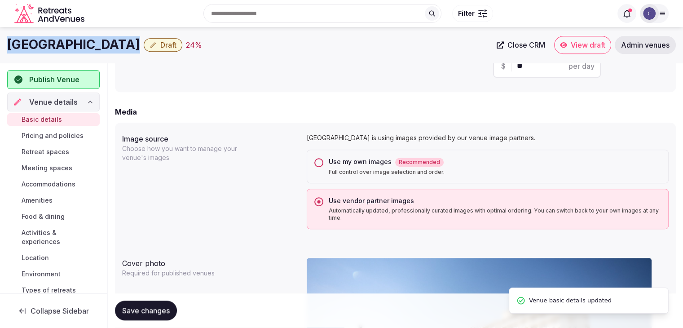
scroll to position [542, 0]
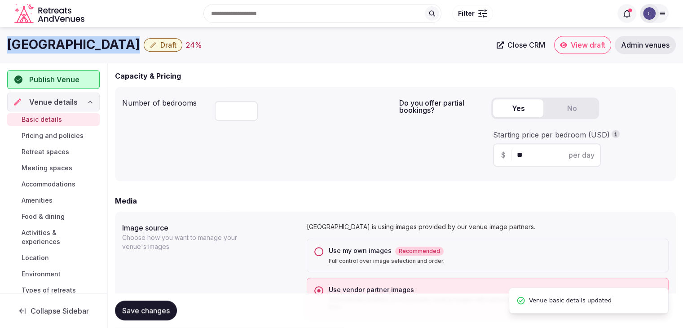
click at [318, 250] on button "Use my own images Recommended Full control over image selection and order." at bounding box center [318, 251] width 9 height 9
click at [164, 310] on span "Save changes" at bounding box center [146, 310] width 48 height 9
click at [164, 308] on span "Save changes" at bounding box center [146, 310] width 48 height 9
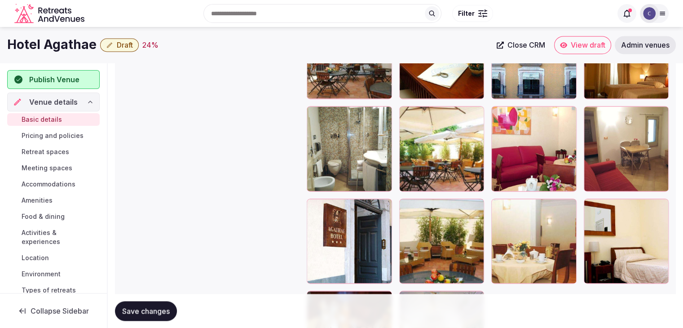
scroll to position [1542, 0]
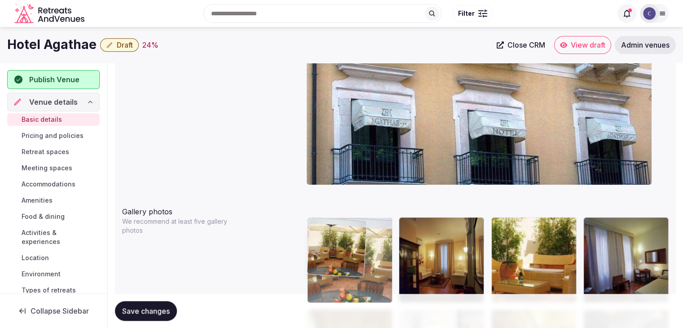
drag, startPoint x: 409, startPoint y: 221, endPoint x: 314, endPoint y: 207, distance: 96.2
click at [315, 186] on body "**********" at bounding box center [341, 104] width 683 height 2004
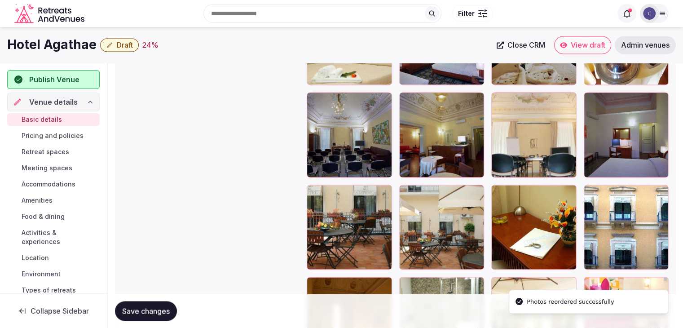
scroll to position [1302, 0]
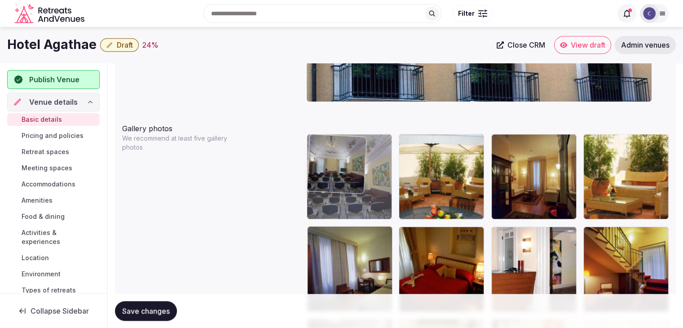
drag, startPoint x: 323, startPoint y: 185, endPoint x: 325, endPoint y: 130, distance: 55.7
click at [325, 130] on body "**********" at bounding box center [341, 21] width 683 height 2004
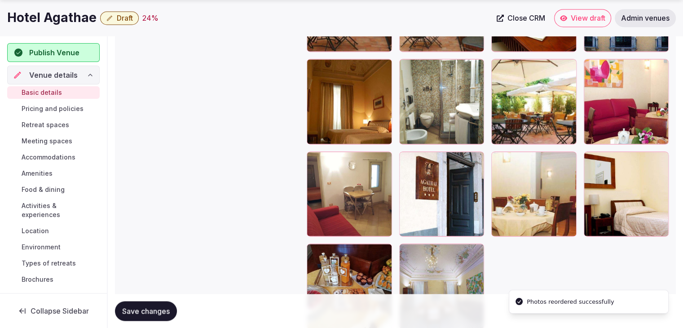
scroll to position [1676, 0]
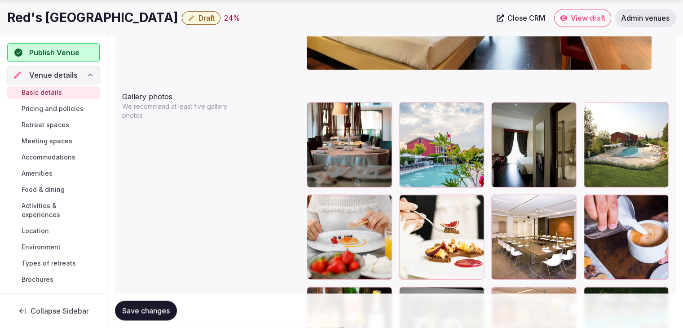
scroll to position [1077, 0]
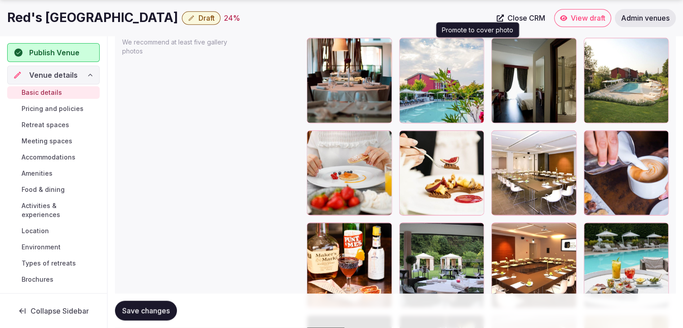
click at [477, 44] on icon "button" at bounding box center [474, 46] width 7 height 7
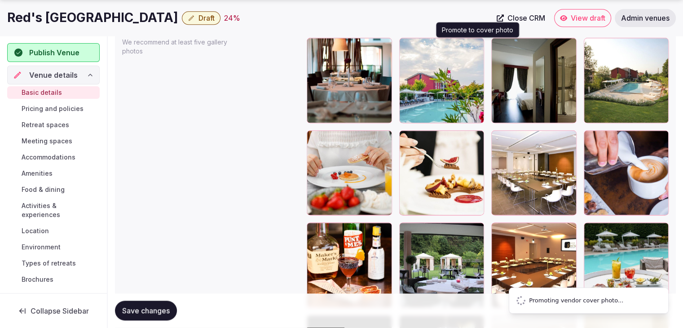
click at [476, 45] on icon "button" at bounding box center [474, 46] width 7 height 7
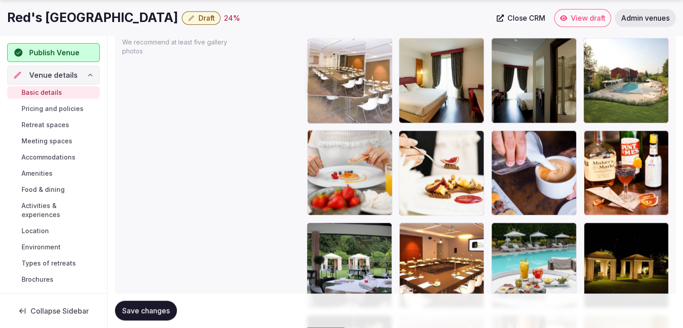
drag, startPoint x: 407, startPoint y: 134, endPoint x: 341, endPoint y: 86, distance: 81.7
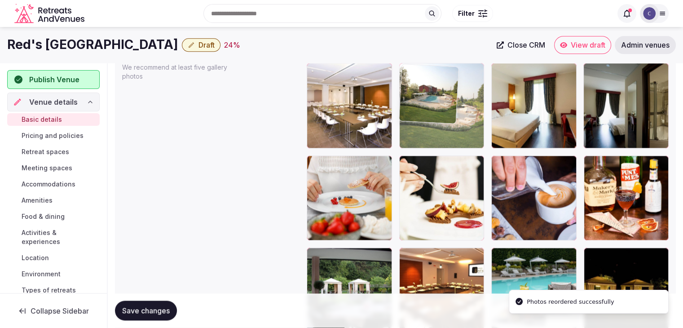
drag, startPoint x: 589, startPoint y: 45, endPoint x: 431, endPoint y: 58, distance: 158.1
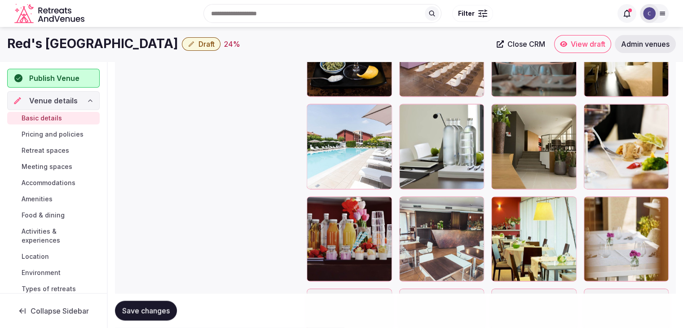
scroll to position [1365, 0]
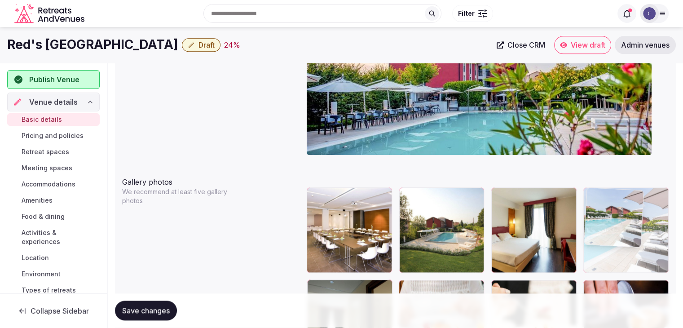
drag, startPoint x: 313, startPoint y: 117, endPoint x: 609, endPoint y: 186, distance: 304.5
click at [610, 184] on body "**********" at bounding box center [341, 28] width 683 height 1912
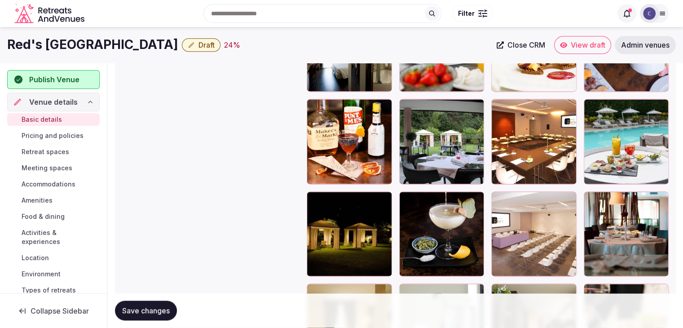
scroll to position [1152, 0]
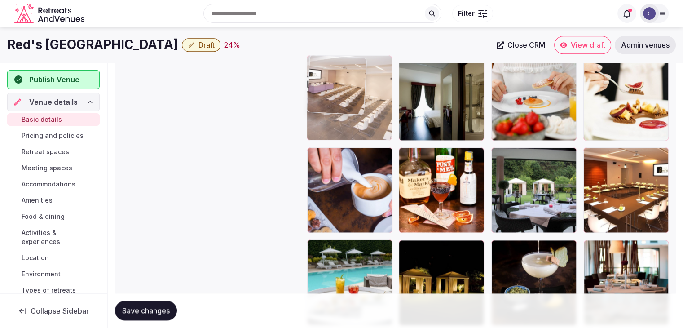
drag, startPoint x: 494, startPoint y: 248, endPoint x: 323, endPoint y: 89, distance: 233.4
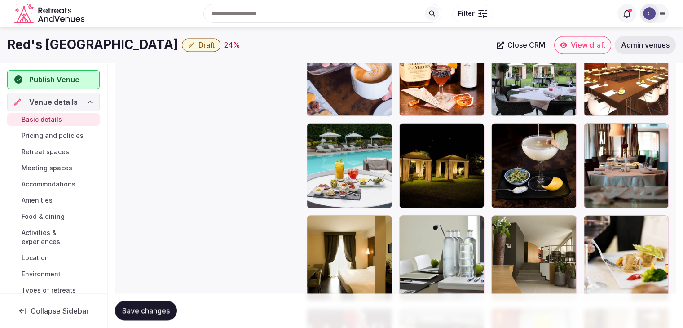
scroll to position [1242, 0]
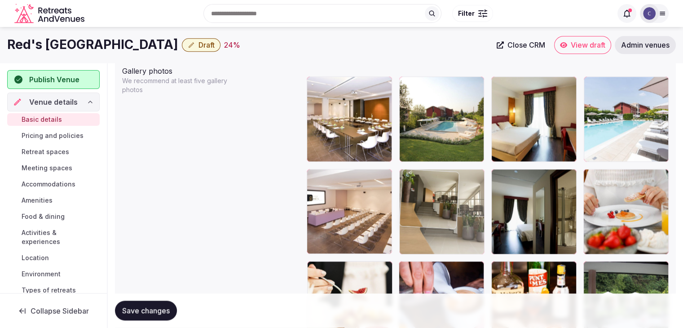
drag, startPoint x: 504, startPoint y: 248, endPoint x: 431, endPoint y: 174, distance: 104.4
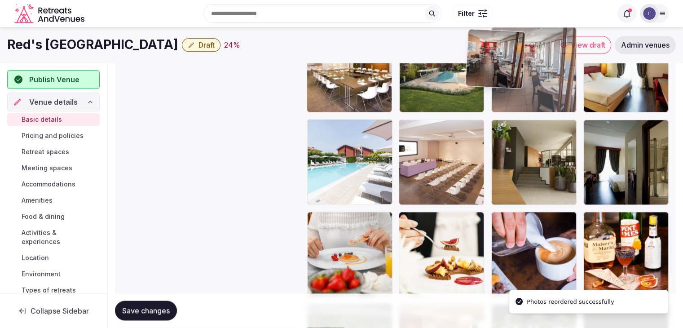
scroll to position [1085, 0]
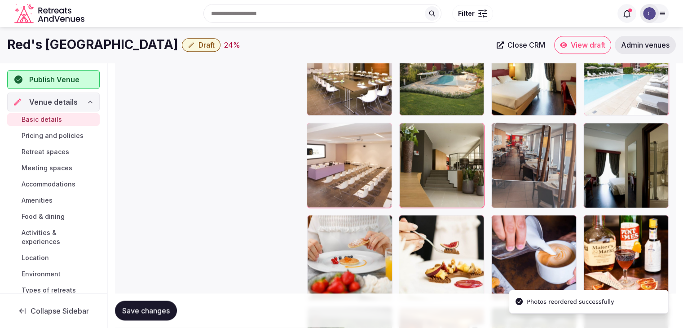
drag, startPoint x: 428, startPoint y: 45, endPoint x: 503, endPoint y: 135, distance: 117.3
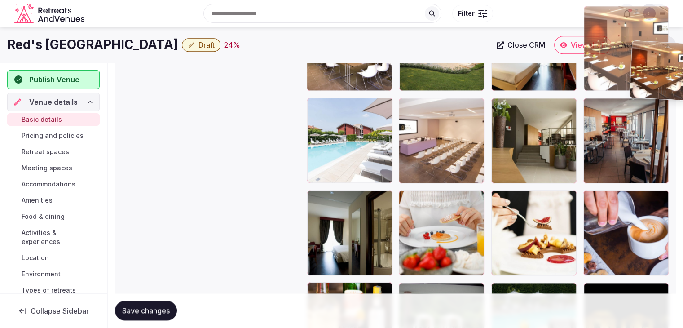
scroll to position [1102, 0]
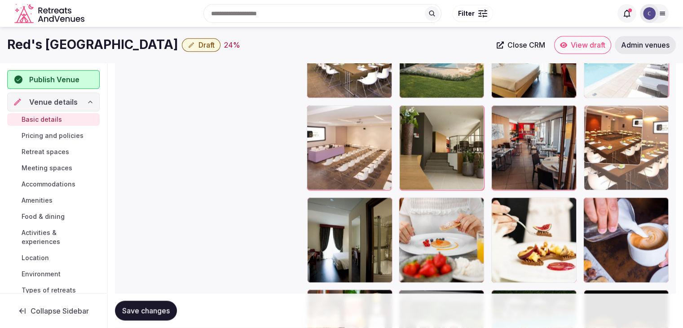
drag, startPoint x: 408, startPoint y: 137, endPoint x: 615, endPoint y: 122, distance: 207.9
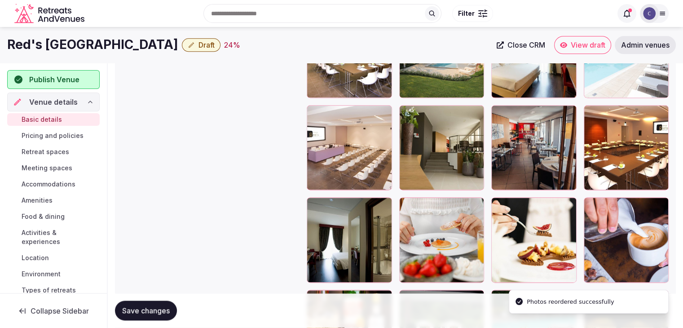
click at [162, 309] on span "Save changes" at bounding box center [146, 310] width 48 height 9
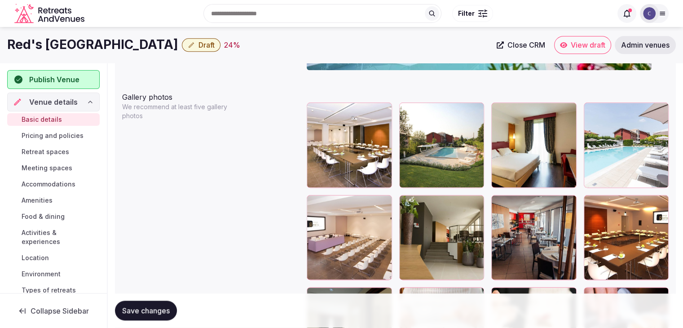
scroll to position [1013, 0]
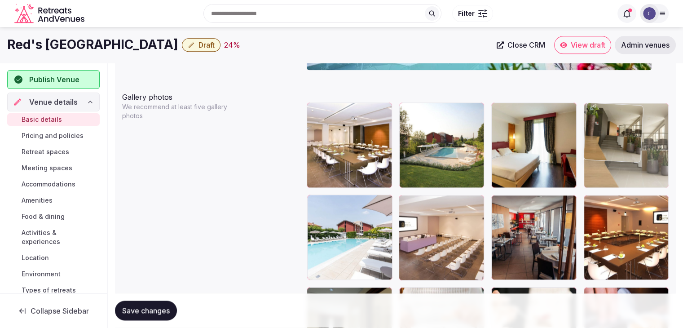
drag, startPoint x: 410, startPoint y: 207, endPoint x: 596, endPoint y: 116, distance: 207.3
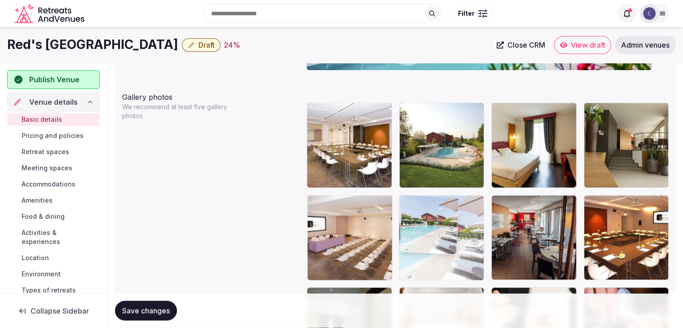
drag, startPoint x: 316, startPoint y: 200, endPoint x: 399, endPoint y: 202, distance: 83.0
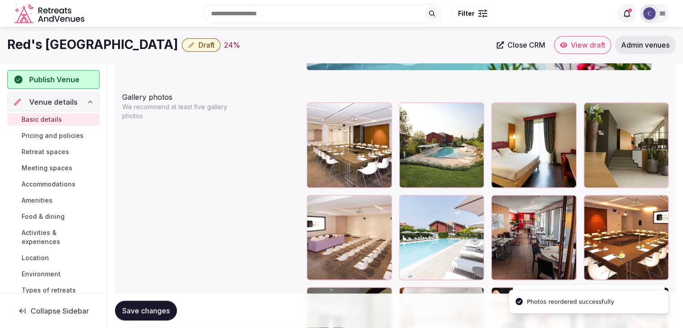
click at [149, 314] on span "Save changes" at bounding box center [146, 310] width 48 height 9
click at [83, 45] on h1 "Red's Redaelli Hotel" at bounding box center [92, 45] width 171 height 18
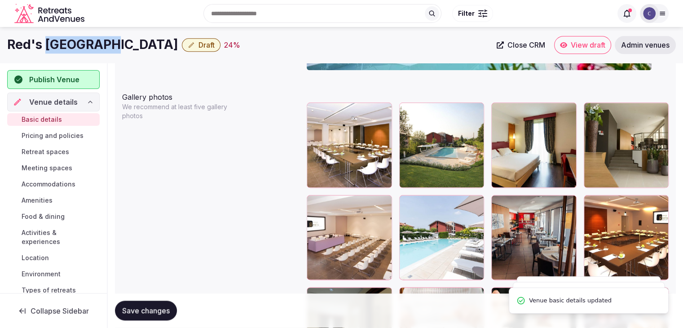
click at [83, 45] on h1 "Red's Redaelli Hotel" at bounding box center [92, 45] width 171 height 18
copy div "Red's Redaelli Hotel"
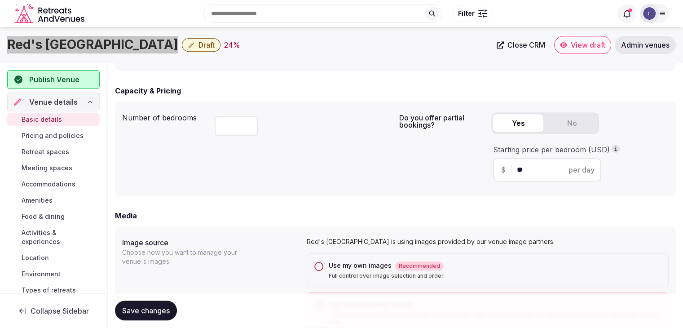
scroll to position [474, 0]
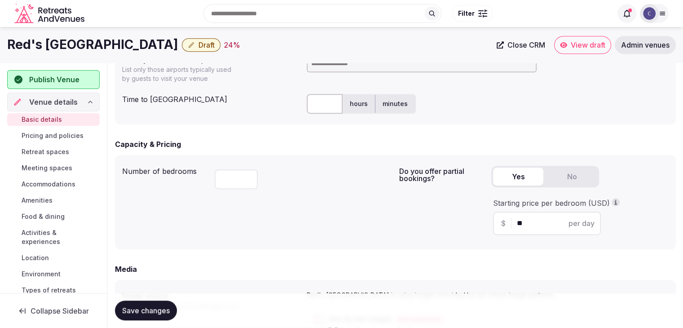
click at [334, 61] on div "Red's Redaelli Hotel Draft 24 % Close CRM View draft Admin venues" at bounding box center [341, 45] width 683 height 36
click at [334, 67] on input at bounding box center [422, 63] width 230 height 18
type input "****"
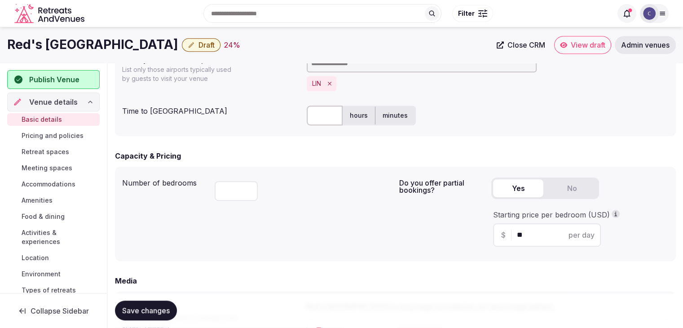
click at [325, 111] on input "text" at bounding box center [325, 115] width 36 height 20
type input "**"
click at [152, 309] on span "Save changes" at bounding box center [146, 310] width 48 height 9
click at [182, 39] on button "Draft" at bounding box center [201, 44] width 39 height 13
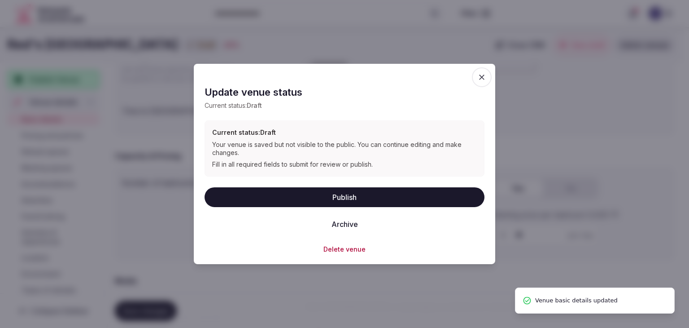
click at [320, 189] on button "Publish" at bounding box center [345, 197] width 280 height 20
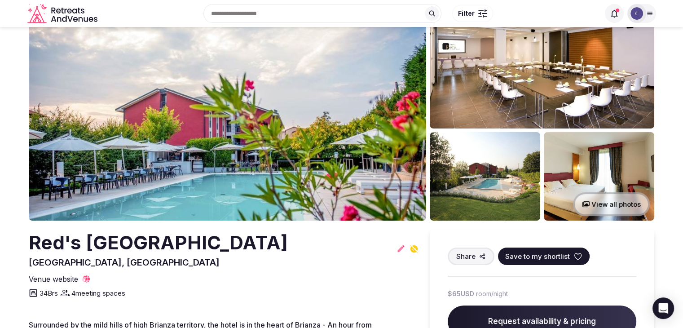
scroll to position [4, 0]
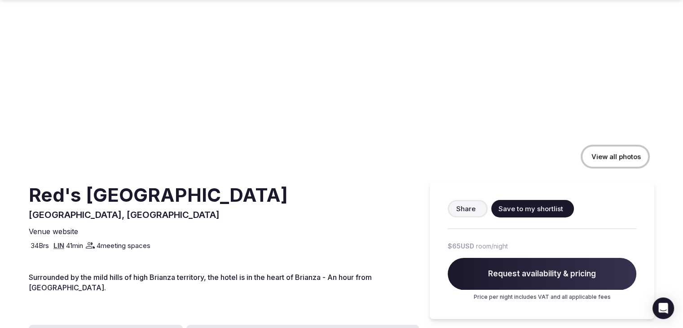
scroll to position [90, 0]
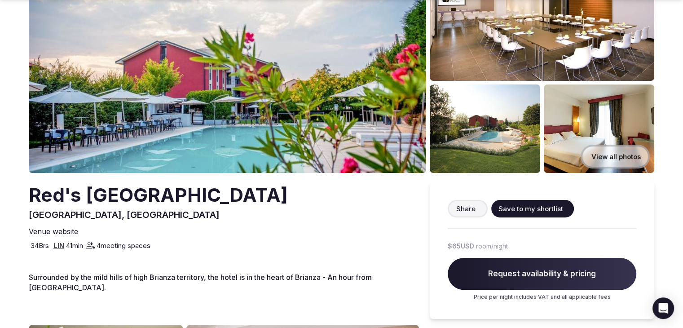
click at [123, 190] on h2 "Red's [GEOGRAPHIC_DATA]" at bounding box center [158, 195] width 259 height 26
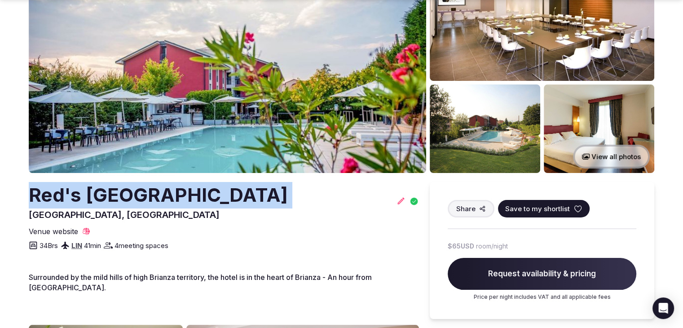
click at [123, 190] on h2 "Red's [GEOGRAPHIC_DATA]" at bounding box center [158, 195] width 259 height 26
copy h2 "Red's [GEOGRAPHIC_DATA]"
click at [124, 193] on h2 "Red's [GEOGRAPHIC_DATA]" at bounding box center [158, 195] width 259 height 26
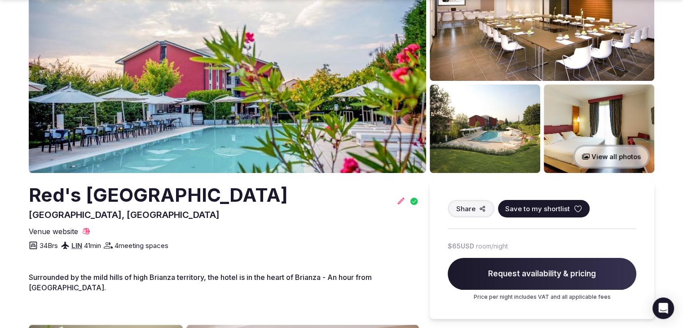
click at [124, 193] on h2 "Red's [GEOGRAPHIC_DATA]" at bounding box center [158, 195] width 259 height 26
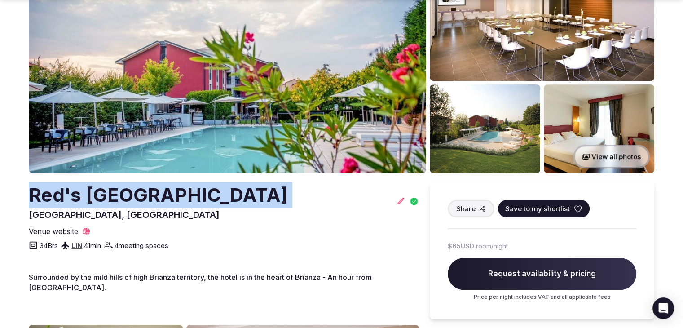
click at [124, 193] on h2 "Red's [GEOGRAPHIC_DATA]" at bounding box center [158, 195] width 259 height 26
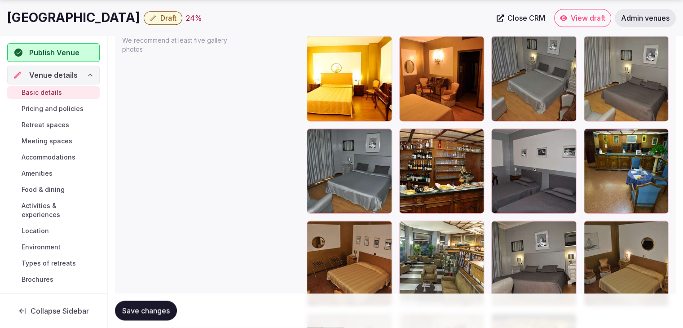
scroll to position [1081, 0]
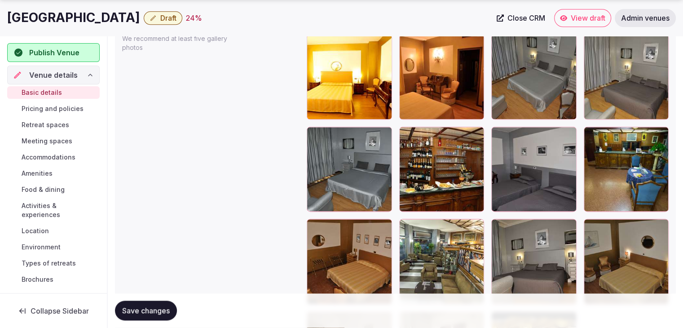
click at [70, 23] on h1 "[GEOGRAPHIC_DATA]" at bounding box center [73, 18] width 133 height 18
copy div "[GEOGRAPHIC_DATA]"
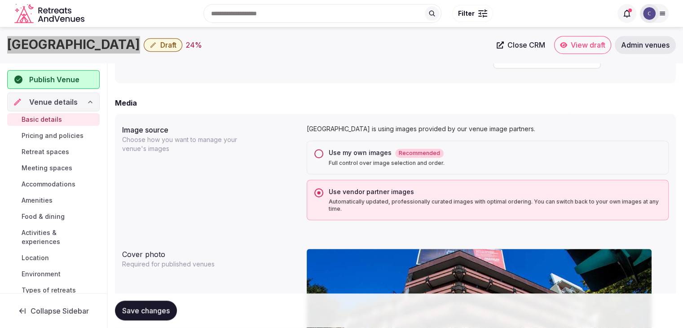
scroll to position [587, 0]
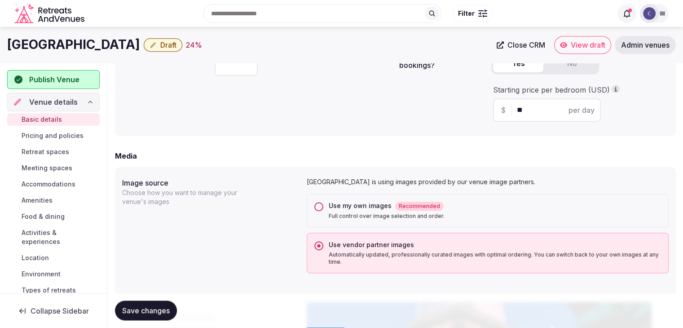
click at [314, 203] on div "Use my own images Recommended Full control over image selection and order." at bounding box center [488, 210] width 362 height 34
click at [321, 208] on button "Use my own images Recommended Full control over image selection and order." at bounding box center [318, 206] width 9 height 9
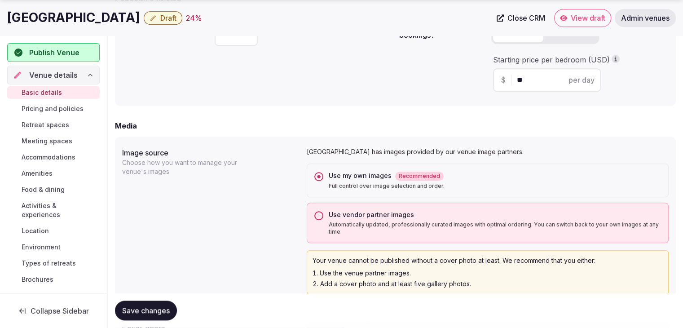
scroll to position [632, 0]
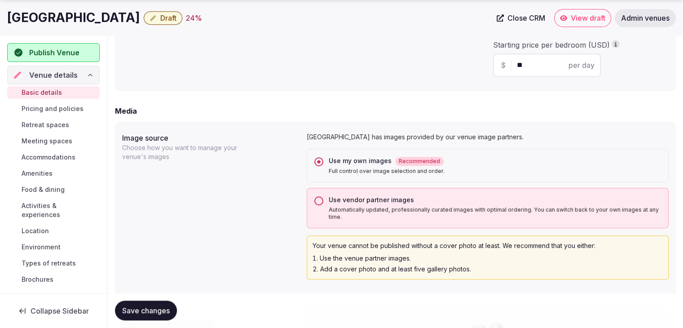
click at [163, 309] on span "Save changes" at bounding box center [146, 310] width 48 height 9
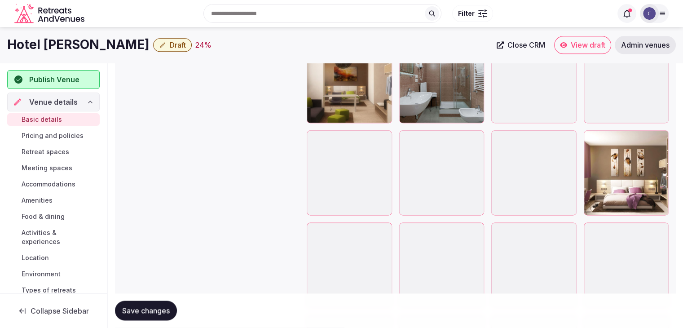
scroll to position [987, 0]
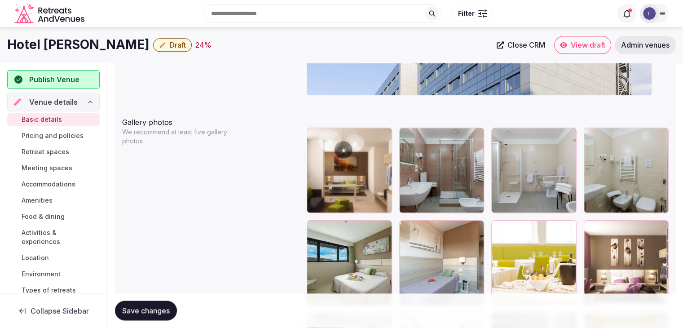
click at [56, 44] on h1 "Hotel [PERSON_NAME]" at bounding box center [78, 45] width 142 height 18
copy div "Hotel [PERSON_NAME]"
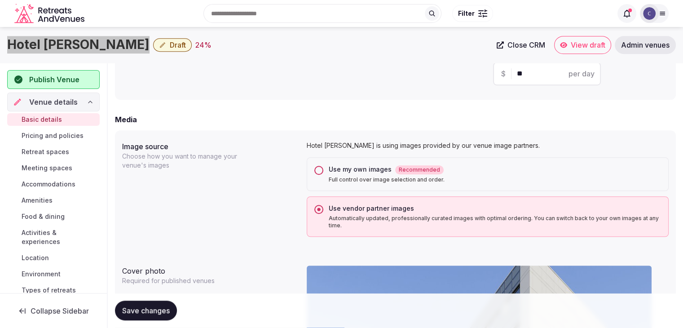
scroll to position [583, 0]
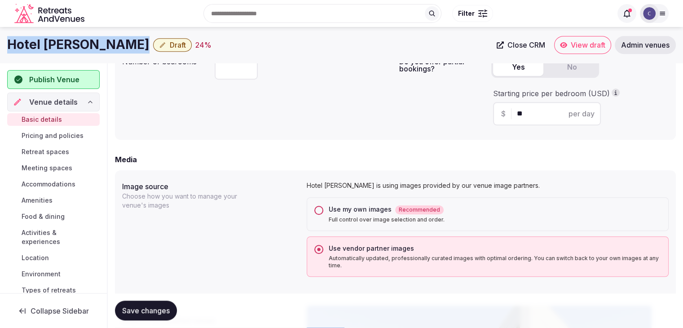
click at [317, 211] on button "Use my own images Recommended Full control over image selection and order." at bounding box center [318, 210] width 9 height 9
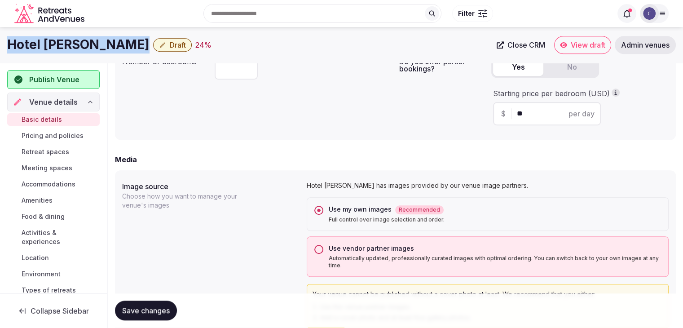
click at [145, 310] on span "Save changes" at bounding box center [146, 310] width 48 height 9
click at [158, 311] on span "Save changes" at bounding box center [146, 310] width 48 height 9
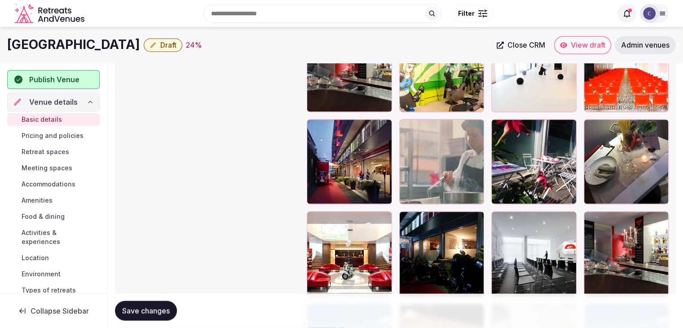
scroll to position [1634, 0]
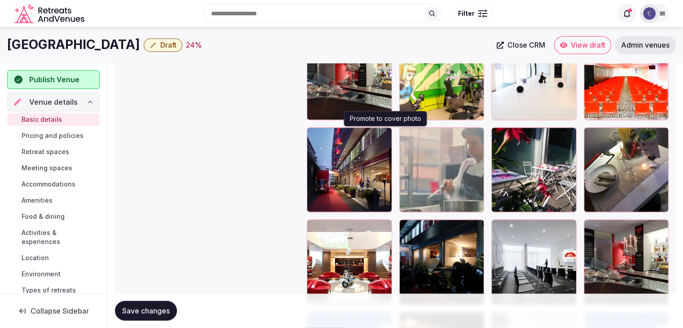
click at [384, 133] on icon "button" at bounding box center [382, 136] width 5 height 6
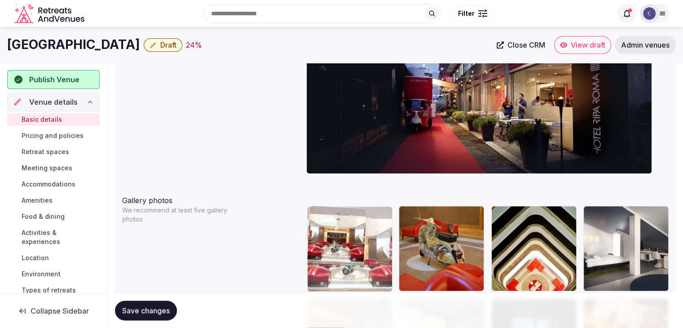
drag, startPoint x: 593, startPoint y: 135, endPoint x: 324, endPoint y: 257, distance: 295.9
click at [324, 256] on body "**********" at bounding box center [341, 139] width 683 height 2096
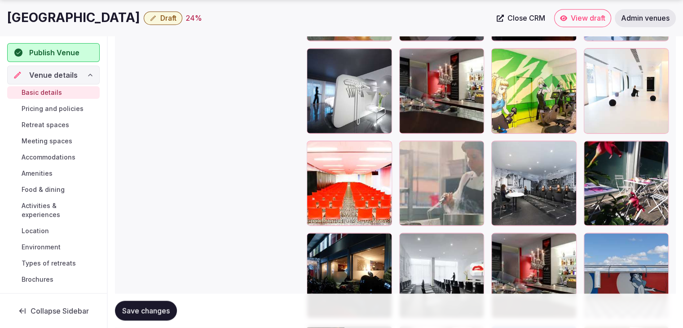
scroll to position [1627, 0]
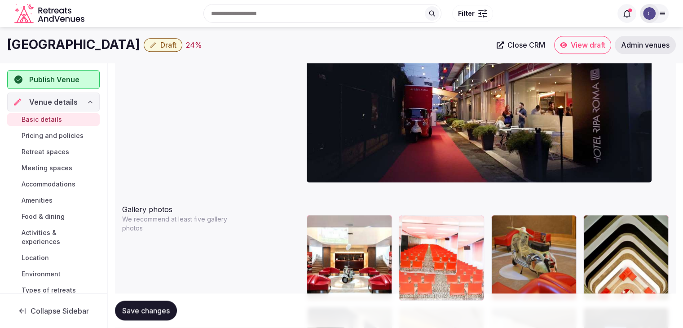
drag, startPoint x: 321, startPoint y: 139, endPoint x: 429, endPoint y: 220, distance: 135.2
click at [429, 220] on body "**********" at bounding box center [341, 148] width 683 height 2096
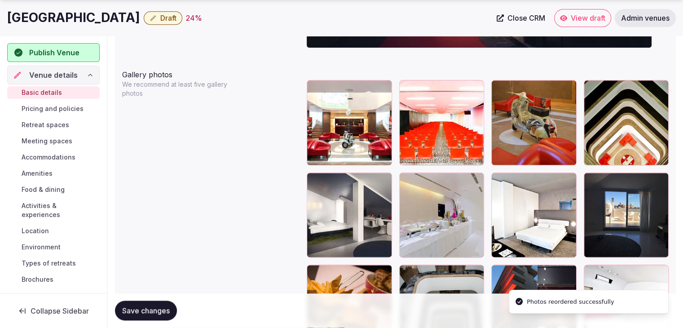
scroll to position [1125, 0]
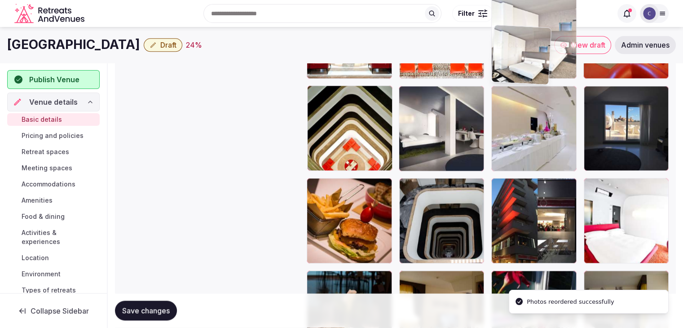
drag, startPoint x: 495, startPoint y: 84, endPoint x: 499, endPoint y: 44, distance: 41.0
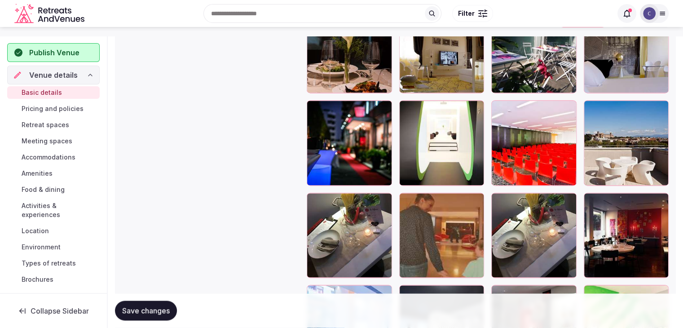
scroll to position [1314, 0]
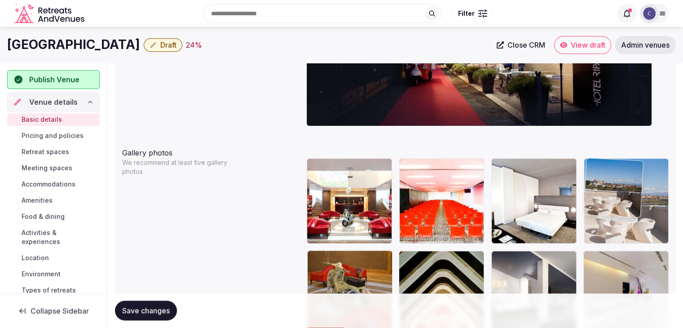
drag, startPoint x: 600, startPoint y: 78, endPoint x: 610, endPoint y: 146, distance: 69.1
click at [609, 132] on body "**********" at bounding box center [341, 91] width 683 height 2096
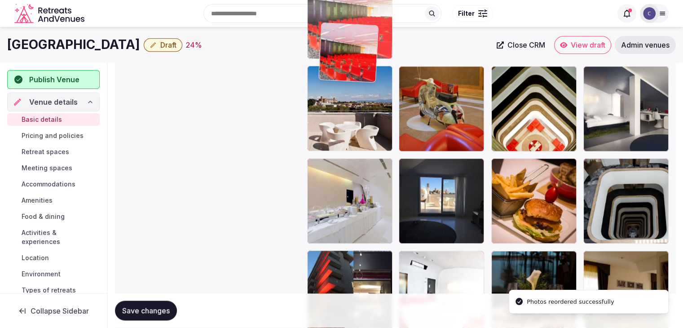
scroll to position [1073, 0]
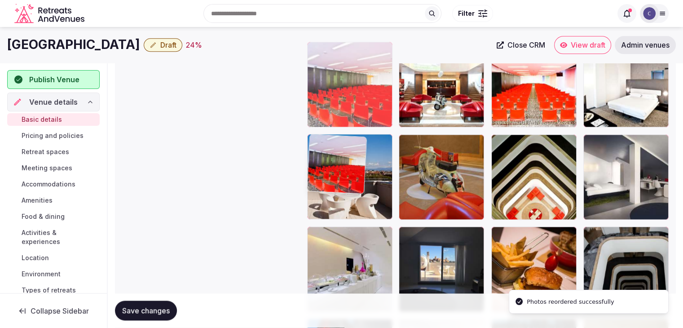
drag, startPoint x: 586, startPoint y: 171, endPoint x: 316, endPoint y: 141, distance: 271.9
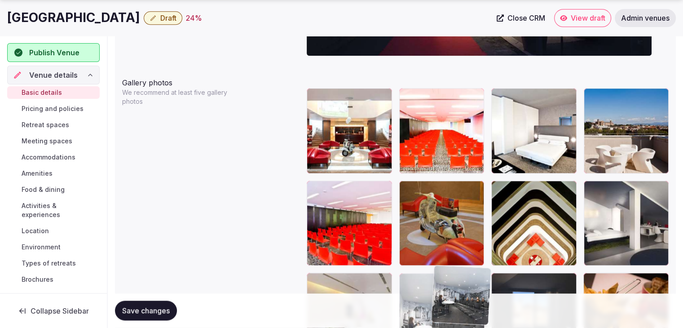
scroll to position [1043, 0]
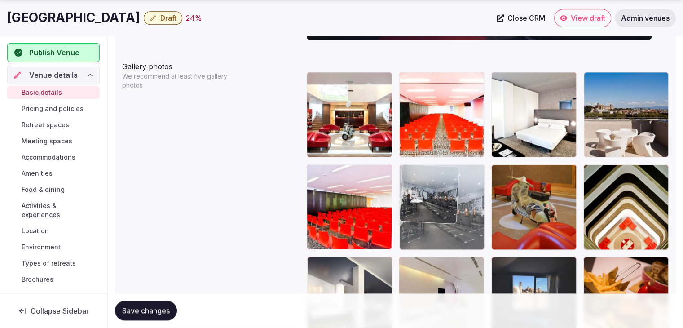
drag, startPoint x: 503, startPoint y: 66, endPoint x: 432, endPoint y: 198, distance: 149.8
click at [432, 198] on body "**********" at bounding box center [341, 5] width 683 height 2096
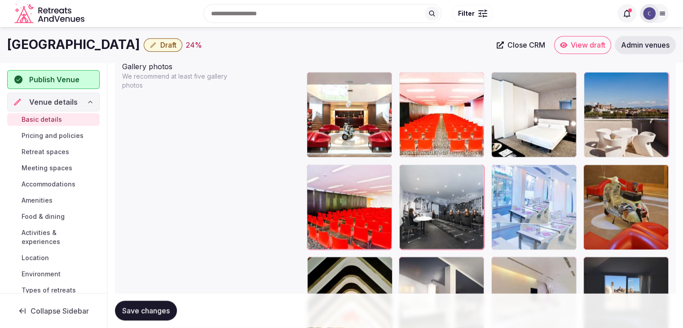
drag, startPoint x: 403, startPoint y: 220, endPoint x: 540, endPoint y: 191, distance: 140.1
click at [540, 185] on body "**********" at bounding box center [341, 5] width 683 height 2096
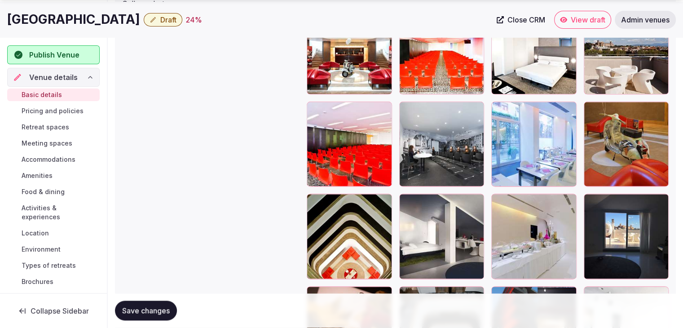
scroll to position [1133, 0]
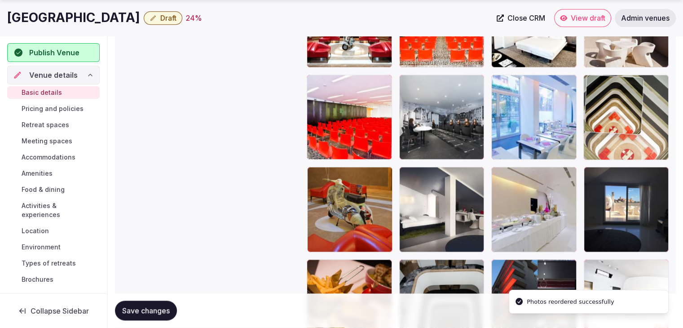
drag, startPoint x: 315, startPoint y: 178, endPoint x: 613, endPoint y: 110, distance: 305.5
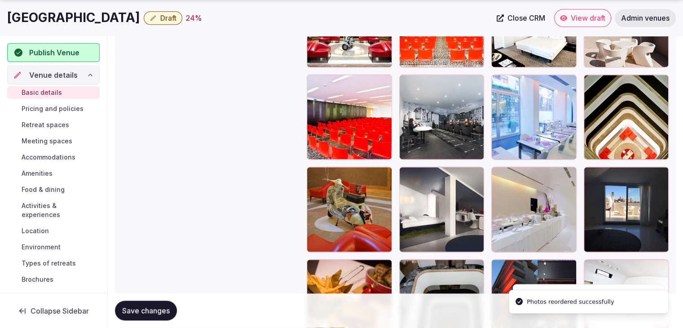
click at [167, 306] on span "Save changes" at bounding box center [146, 310] width 48 height 9
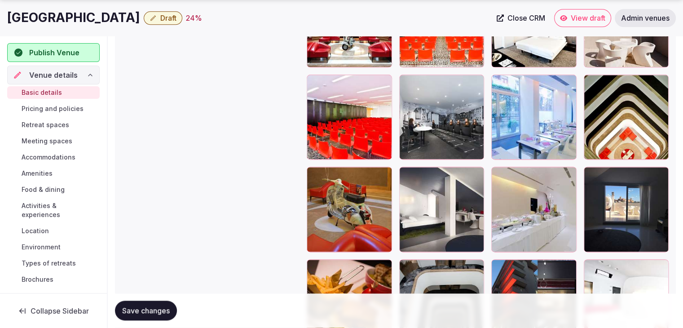
click at [47, 11] on h1 "Hotel Ripa Roma" at bounding box center [73, 18] width 133 height 18
copy div "Hotel Ripa Roma"
click at [65, 22] on h1 "Hotel Ripa Roma" at bounding box center [73, 18] width 133 height 18
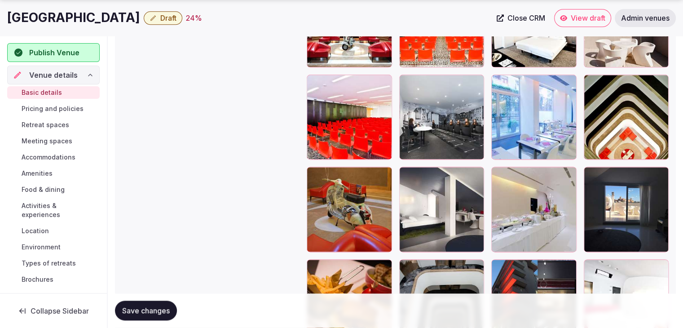
click at [65, 22] on h1 "Hotel Ripa Roma" at bounding box center [73, 18] width 133 height 18
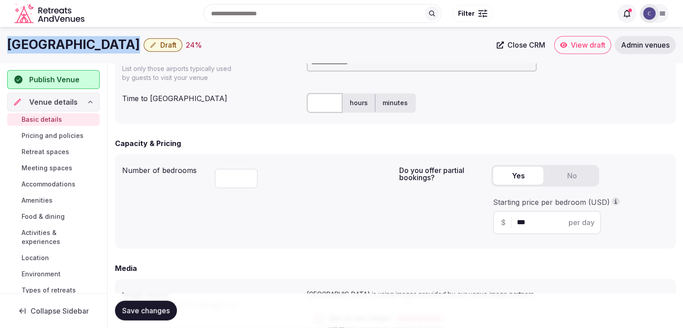
scroll to position [460, 0]
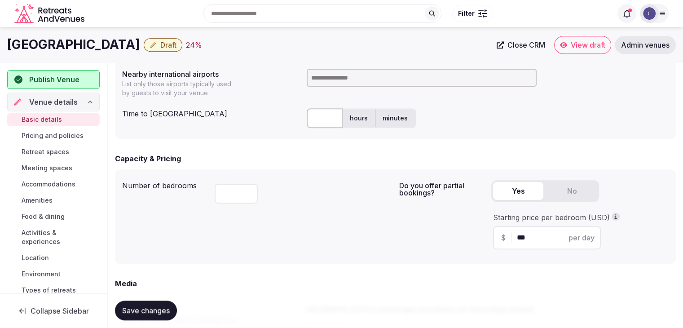
click at [337, 76] on input at bounding box center [422, 78] width 230 height 18
type input "***"
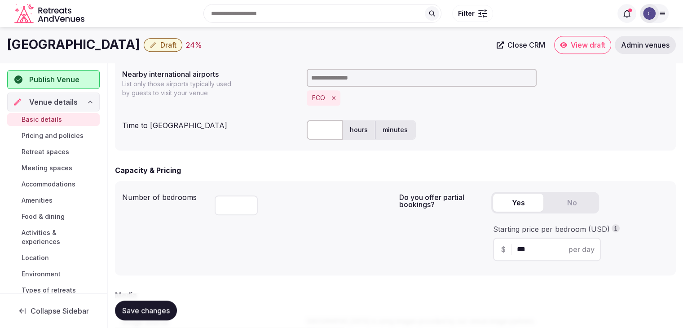
click at [320, 135] on input "text" at bounding box center [325, 130] width 36 height 20
type input "**"
click at [316, 167] on div "Capacity & Pricing" at bounding box center [395, 170] width 561 height 11
click at [142, 313] on span "Save changes" at bounding box center [146, 310] width 48 height 9
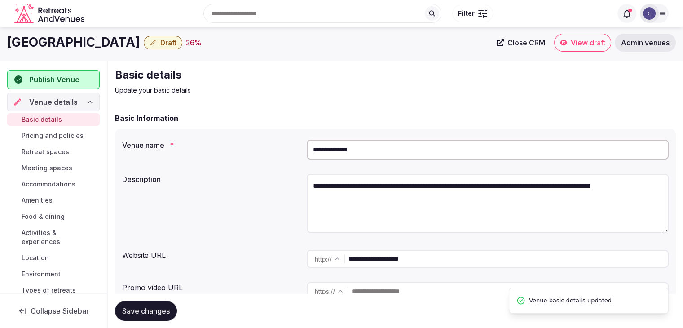
scroll to position [0, 0]
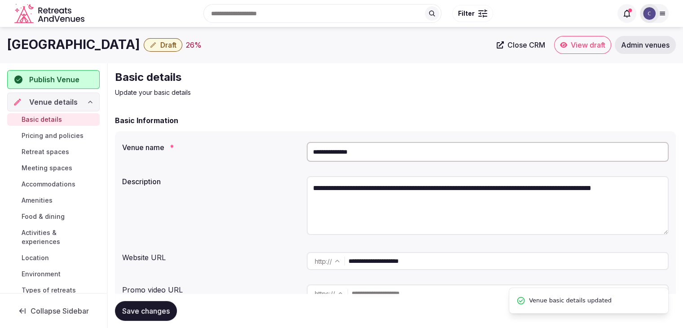
click at [160, 45] on span "Draft" at bounding box center [168, 44] width 16 height 9
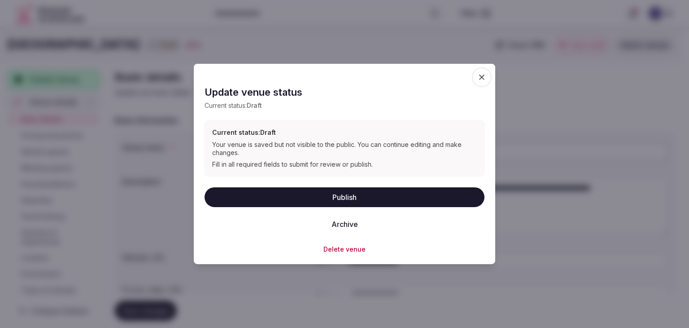
click at [321, 197] on button "Publish" at bounding box center [345, 197] width 280 height 20
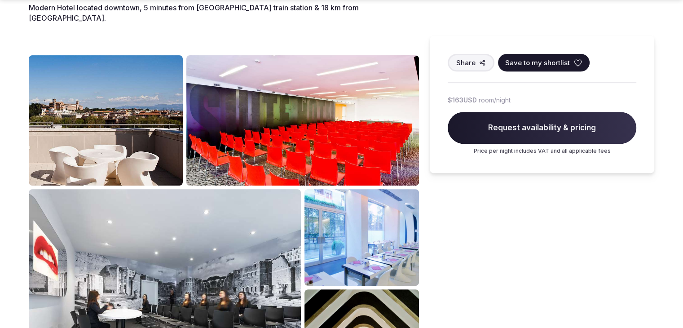
scroll to position [494, 0]
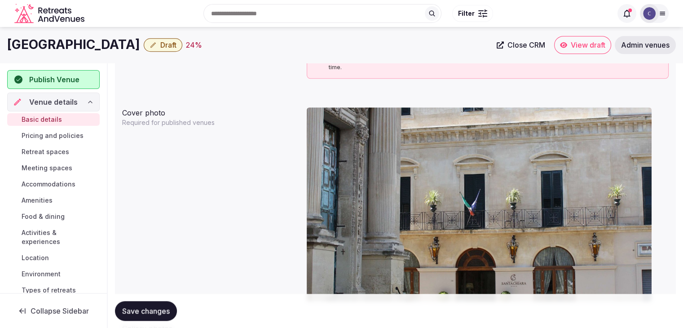
scroll to position [769, 0]
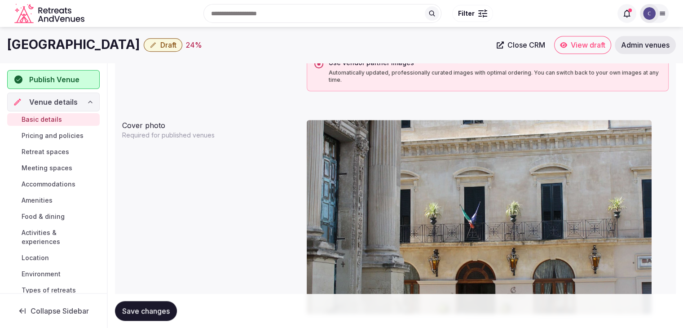
click at [112, 36] on div "Search Popular Destinations [GEOGRAPHIC_DATA], [GEOGRAPHIC_DATA] [GEOGRAPHIC_DA…" at bounding box center [341, 14] width 668 height 46
click at [114, 42] on h1 "[GEOGRAPHIC_DATA]" at bounding box center [73, 45] width 133 height 18
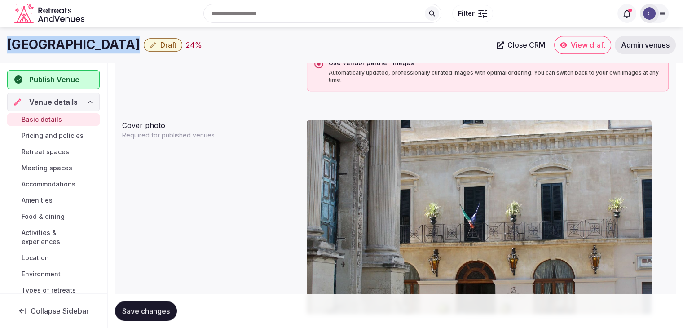
click at [114, 42] on h1 "[GEOGRAPHIC_DATA]" at bounding box center [73, 45] width 133 height 18
copy div "[GEOGRAPHIC_DATA]"
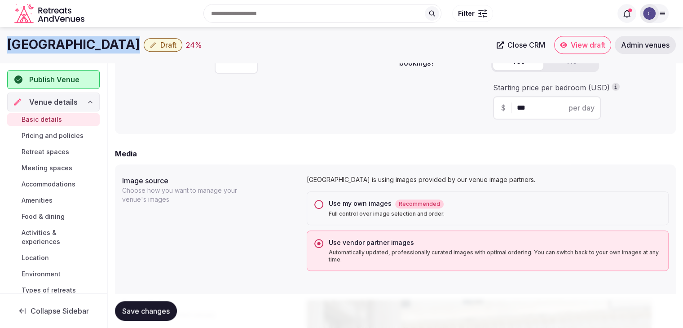
drag, startPoint x: 320, startPoint y: 204, endPoint x: 324, endPoint y: 214, distance: 10.4
click at [320, 205] on button "Use my own images Recommended Full control over image selection and order." at bounding box center [318, 204] width 9 height 9
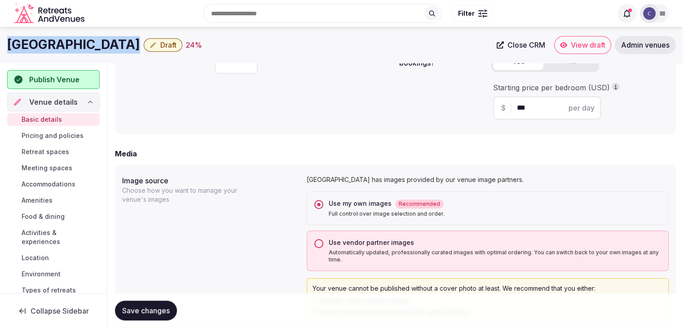
click at [152, 305] on button "Save changes" at bounding box center [146, 311] width 62 height 20
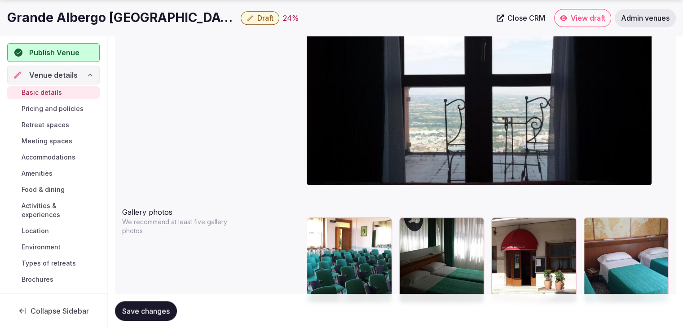
scroll to position [939, 0]
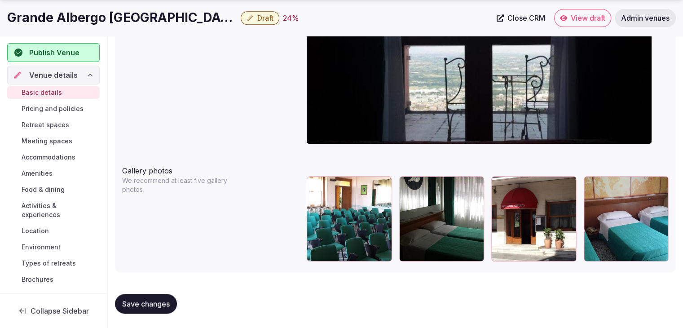
click at [90, 18] on h1 "Grande Albergo [GEOGRAPHIC_DATA]" at bounding box center [122, 18] width 230 height 18
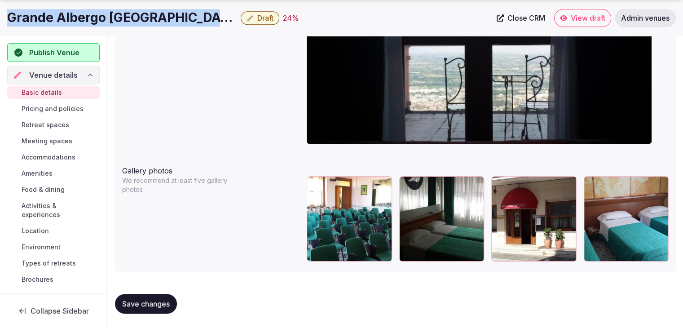
click at [90, 18] on h1 "Grande Albergo [GEOGRAPHIC_DATA]" at bounding box center [122, 18] width 230 height 18
copy div "Grande Albergo [GEOGRAPHIC_DATA]"
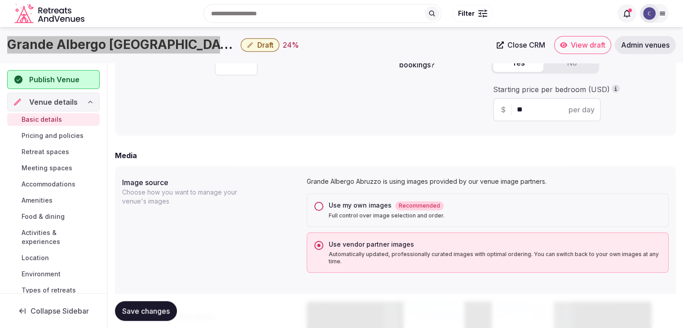
scroll to position [580, 0]
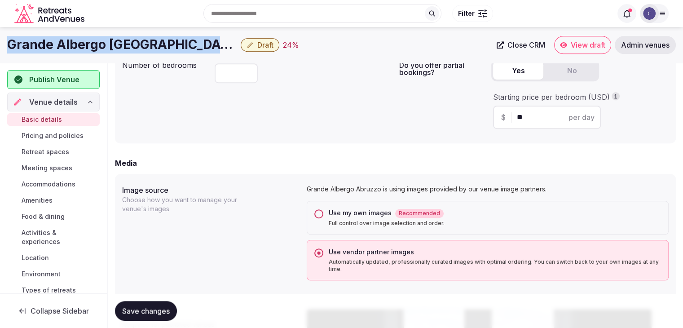
click at [318, 212] on button "Use my own images Recommended Full control over image selection and order." at bounding box center [318, 213] width 9 height 9
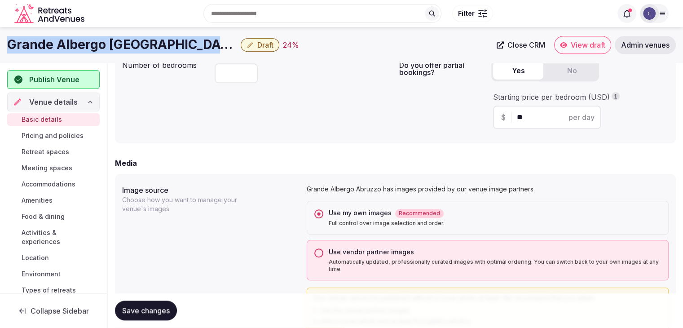
click at [164, 311] on span "Save changes" at bounding box center [146, 310] width 48 height 9
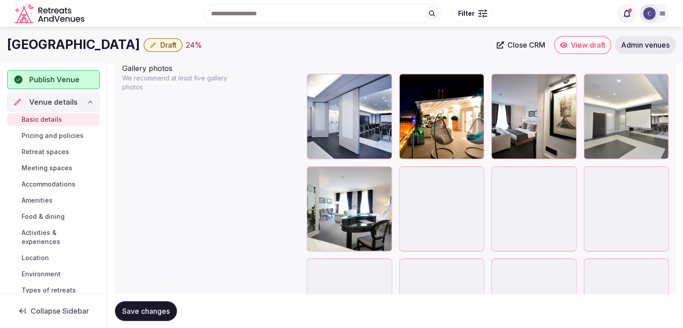
scroll to position [987, 0]
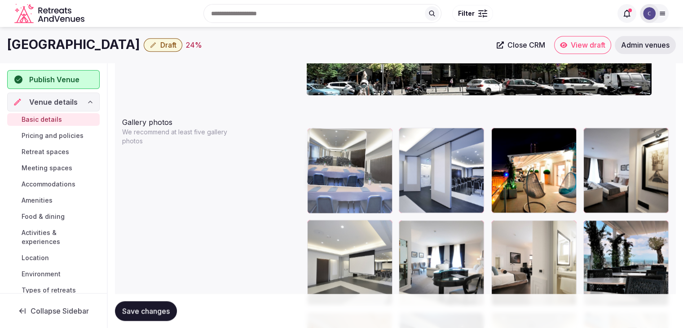
drag, startPoint x: 597, startPoint y: 225, endPoint x: 585, endPoint y: 253, distance: 30.4
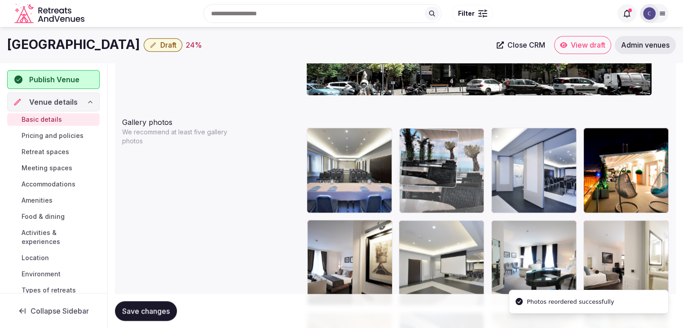
drag, startPoint x: 596, startPoint y: 228, endPoint x: 429, endPoint y: 158, distance: 182.0
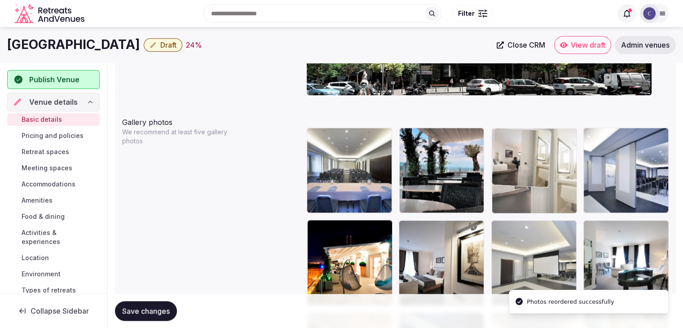
drag, startPoint x: 586, startPoint y: 226, endPoint x: 513, endPoint y: 166, distance: 94.0
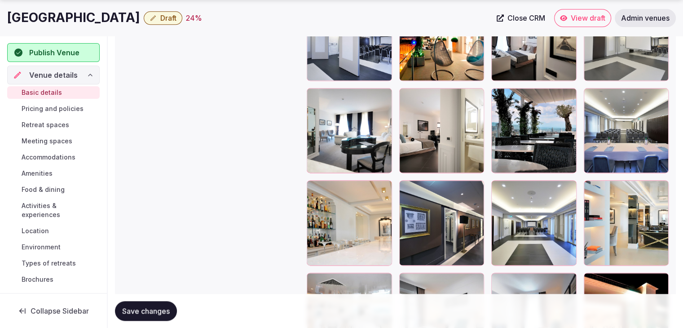
scroll to position [1122, 0]
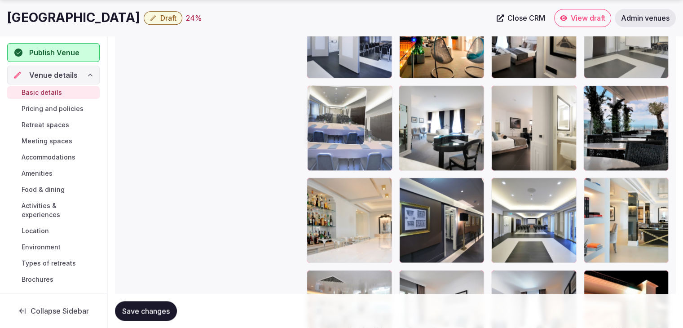
drag, startPoint x: 594, startPoint y: 99, endPoint x: 508, endPoint y: 185, distance: 122.2
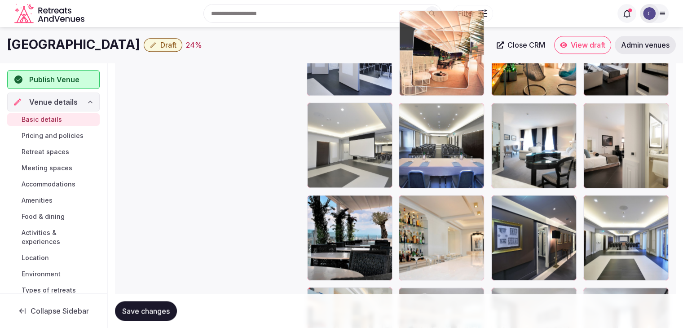
scroll to position [1103, 0]
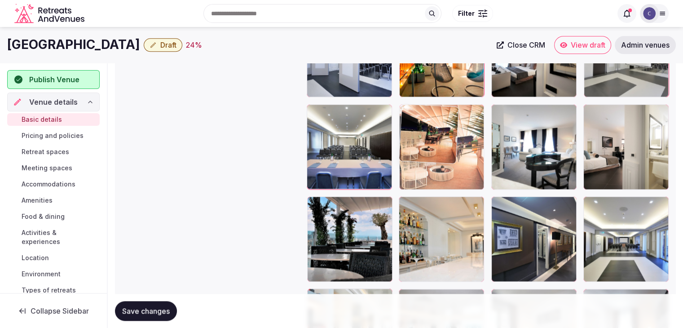
drag, startPoint x: 409, startPoint y: 270, endPoint x: 416, endPoint y: 176, distance: 94.0
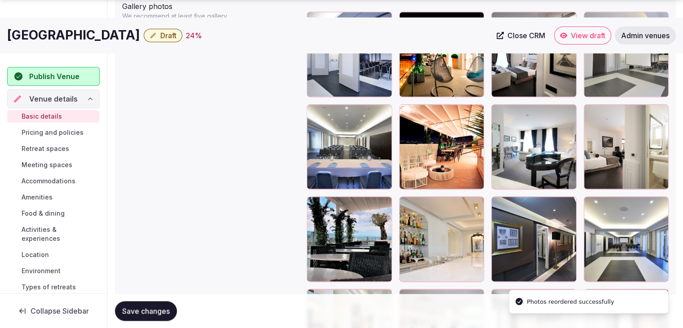
scroll to position [1193, 0]
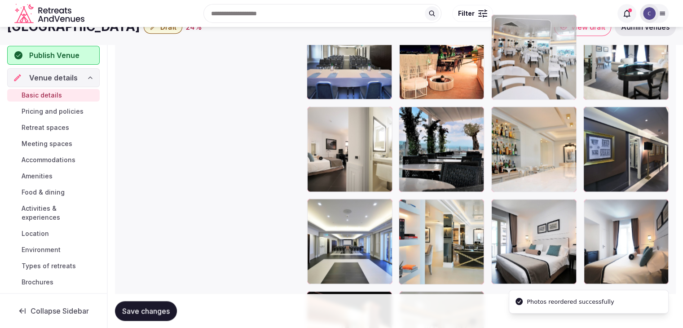
drag, startPoint x: 411, startPoint y: 201, endPoint x: 514, endPoint y: 56, distance: 177.6
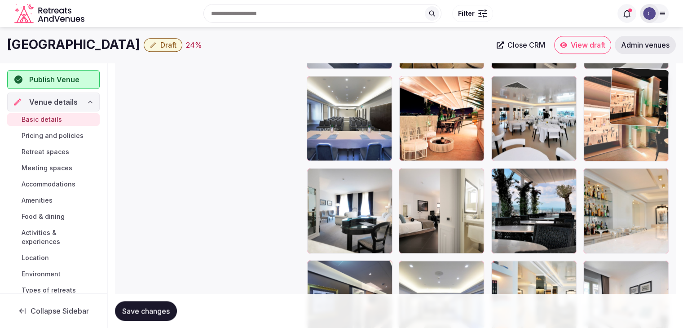
scroll to position [1130, 0]
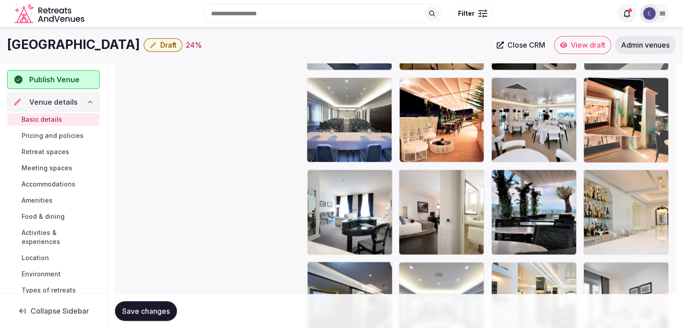
drag, startPoint x: 313, startPoint y: 216, endPoint x: 610, endPoint y: 191, distance: 298.1
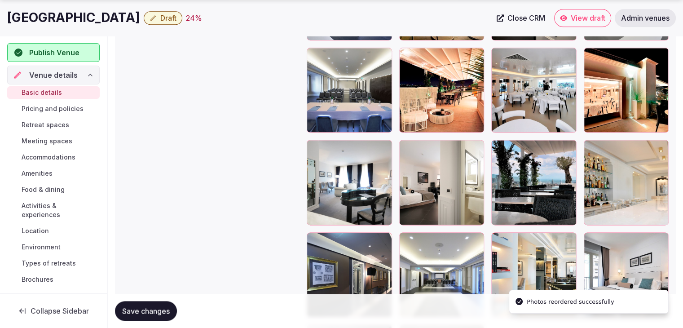
scroll to position [1220, 0]
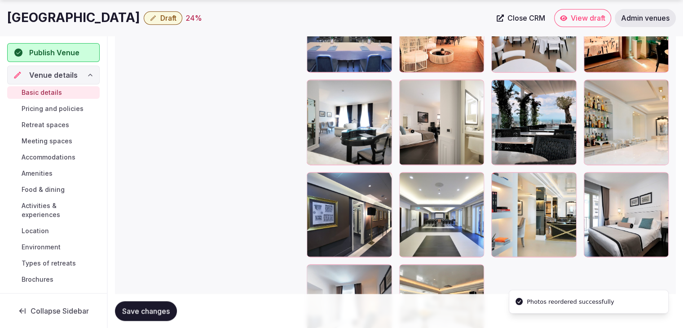
click at [153, 308] on span "Save changes" at bounding box center [146, 310] width 48 height 9
click at [87, 20] on h1 "[GEOGRAPHIC_DATA]" at bounding box center [73, 18] width 133 height 18
copy div "[GEOGRAPHIC_DATA]"
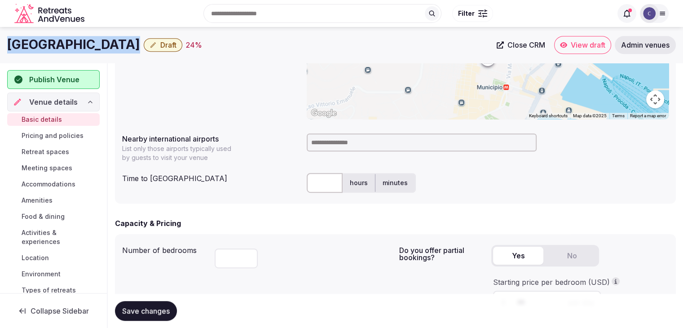
scroll to position [367, 0]
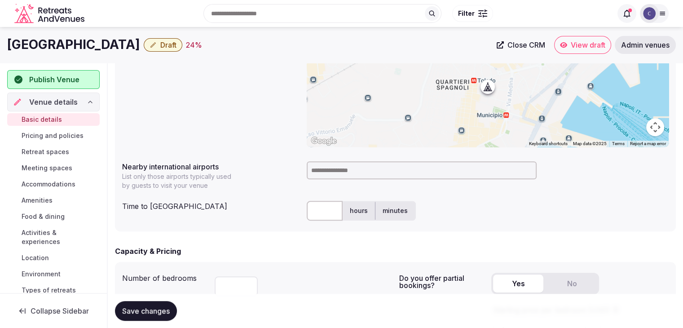
click at [323, 167] on input at bounding box center [422, 170] width 230 height 18
type input "******"
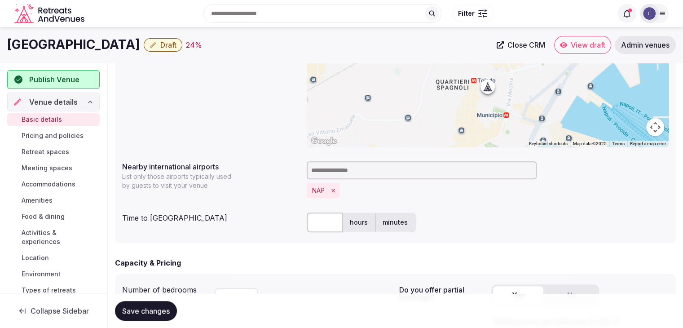
click at [324, 225] on input "text" at bounding box center [325, 222] width 36 height 20
type input "**"
click at [237, 228] on div "Time to international airport ** hours minutes" at bounding box center [395, 222] width 546 height 27
click at [165, 309] on span "Save changes" at bounding box center [146, 310] width 48 height 9
click at [160, 45] on span "Draft" at bounding box center [168, 44] width 16 height 9
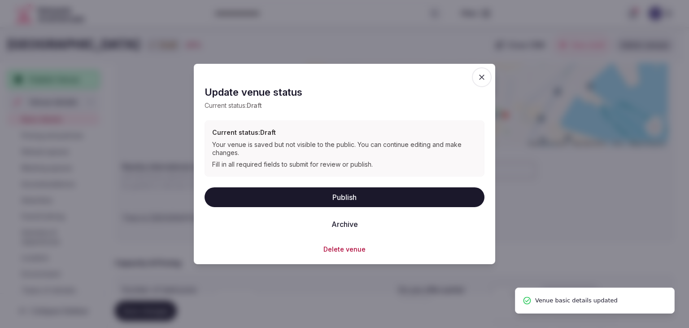
click at [364, 194] on button "Publish" at bounding box center [345, 197] width 280 height 20
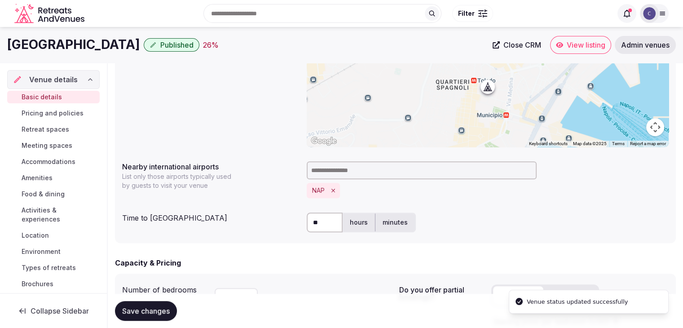
click at [86, 44] on h1 "Grand Hotel Oriente" at bounding box center [73, 45] width 133 height 18
click at [85, 44] on h1 "Grand Hotel Oriente" at bounding box center [73, 45] width 133 height 18
copy div "Grand Hotel Oriente"
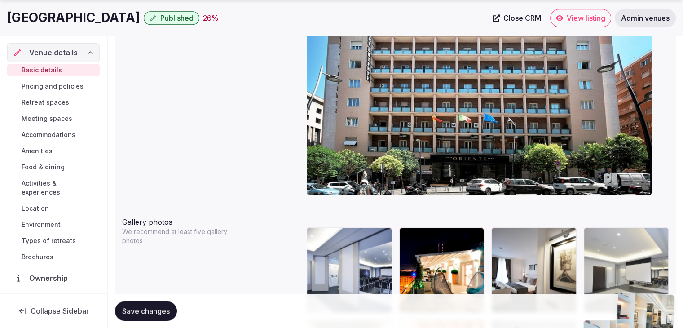
scroll to position [908, 0]
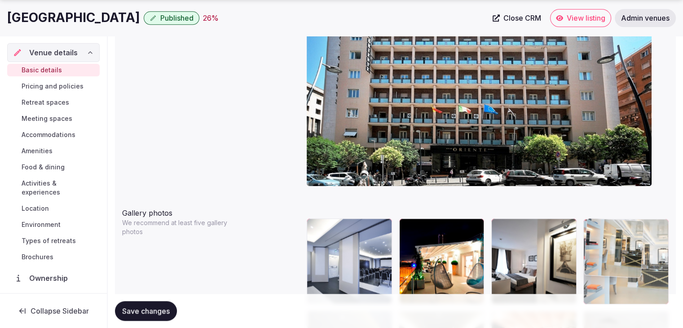
drag, startPoint x: 504, startPoint y: 185, endPoint x: 633, endPoint y: 230, distance: 135.8
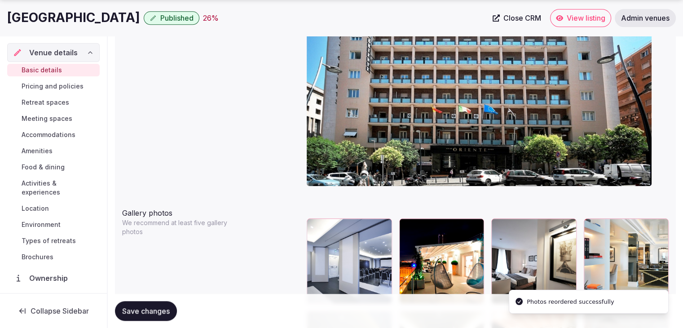
scroll to position [1043, 0]
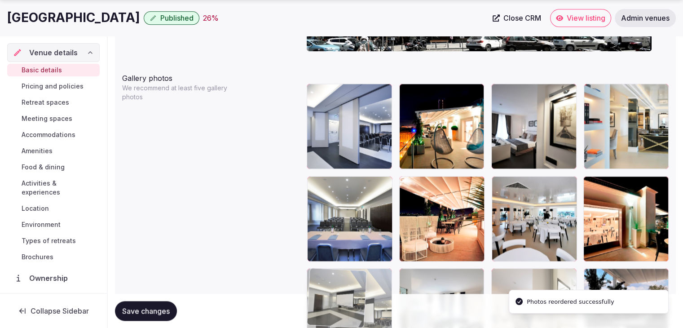
drag, startPoint x: 311, startPoint y: 180, endPoint x: 320, endPoint y: 248, distance: 68.8
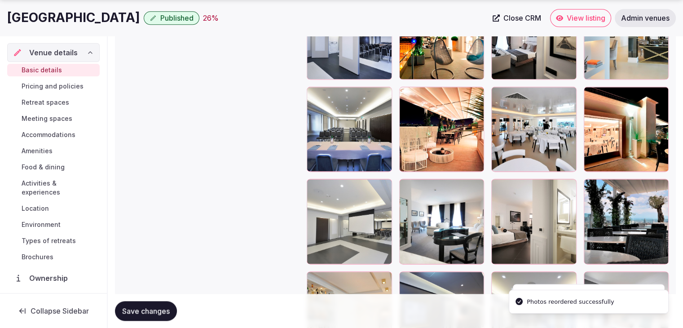
scroll to position [1133, 0]
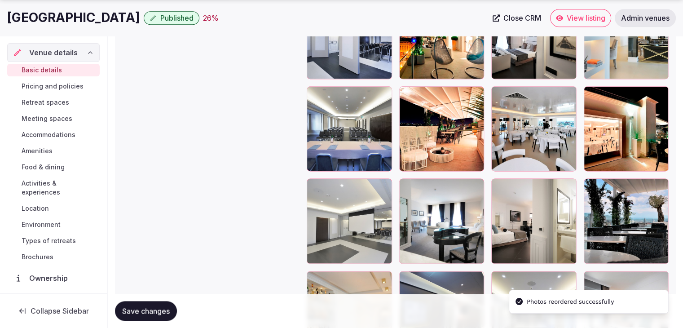
click at [144, 307] on span "Save changes" at bounding box center [146, 310] width 48 height 9
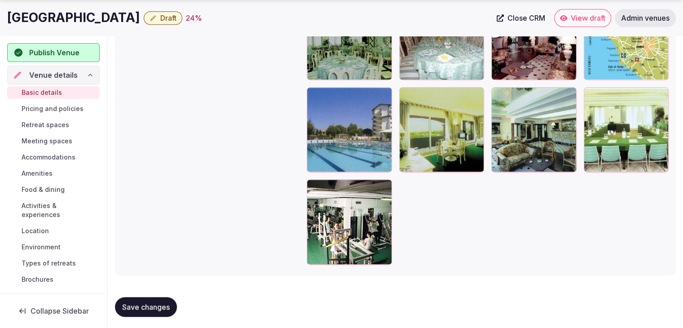
scroll to position [1122, 0]
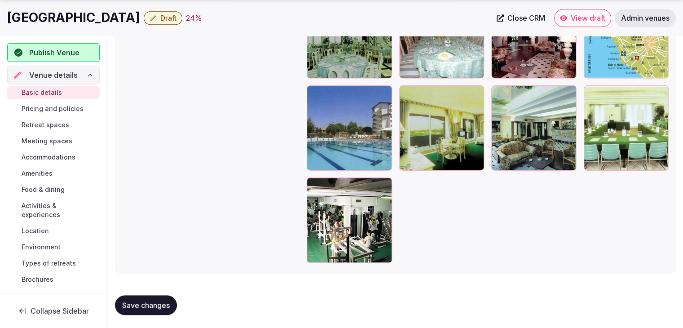
click at [76, 19] on h1 "[GEOGRAPHIC_DATA]" at bounding box center [73, 18] width 133 height 18
copy div "[GEOGRAPHIC_DATA]"
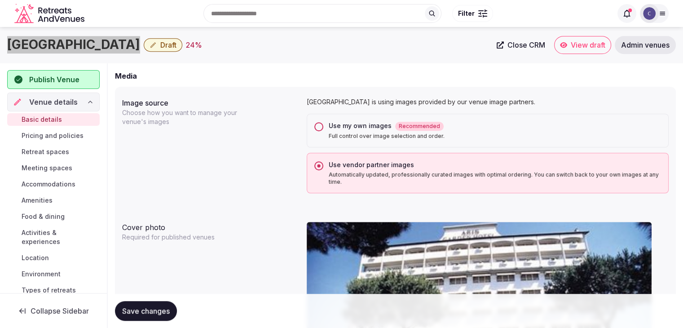
scroll to position [628, 0]
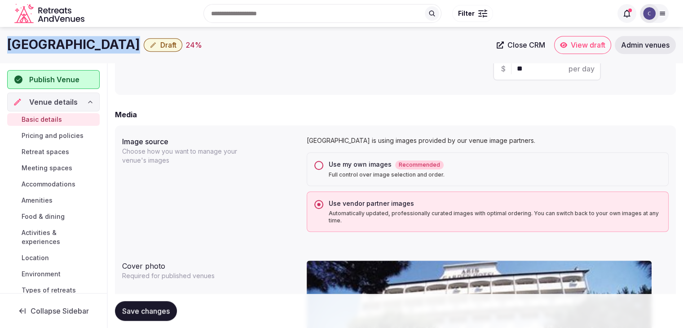
click at [322, 163] on button "Use my own images Recommended Full control over image selection and order." at bounding box center [318, 165] width 9 height 9
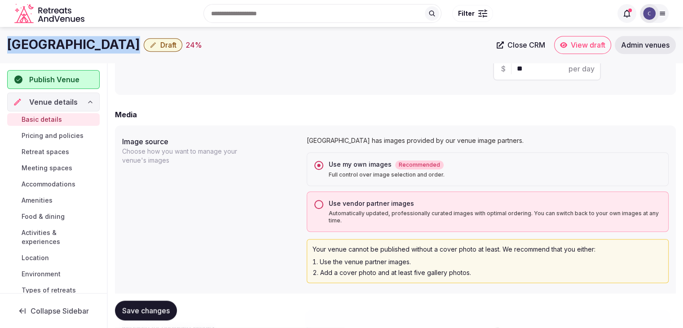
drag, startPoint x: 169, startPoint y: 307, endPoint x: 181, endPoint y: 312, distance: 13.3
click at [168, 307] on span "Save changes" at bounding box center [146, 310] width 48 height 9
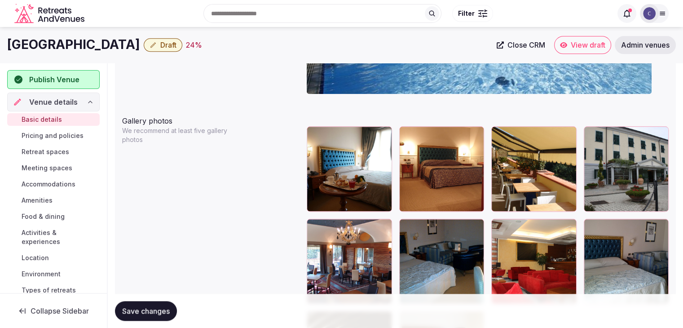
scroll to position [988, 0]
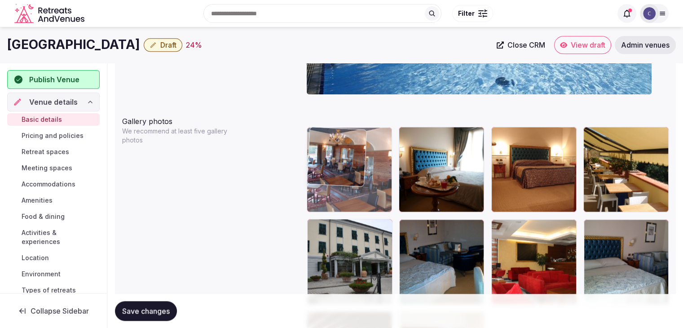
drag, startPoint x: 318, startPoint y: 223, endPoint x: 317, endPoint y: 160, distance: 63.3
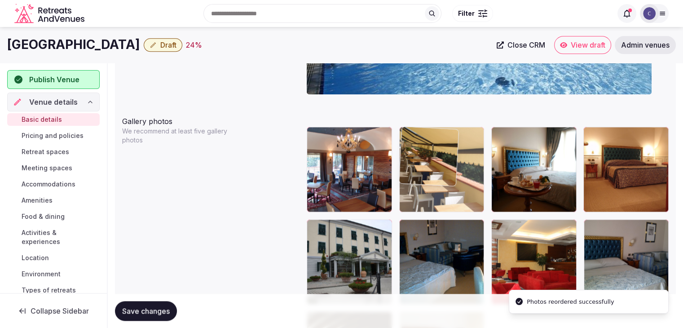
drag, startPoint x: 594, startPoint y: 138, endPoint x: 441, endPoint y: 142, distance: 152.6
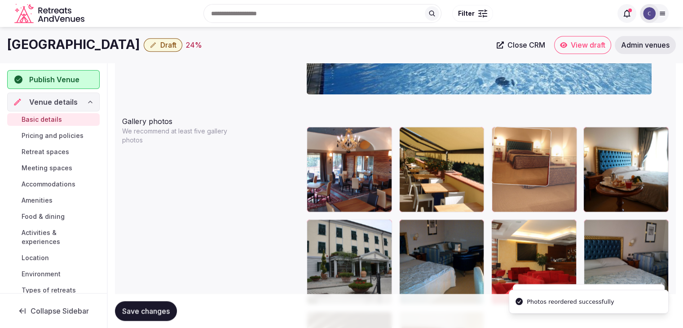
drag, startPoint x: 598, startPoint y: 136, endPoint x: 517, endPoint y: 167, distance: 87.3
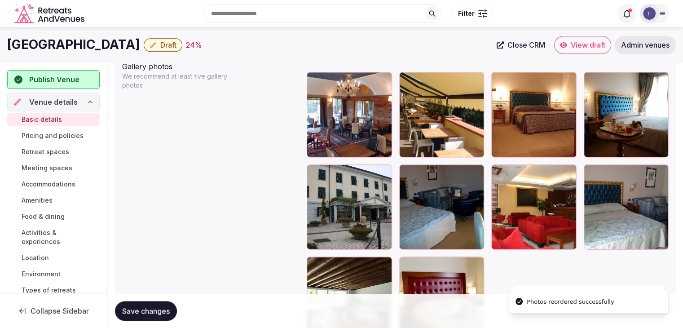
scroll to position [1033, 0]
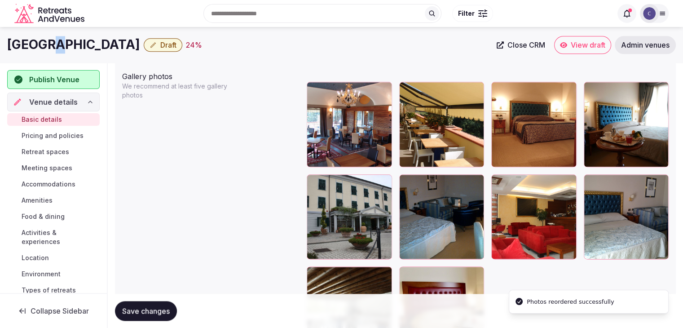
click at [50, 49] on h1 "[GEOGRAPHIC_DATA]" at bounding box center [73, 45] width 133 height 18
click at [50, 50] on h1 "[GEOGRAPHIC_DATA]" at bounding box center [73, 45] width 133 height 18
click at [90, 40] on h1 "Santa Caterina Park Hotel" at bounding box center [73, 45] width 133 height 18
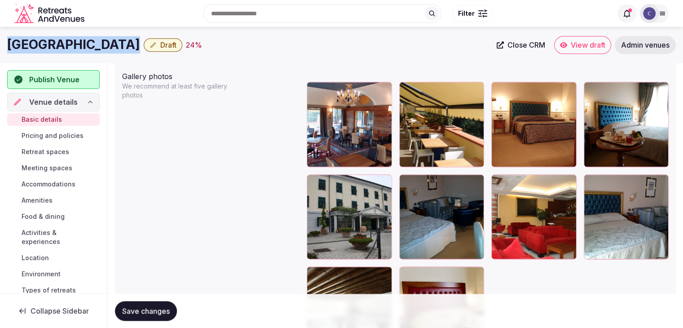
click at [90, 40] on h1 "Santa Caterina Park Hotel" at bounding box center [73, 45] width 133 height 18
copy div "Santa Caterina Park Hotel"
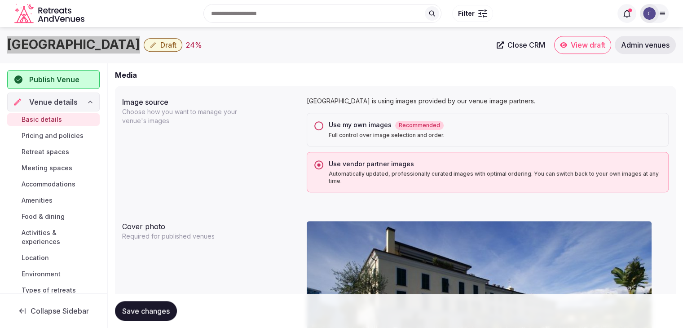
scroll to position [629, 0]
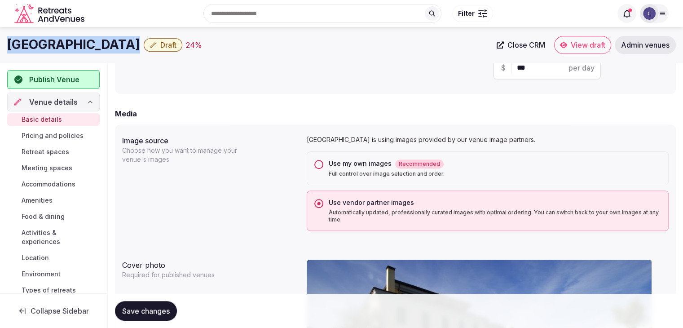
click at [322, 164] on button "Use my own images Recommended Full control over image selection and order." at bounding box center [318, 164] width 9 height 9
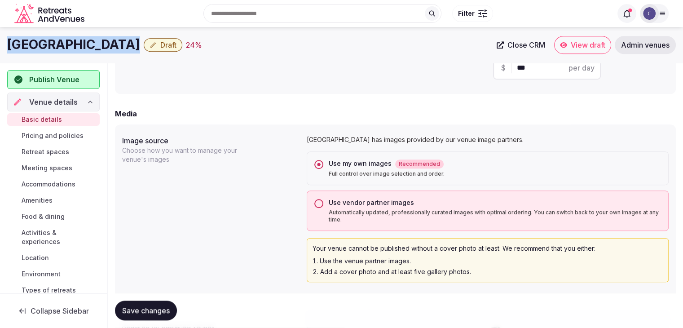
click at [160, 303] on button "Save changes" at bounding box center [146, 311] width 62 height 20
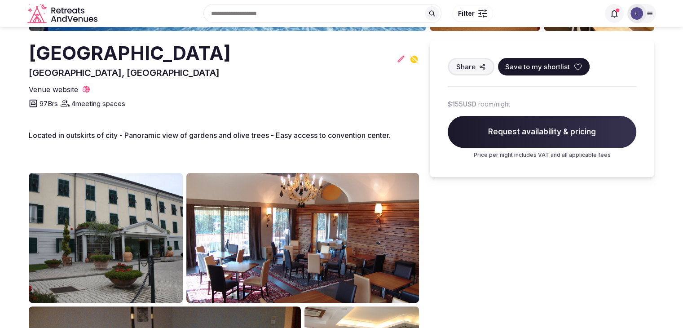
scroll to position [224, 0]
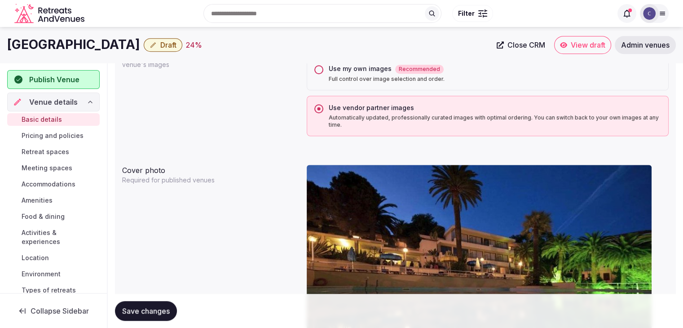
scroll to position [634, 0]
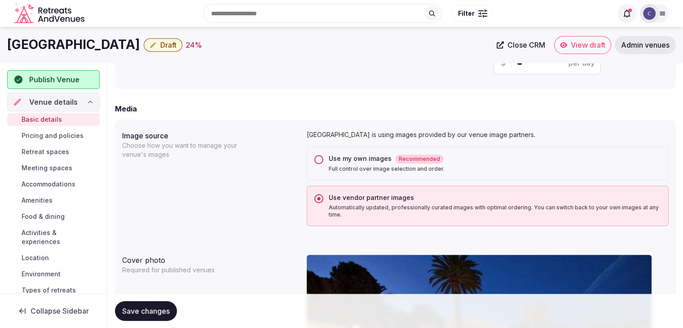
click at [316, 159] on button "Use my own images Recommended Full control over image selection and order." at bounding box center [318, 159] width 9 height 9
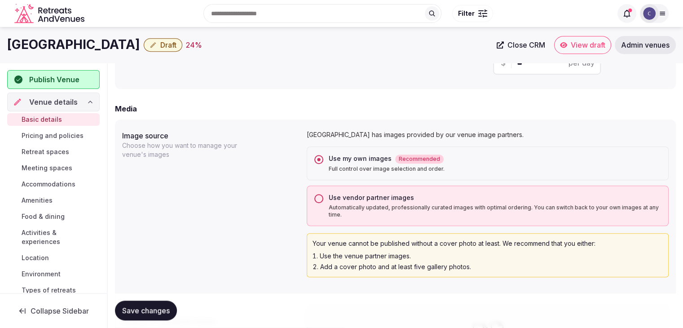
click at [157, 308] on span "Save changes" at bounding box center [146, 310] width 48 height 9
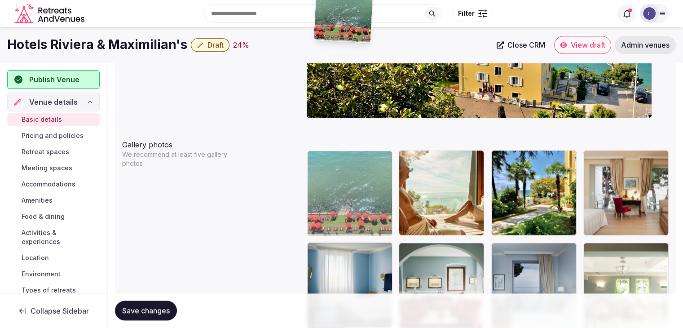
scroll to position [955, 0]
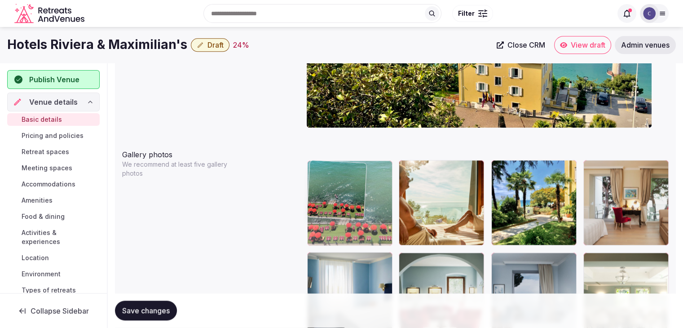
drag, startPoint x: 592, startPoint y: 184, endPoint x: 307, endPoint y: 149, distance: 286.7
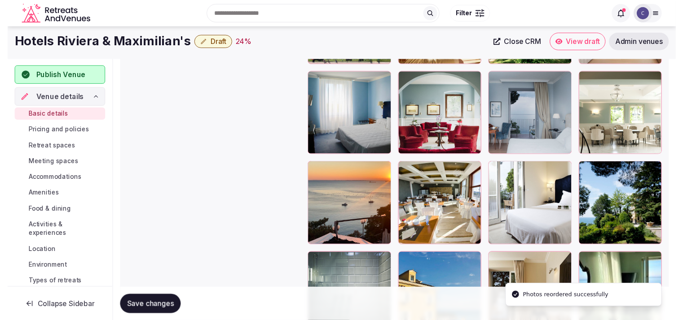
scroll to position [1045, 0]
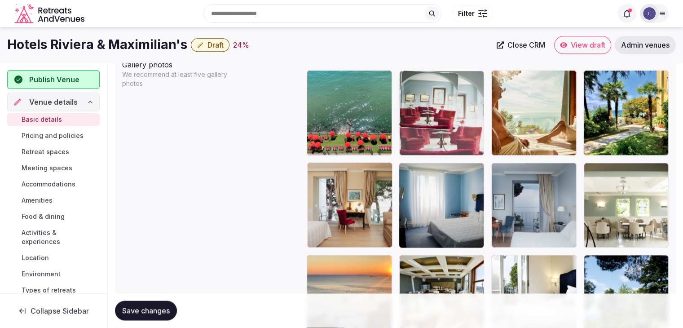
drag, startPoint x: 406, startPoint y: 167, endPoint x: 413, endPoint y: 110, distance: 56.9
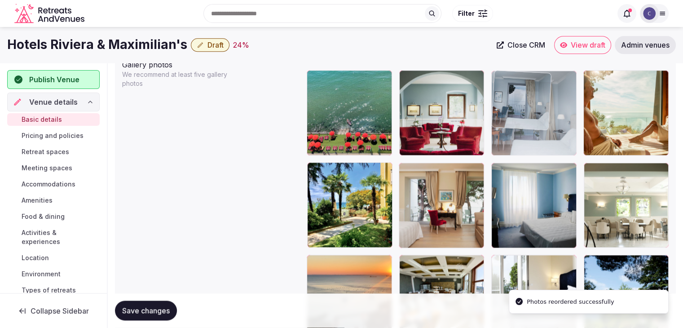
drag, startPoint x: 504, startPoint y: 134, endPoint x: 504, endPoint y: 104, distance: 29.6
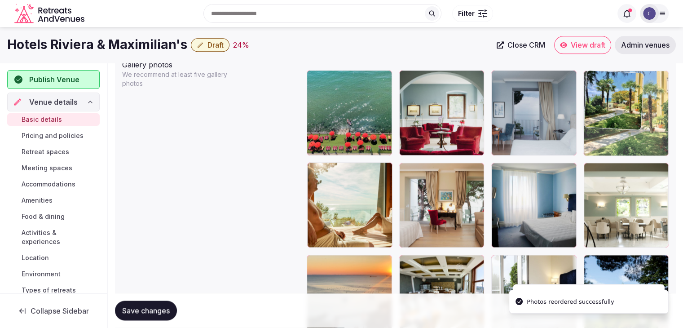
drag, startPoint x: 312, startPoint y: 167, endPoint x: 581, endPoint y: 171, distance: 268.4
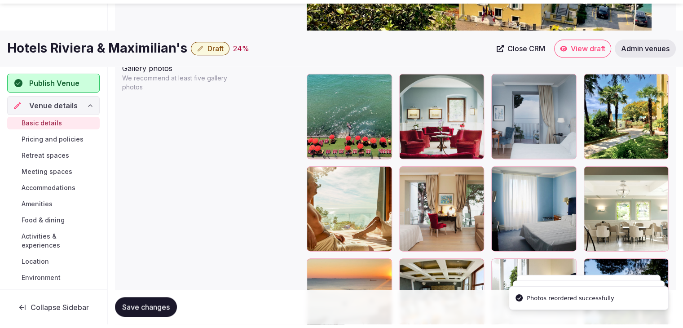
scroll to position [1135, 0]
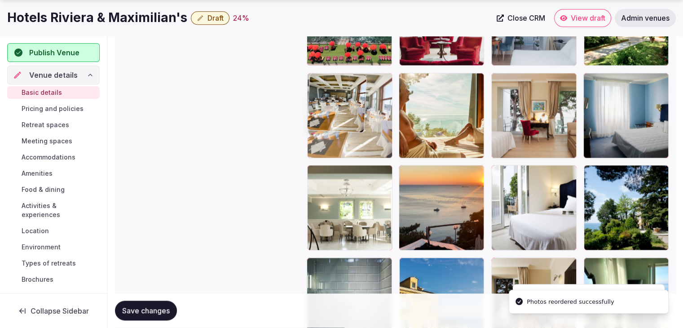
drag, startPoint x: 386, startPoint y: 142, endPoint x: 332, endPoint y: 109, distance: 63.3
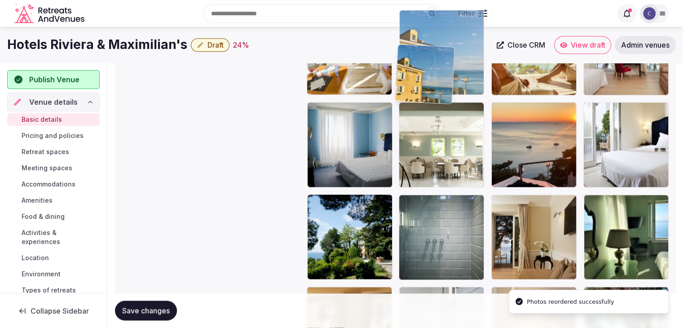
scroll to position [1180, 0]
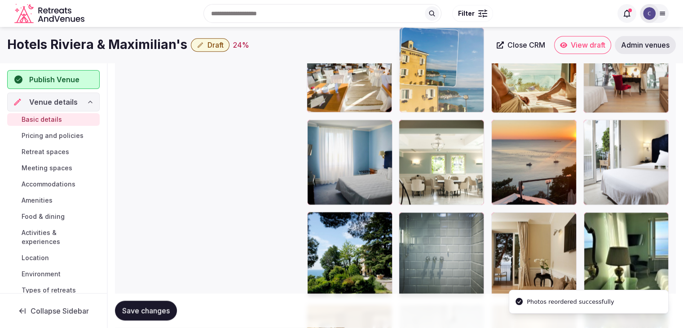
drag, startPoint x: 409, startPoint y: 169, endPoint x: 406, endPoint y: 47, distance: 122.1
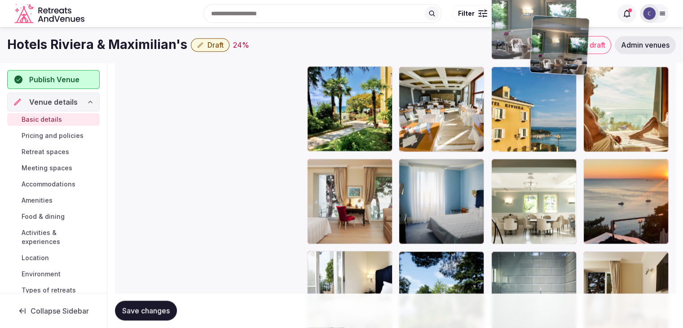
scroll to position [1104, 0]
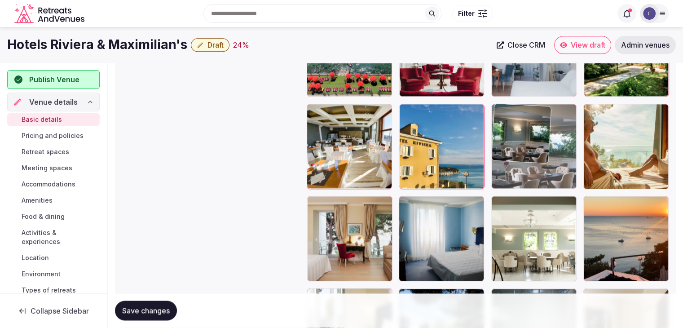
drag, startPoint x: 503, startPoint y: 182, endPoint x: 526, endPoint y: 197, distance: 27.6
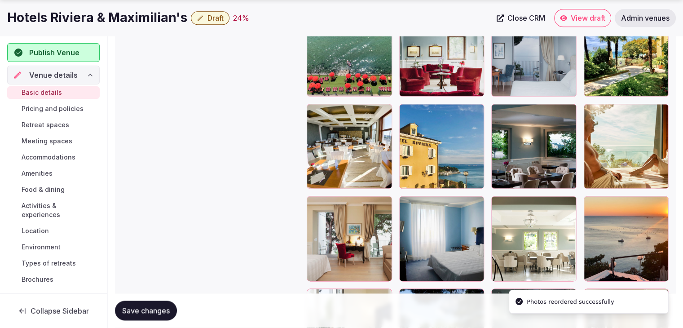
click at [607, 118] on div at bounding box center [488, 284] width 362 height 546
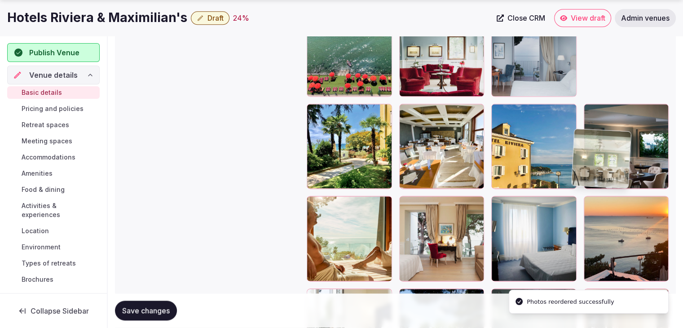
click at [614, 228] on div at bounding box center [625, 238] width 85 height 85
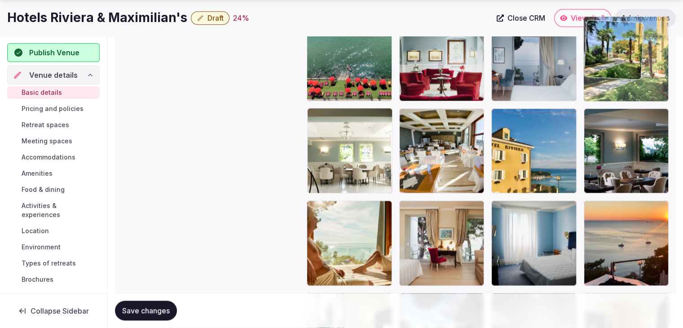
drag, startPoint x: 318, startPoint y: 110, endPoint x: 574, endPoint y: 57, distance: 261.2
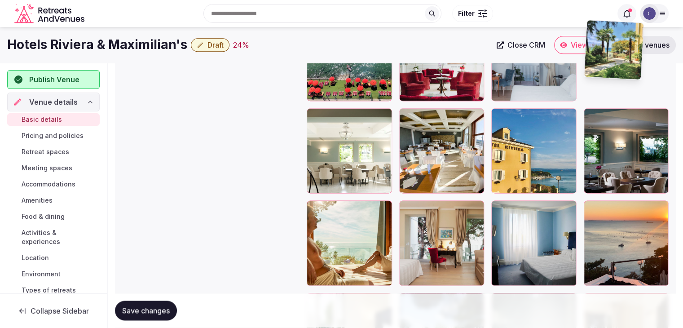
scroll to position [1095, 0]
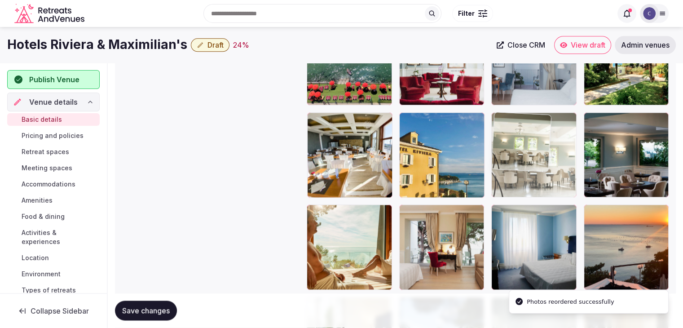
drag, startPoint x: 478, startPoint y: 126, endPoint x: 602, endPoint y: 193, distance: 141.8
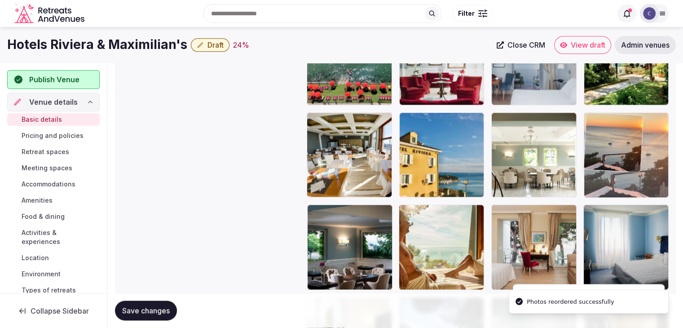
drag, startPoint x: 592, startPoint y: 210, endPoint x: 592, endPoint y: 180, distance: 30.5
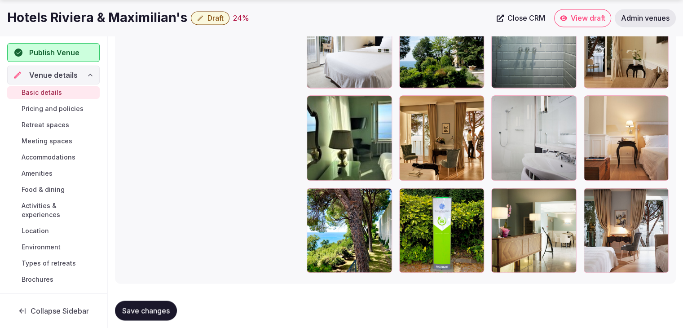
scroll to position [1400, 0]
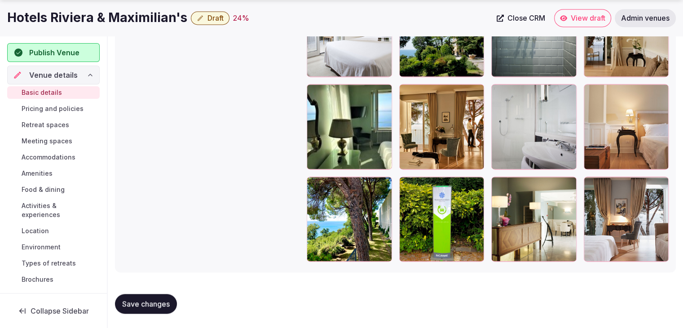
click at [146, 299] on span "Save changes" at bounding box center [146, 303] width 48 height 9
click at [116, 19] on h1 "Hotels Riviera & Maximilian's" at bounding box center [97, 18] width 180 height 18
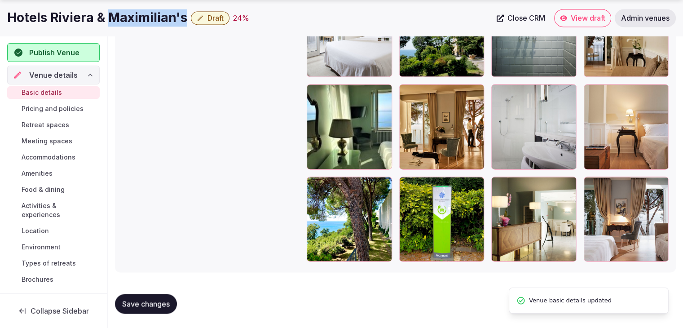
click at [116, 19] on h1 "Hotels Riviera & Maximilian's" at bounding box center [97, 18] width 180 height 18
copy div "Hotels Riviera & Maximilian's"
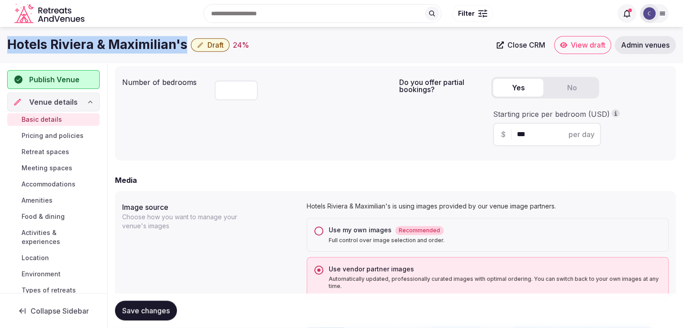
scroll to position [457, 0]
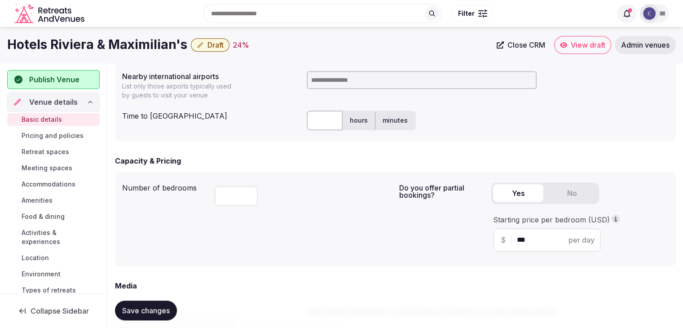
click at [324, 84] on input at bounding box center [422, 80] width 230 height 18
type input "***"
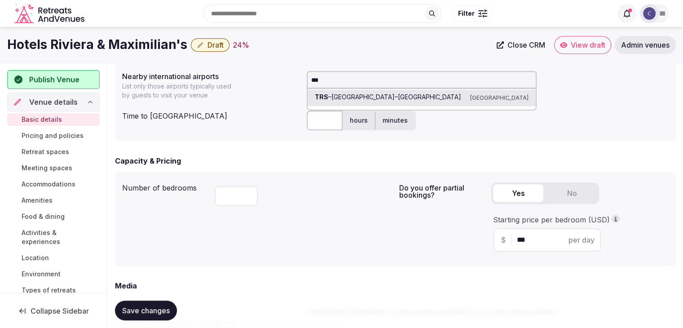
click at [325, 124] on input "text" at bounding box center [325, 120] width 36 height 20
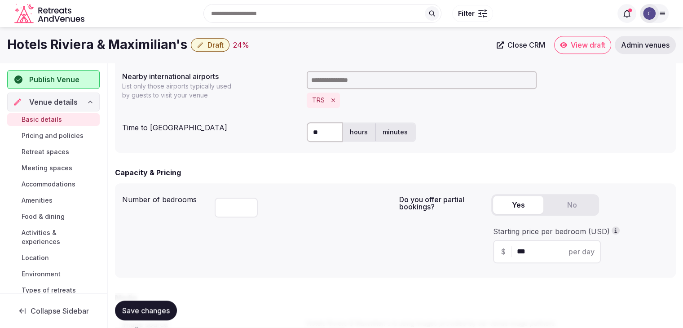
type input "**"
click at [278, 169] on div "Capacity & Pricing" at bounding box center [395, 172] width 561 height 11
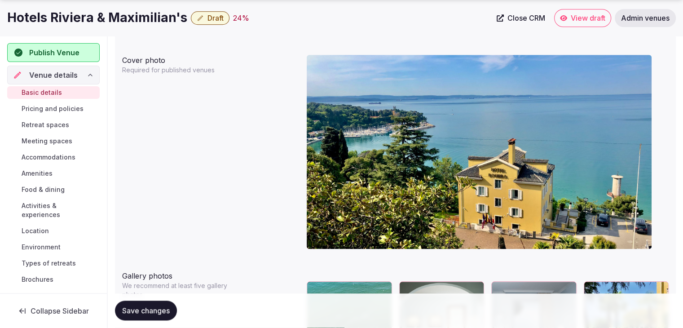
scroll to position [861, 0]
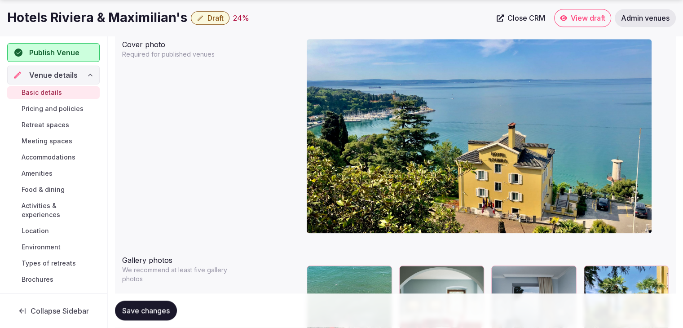
click at [147, 309] on span "Save changes" at bounding box center [146, 310] width 48 height 9
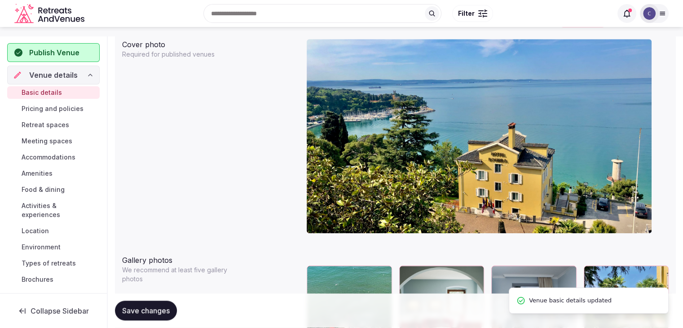
scroll to position [727, 0]
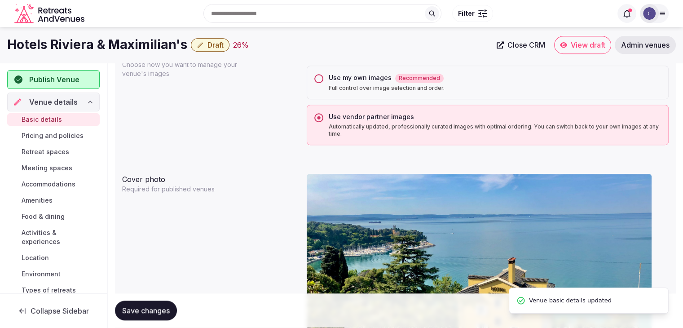
click at [210, 45] on span "Draft" at bounding box center [215, 44] width 16 height 9
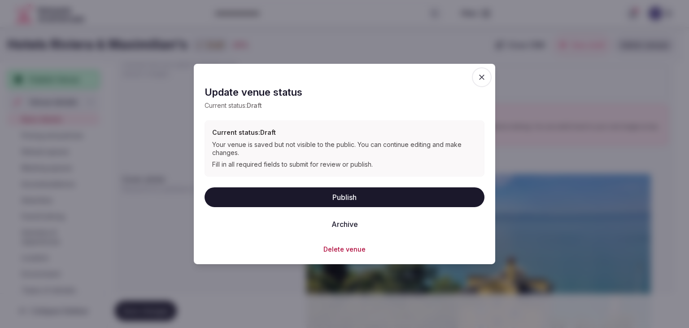
click at [310, 190] on button "Publish" at bounding box center [345, 197] width 280 height 20
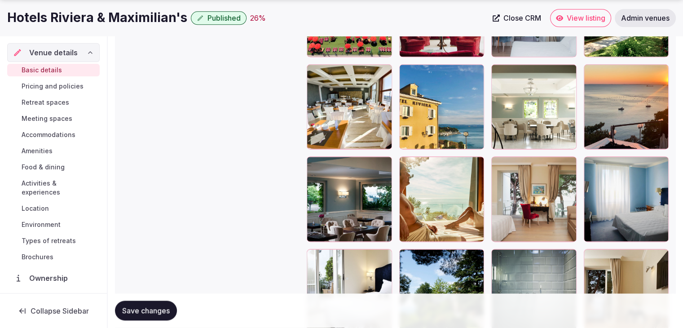
scroll to position [1167, 0]
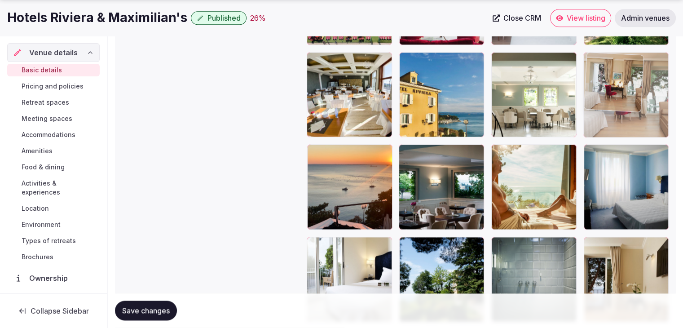
drag, startPoint x: 499, startPoint y: 151, endPoint x: 582, endPoint y: 84, distance: 106.5
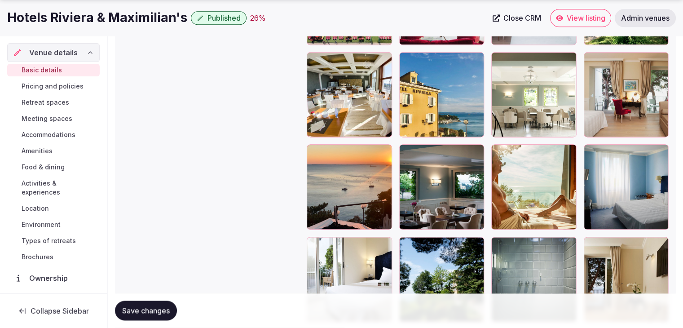
click at [163, 308] on span "Save changes" at bounding box center [146, 310] width 48 height 9
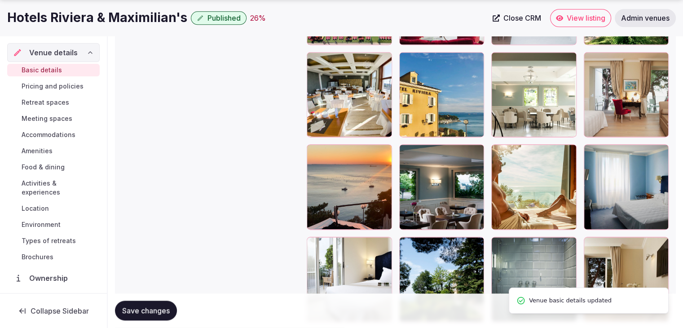
click at [136, 16] on h1 "Hotels Riviera & Maximilian's" at bounding box center [97, 18] width 180 height 18
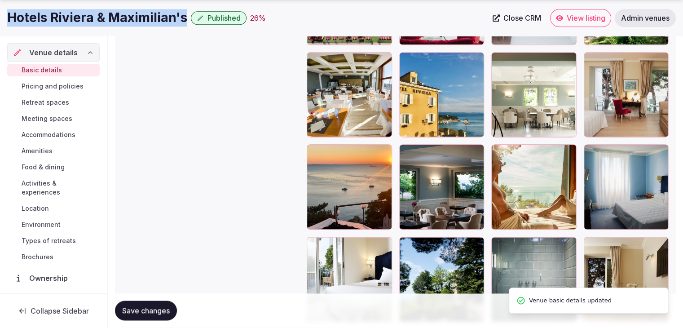
click at [136, 17] on h1 "Hotels Riviera & Maximilian's" at bounding box center [97, 18] width 180 height 18
copy div "Hotels Riviera & Maximilian's"
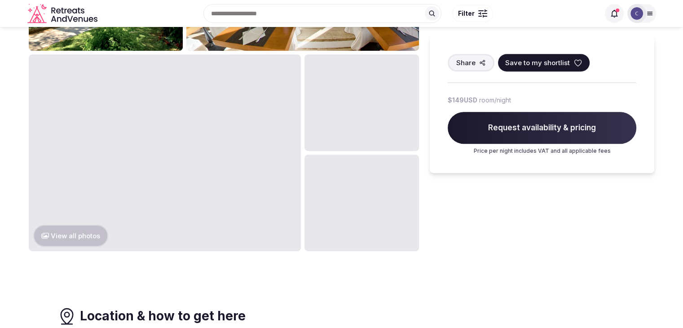
scroll to position [404, 0]
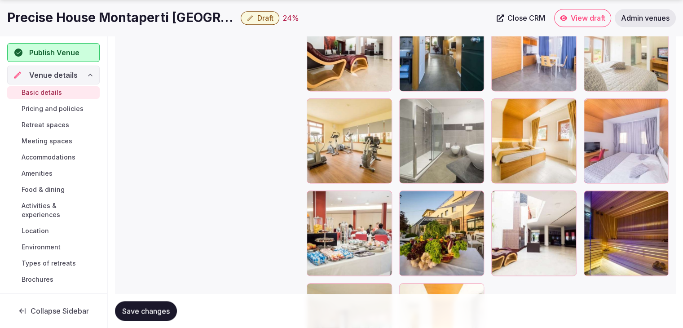
scroll to position [1122, 0]
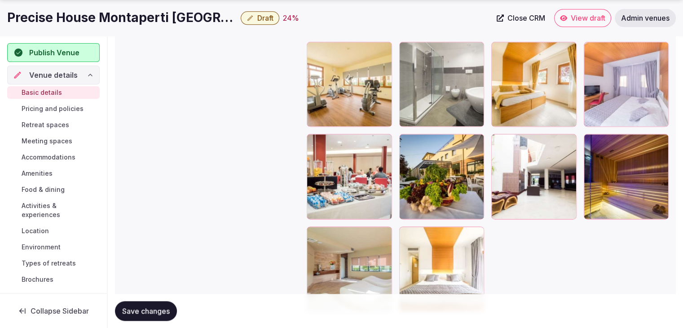
click at [476, 144] on icon "button" at bounding box center [474, 142] width 7 height 7
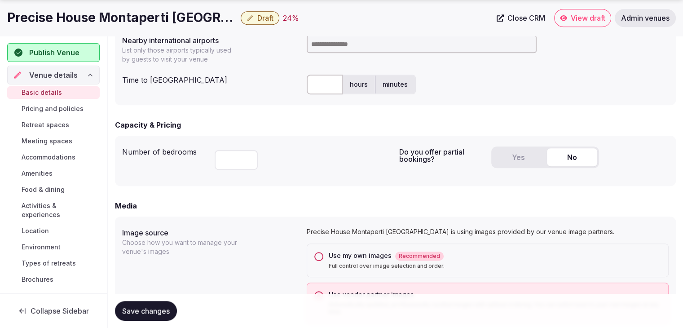
scroll to position [583, 0]
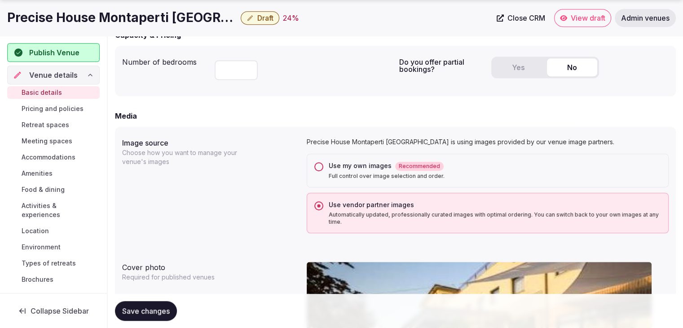
click at [317, 166] on button "Use my own images Recommended Full control over image selection and order." at bounding box center [318, 166] width 9 height 9
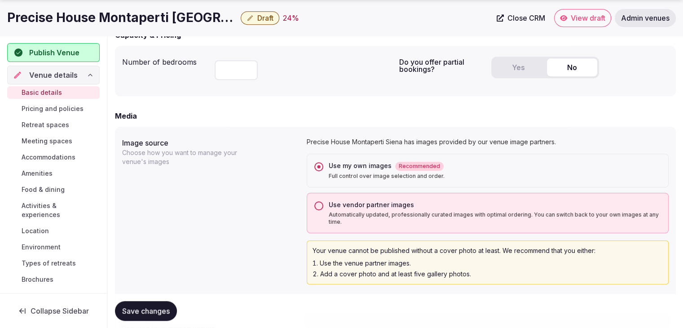
click at [161, 306] on span "Save changes" at bounding box center [146, 310] width 48 height 9
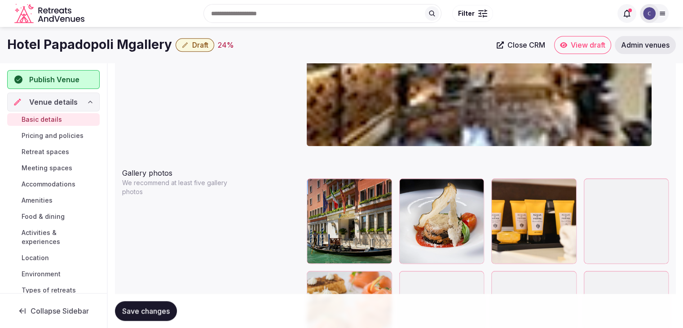
scroll to position [923, 0]
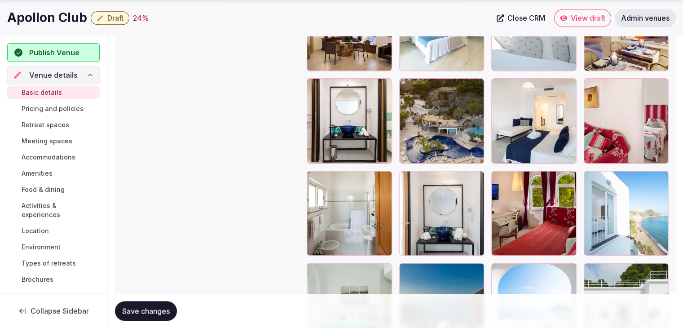
scroll to position [1212, 0]
